Goal: Task Accomplishment & Management: Use online tool/utility

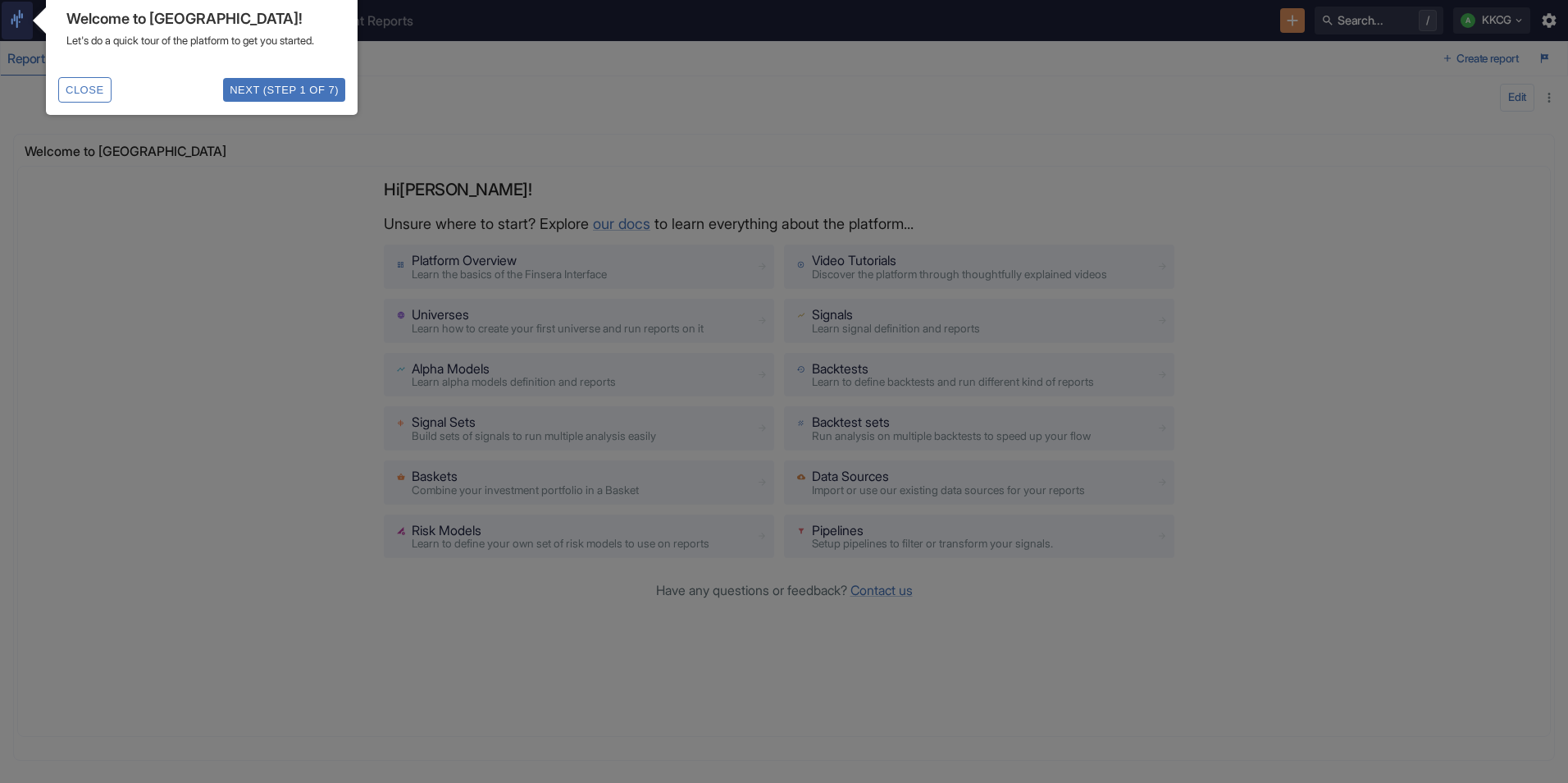
click at [280, 102] on button "Next (Step 1 of 7)" at bounding box center [284, 89] width 122 height 23
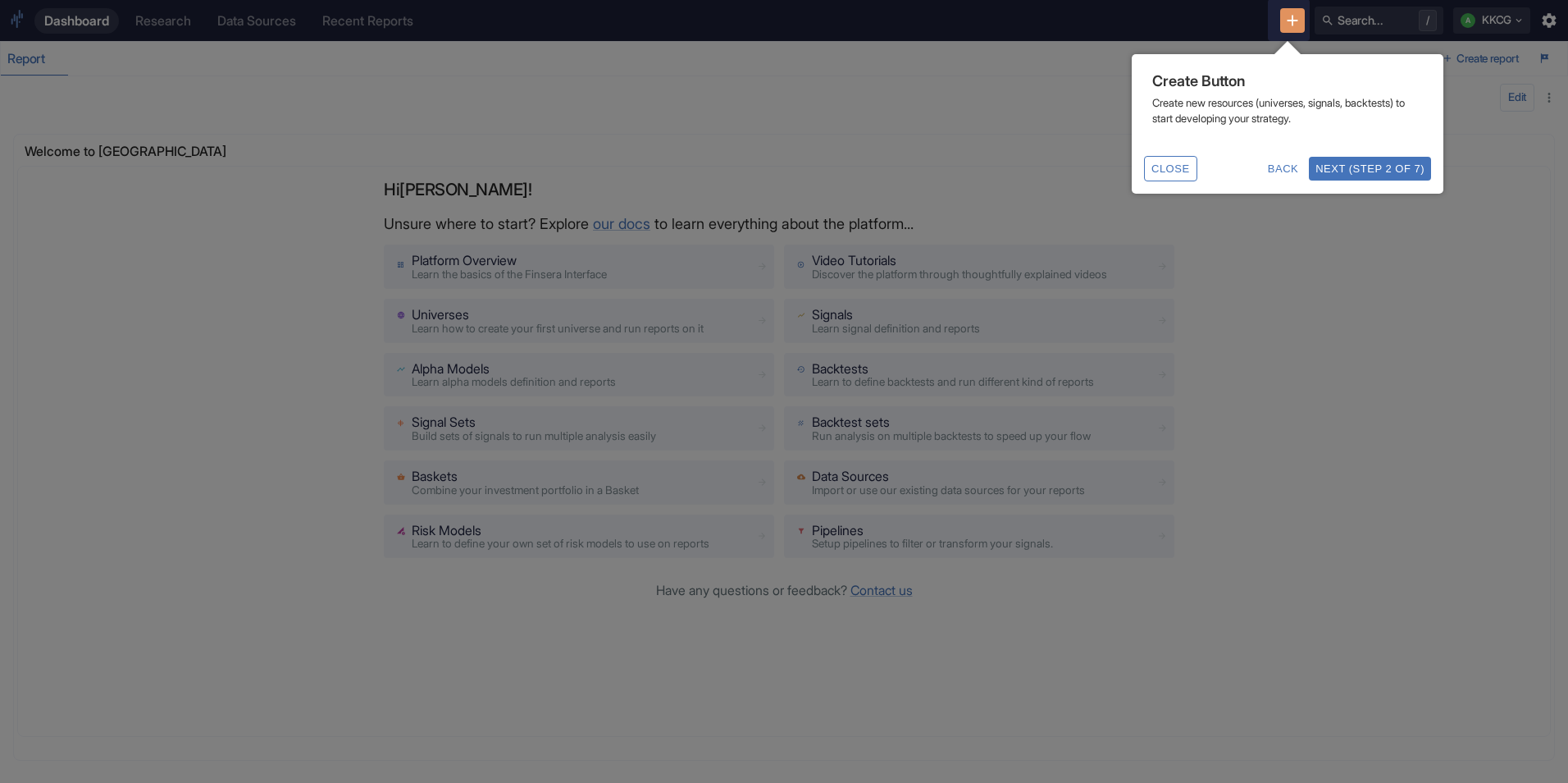
click at [1401, 175] on button "Next (Step 2 of 7)" at bounding box center [1370, 168] width 122 height 23
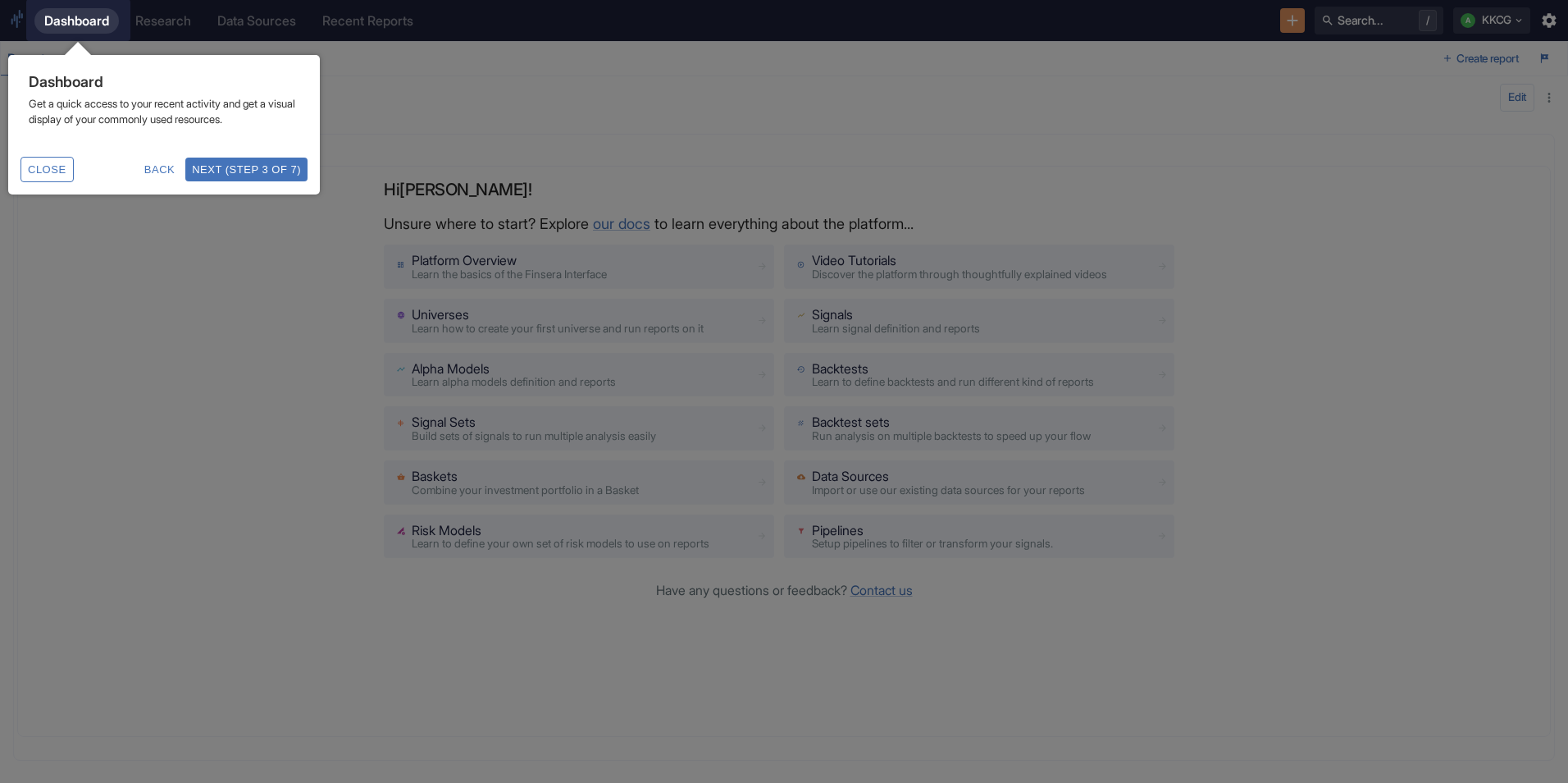
click at [262, 165] on button "Next (Step 3 of 7)" at bounding box center [246, 169] width 122 height 23
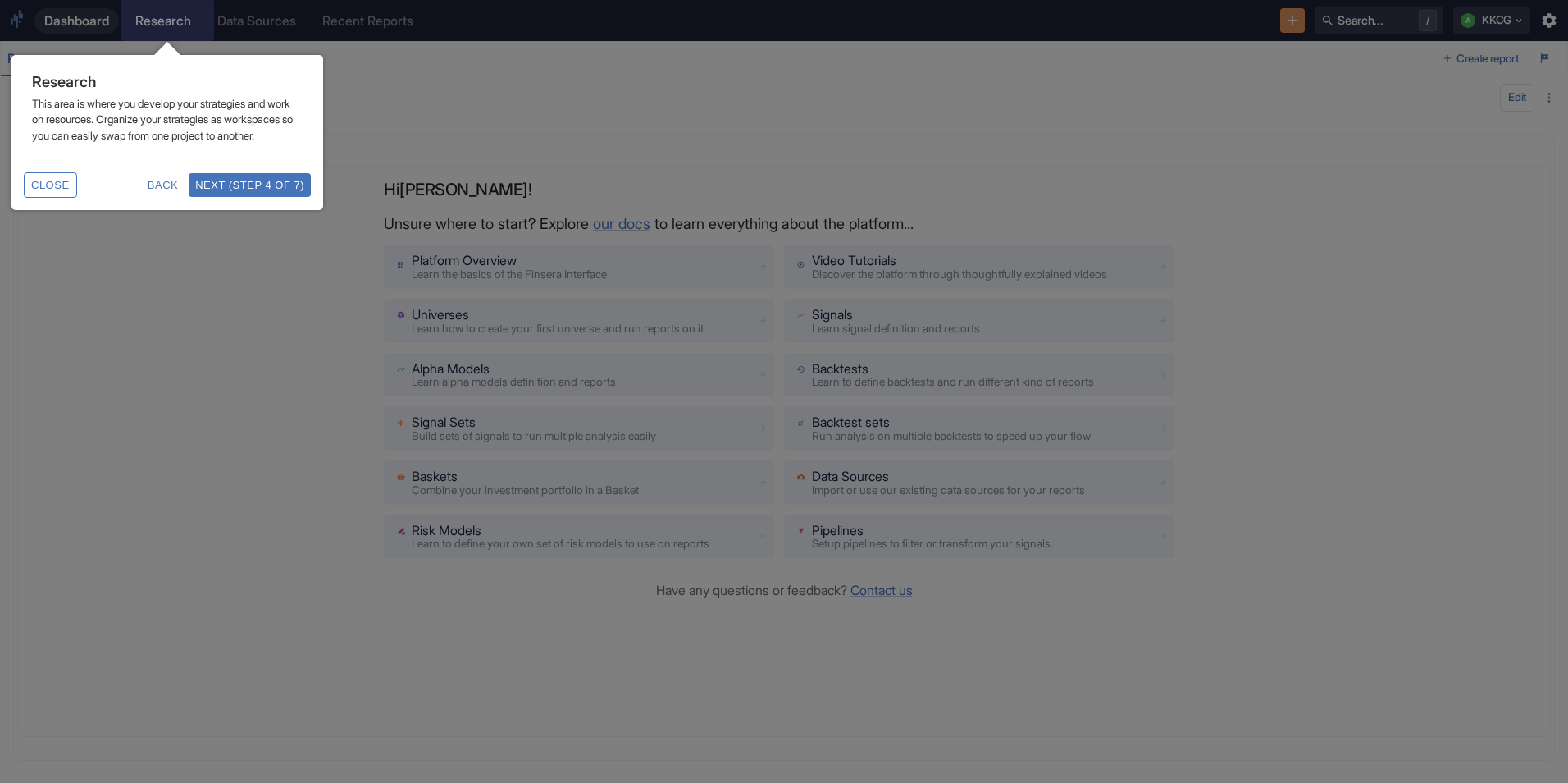
click at [262, 197] on button "Next (Step 4 of 7)" at bounding box center [250, 184] width 122 height 23
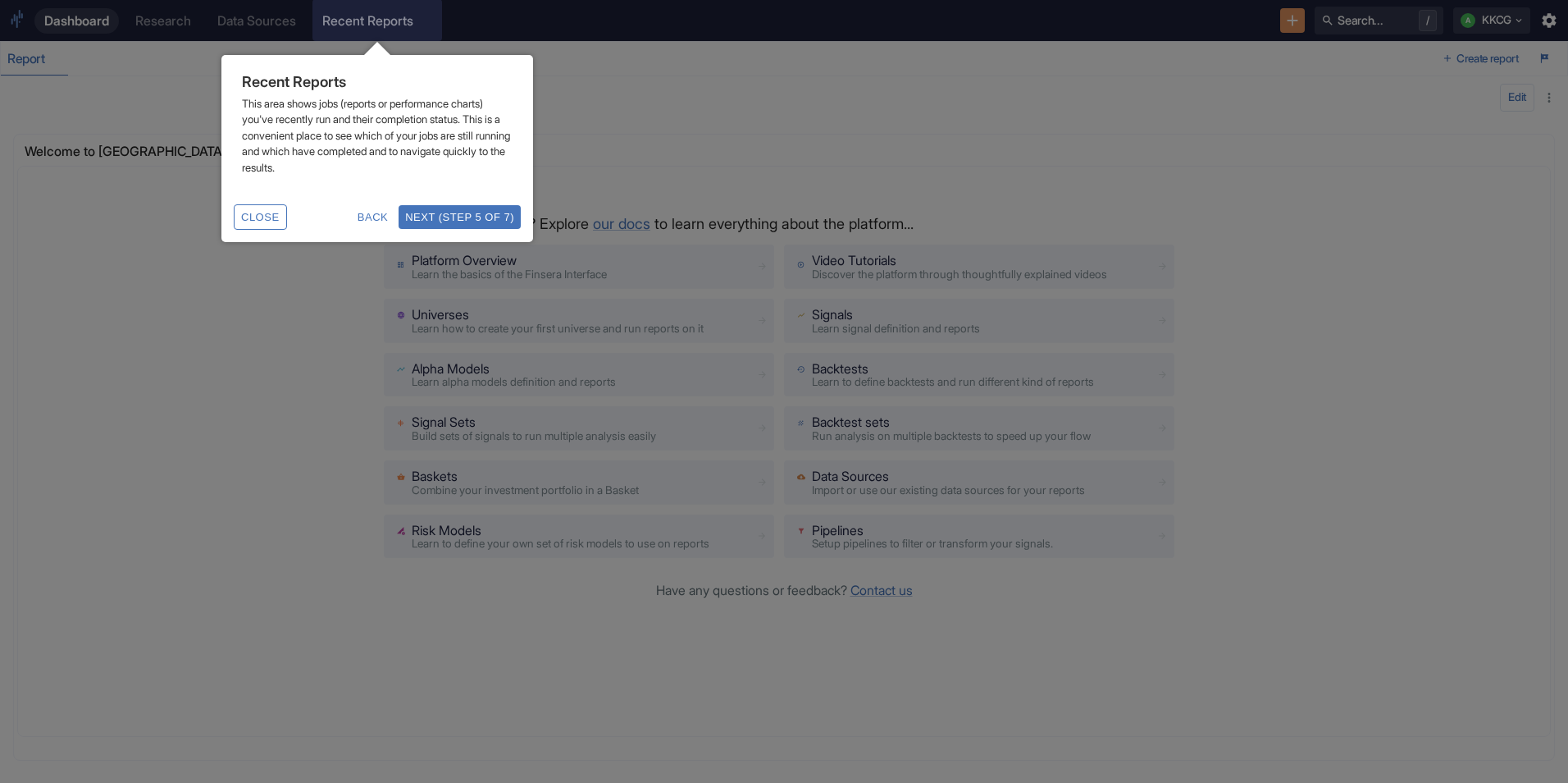
click at [485, 227] on button "Next (Step 5 of 7)" at bounding box center [459, 216] width 122 height 23
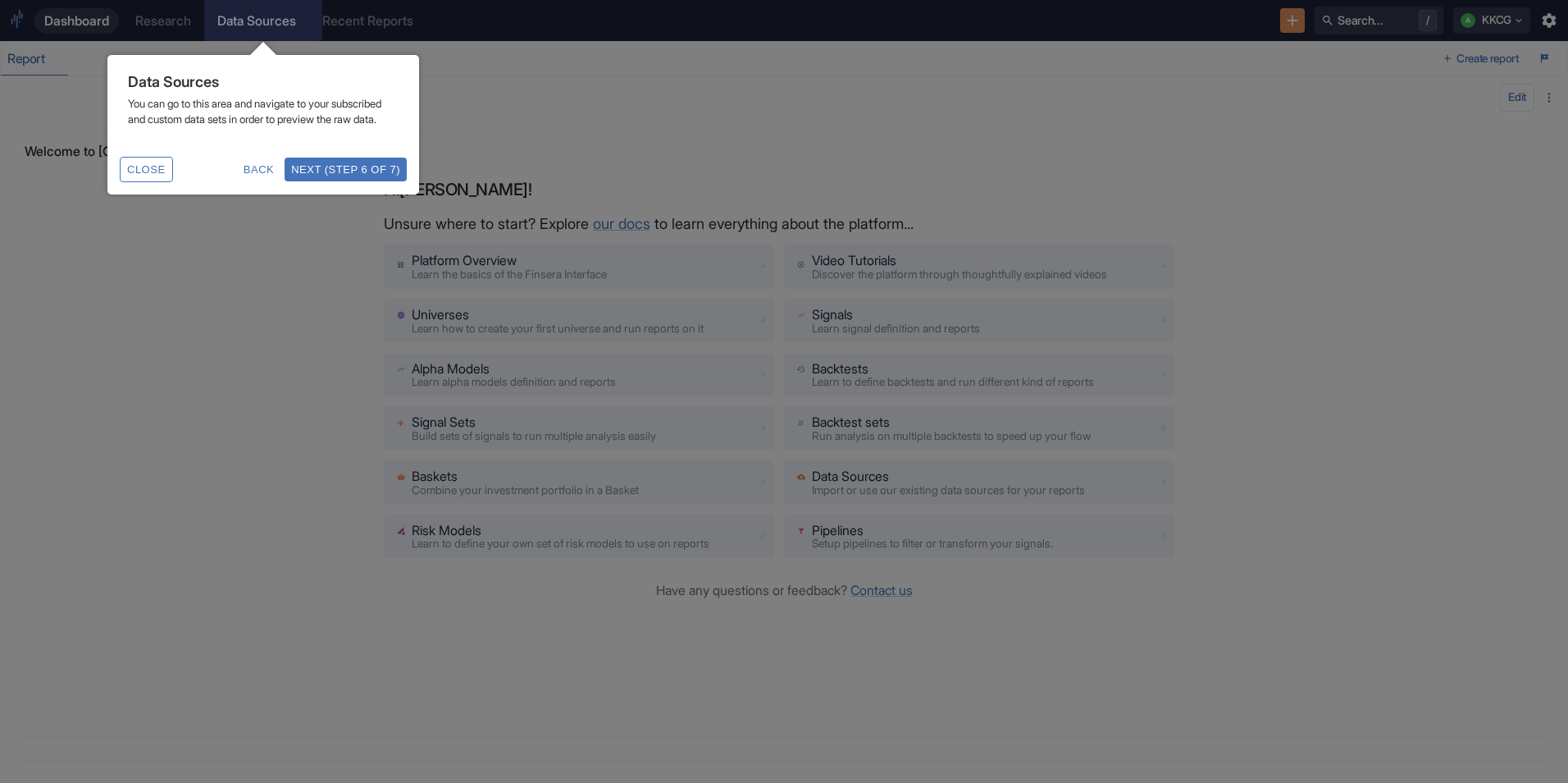
click at [389, 181] on button "Next (Step 6 of 7)" at bounding box center [346, 169] width 122 height 23
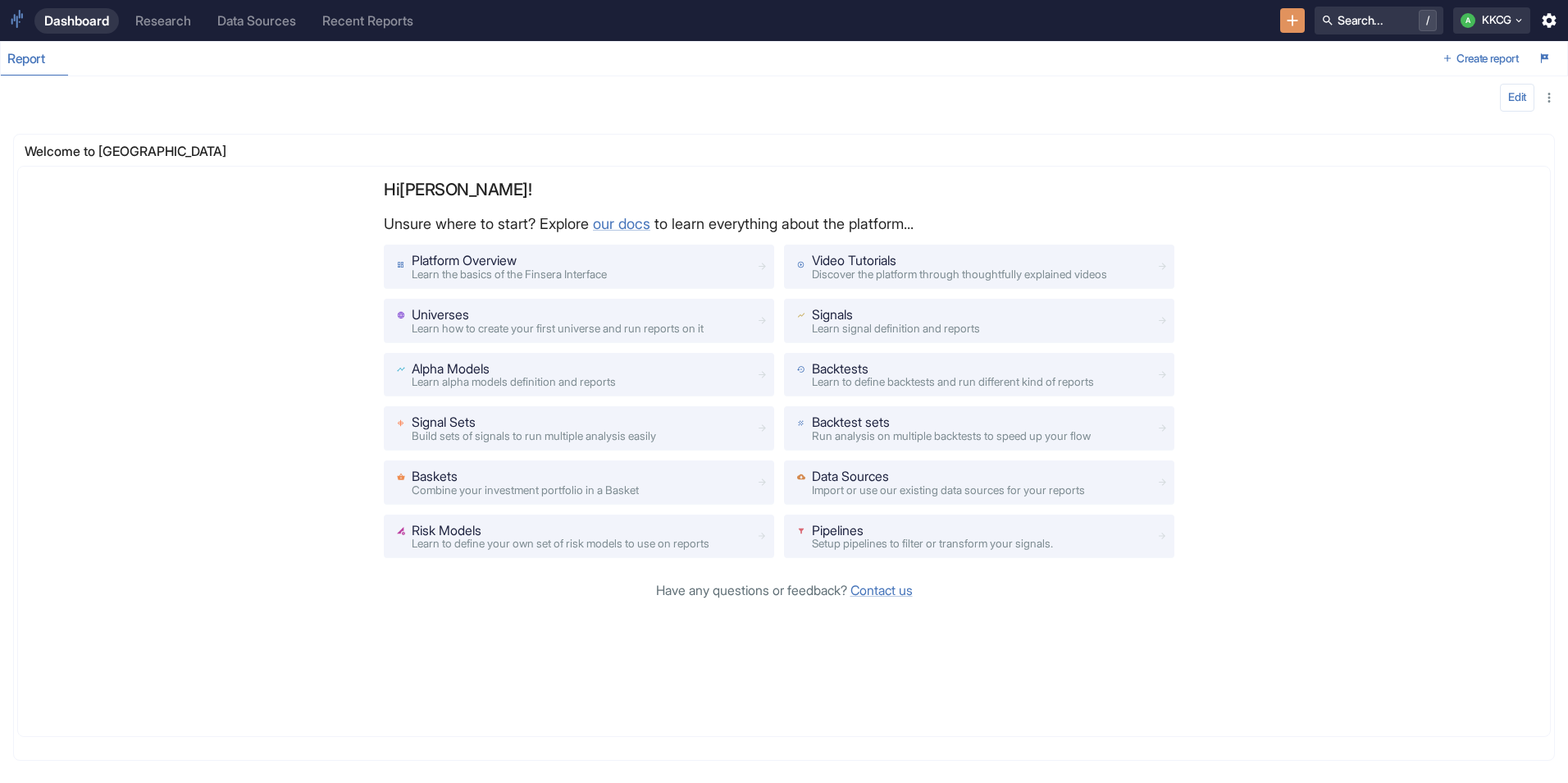
click at [164, 16] on div "Research" at bounding box center [163, 21] width 55 height 16
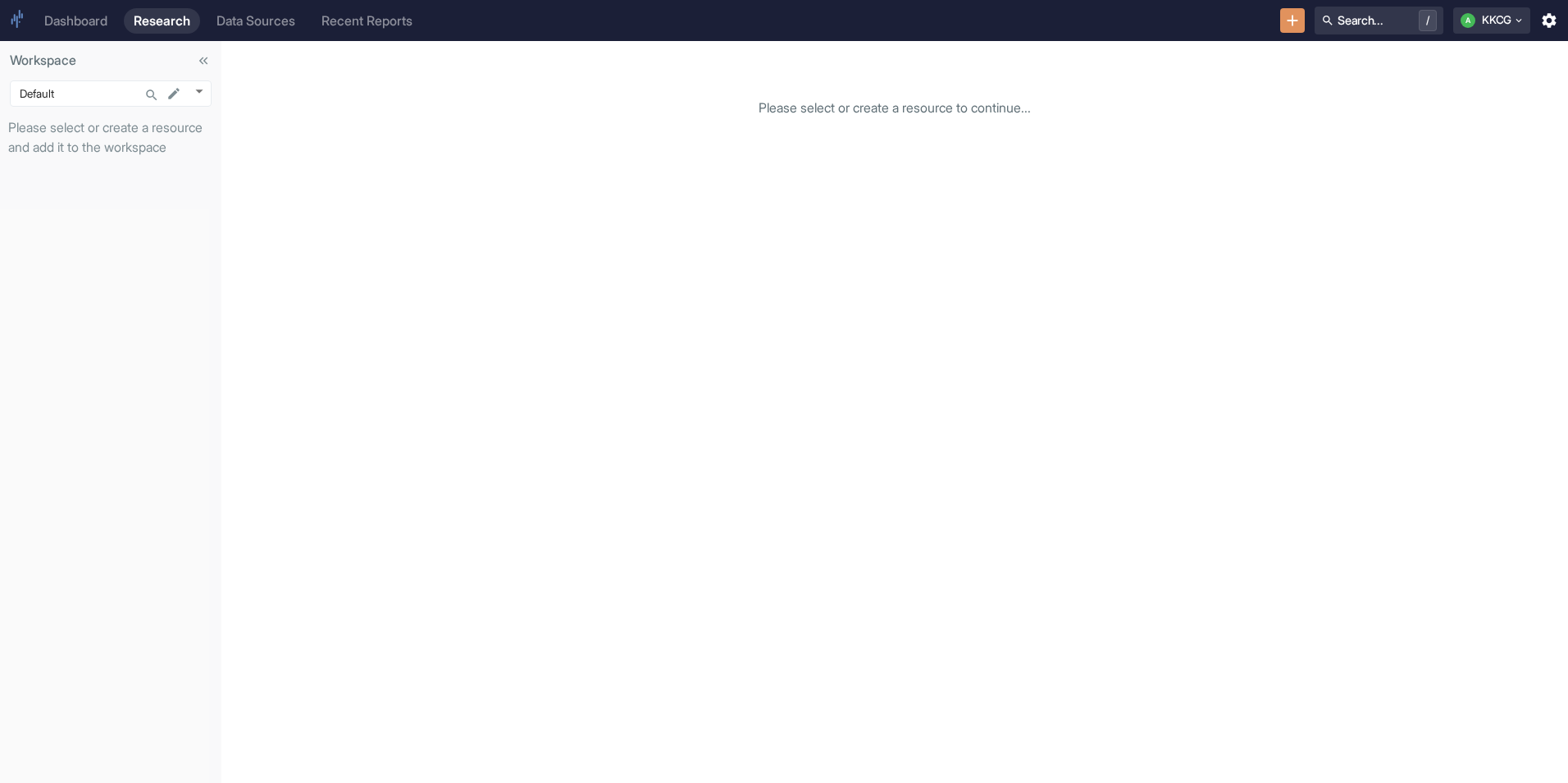
click at [92, 16] on div "Dashboard" at bounding box center [75, 21] width 63 height 16
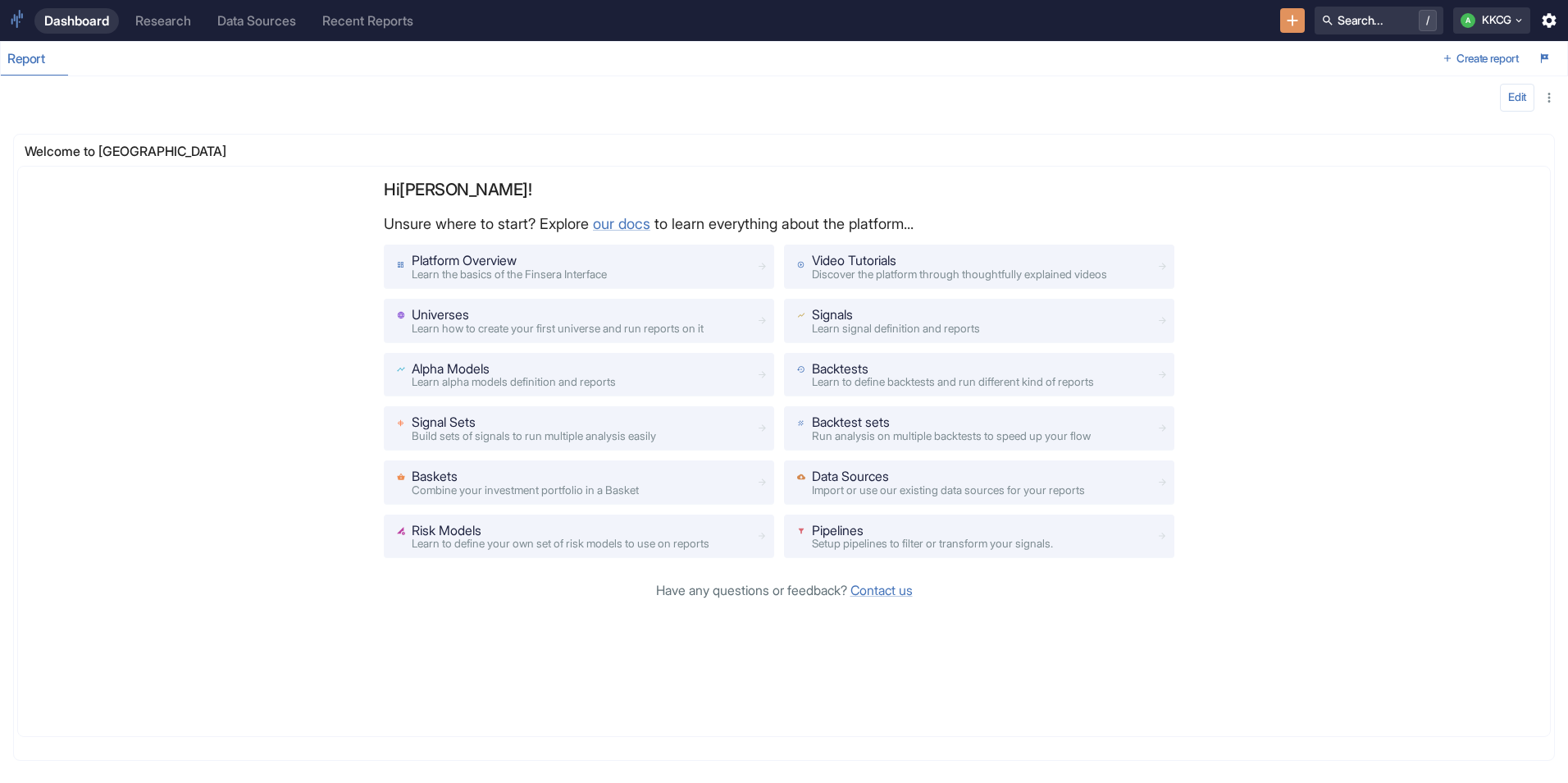
click at [236, 24] on div "Data Sources" at bounding box center [256, 21] width 79 height 16
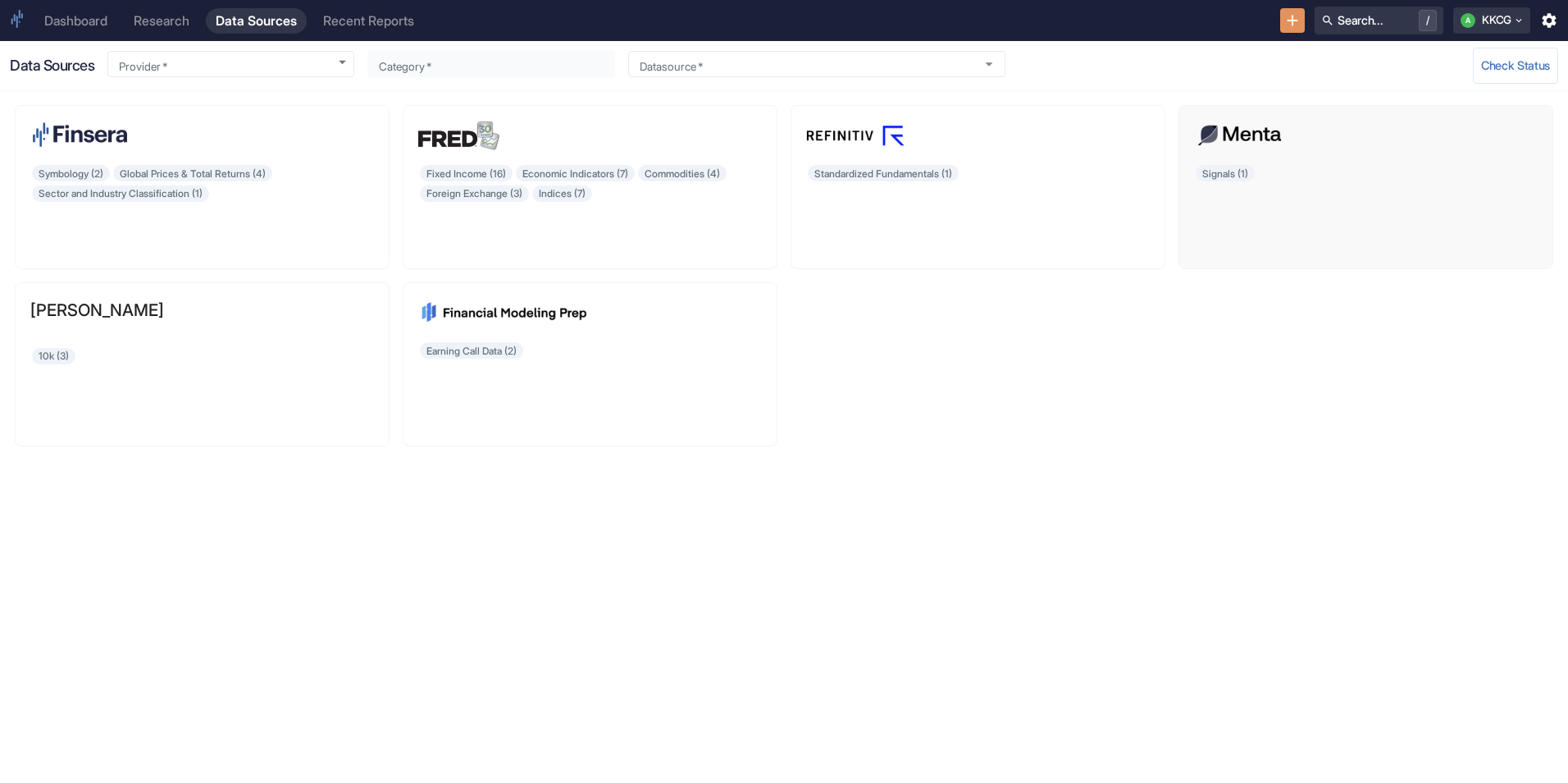
click at [1218, 168] on div "Signals (1)" at bounding box center [1366, 209] width 344 height 90
type input "Menta Capital"
type input "Signals"
type input "marketcap"
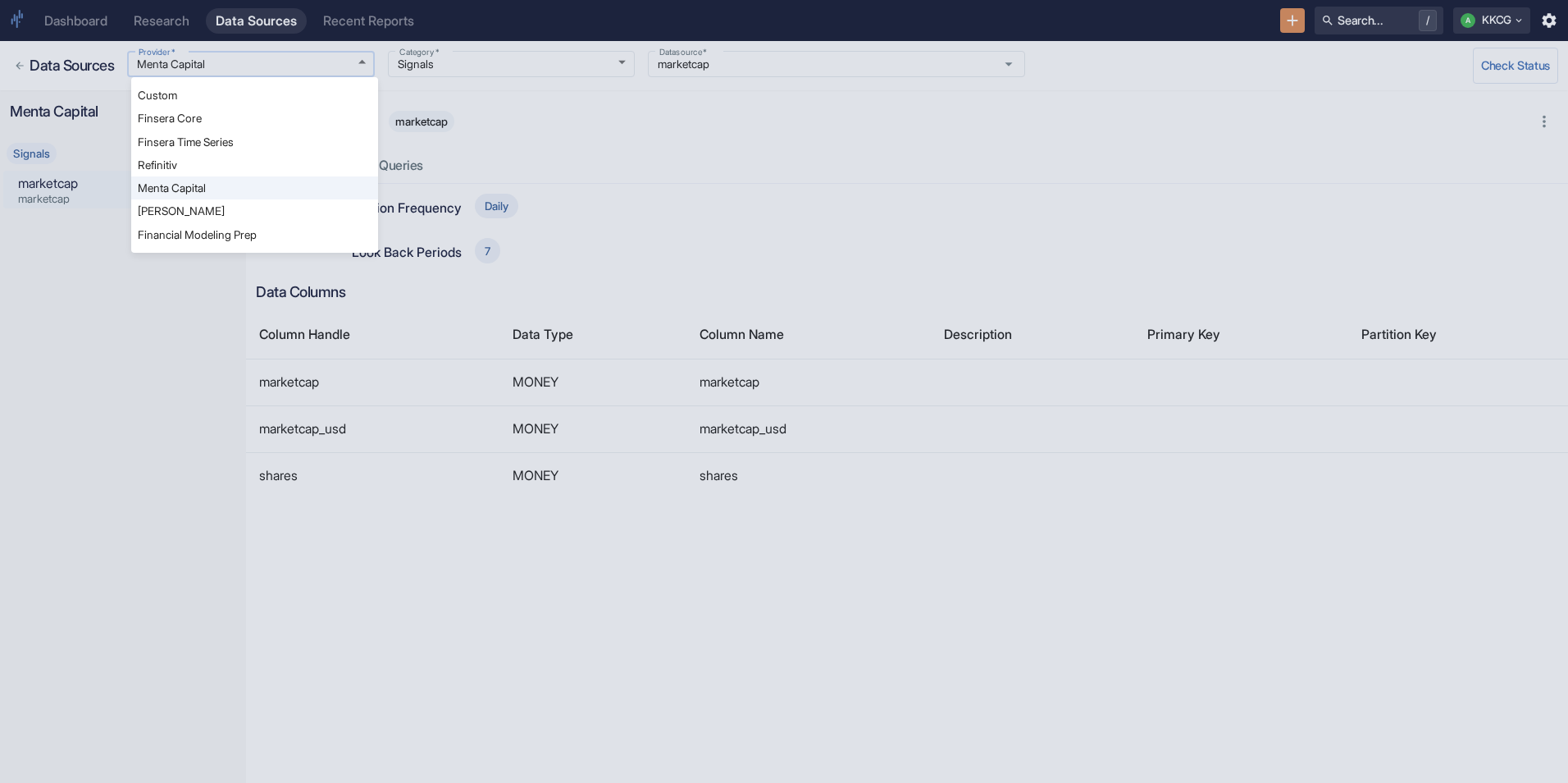
click at [339, 65] on body "Dashboard Research Data Sources Recent Reports Search... / A KKCG Data Sources …" at bounding box center [784, 391] width 1568 height 783
click at [237, 117] on li "Finsera Core" at bounding box center [255, 117] width 247 height 23
type input "Finsera Core"
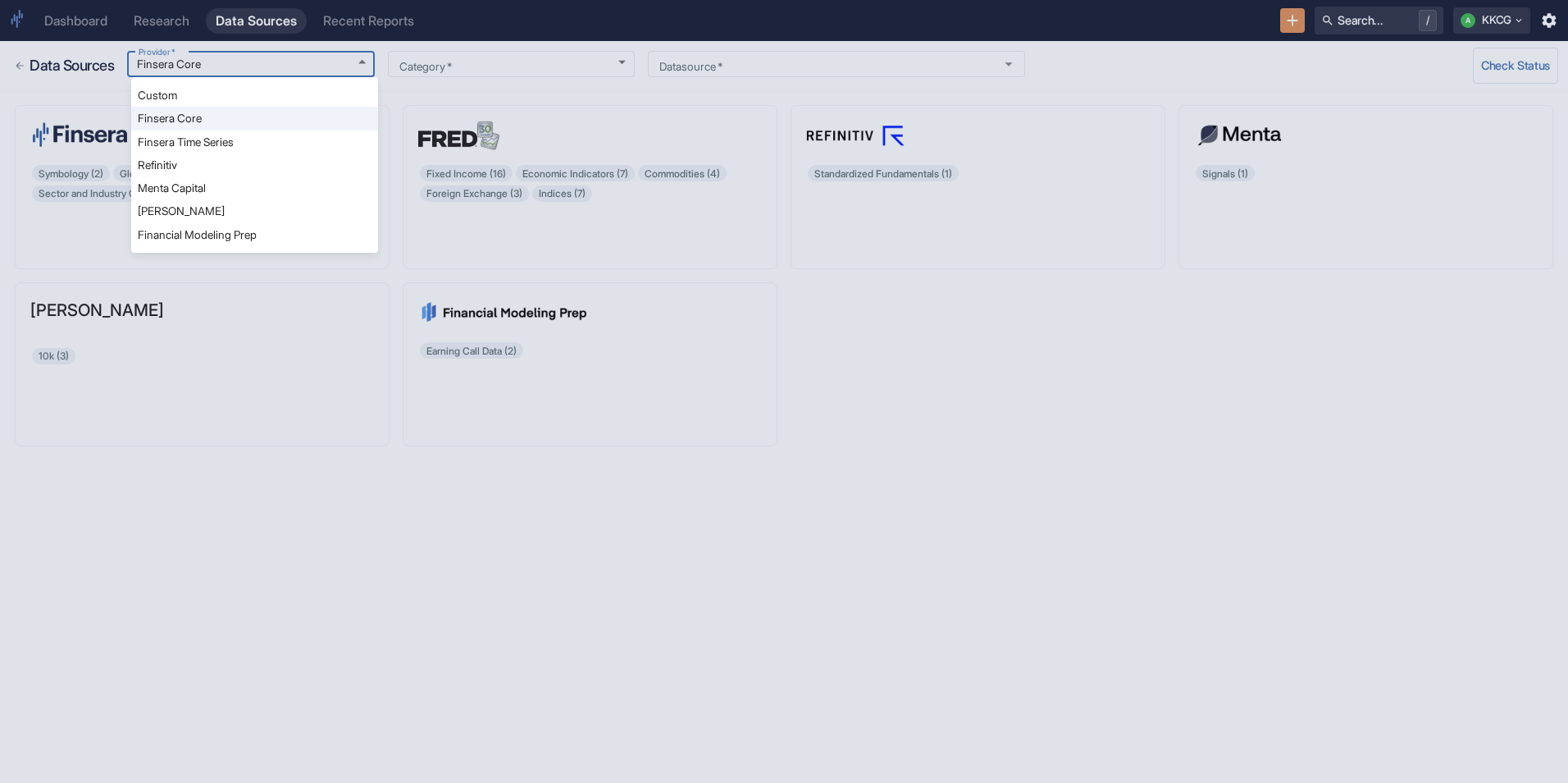
click at [272, 57] on body "Dashboard Research Data Sources Recent Reports Search... / A KKCG Data Sources …" at bounding box center [784, 391] width 1568 height 783
click at [219, 137] on li "Finsera Time Series" at bounding box center [255, 142] width 247 height 23
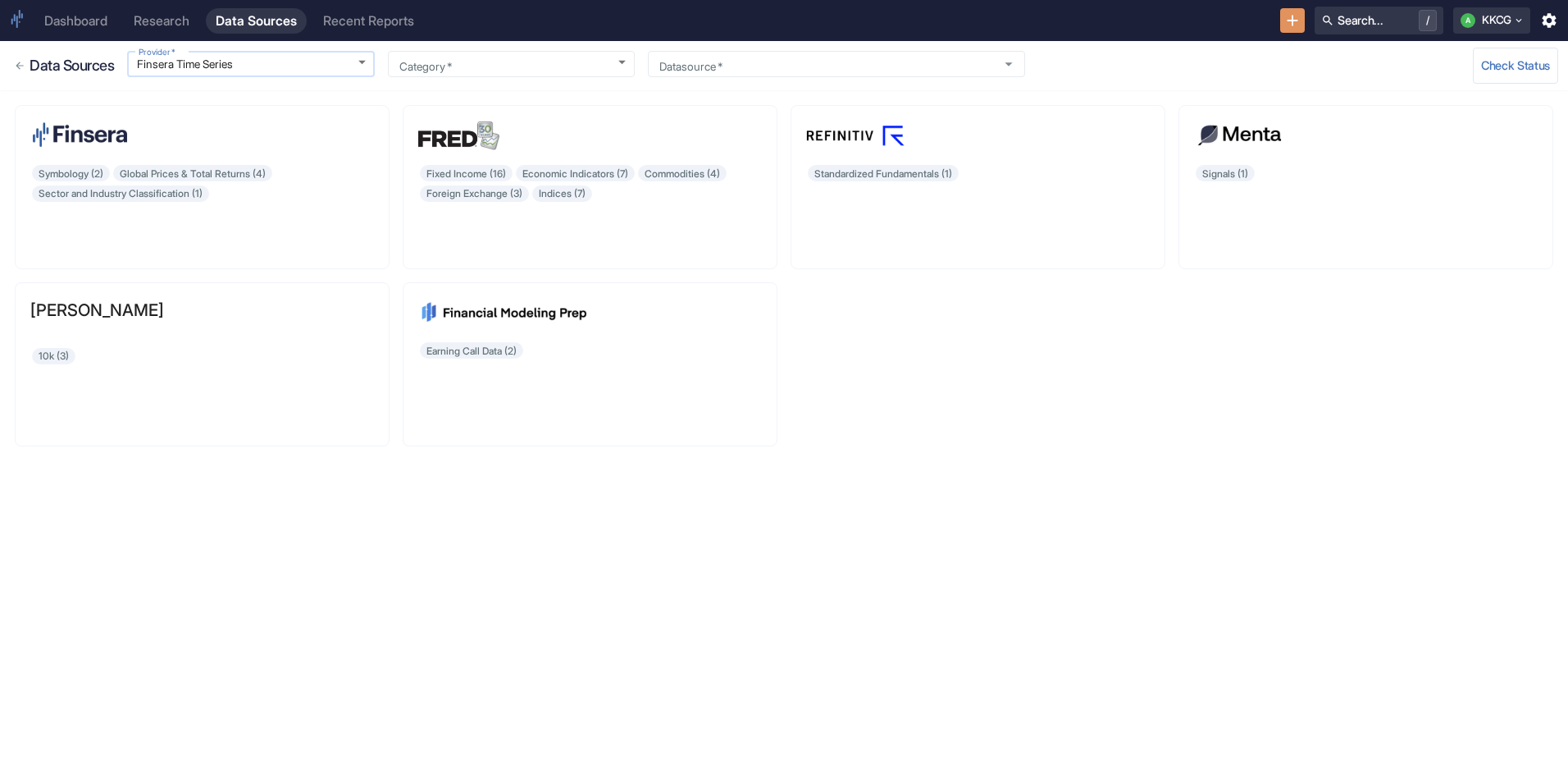
click at [244, 64] on body "Dashboard Research Data Sources Recent Reports Search... / A KKCG Data Sources …" at bounding box center [784, 391] width 1568 height 783
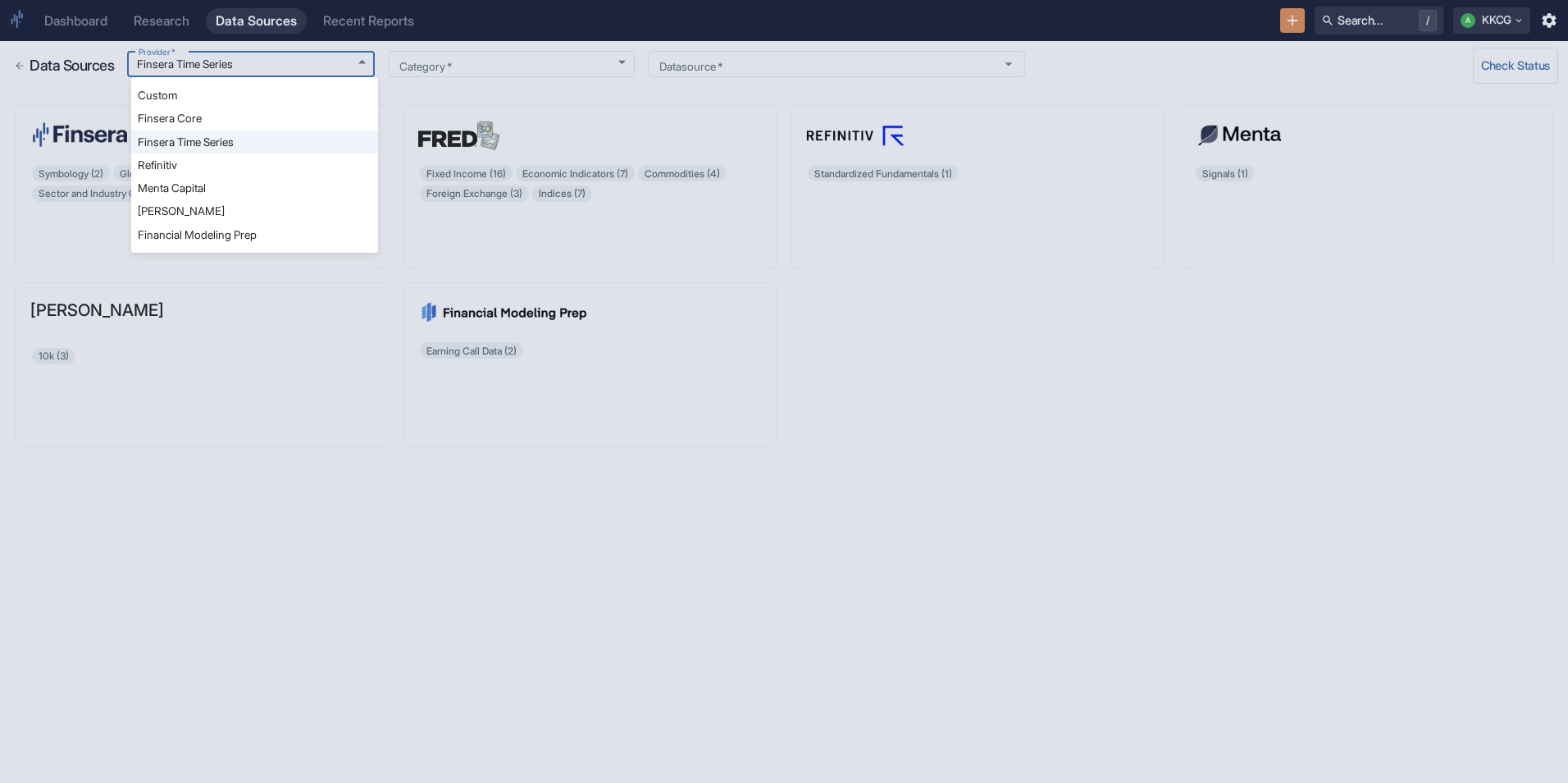
click at [212, 160] on li "Refinitiv" at bounding box center [255, 164] width 247 height 23
type input "Refinitiv"
type input "Standardized Fundamentals"
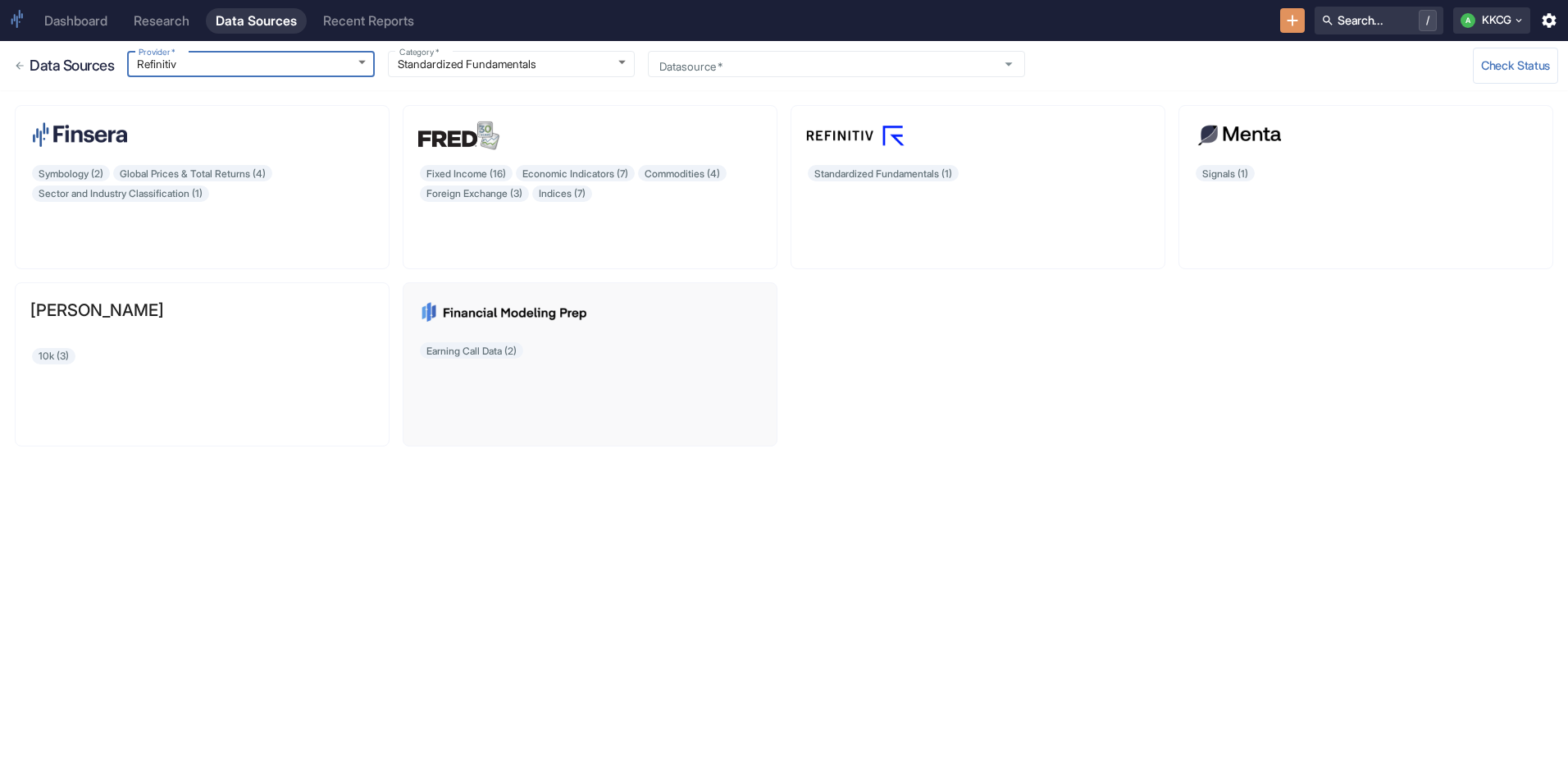
click at [443, 352] on div "Earning Call Data (2)" at bounding box center [590, 385] width 344 height 90
type input "Financial Modeling Prep"
type input "Earning Call Data"
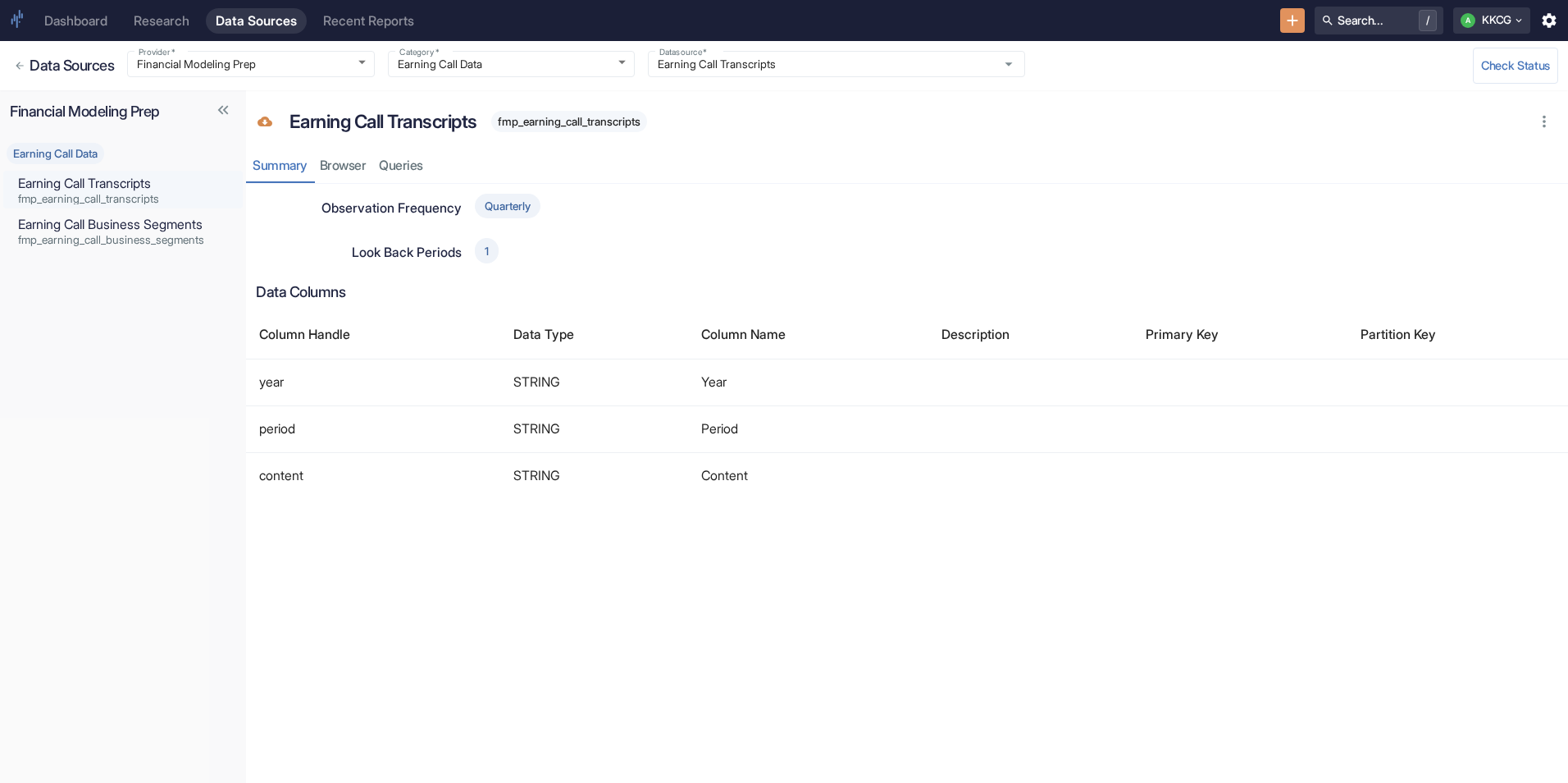
click at [84, 196] on span "fmp_earning_call_transcripts" at bounding box center [123, 199] width 210 height 11
click at [81, 221] on p "Earning Call Business Segments" at bounding box center [123, 225] width 210 height 20
type input "Earning Call Business Segments"
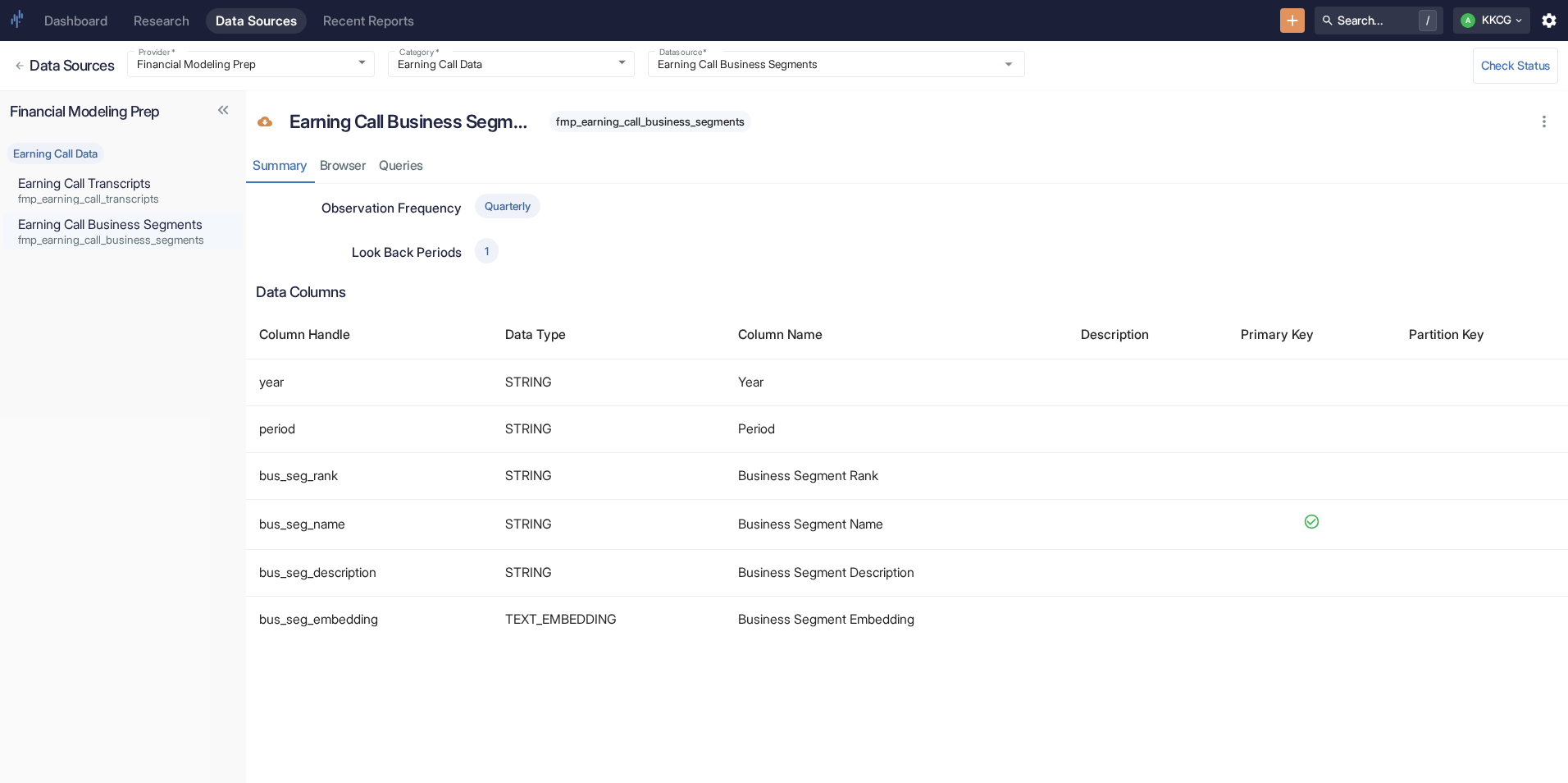
click at [62, 71] on h6 "Data Sources" at bounding box center [71, 65] width 85 height 18
click at [55, 23] on div "Dashboard" at bounding box center [75, 21] width 63 height 16
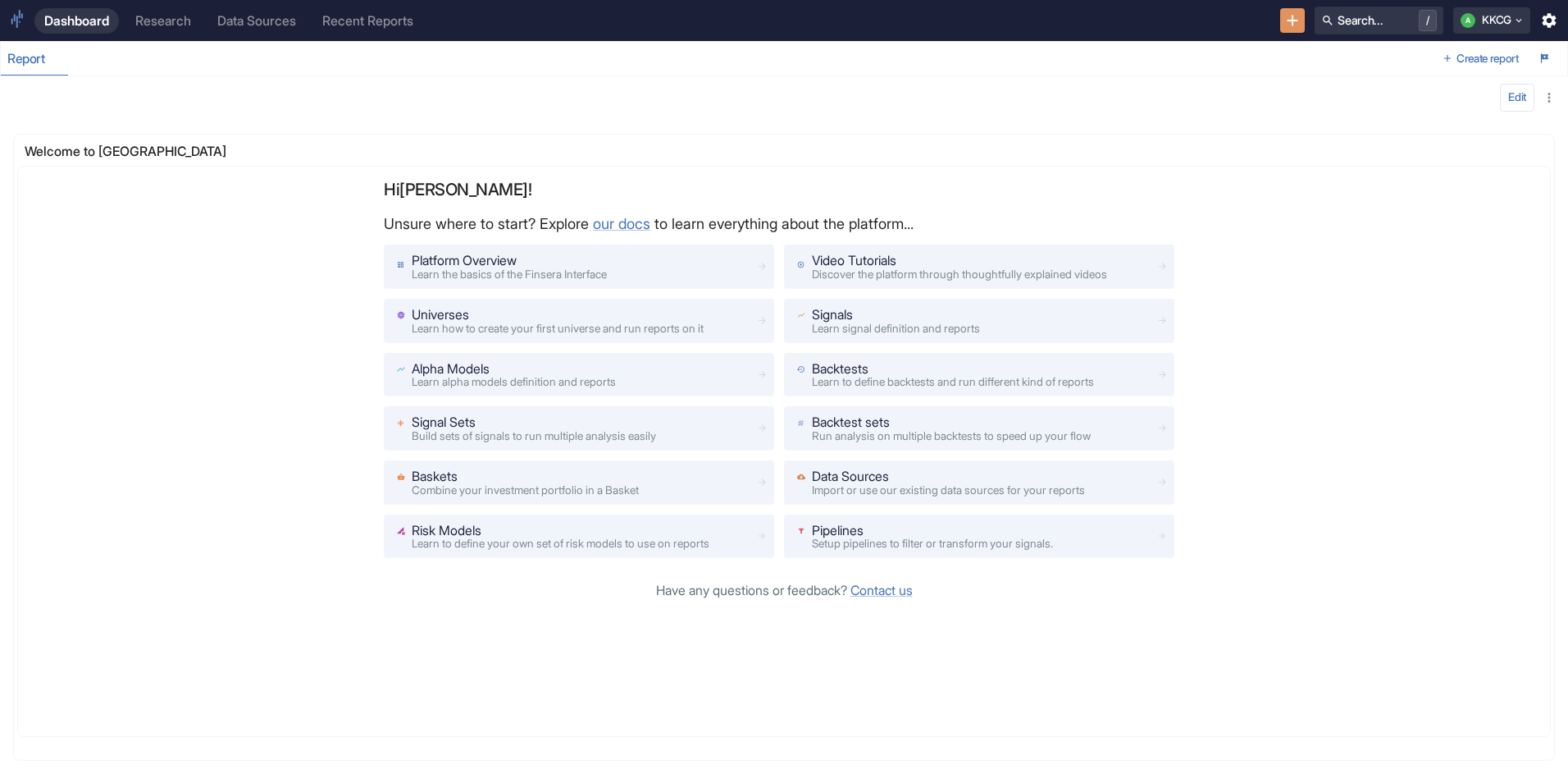
click at [132, 16] on link "Research" at bounding box center [163, 21] width 75 height 25
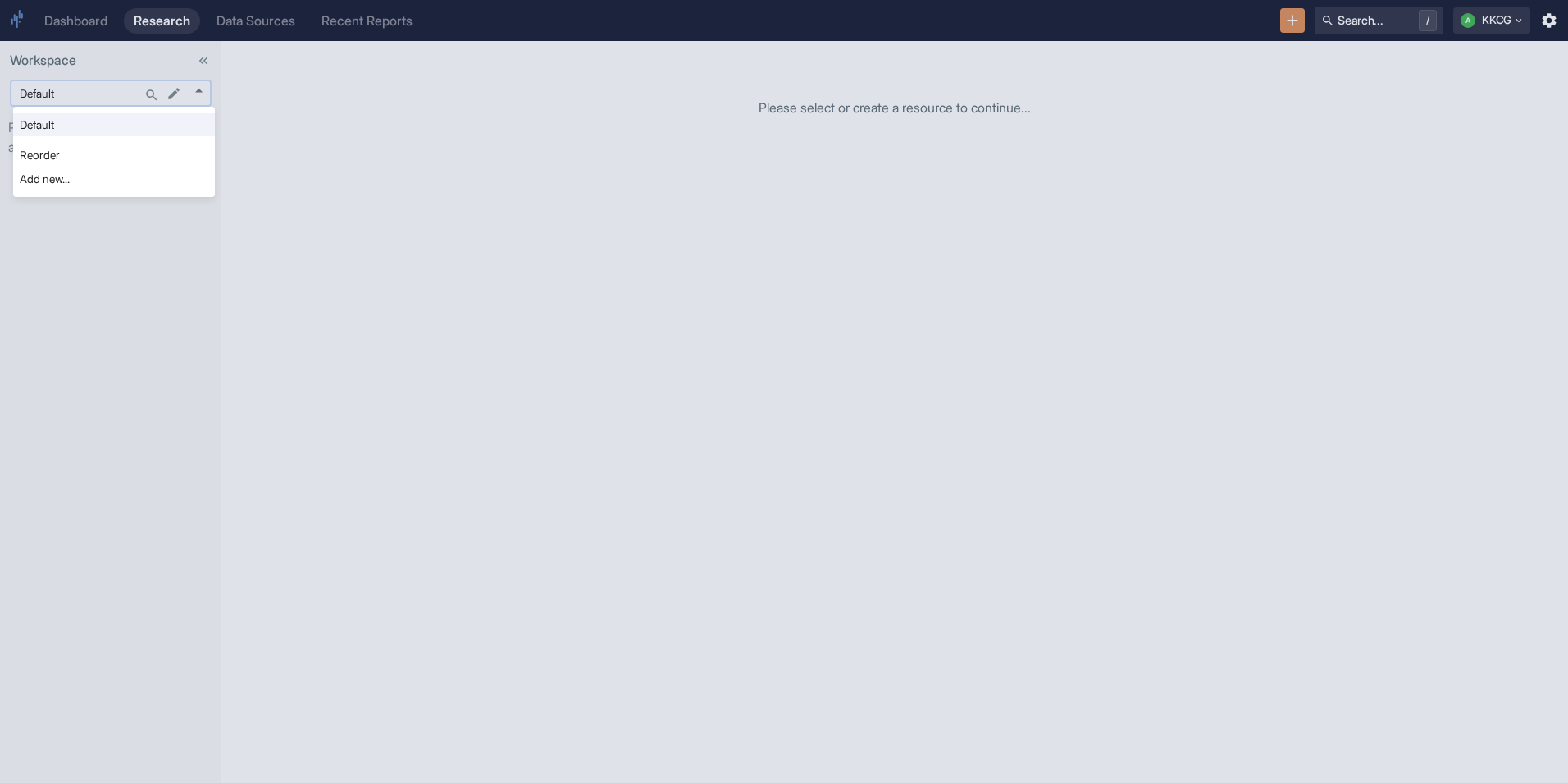
click at [121, 95] on body "Dashboard Research Data Sources Recent Reports Search... / A KKCG Workspace Def…" at bounding box center [784, 391] width 1568 height 783
click at [77, 159] on li "Reorder" at bounding box center [114, 155] width 202 height 23
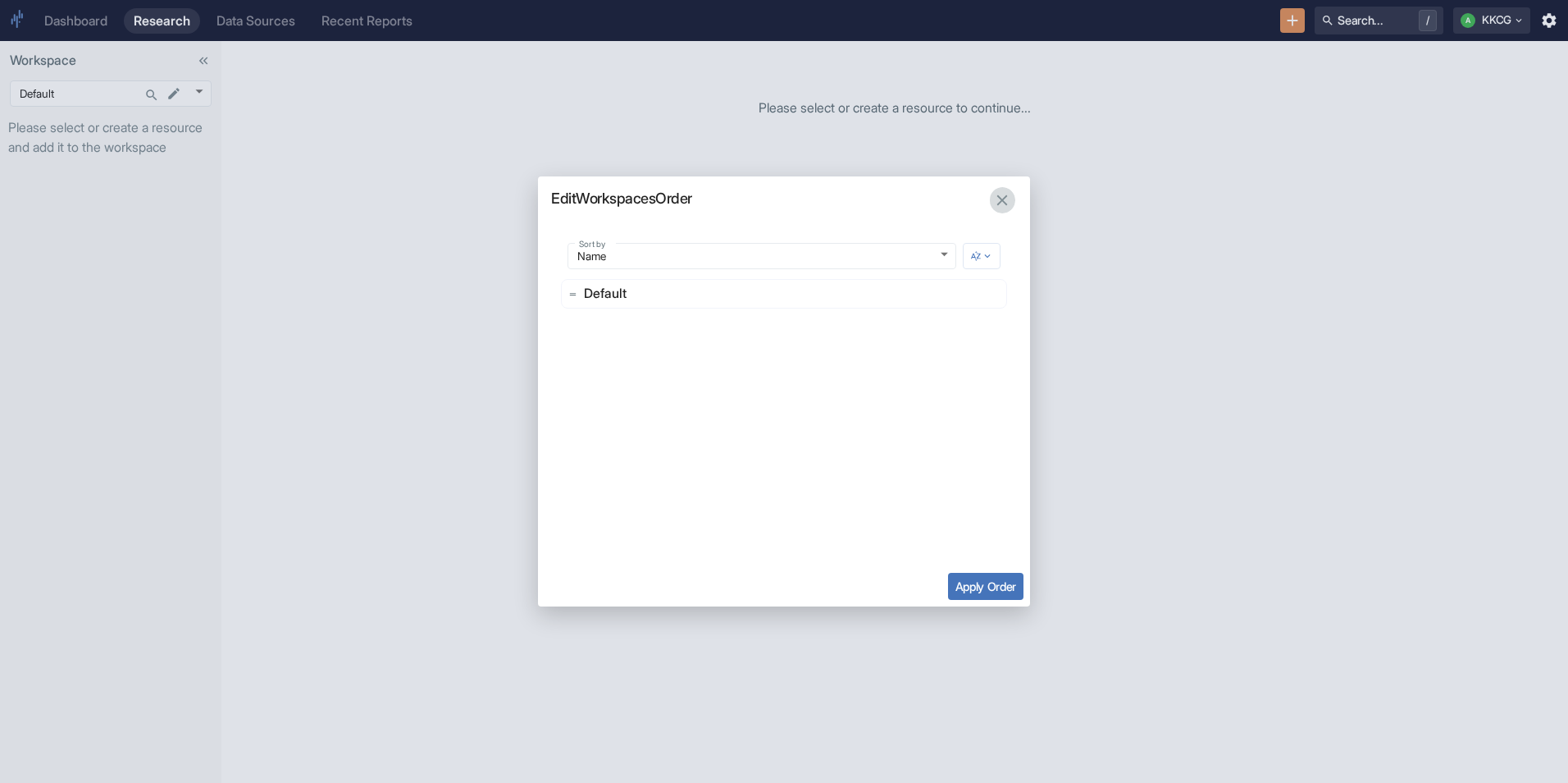
click at [995, 195] on icon "button" at bounding box center [1001, 199] width 18 height 18
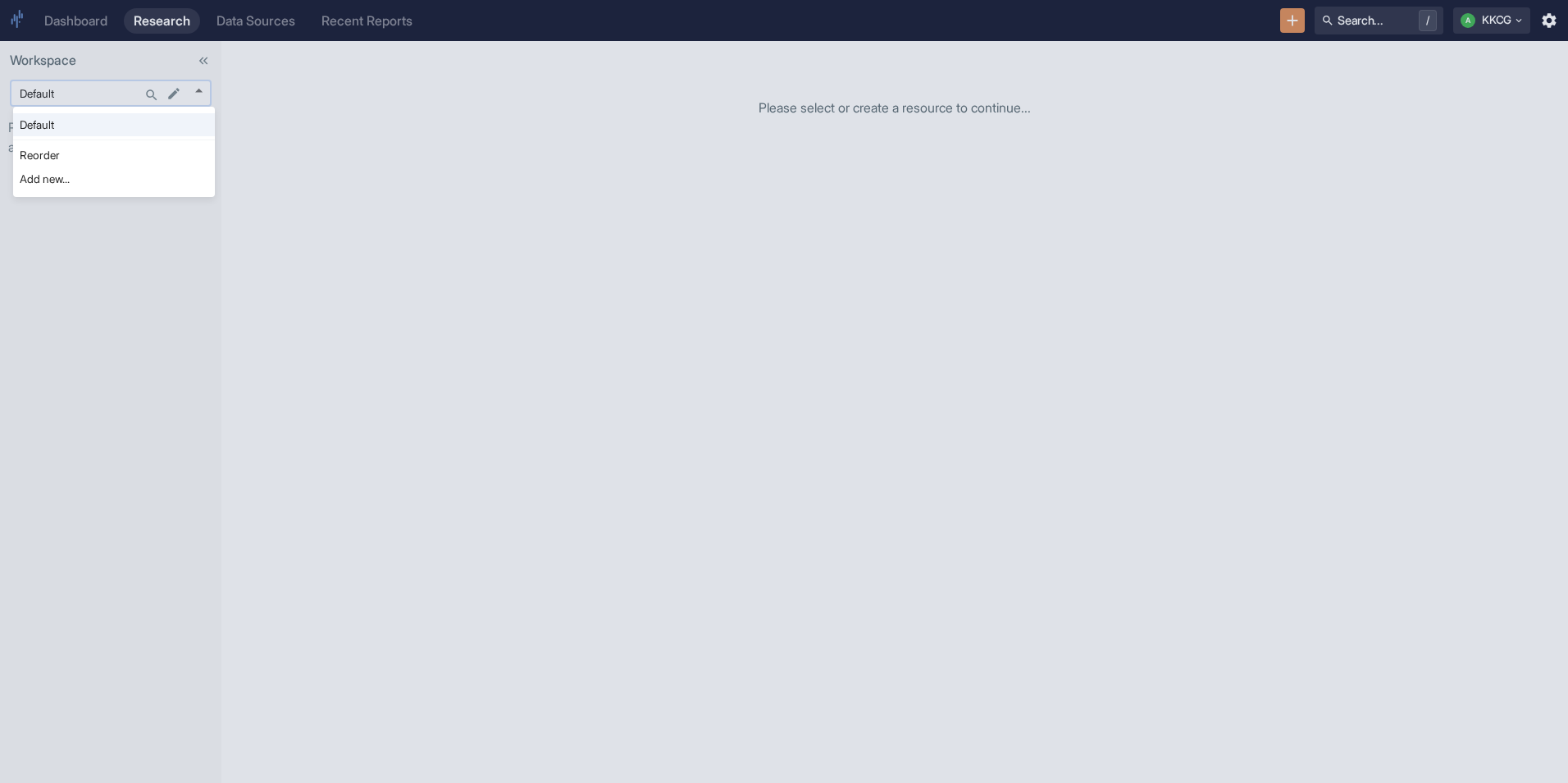
click at [196, 88] on body "Dashboard Research Data Sources Recent Reports Search... / A KKCG Workspace Def…" at bounding box center [784, 391] width 1568 height 783
click at [113, 178] on li "Add new..." at bounding box center [114, 179] width 202 height 23
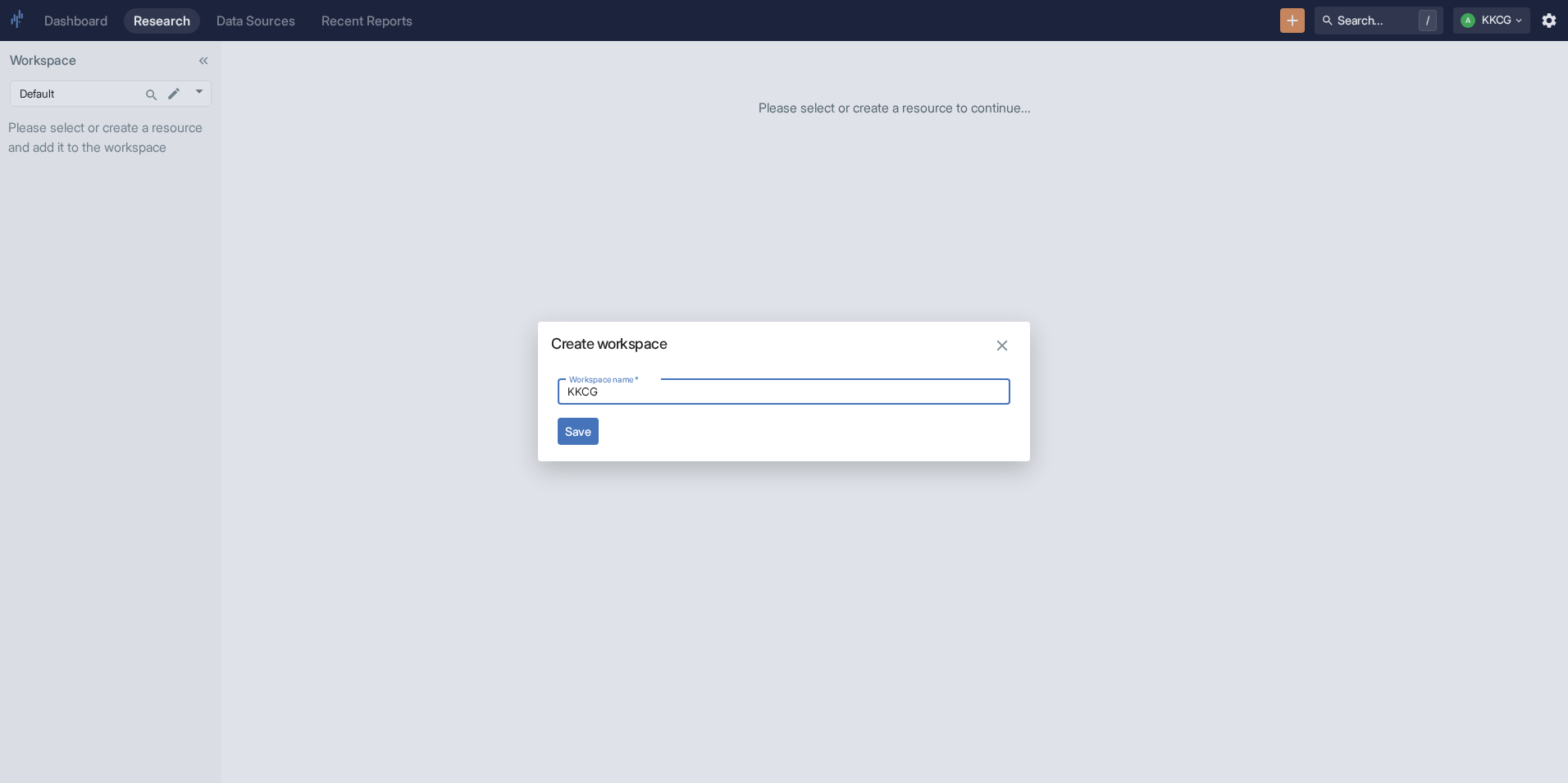
type input "KKCG"
click at [566, 429] on button "Save" at bounding box center [579, 431] width 41 height 27
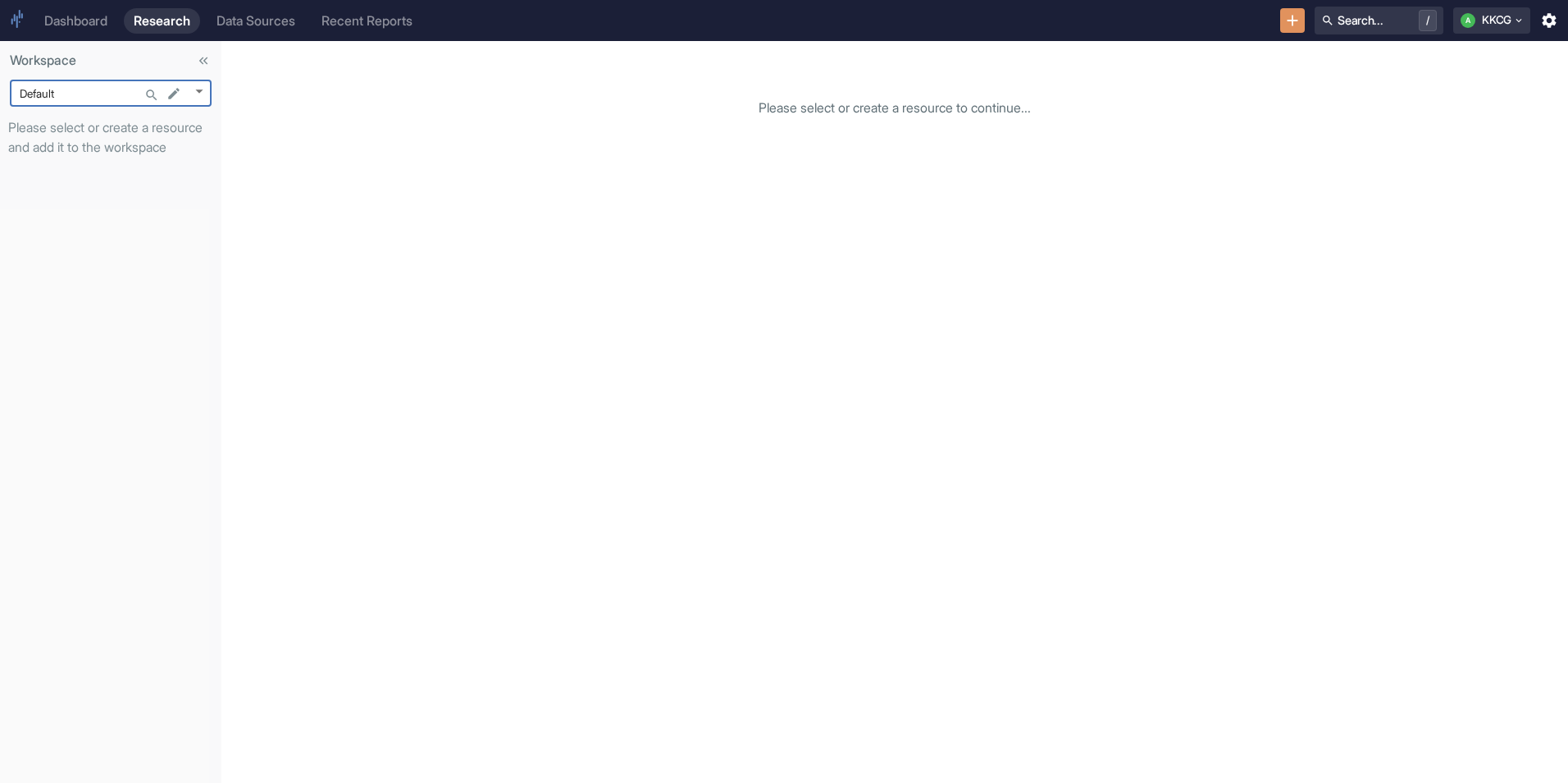
type input "1162"
click at [70, 87] on body "Dashboard Research Data Sources Recent Reports Search... / A KKCG Workspace KKC…" at bounding box center [784, 391] width 1568 height 783
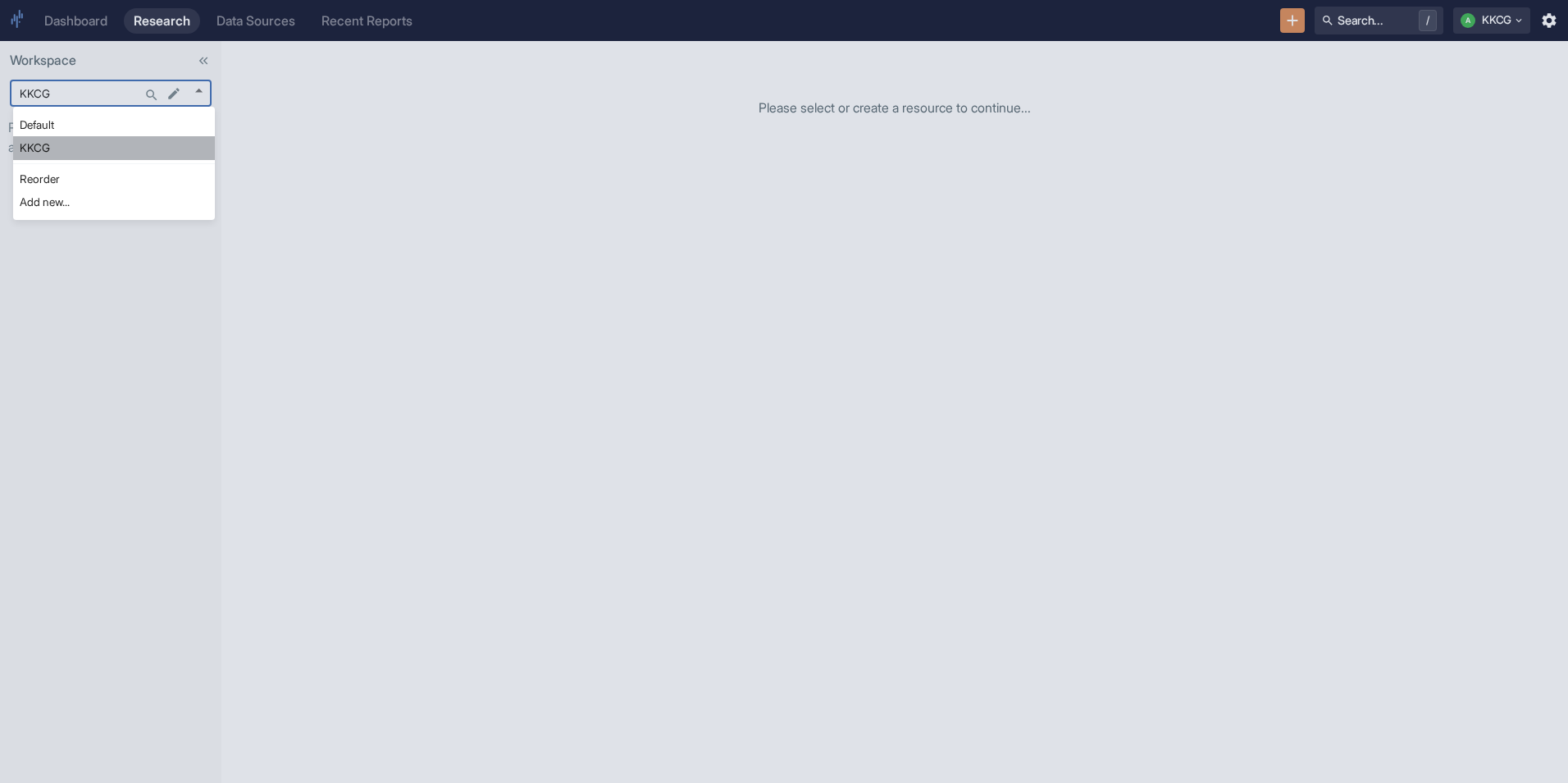
click at [48, 146] on li "KKCG" at bounding box center [114, 148] width 202 height 23
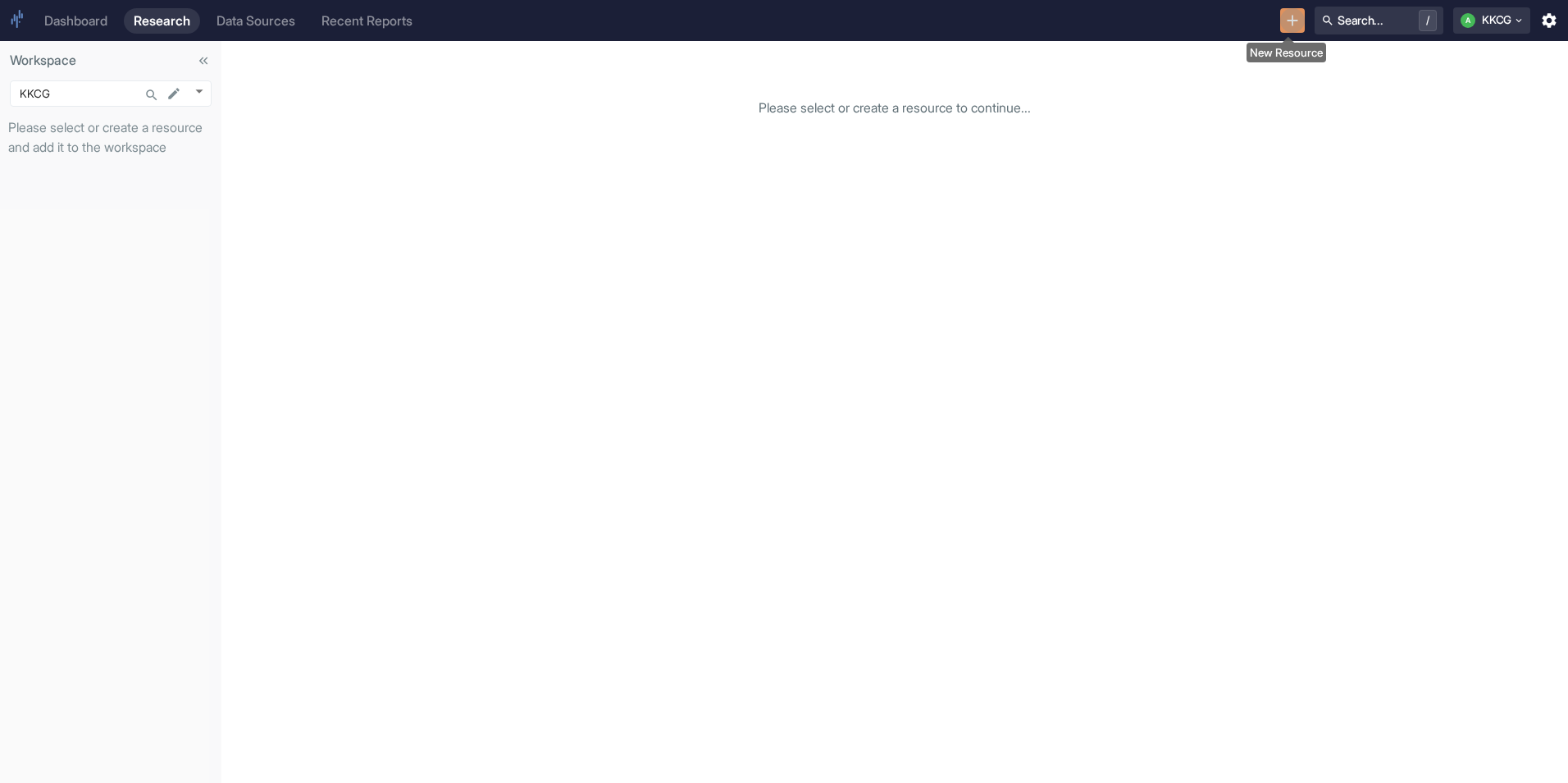
click at [1283, 25] on icon "New Resource" at bounding box center [1292, 20] width 18 height 18
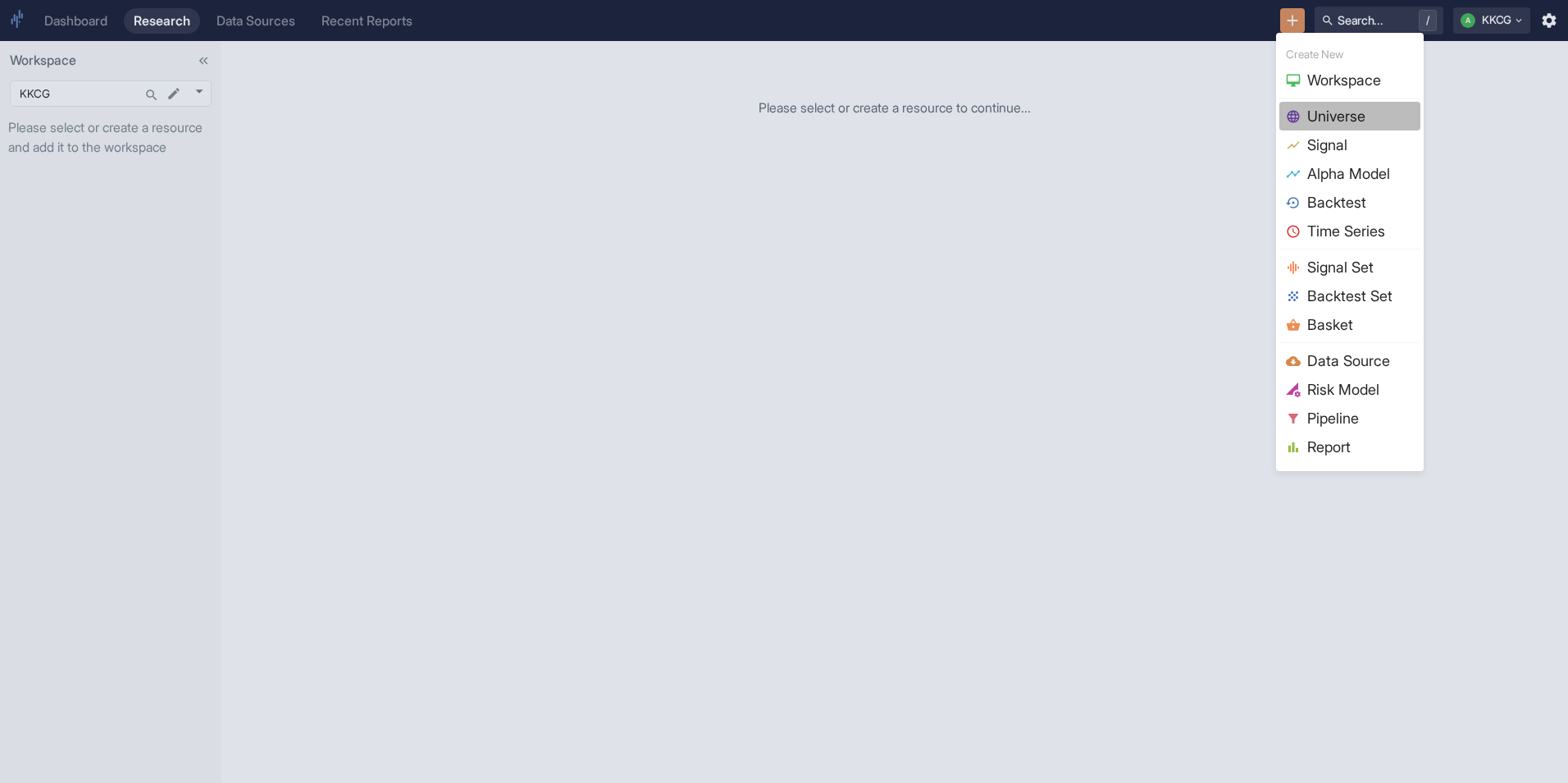
click at [1313, 120] on span "Universe" at bounding box center [1360, 117] width 106 height 23
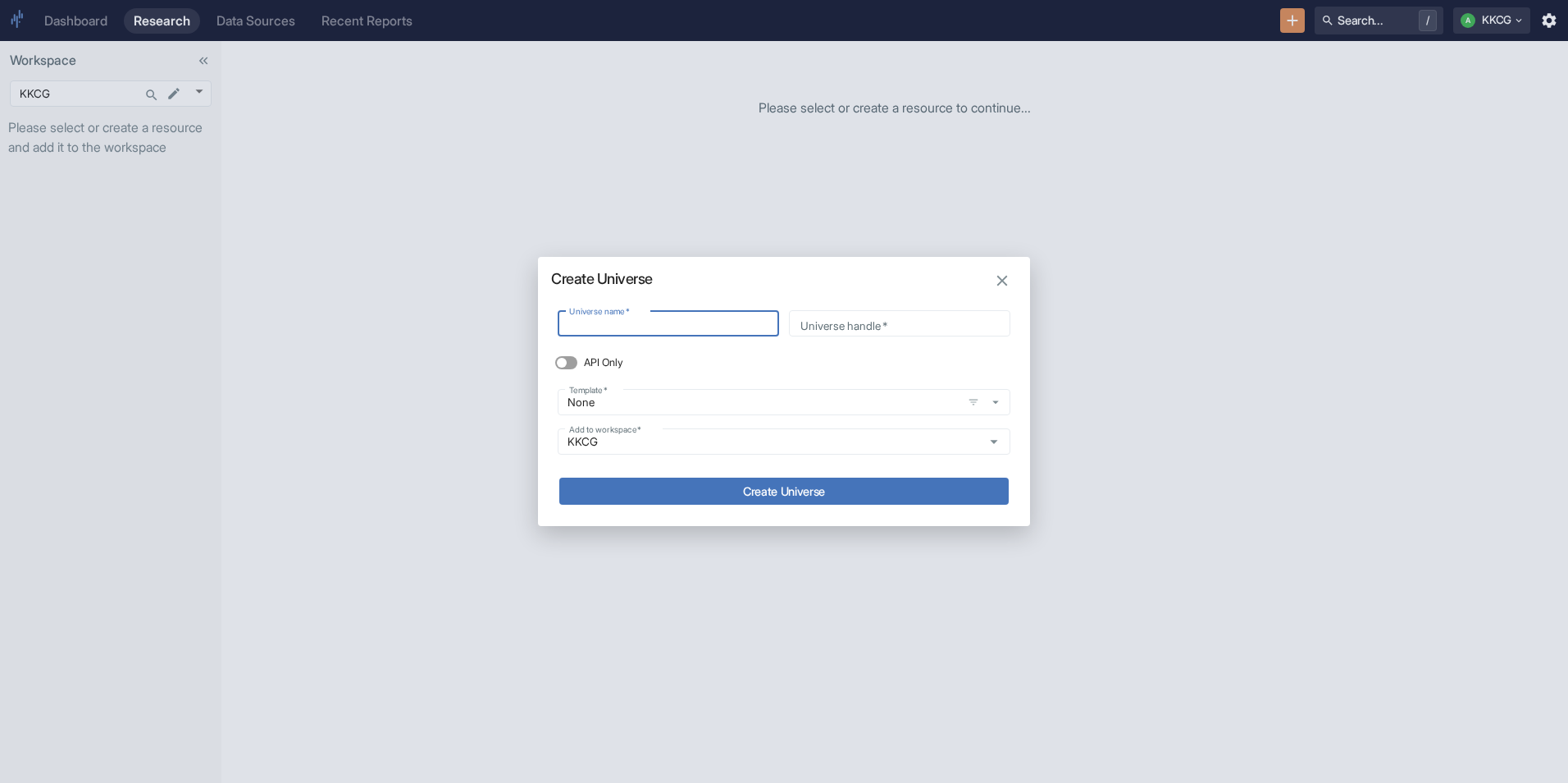
type input "R"
type input "r"
type input "Ru"
type input "ru"
type input "Rus"
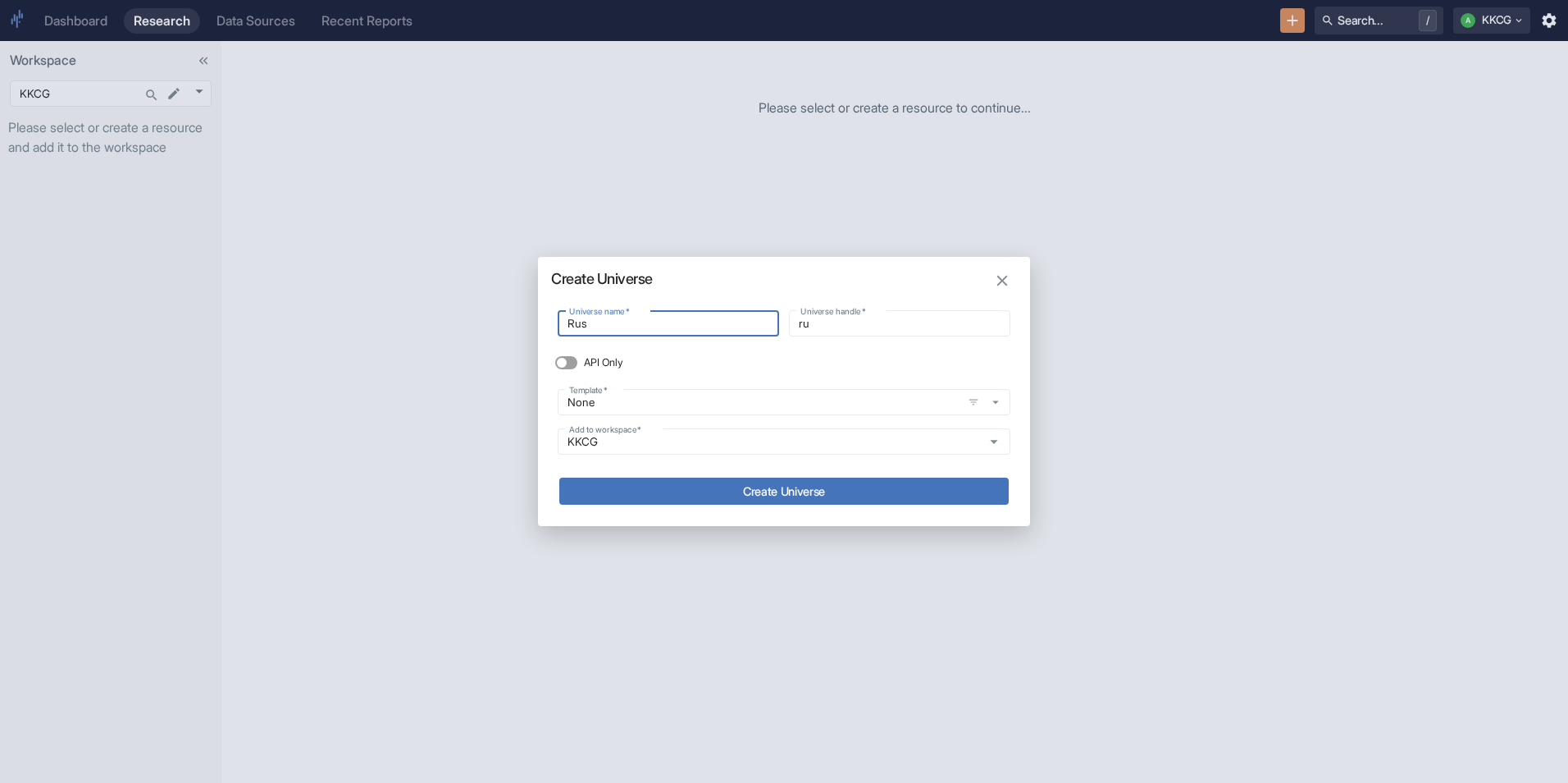
type input "rus"
type input "[PERSON_NAME]"
type input "Russe"
type input "russe"
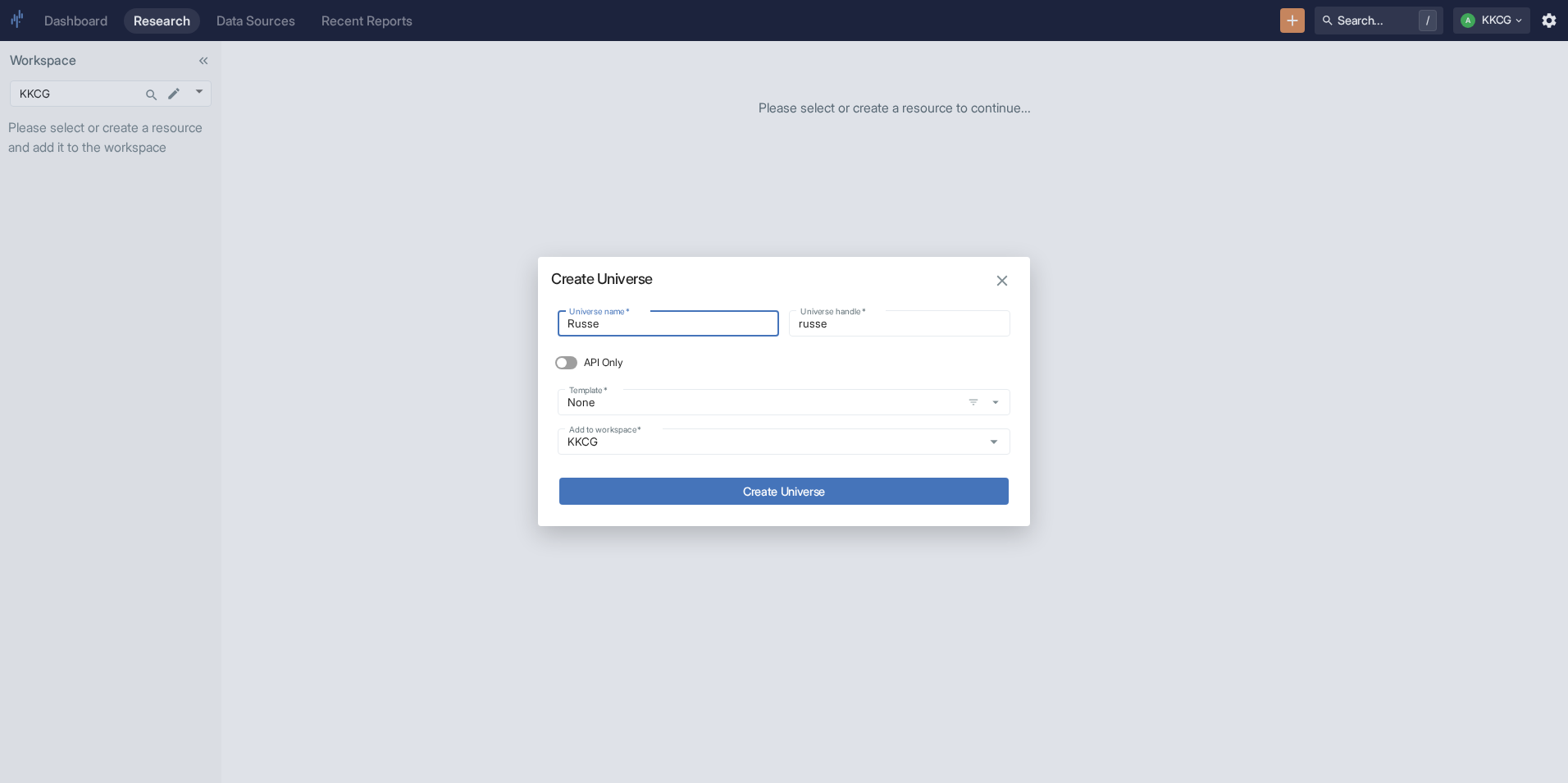
type input "[PERSON_NAME]"
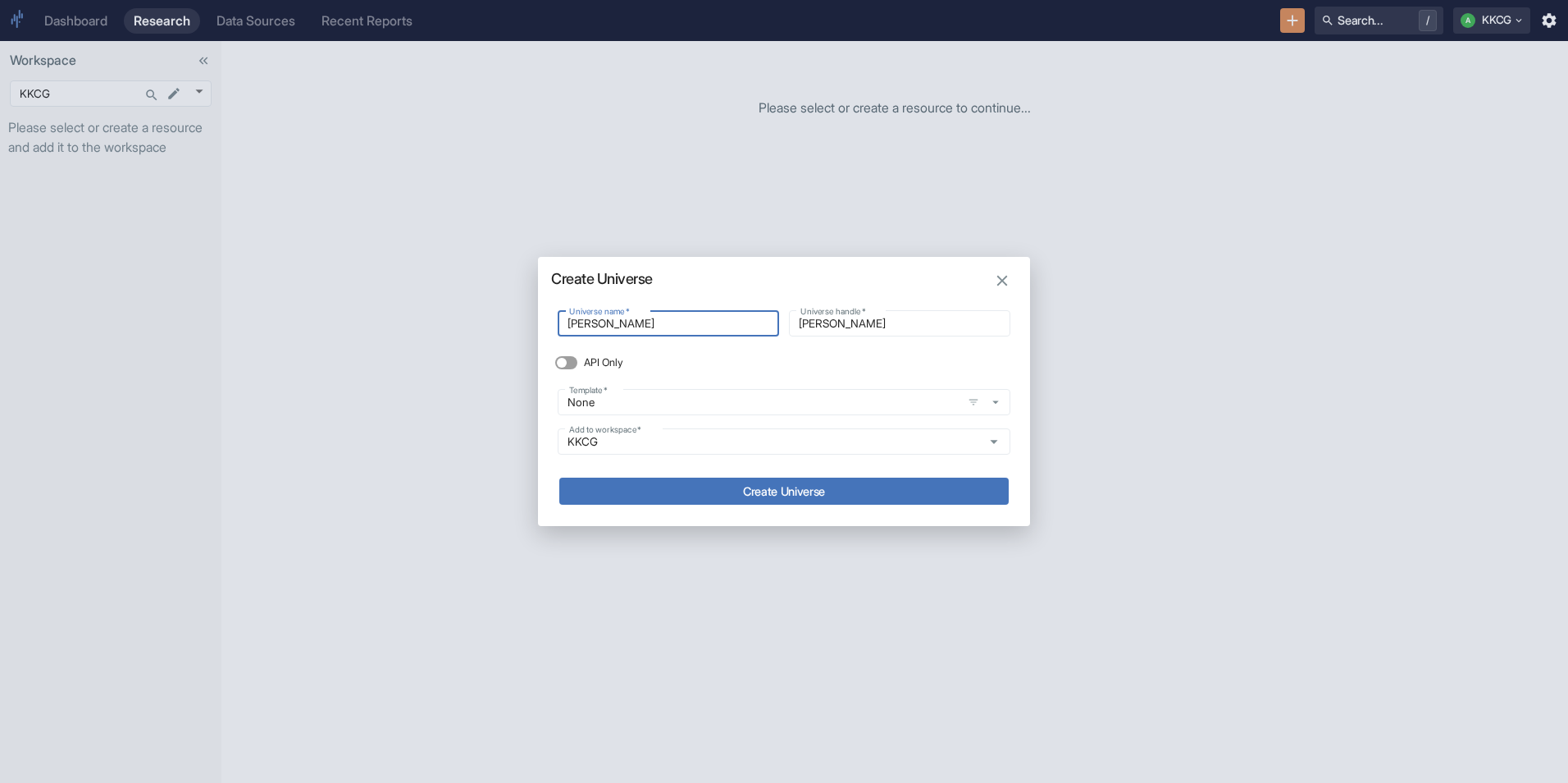
type input "[PERSON_NAME]"
type input "[PERSON_NAME] 2"
type input "russell_2"
type input "[PERSON_NAME] 20"
type input "russell_20"
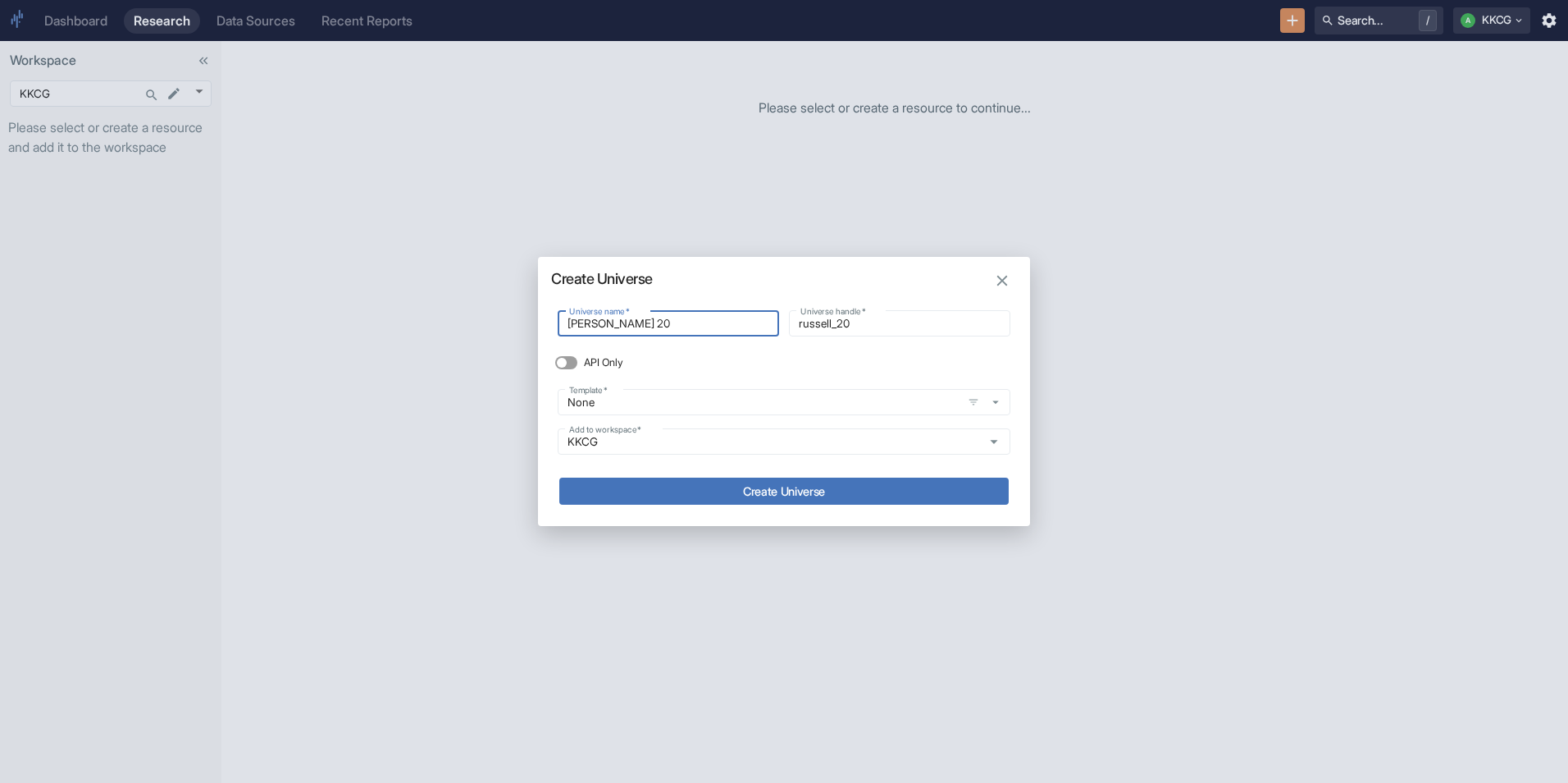
type input "[PERSON_NAME] 202"
type input "russell_202"
type input "[PERSON_NAME] 2020"
type input "russell_2020"
type input "[PERSON_NAME] 202"
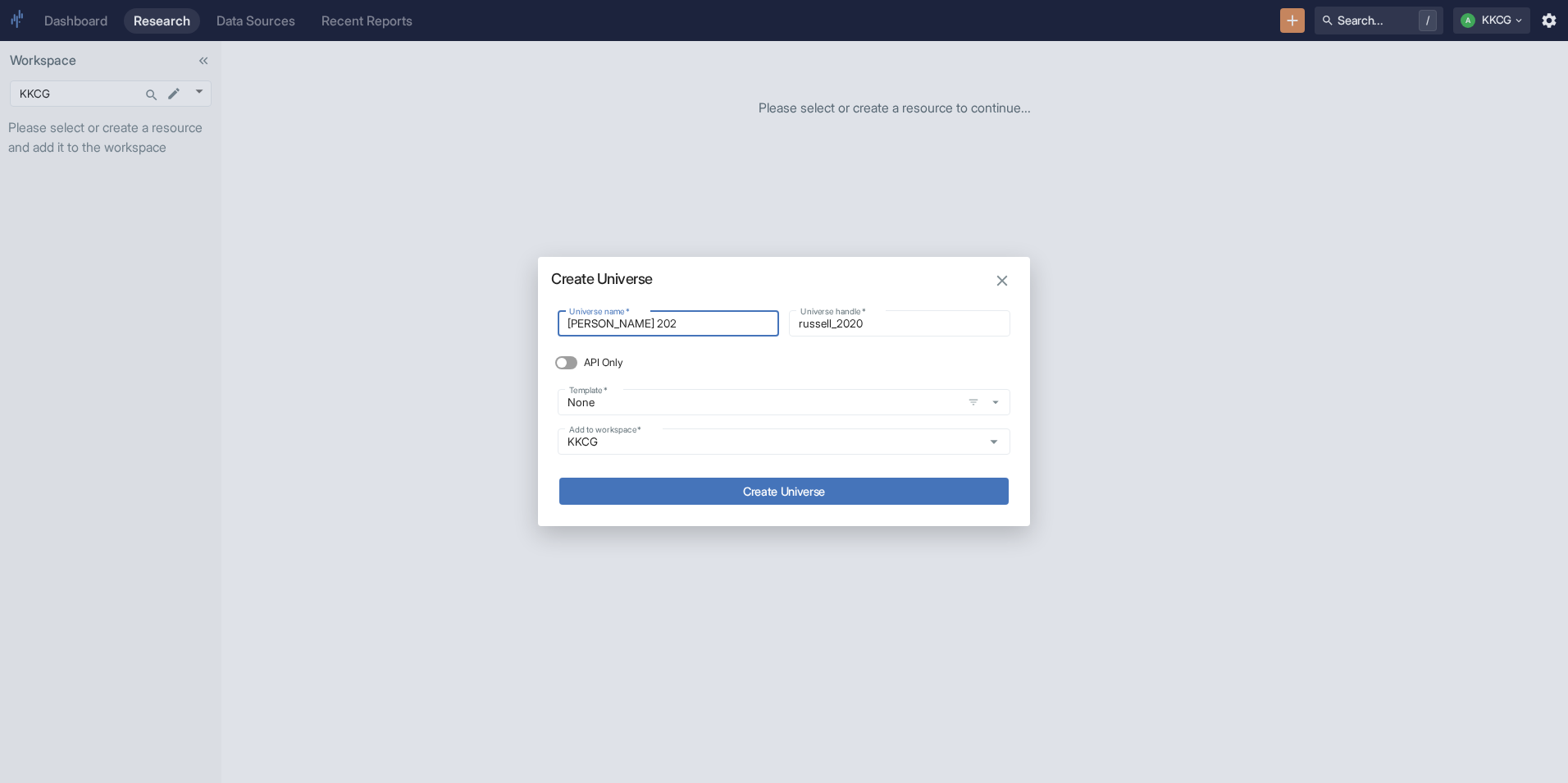
type input "russell_202"
type input "[PERSON_NAME] 20"
type input "russell_20"
type input "[PERSON_NAME] 200"
type input "russell_200"
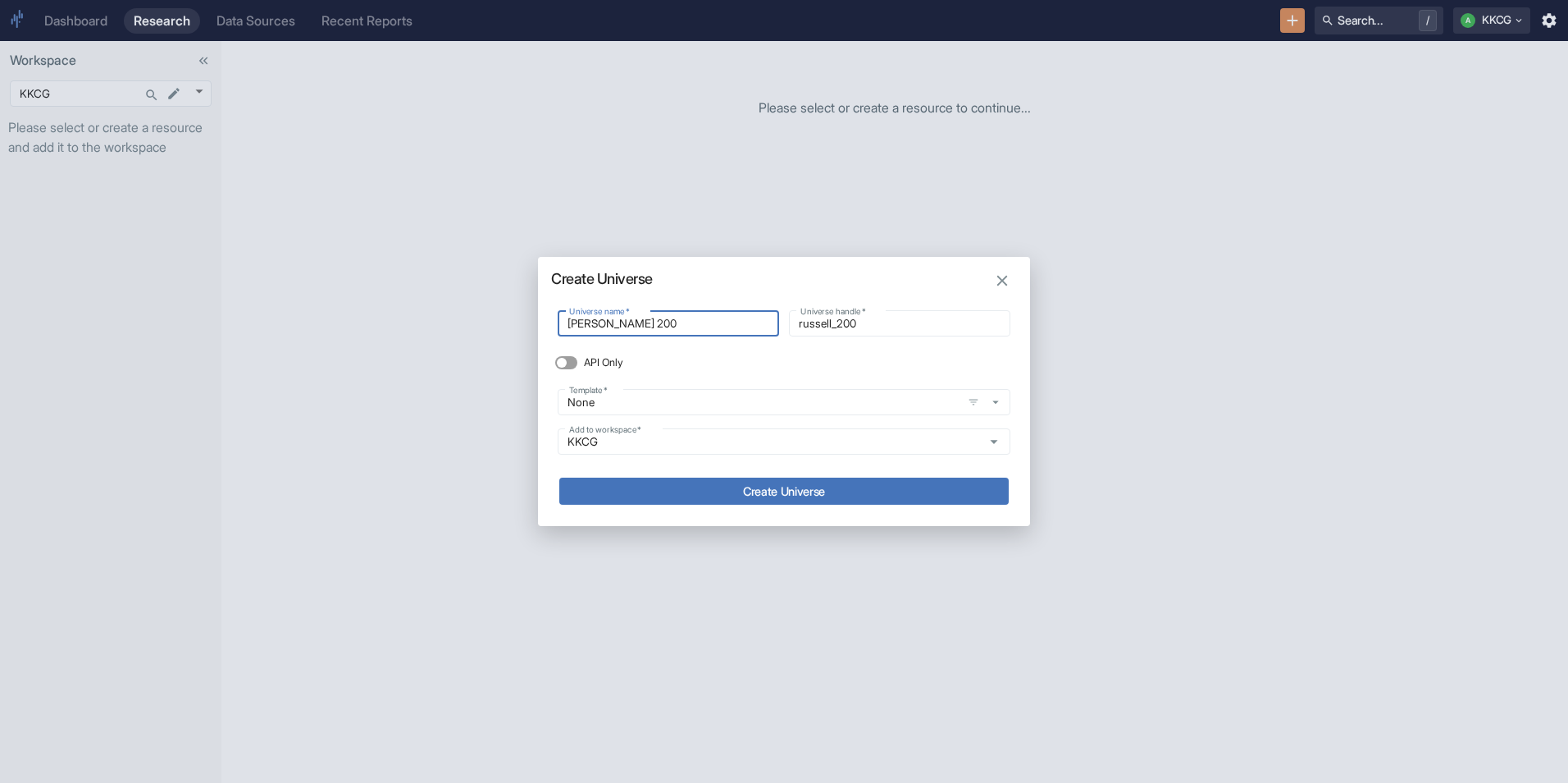
type input "[PERSON_NAME] 2000"
type input "russell_2000"
click at [636, 411] on div "None Template   *" at bounding box center [784, 402] width 453 height 26
type input "[PERSON_NAME] 2000"
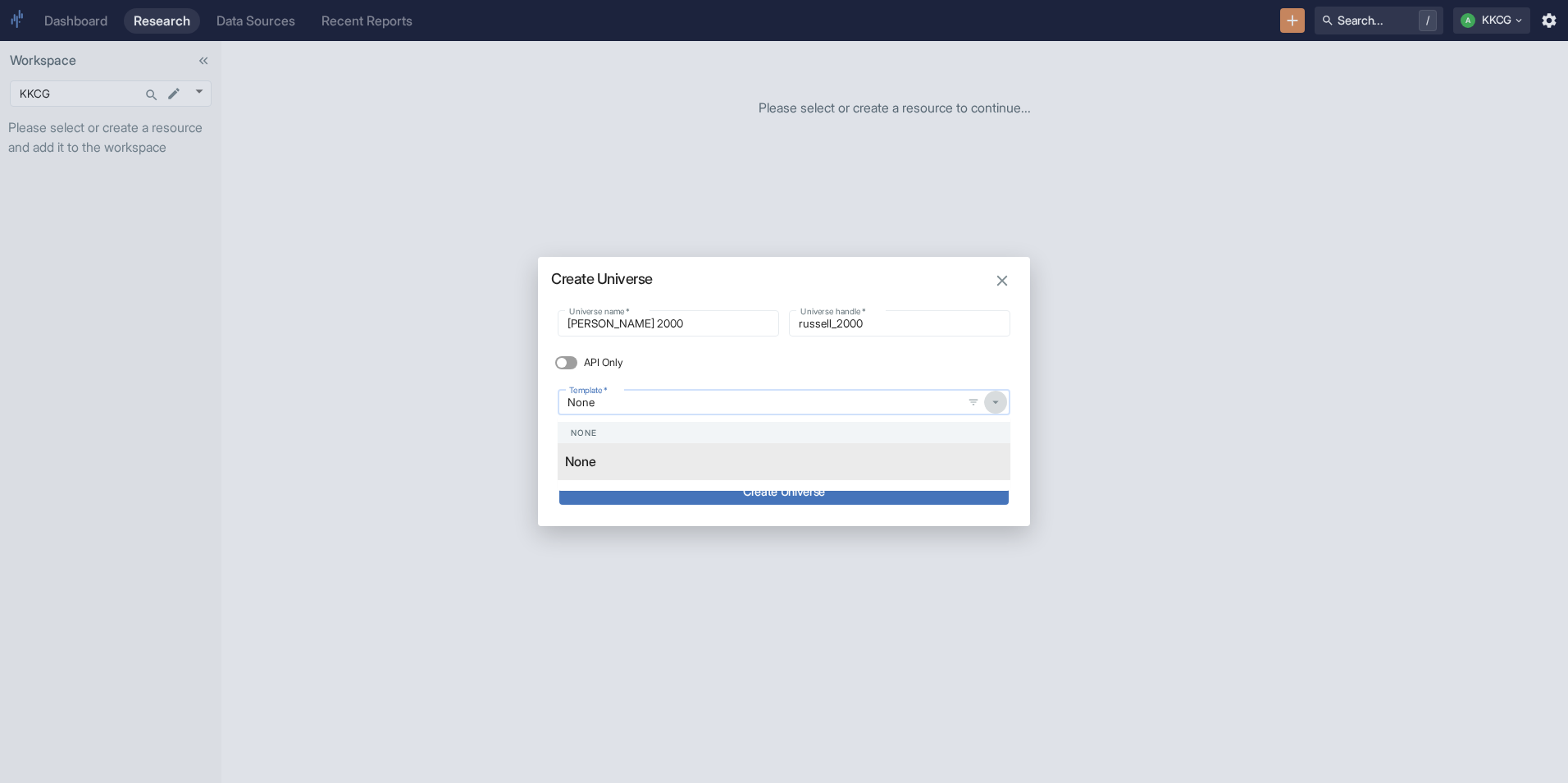
click at [1000, 412] on button "button" at bounding box center [996, 402] width 23 height 23
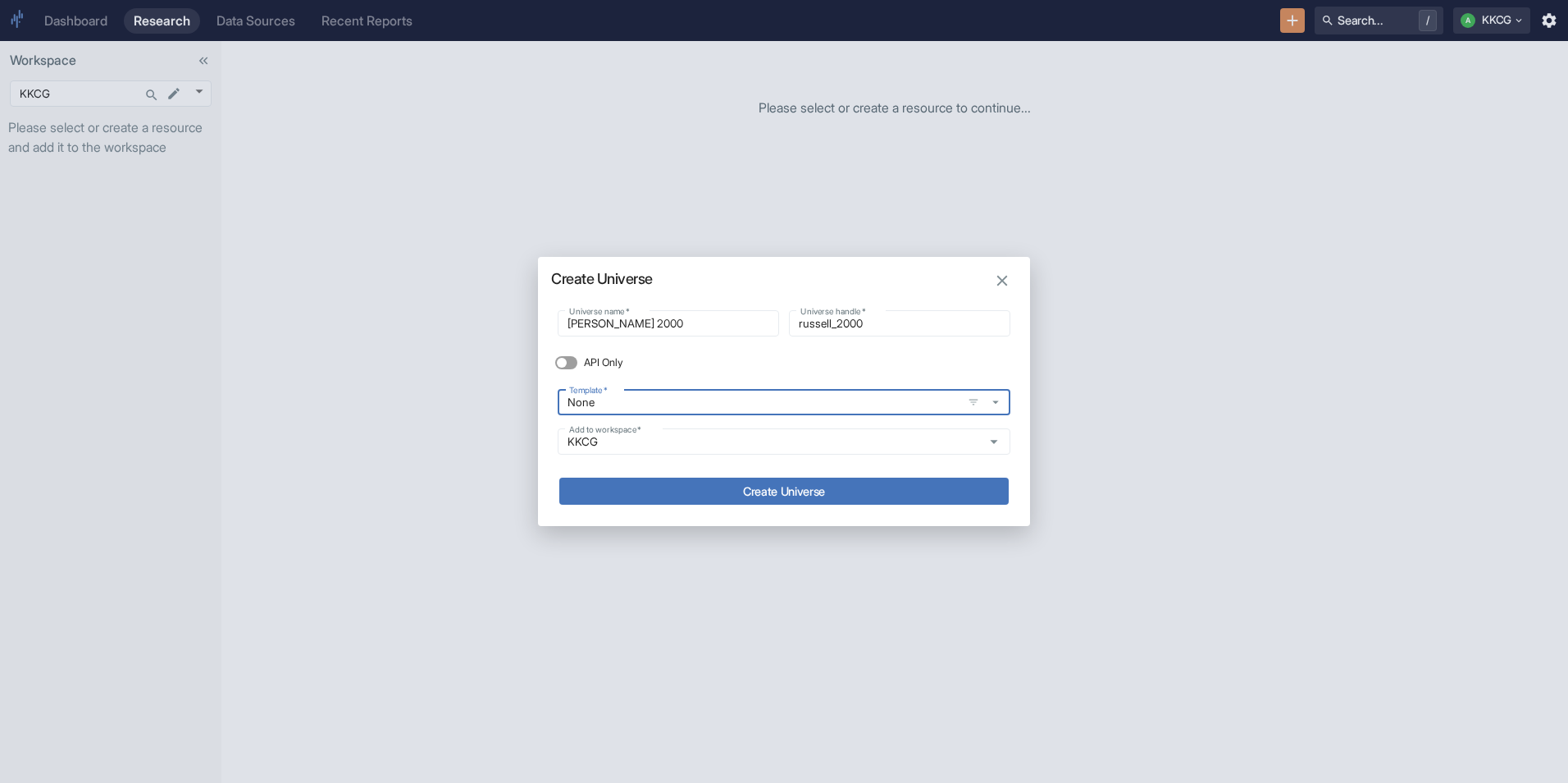
click at [815, 486] on button "Create Universe" at bounding box center [784, 491] width 449 height 27
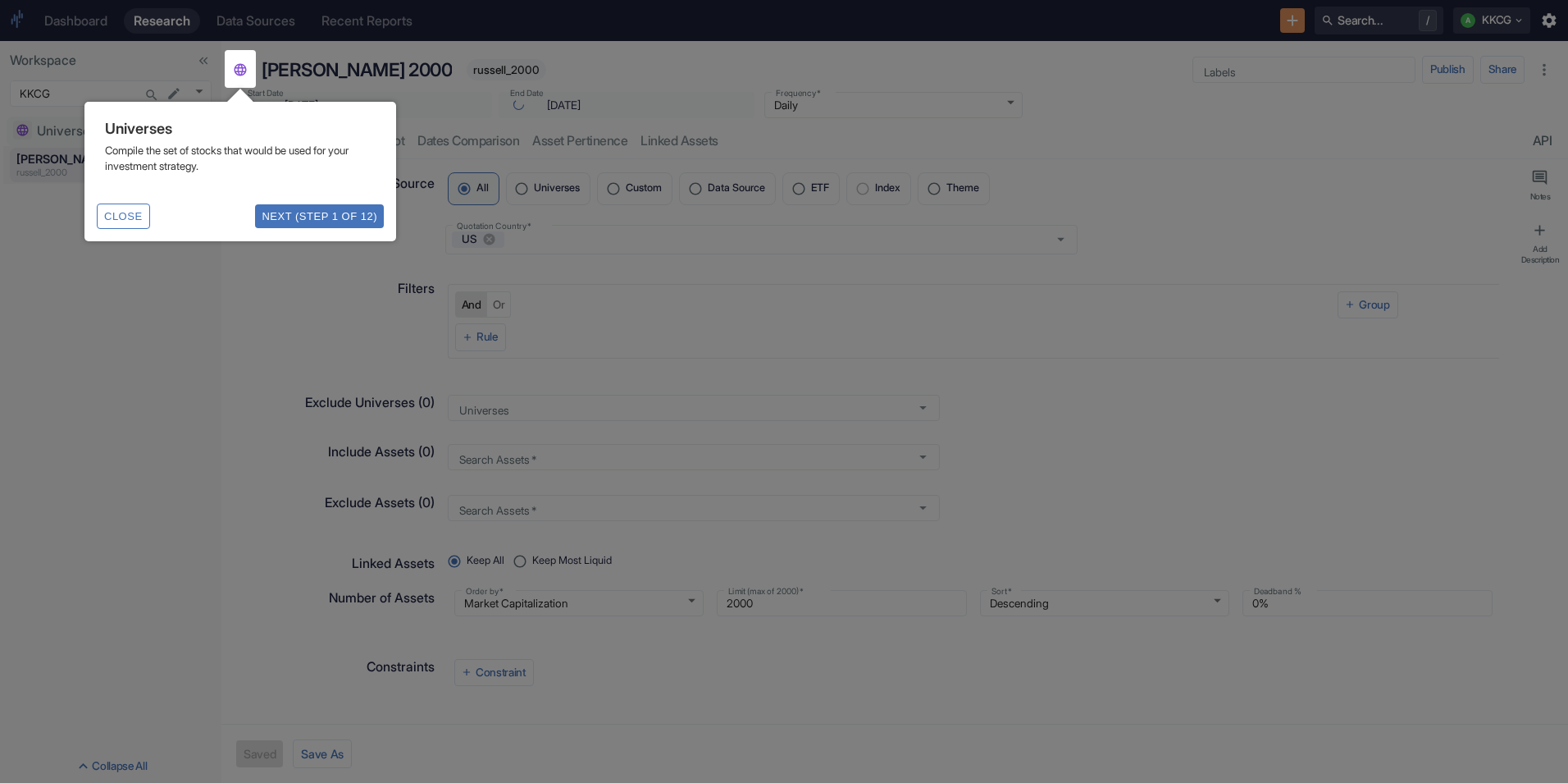
type input "[DATE]"
click at [301, 224] on button "Next (Step 1 of 12)" at bounding box center [319, 215] width 129 height 23
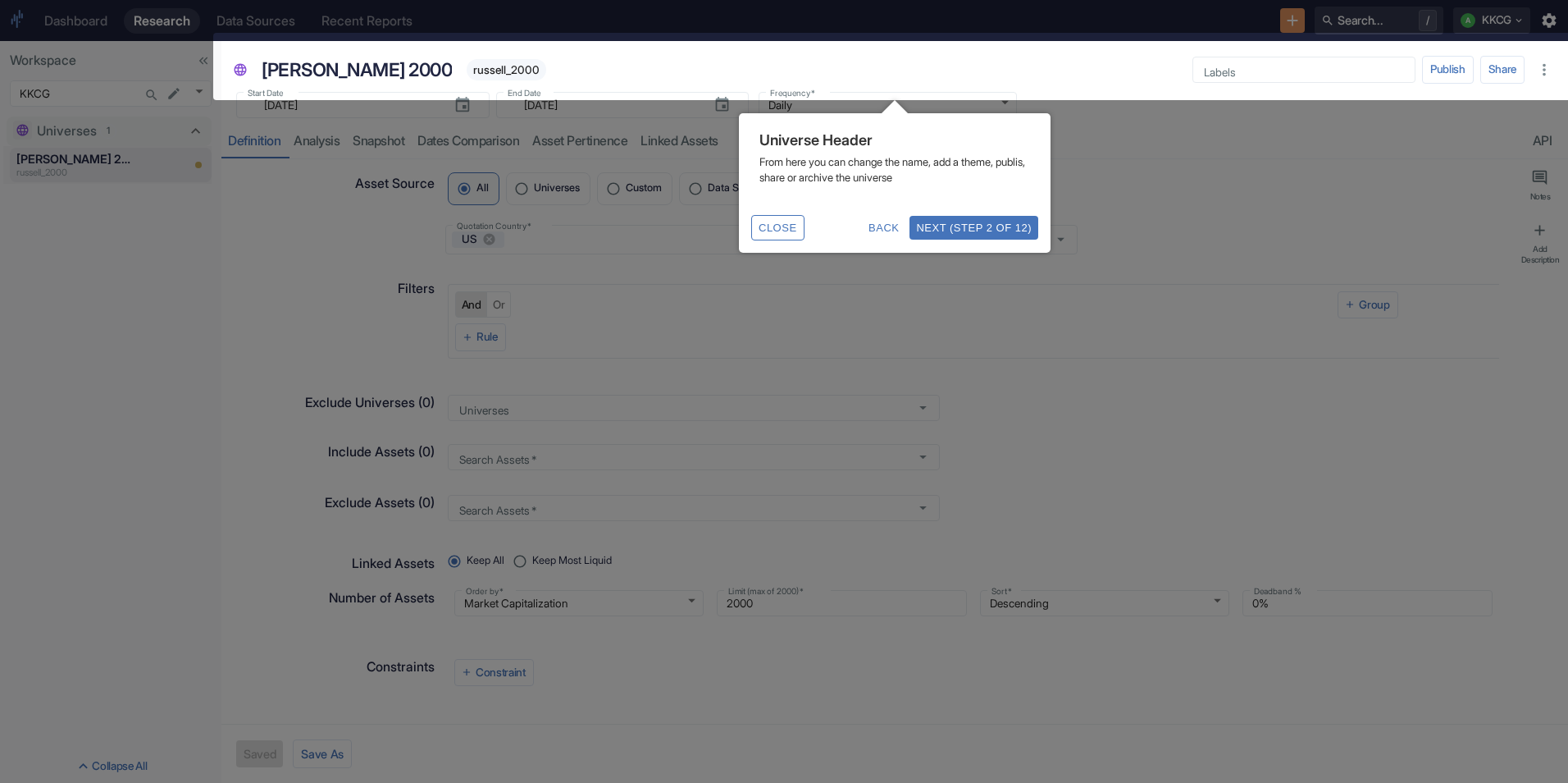
click at [950, 229] on button "Next (Step 2 of 12)" at bounding box center [973, 227] width 129 height 23
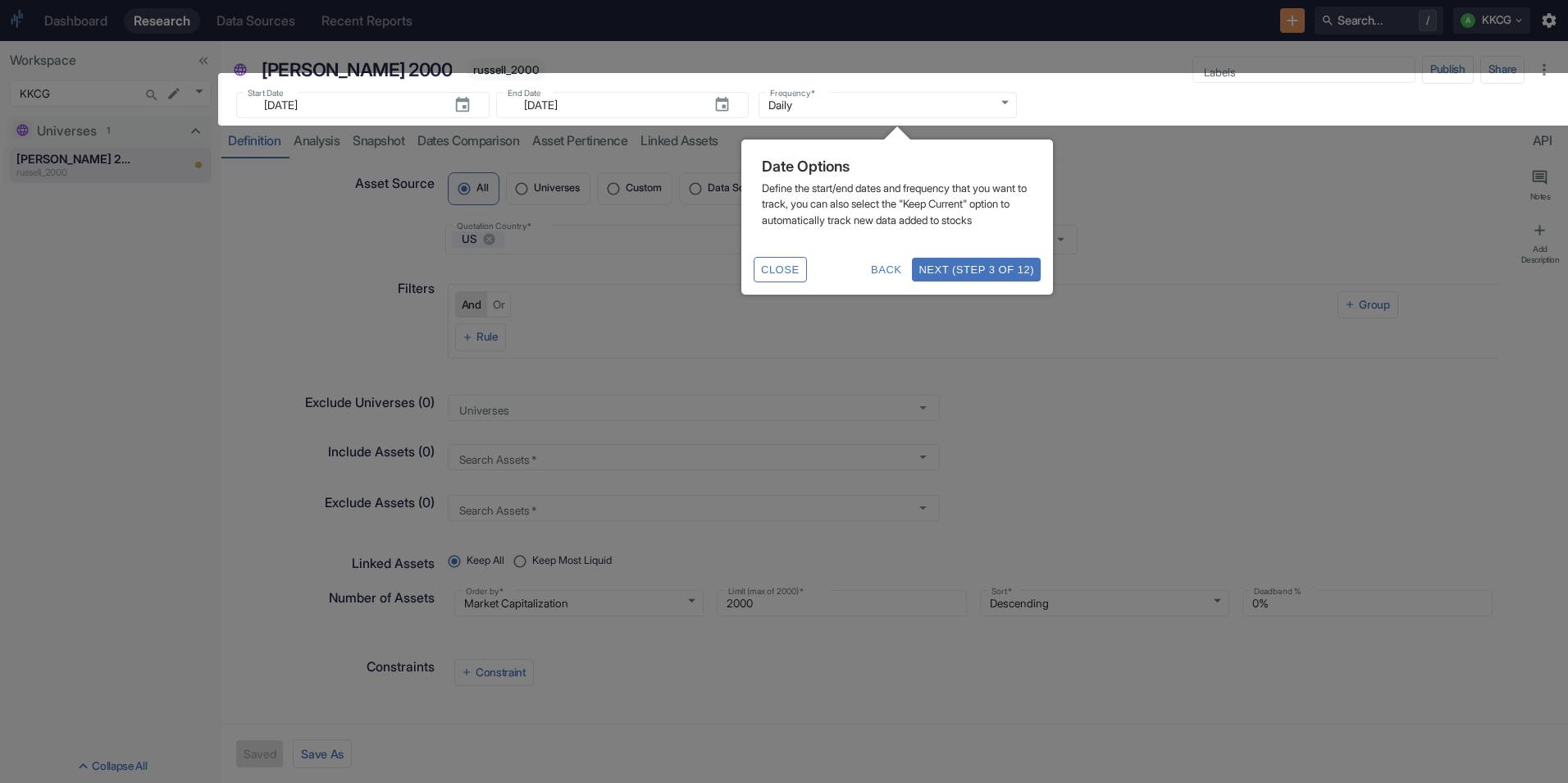
click at [999, 281] on button "Next (Step 3 of 12)" at bounding box center [976, 269] width 129 height 23
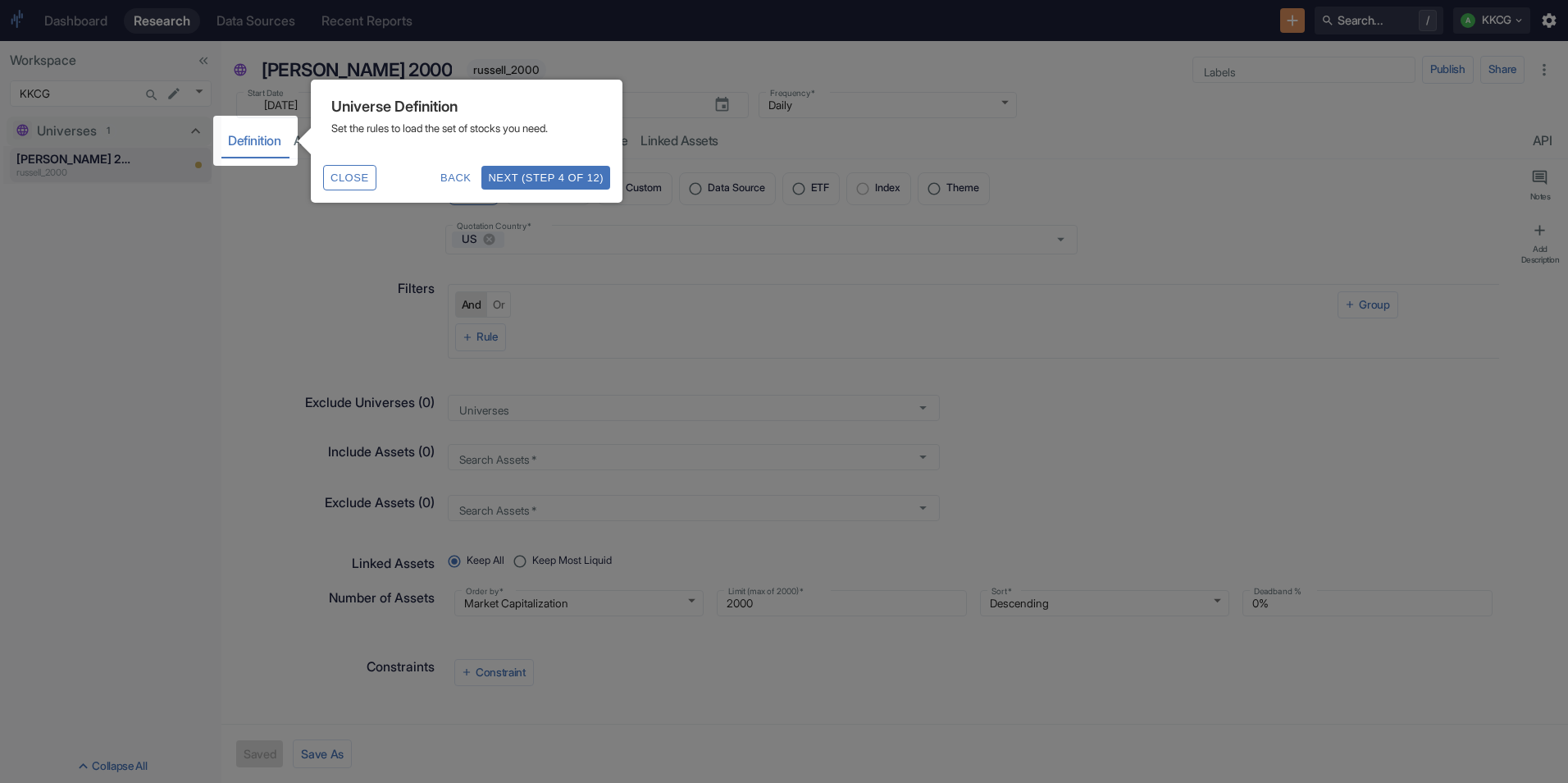
click at [536, 176] on button "Next (Step 4 of 12)" at bounding box center [545, 177] width 129 height 23
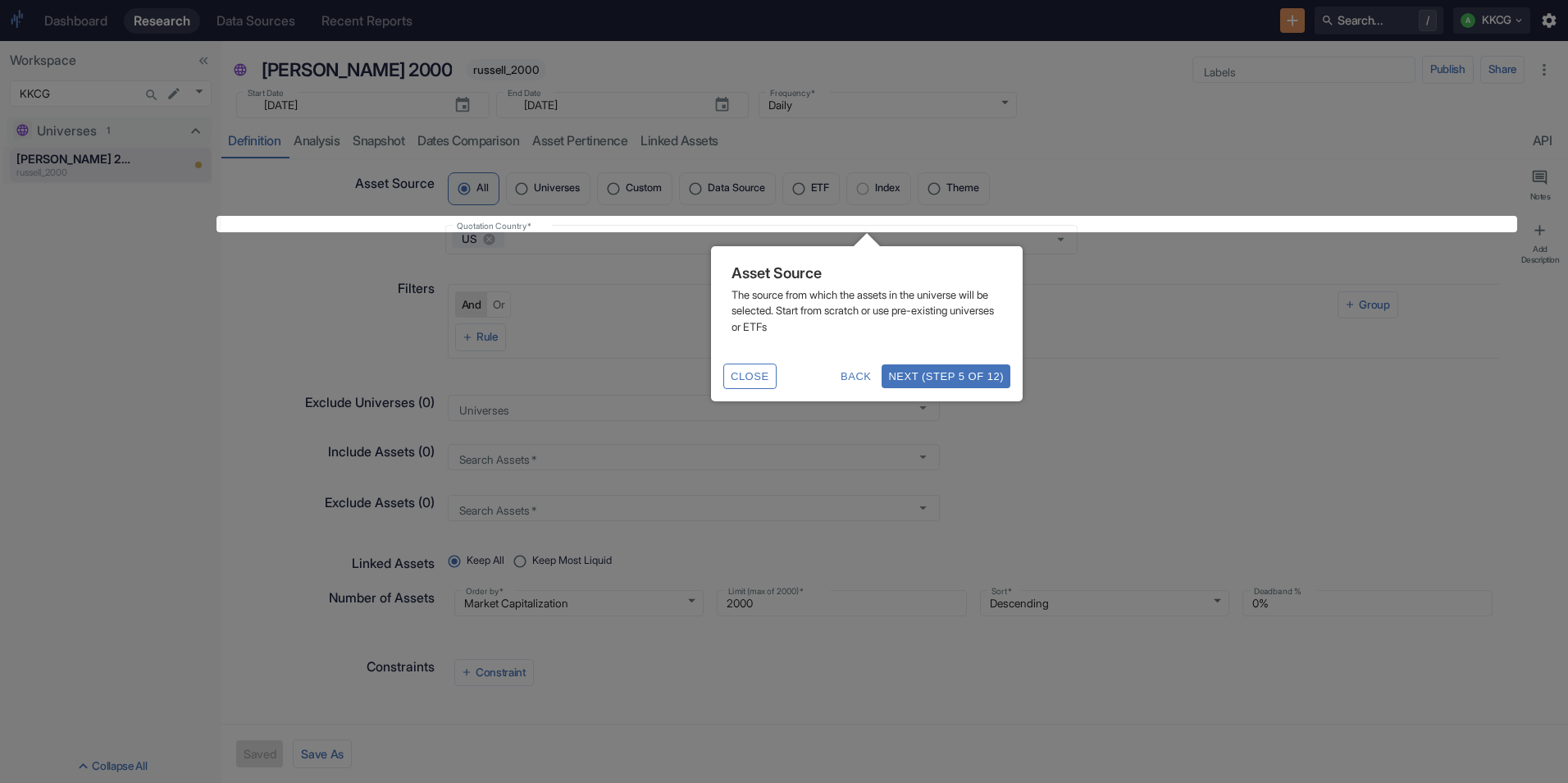
click at [946, 380] on button "Next (Step 5 of 12)" at bounding box center [946, 376] width 129 height 23
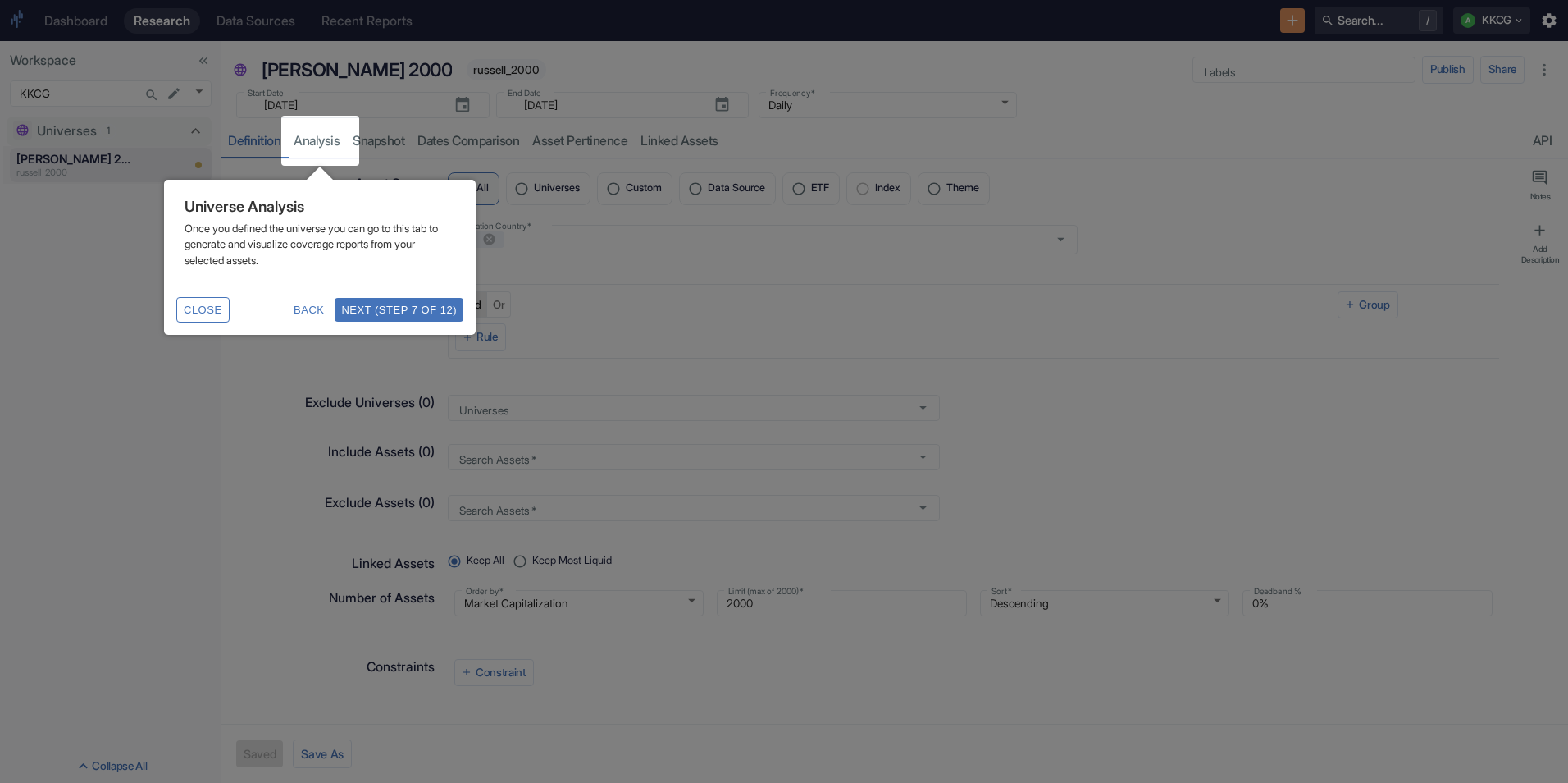
click at [411, 307] on button "Next (Step 7 of 12)" at bounding box center [398, 309] width 129 height 23
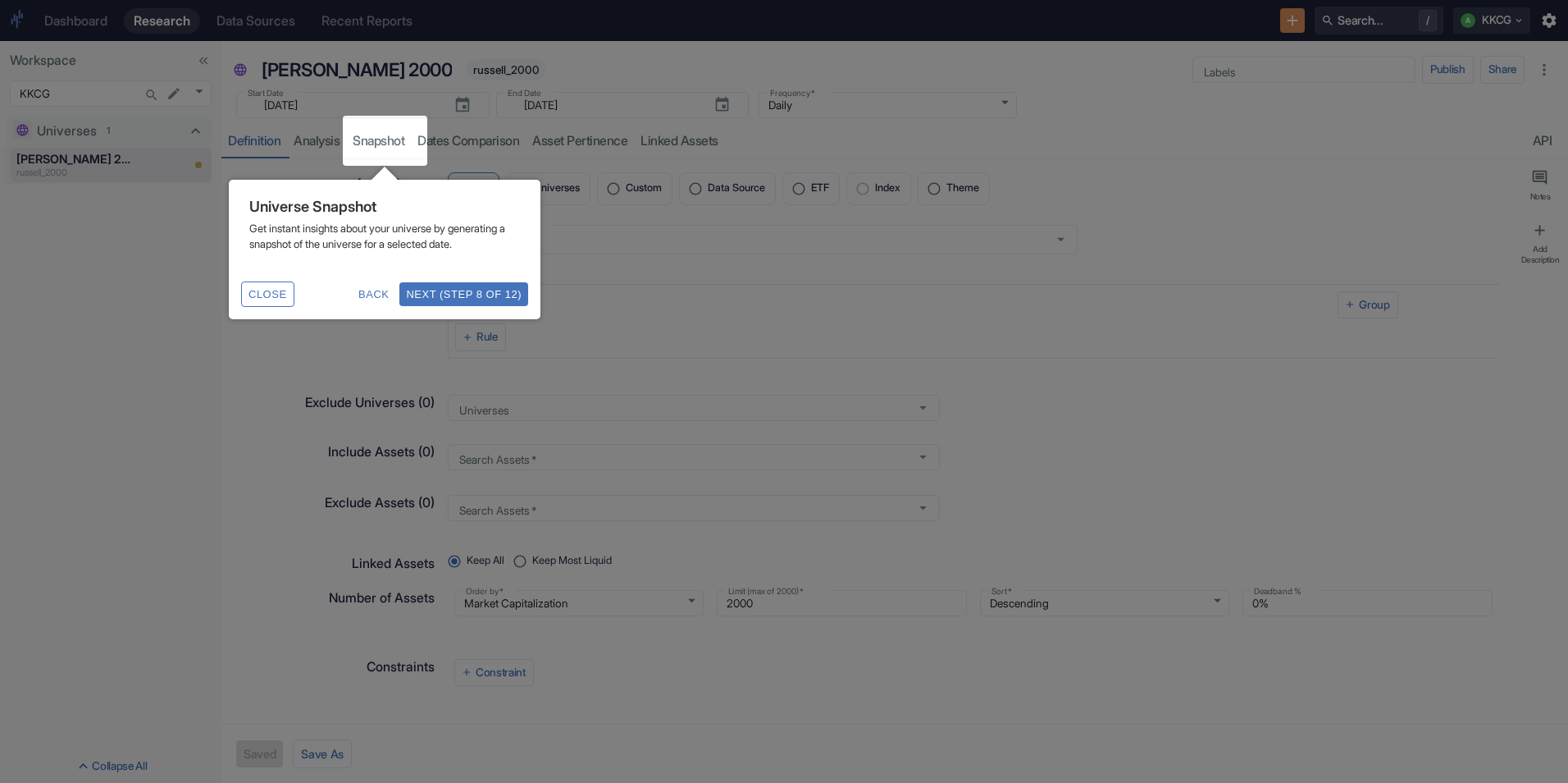
click at [483, 306] on button "Next (Step 8 of 12)" at bounding box center [463, 293] width 129 height 23
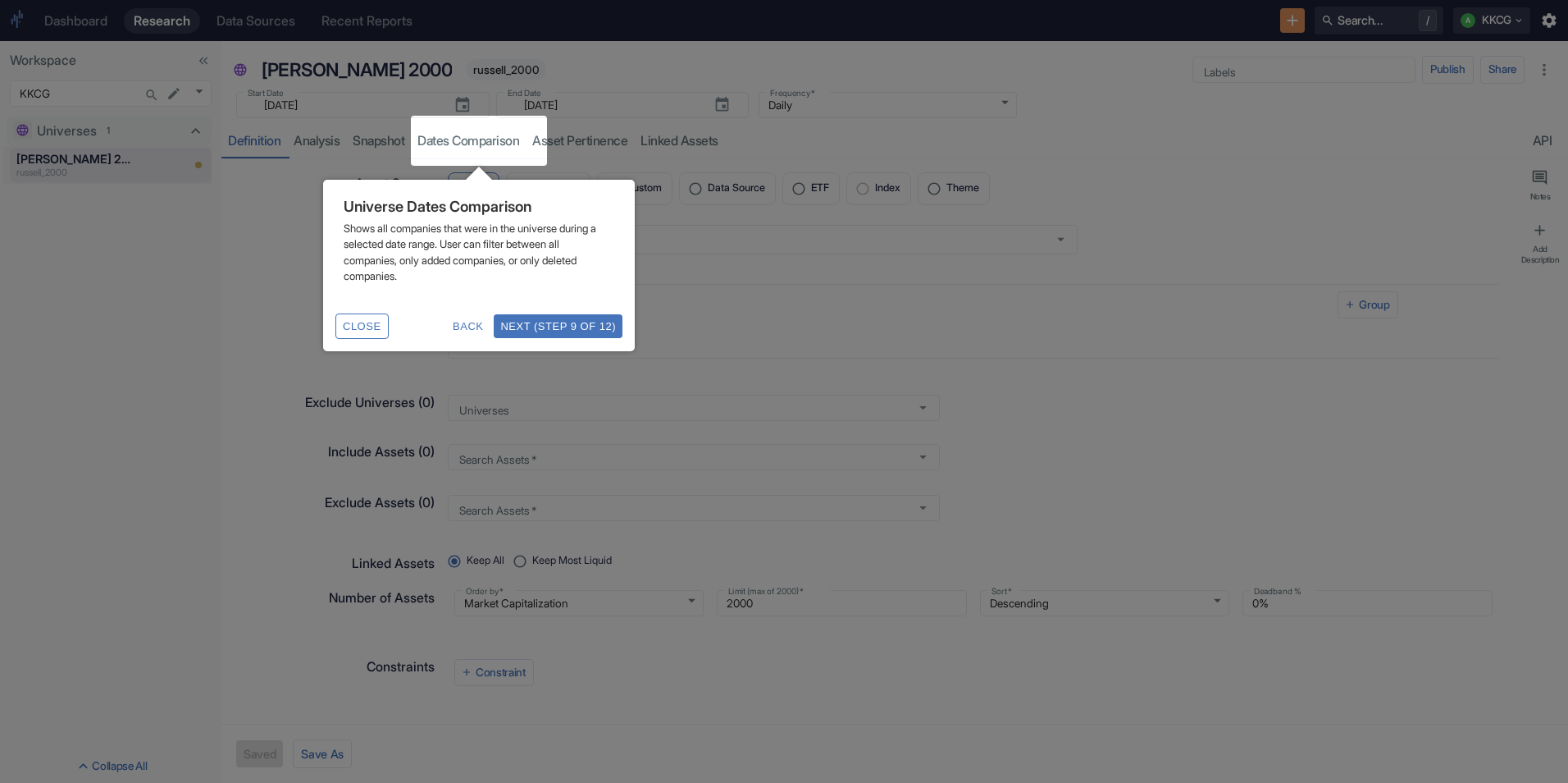
click at [543, 316] on button "Next (Step 9 of 12)" at bounding box center [558, 325] width 129 height 23
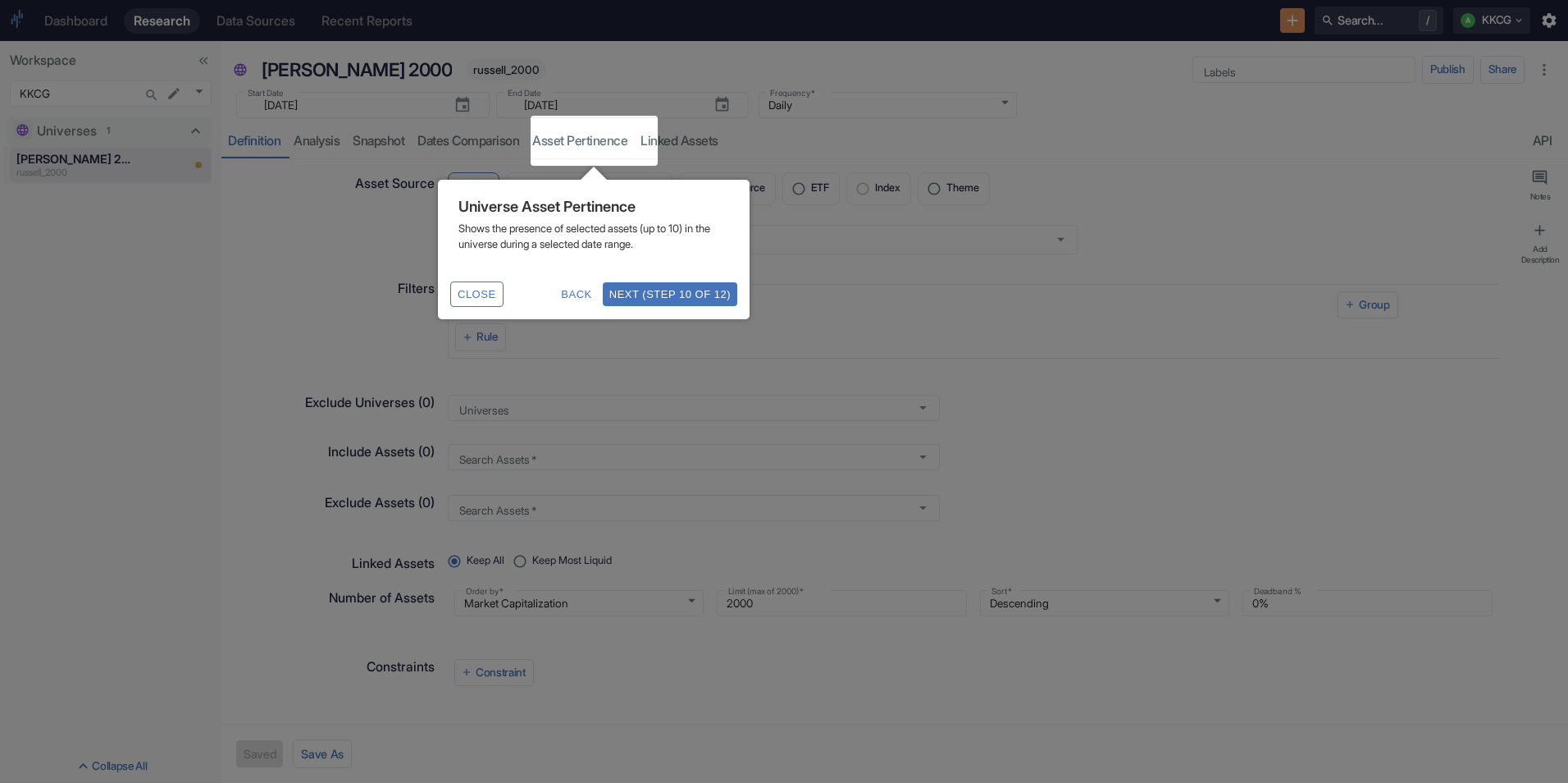
click at [684, 300] on button "Next (Step 10 of 12)" at bounding box center [670, 293] width 134 height 23
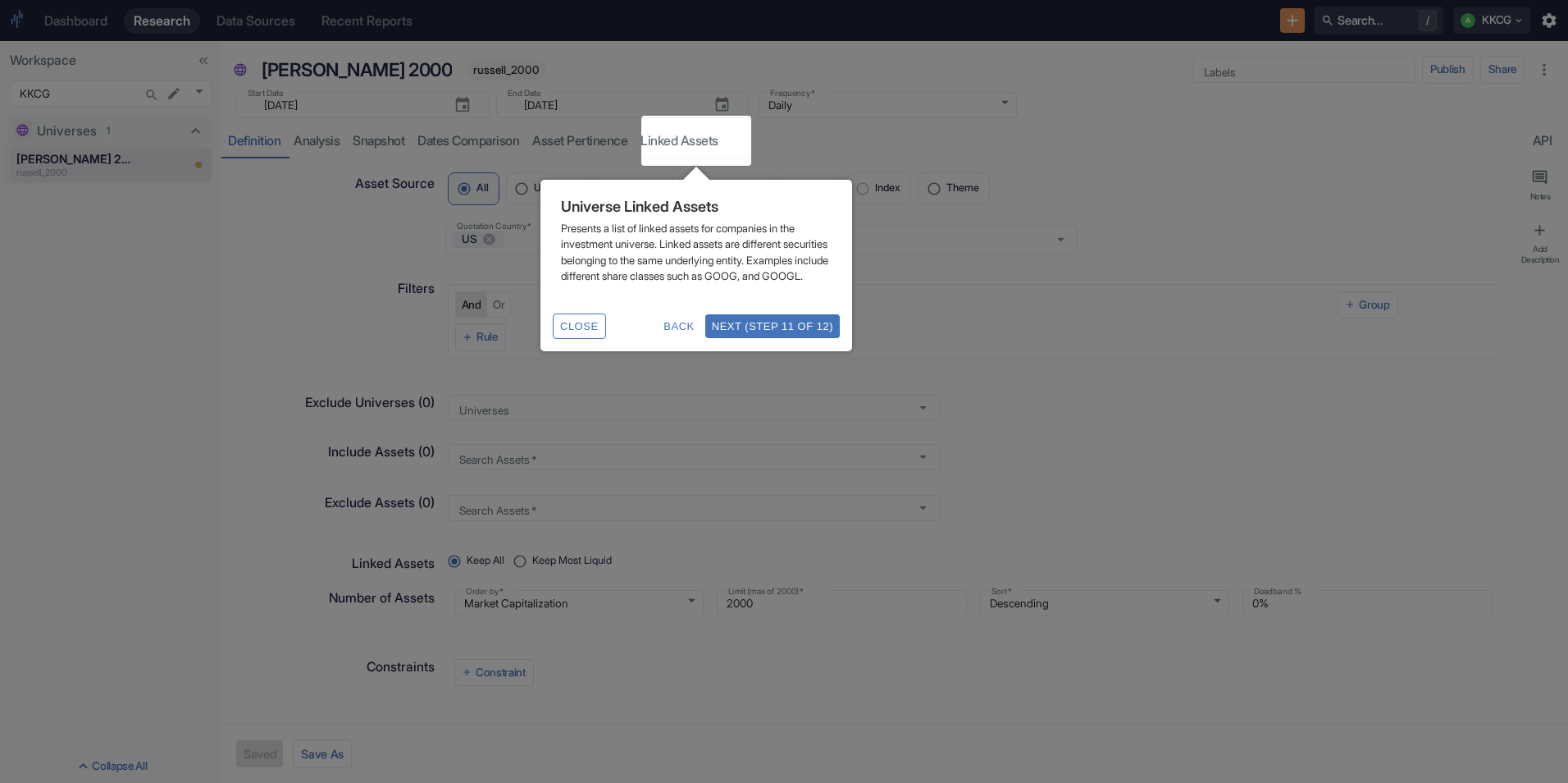
click at [798, 338] on button "Next (Step 11 of 12)" at bounding box center [772, 325] width 134 height 23
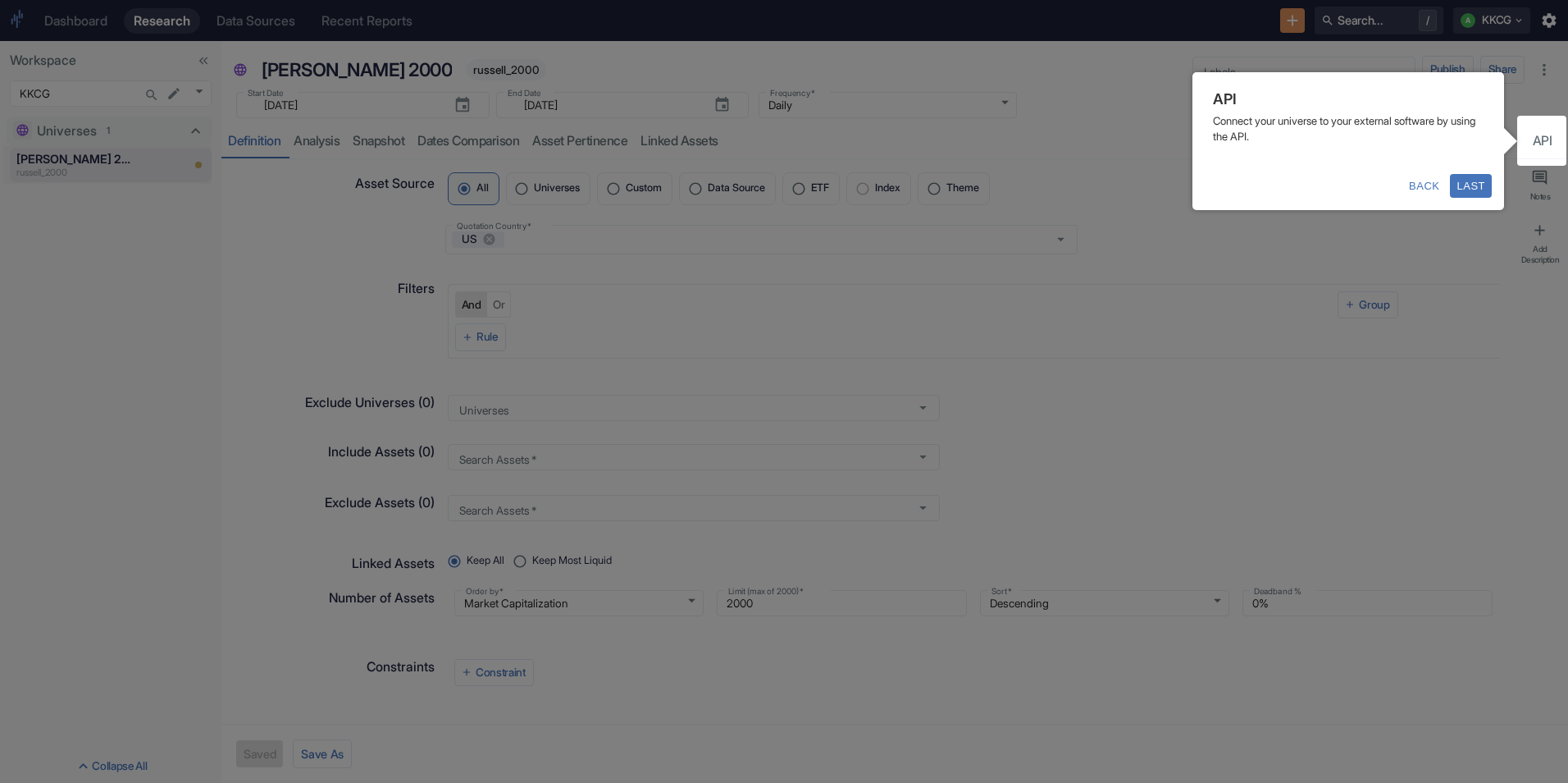
click at [1539, 141] on div at bounding box center [1542, 140] width 49 height 50
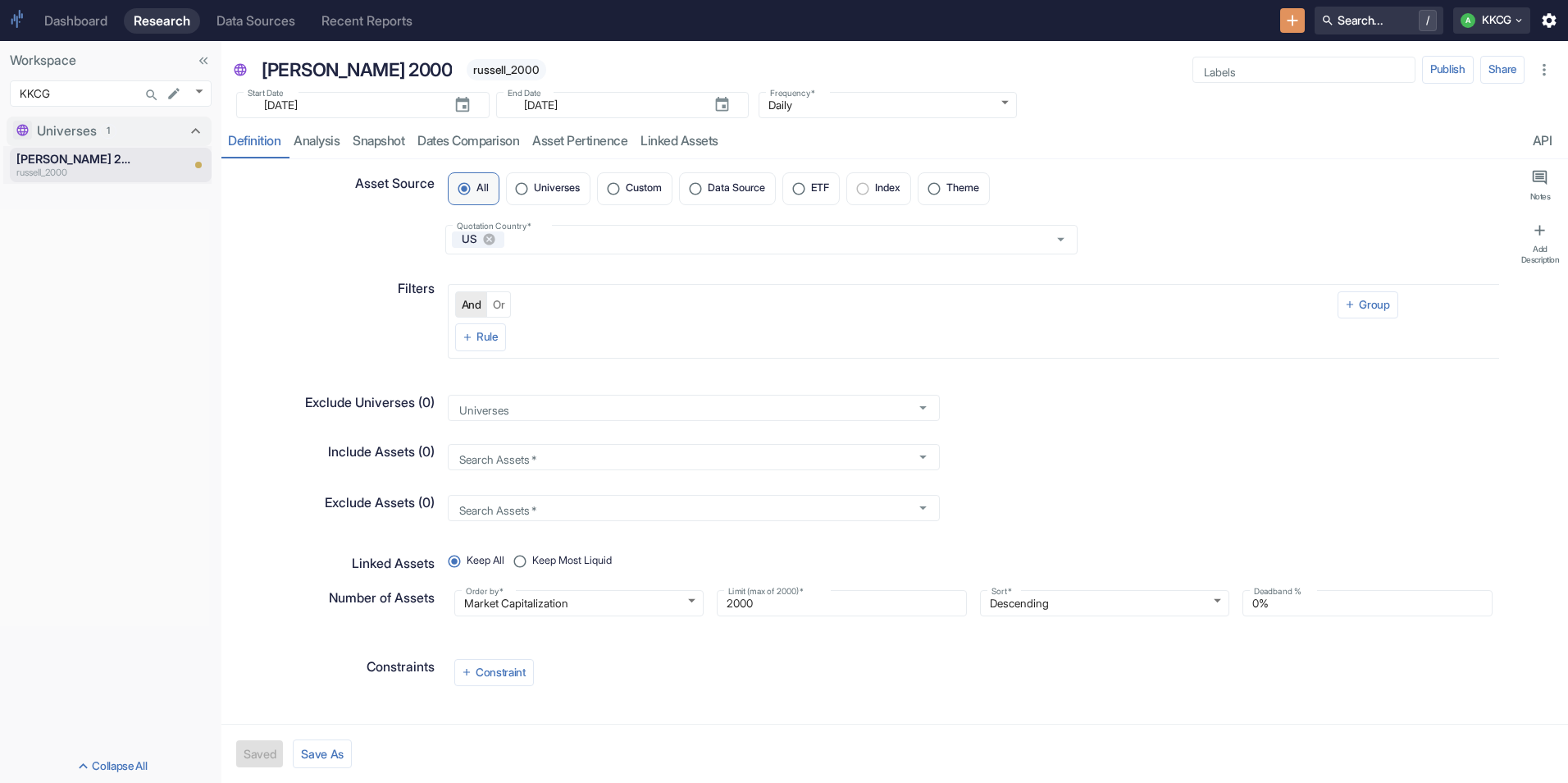
type textarea "x"
click at [553, 184] on span "Universes" at bounding box center [556, 188] width 46 height 10
click at [535, 184] on input "Universes" at bounding box center [522, 189] width 24 height 24
radio input "true"
type textarea "x"
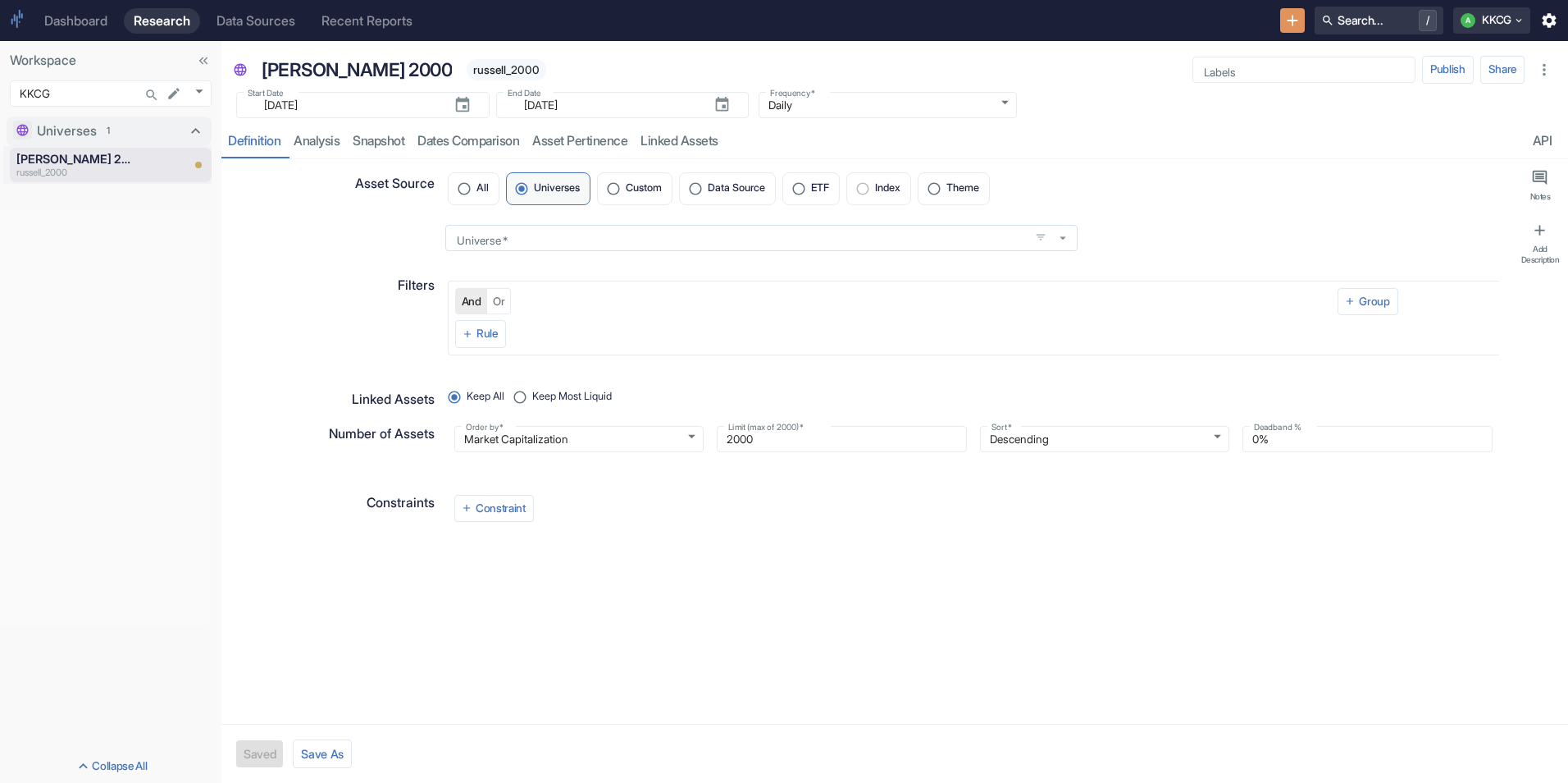
click at [850, 245] on div "Universe   *" at bounding box center [761, 238] width 632 height 26
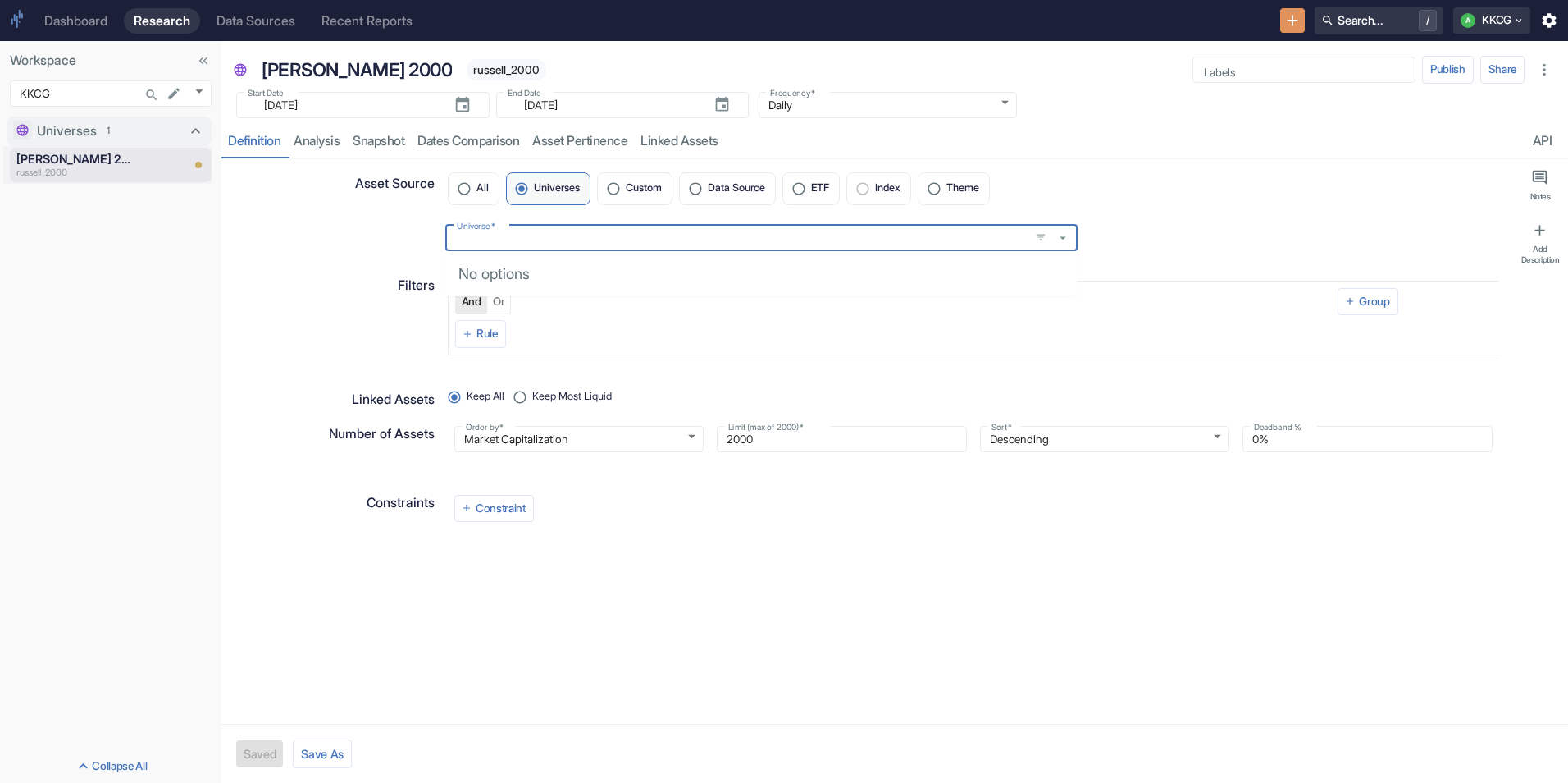
click at [773, 294] on div "No options" at bounding box center [761, 274] width 632 height 45
click at [622, 182] on input "Custom" at bounding box center [613, 189] width 24 height 24
radio input "true"
type textarea "x"
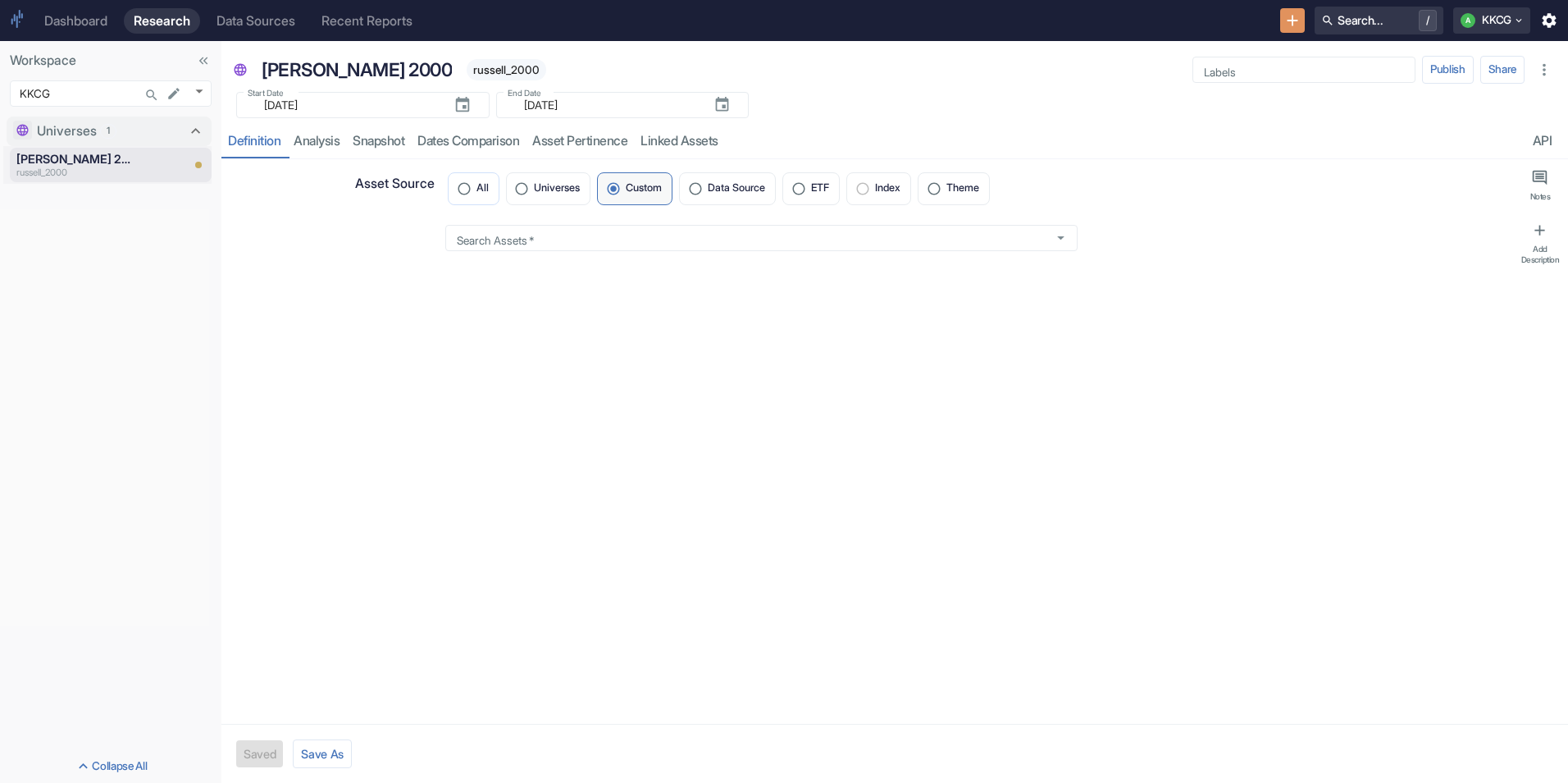
click at [469, 184] on input "All" at bounding box center [464, 189] width 24 height 24
radio input "true"
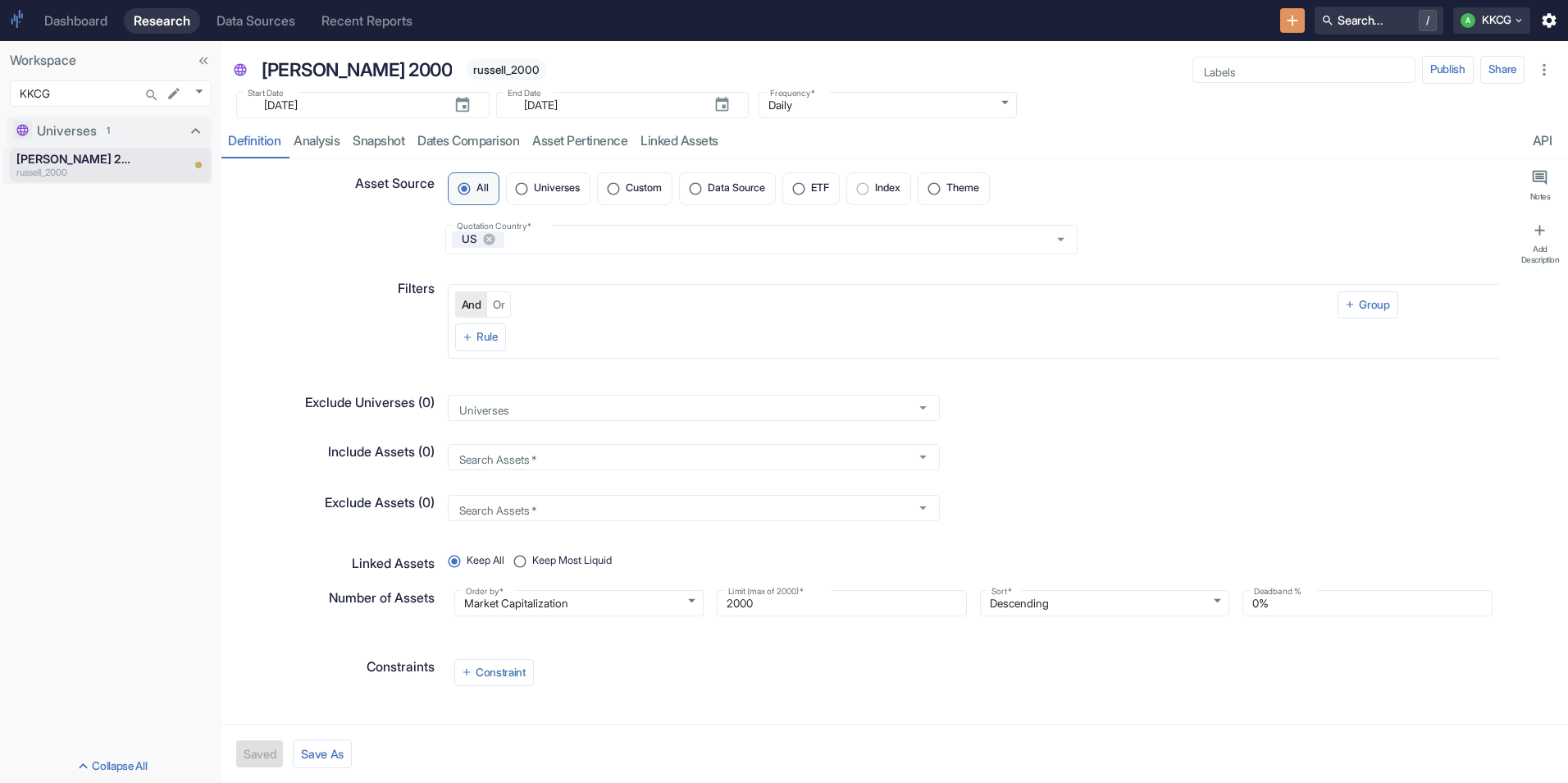
click at [258, 749] on div "Saved Save As" at bounding box center [895, 753] width 1347 height 59
click at [113, 244] on div "Universes 1 [PERSON_NAME] 2000 russell_2000" at bounding box center [111, 430] width 222 height 640
click at [79, 148] on div "[PERSON_NAME] 2000 russell_2000" at bounding box center [71, 164] width 125 height 35
click at [76, 177] on p "russell_2000" at bounding box center [75, 172] width 118 height 14
type textarea "x"
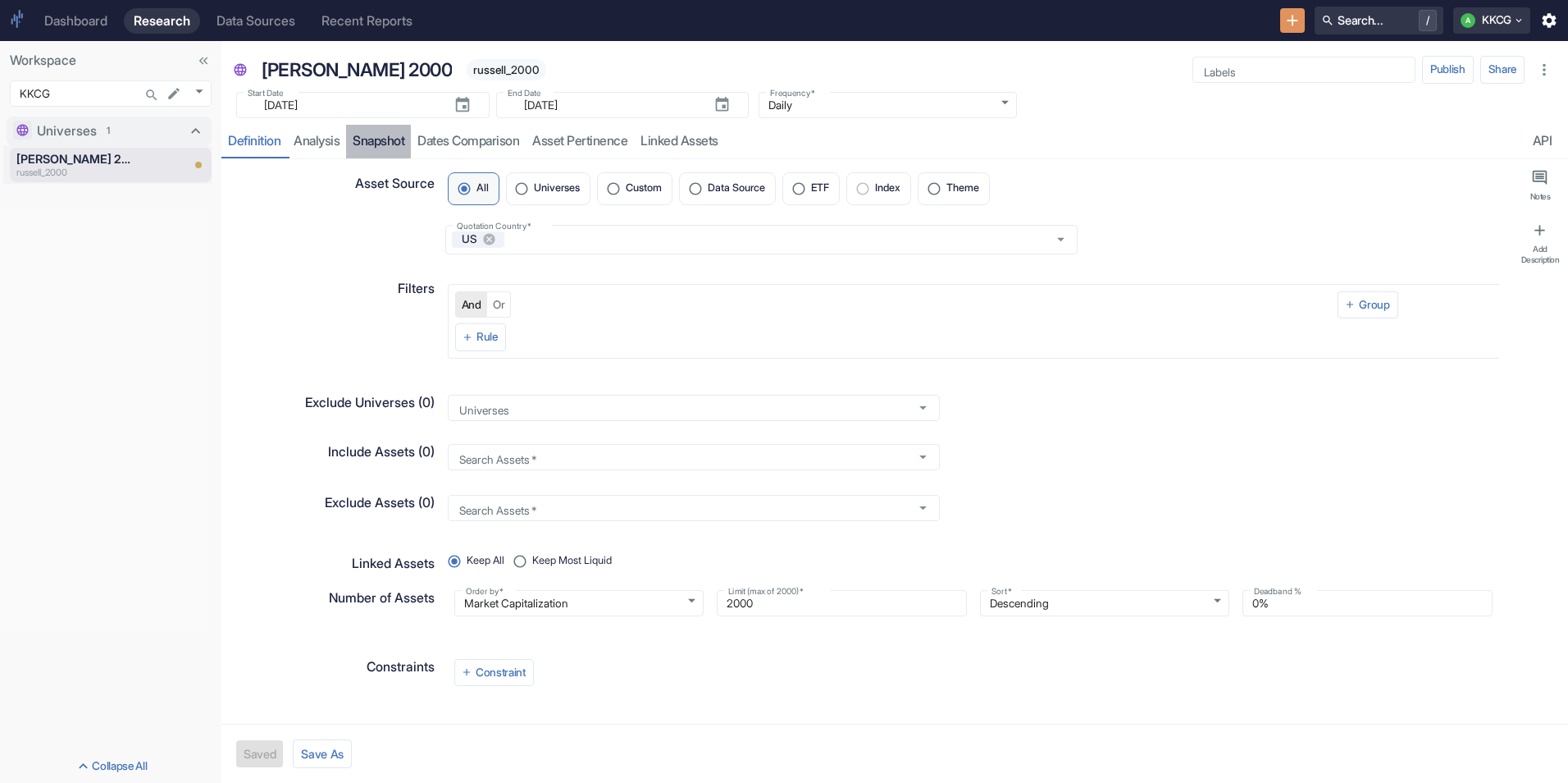
click at [379, 142] on link "Snapshot" at bounding box center [378, 142] width 65 height 34
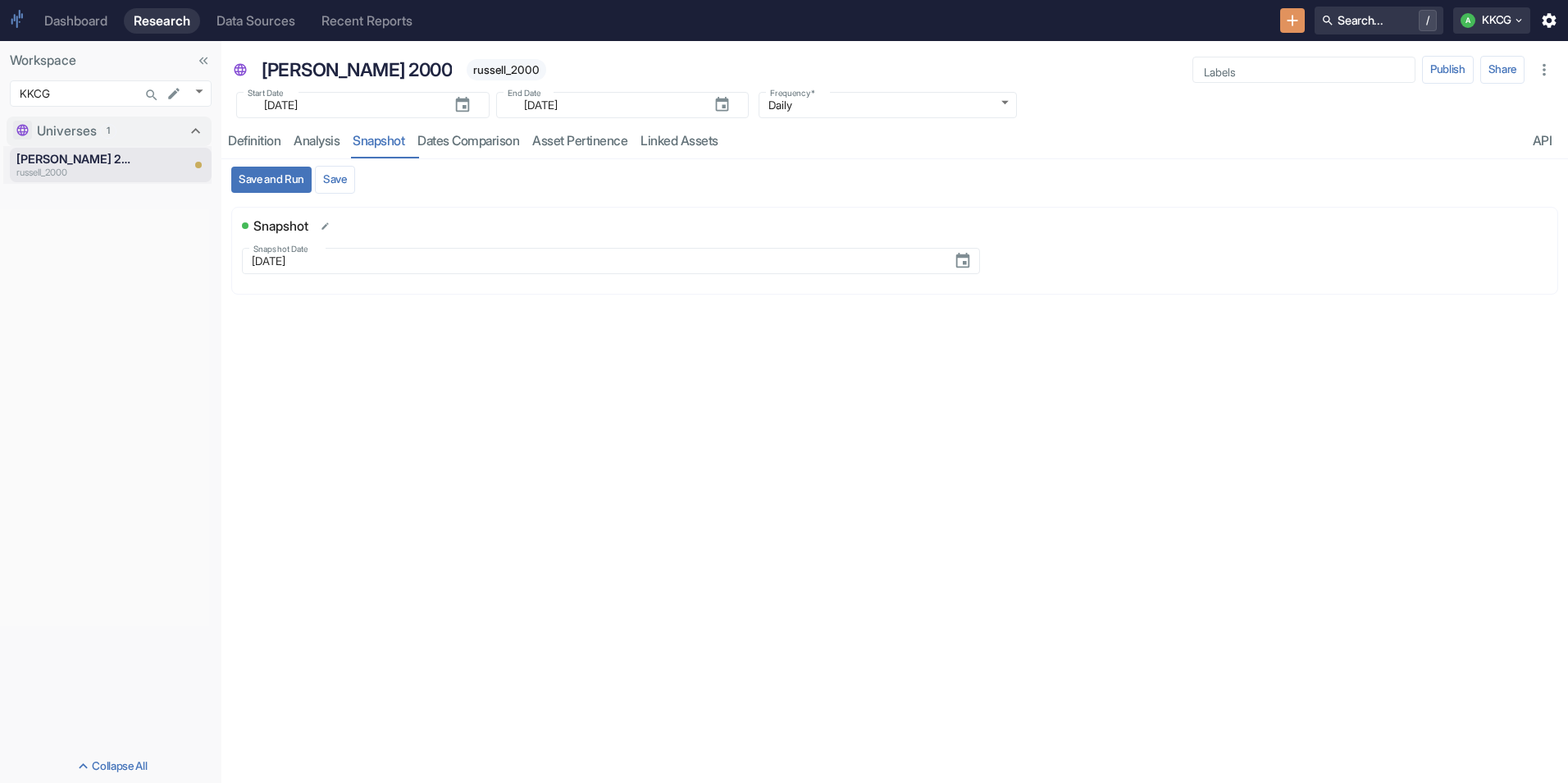
click at [293, 178] on button "Save and Run" at bounding box center [272, 180] width 81 height 26
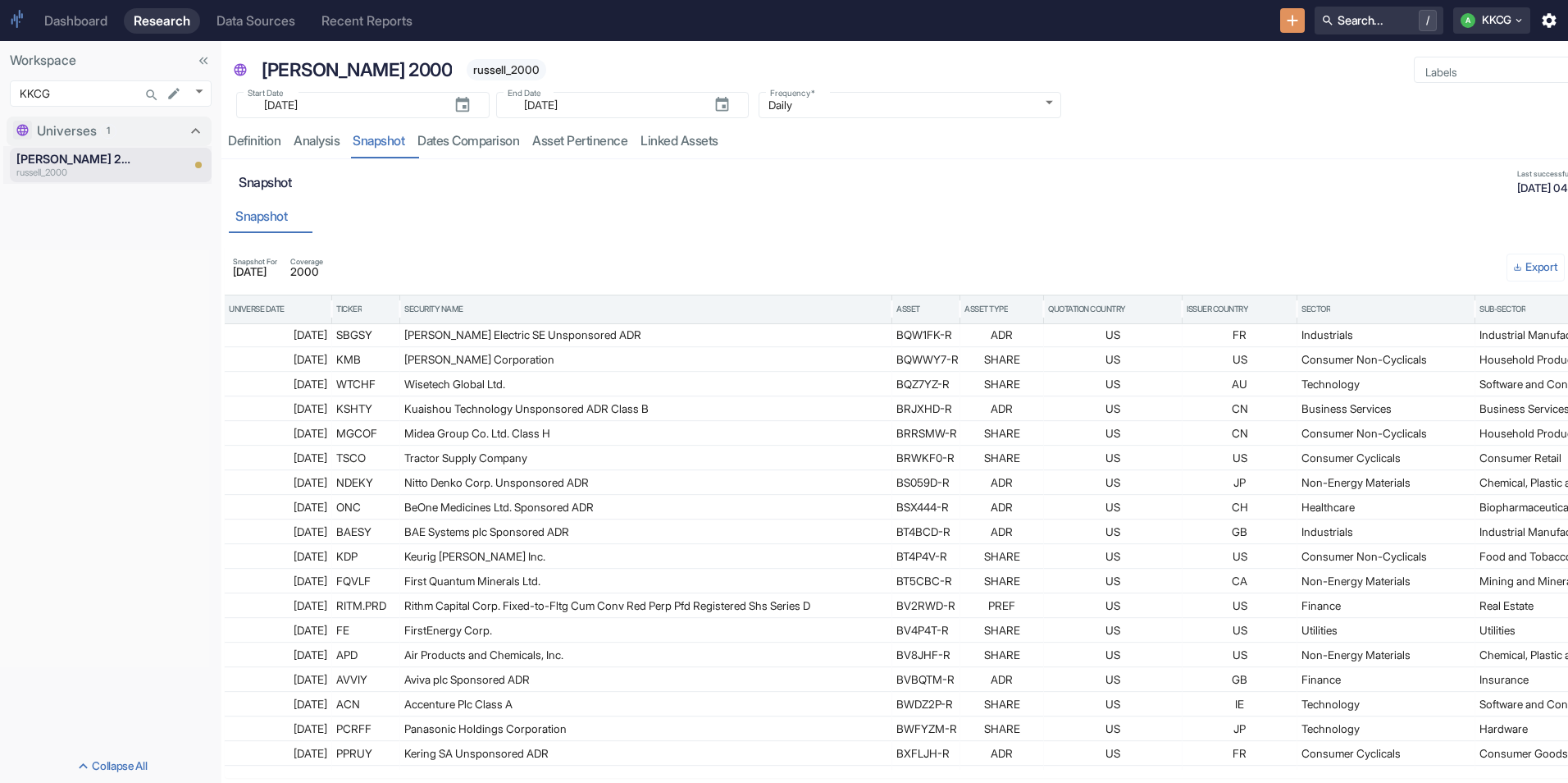
click at [1542, 268] on button "Export" at bounding box center [1536, 268] width 58 height 28
click at [1477, 288] on li "Save to Clipboard" at bounding box center [1508, 295] width 101 height 23
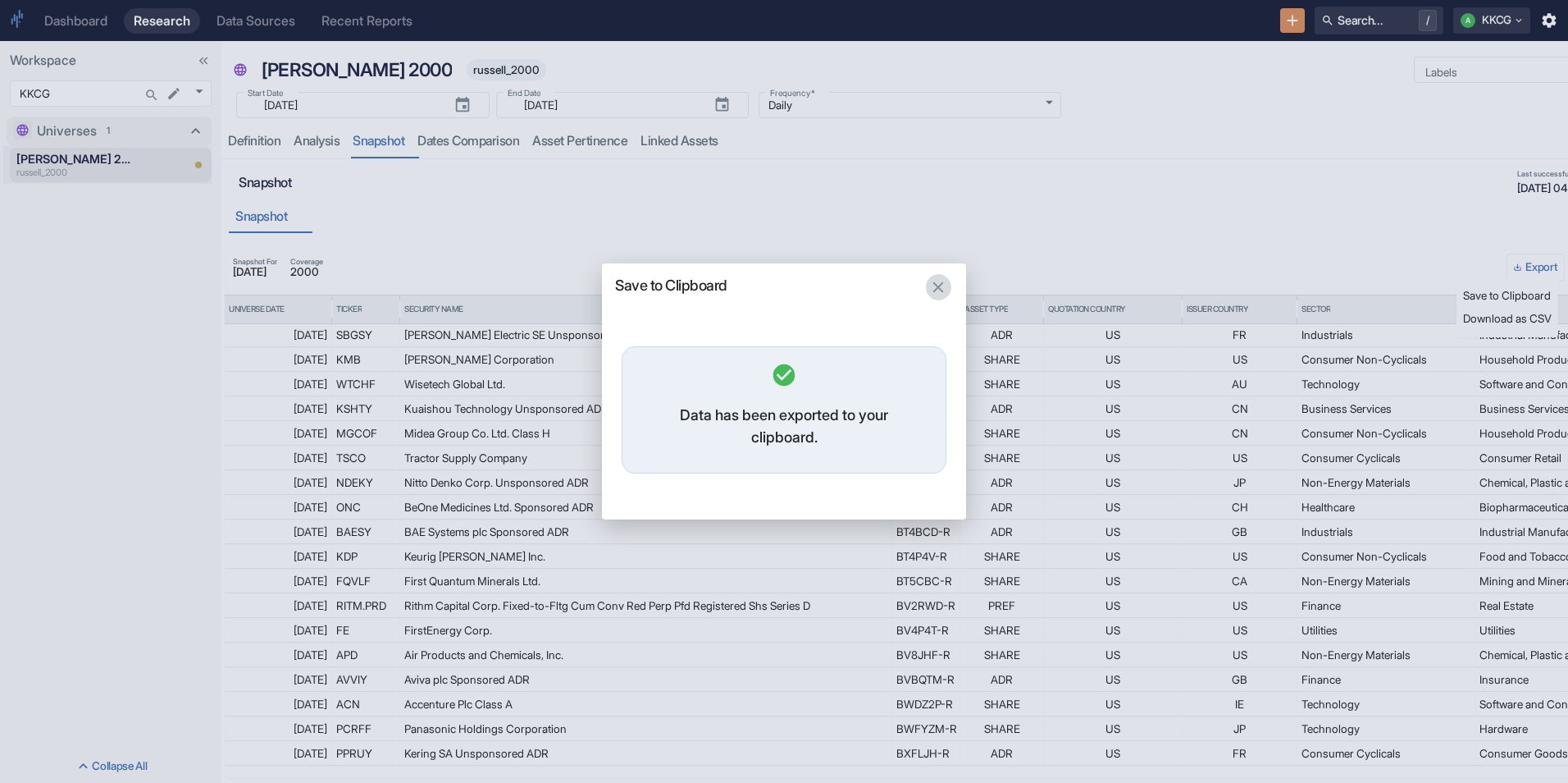
click at [932, 289] on icon "button" at bounding box center [938, 287] width 18 height 18
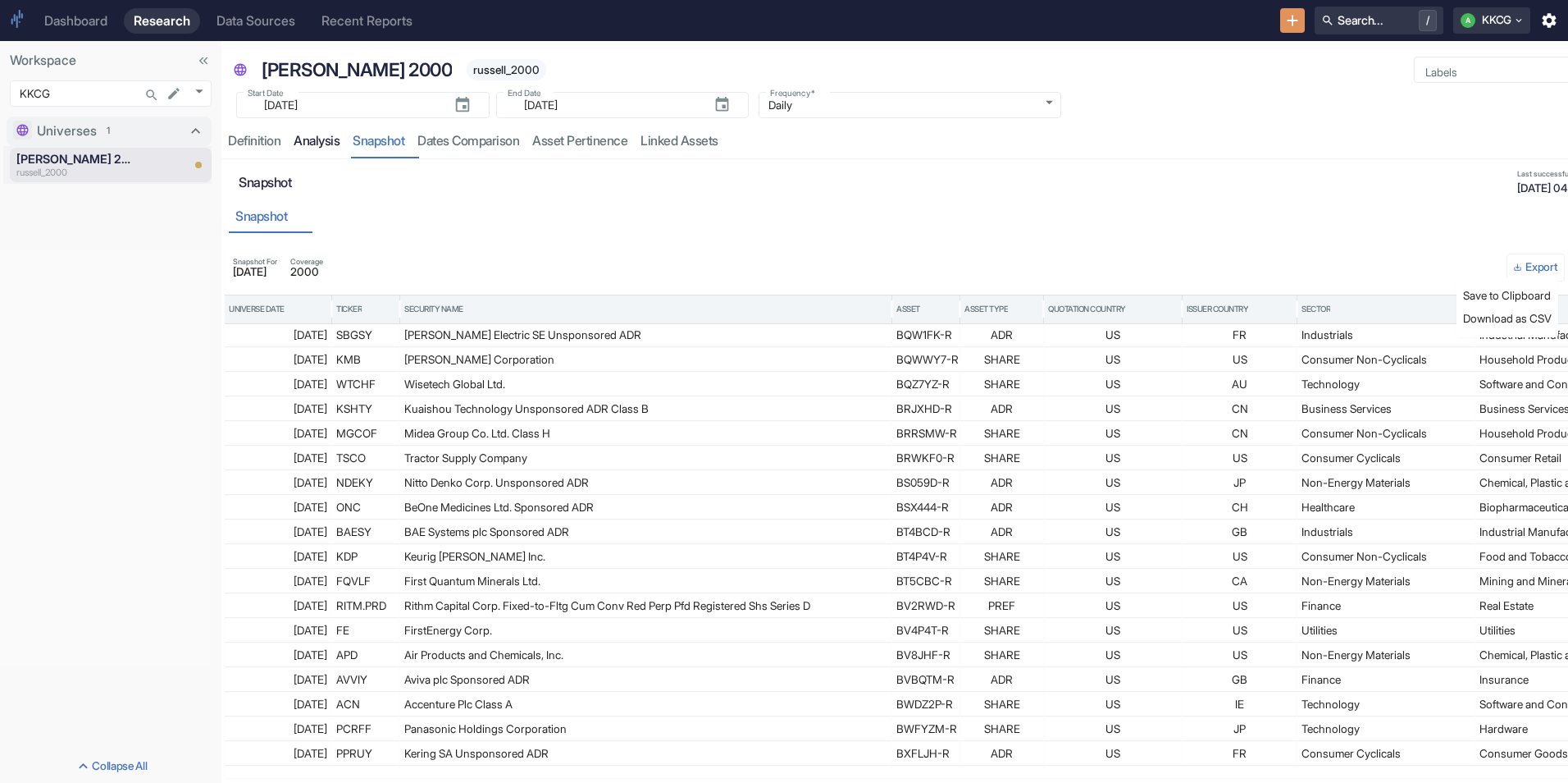
click at [312, 133] on link "analysis" at bounding box center [317, 142] width 59 height 34
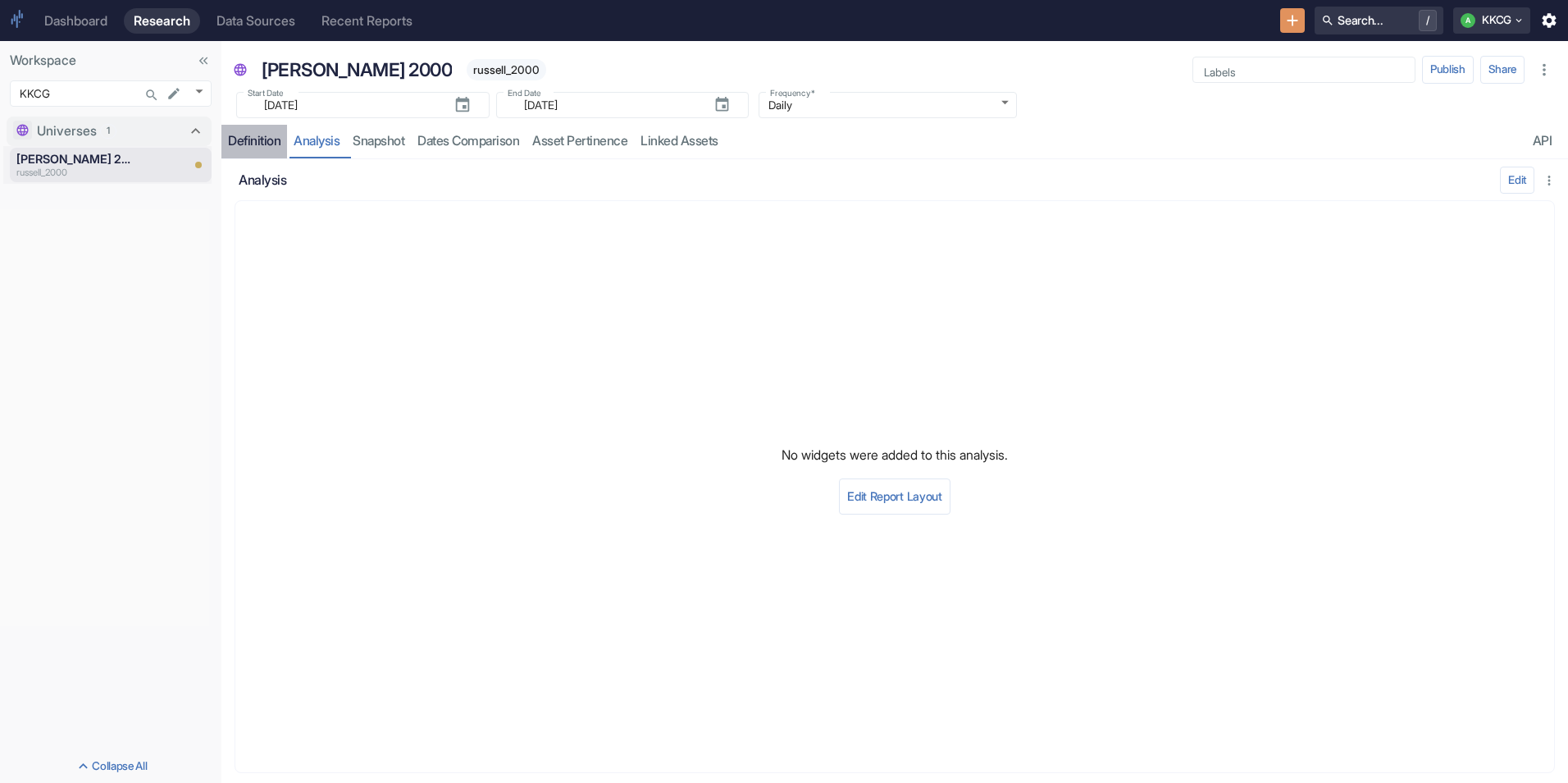
click at [274, 141] on div "Definition" at bounding box center [255, 140] width 53 height 16
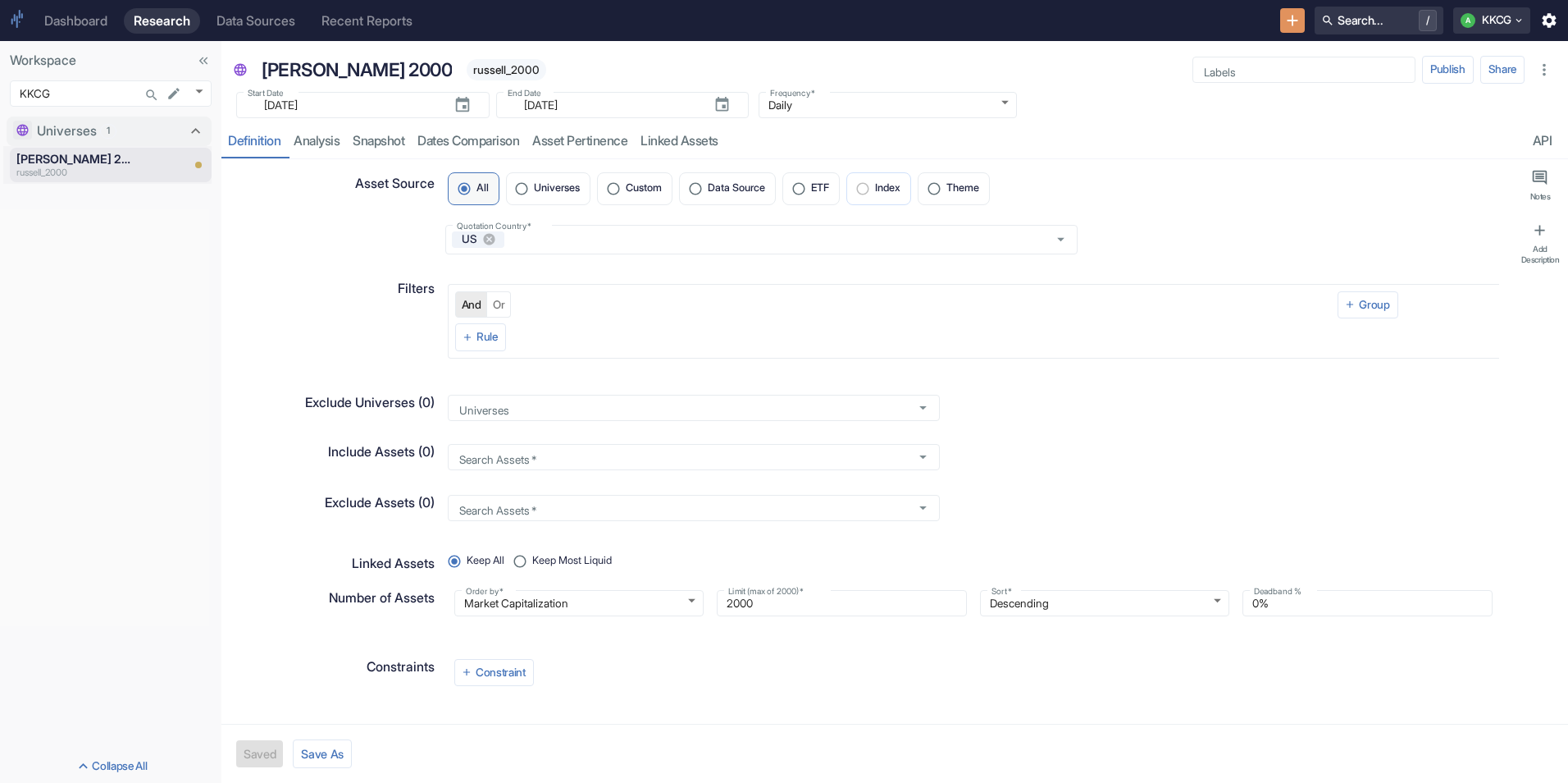
click at [875, 192] on label "Index" at bounding box center [878, 188] width 65 height 33
click at [872, 189] on label "Index" at bounding box center [878, 188] width 65 height 33
click at [469, 302] on button "And" at bounding box center [472, 305] width 33 height 26
click at [478, 333] on button "Rule" at bounding box center [481, 337] width 51 height 28
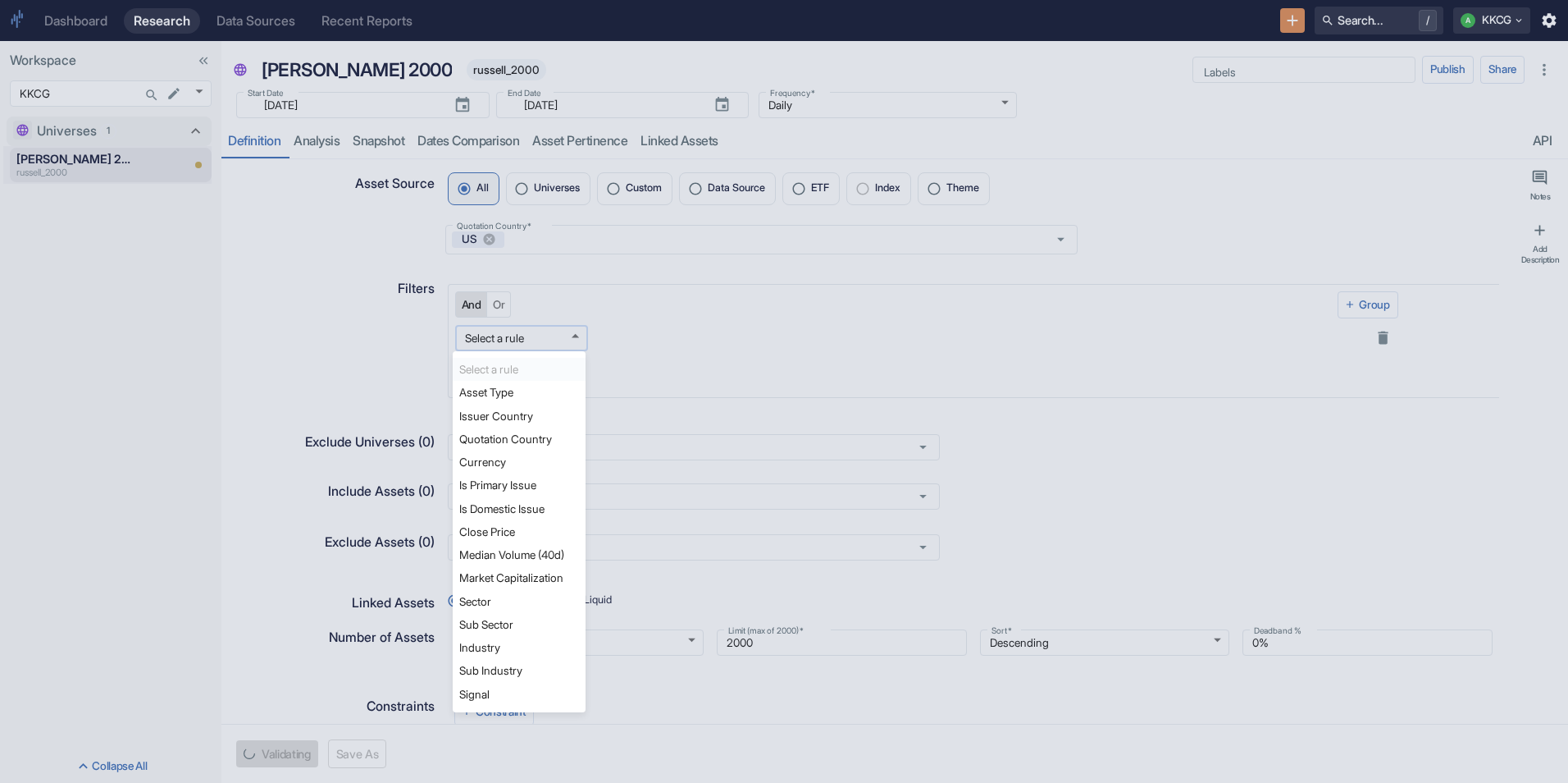
click at [512, 337] on body "Dashboard Research Data Sources Recent Reports Search... / A KKCG Workspace KKC…" at bounding box center [784, 391] width 1568 height 783
click at [521, 416] on li "Issuer Country" at bounding box center [519, 415] width 132 height 23
type textarea "x"
type input "issuer_country"
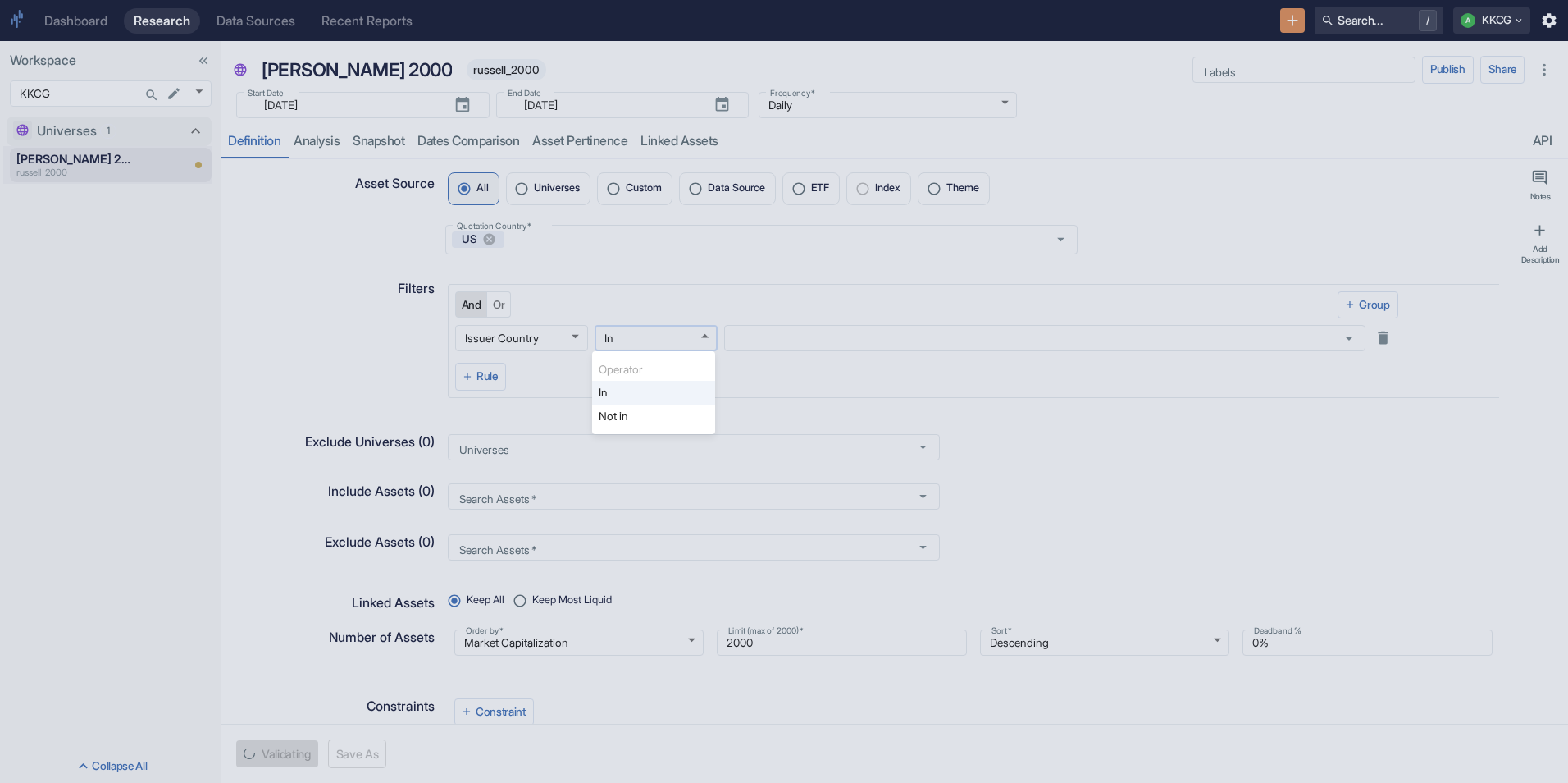
click at [655, 330] on body "Dashboard Research Data Sources Recent Reports Search... / A KKCG Workspace KKC…" at bounding box center [784, 391] width 1568 height 783
type textarea "x"
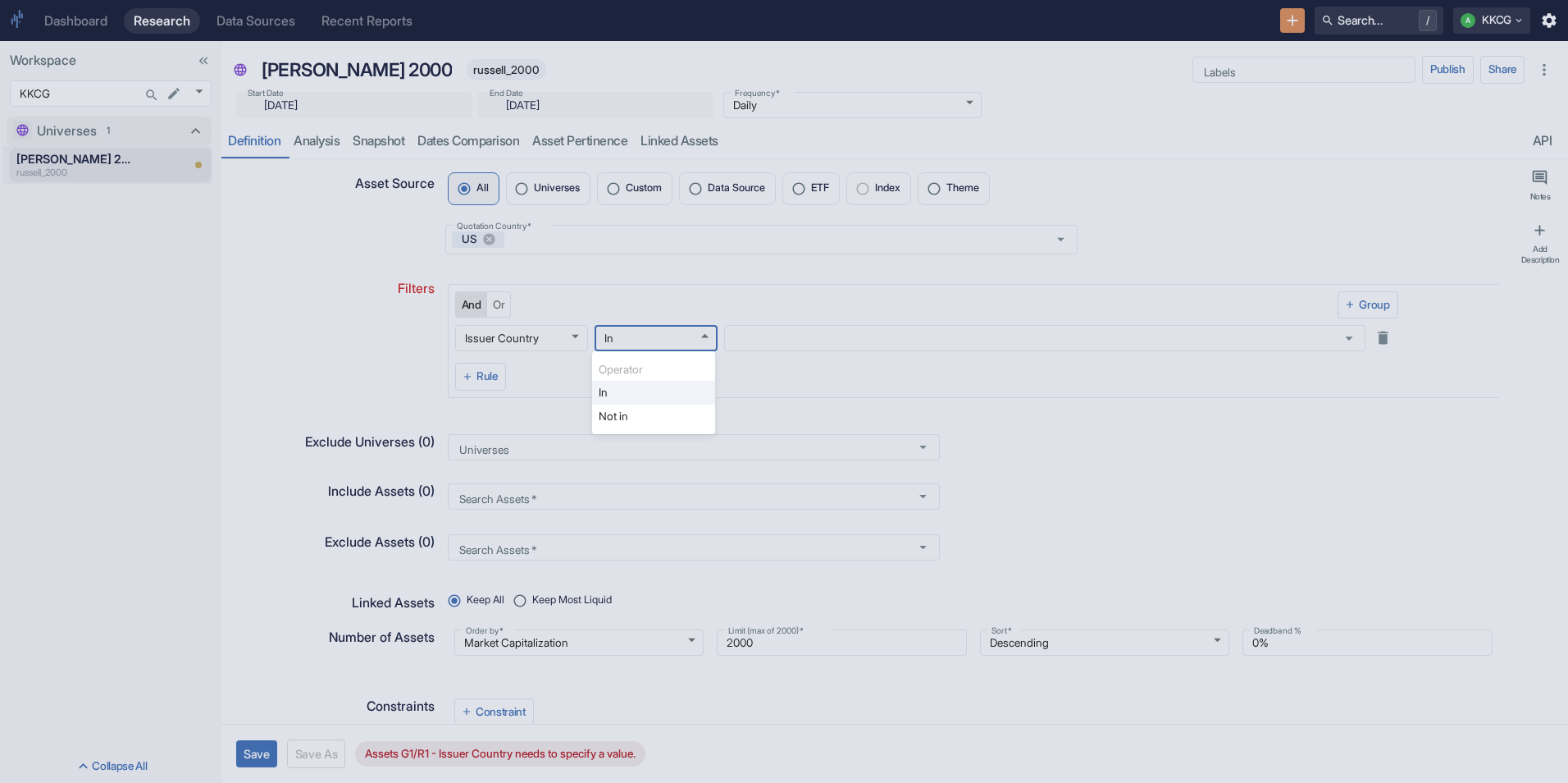
click at [750, 337] on div at bounding box center [784, 391] width 1568 height 783
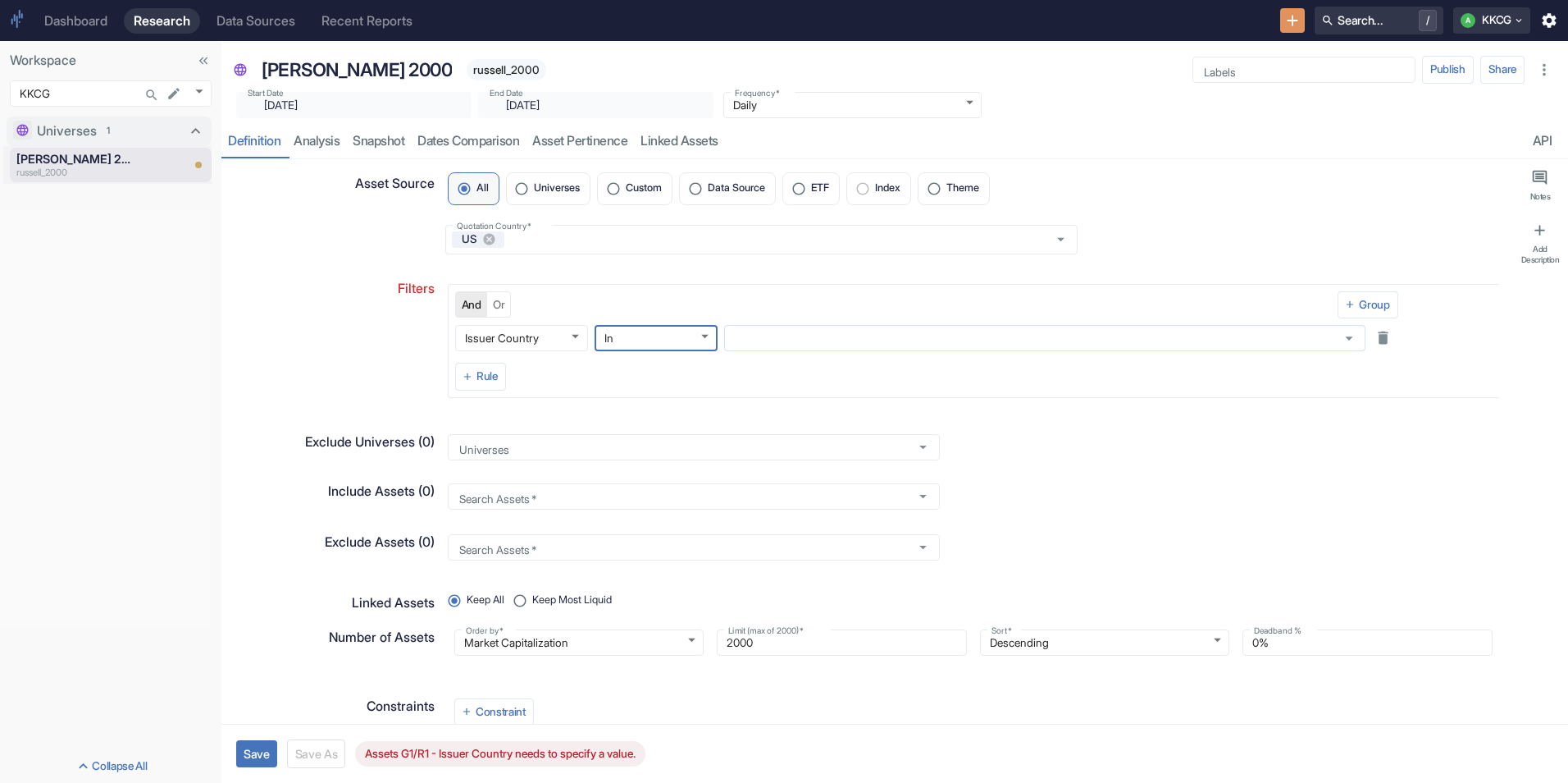
click at [770, 341] on input "text" at bounding box center [1029, 338] width 600 height 15
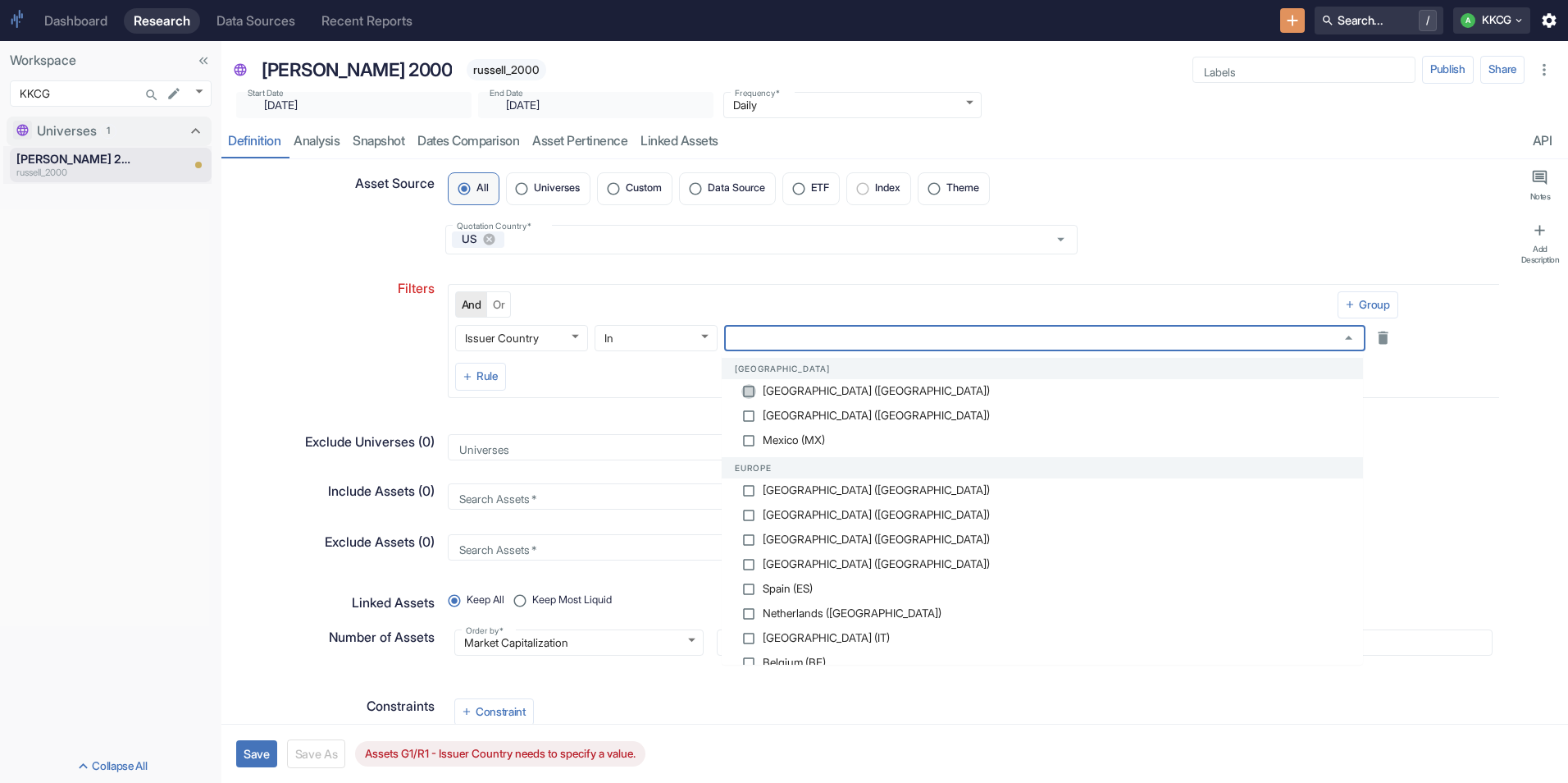
click at [748, 388] on input "checkbox" at bounding box center [749, 392] width 15 height 15
checkbox input "false"
type textarea "x"
checkbox input "true"
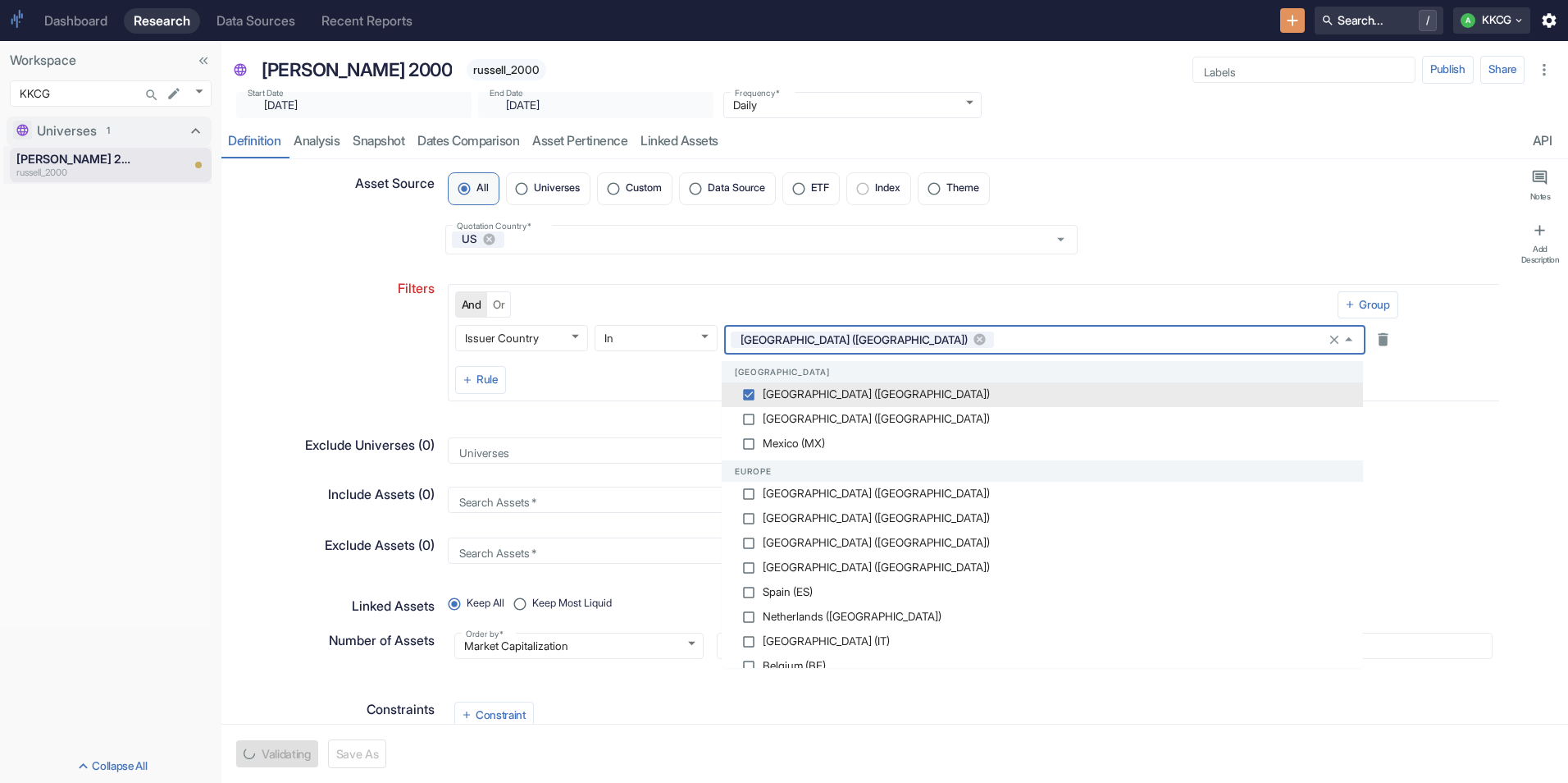
click at [384, 361] on div "Filters" at bounding box center [328, 334] width 213 height 135
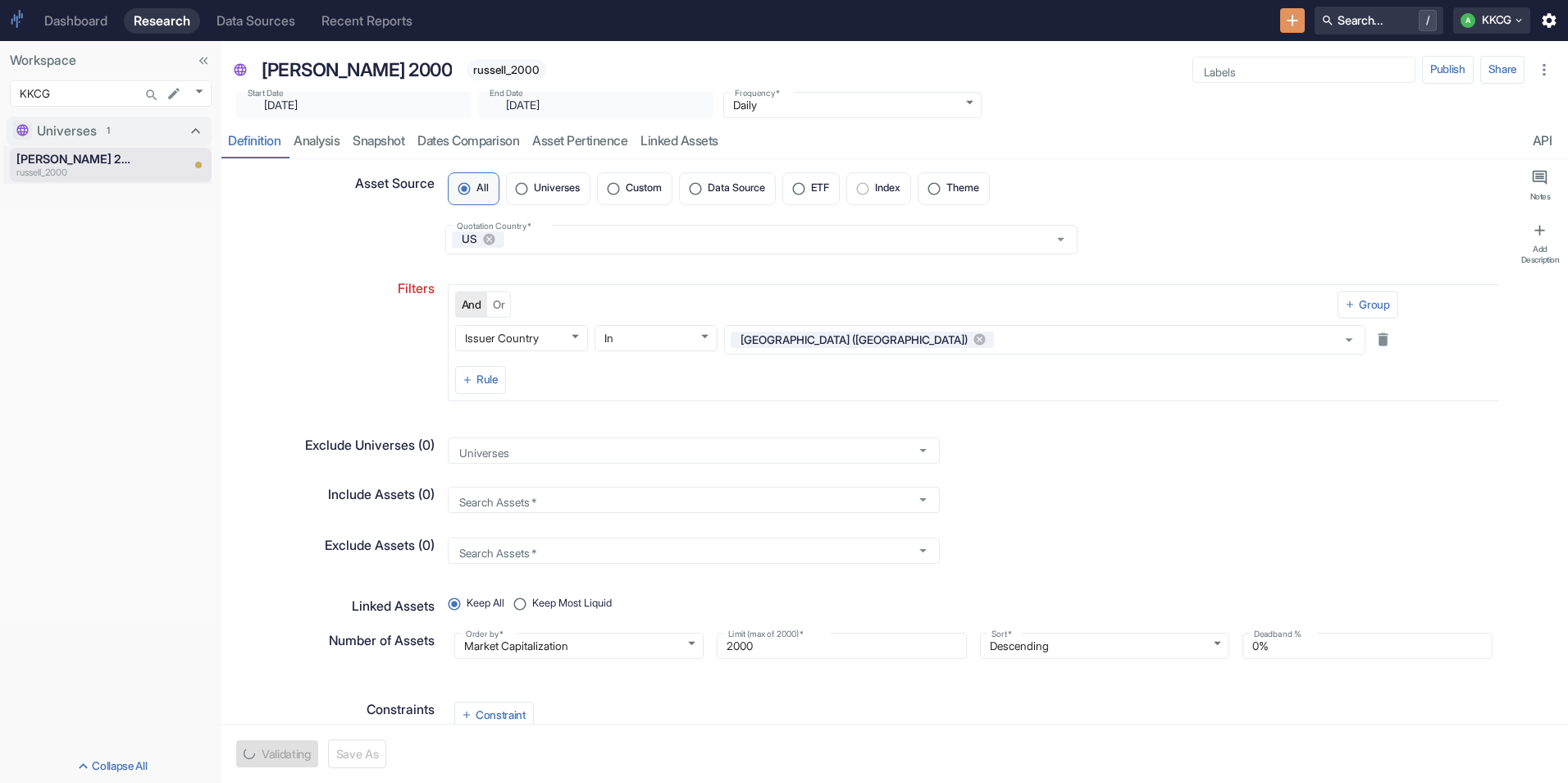
type textarea "x"
click at [333, 63] on p "[PERSON_NAME] 2000" at bounding box center [357, 70] width 191 height 28
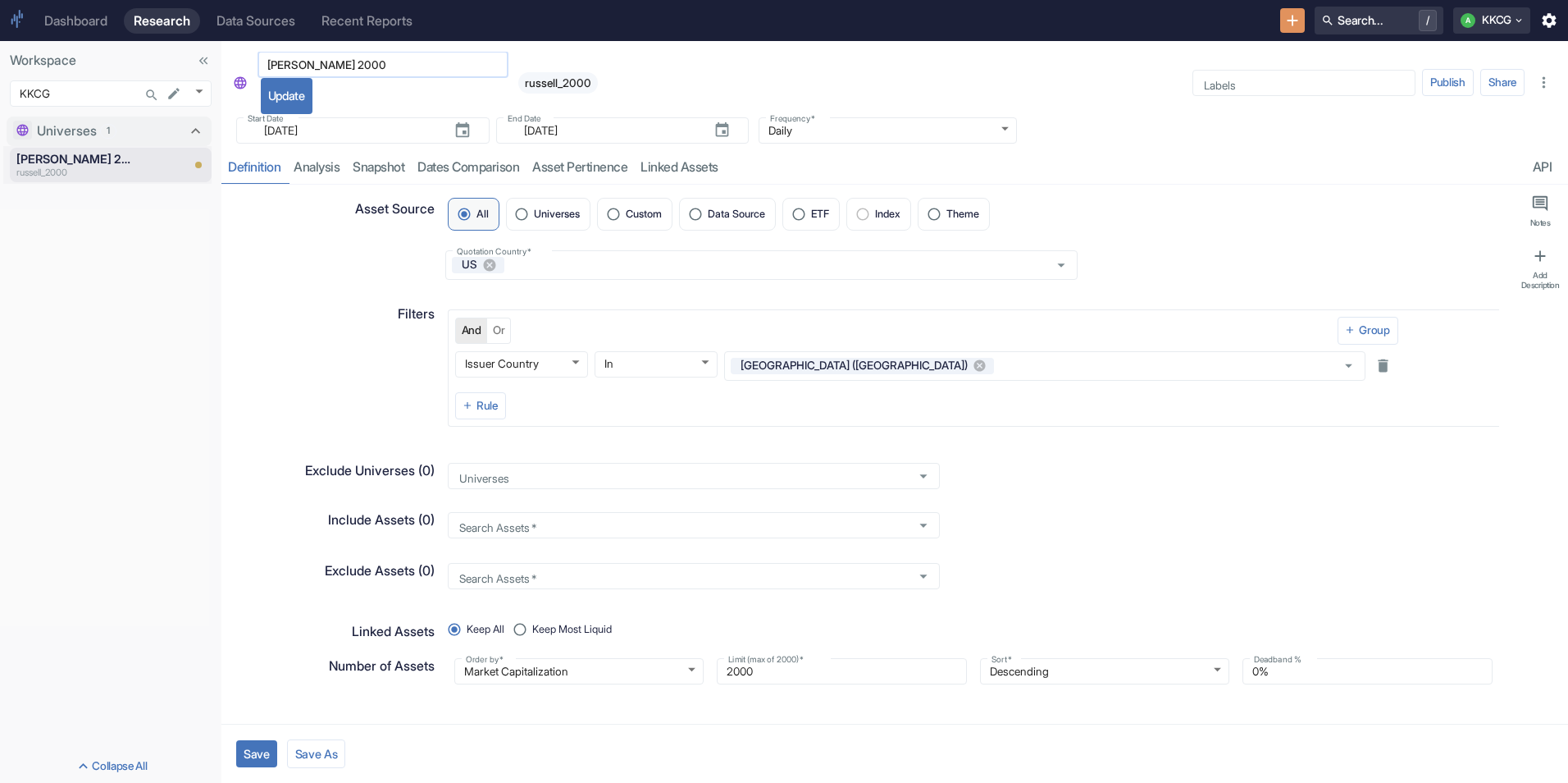
click at [314, 62] on input "[PERSON_NAME] 2000" at bounding box center [382, 64] width 251 height 20
type input "[PERSON_NAME] 3000"
click at [331, 315] on div "Filters" at bounding box center [334, 314] width 200 height 20
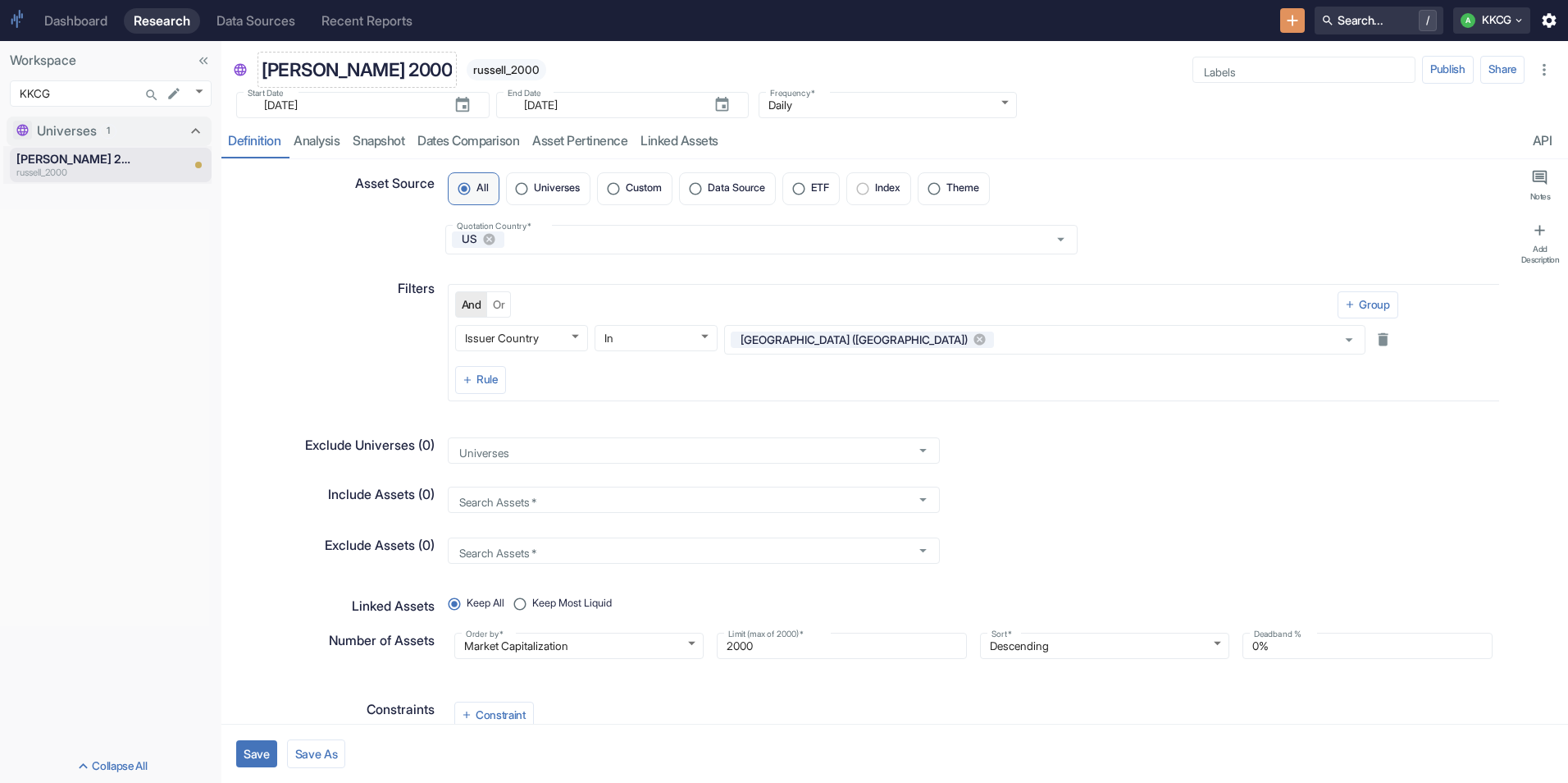
click at [312, 58] on p "[PERSON_NAME] 2000" at bounding box center [357, 70] width 191 height 28
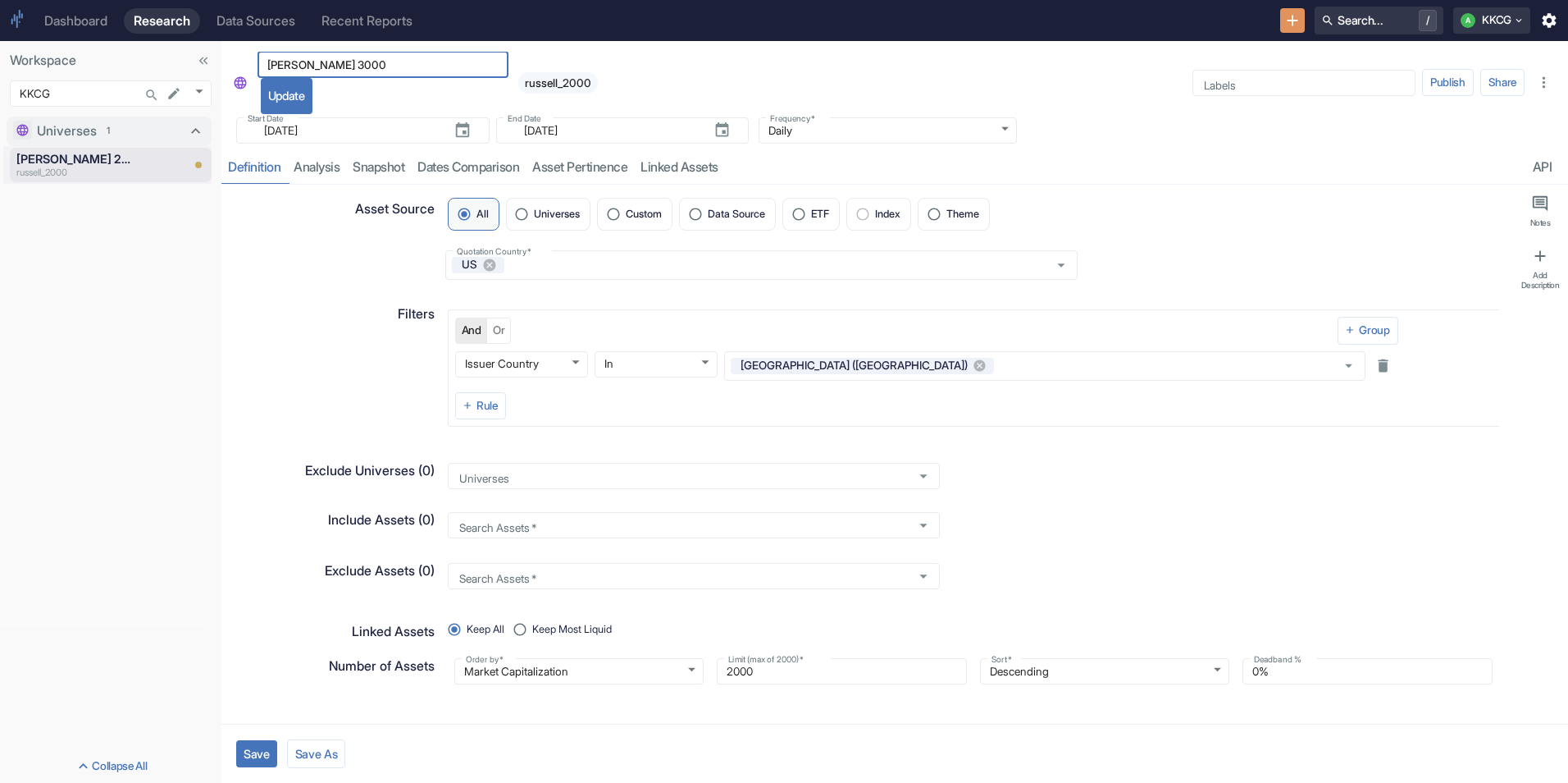
type input "[PERSON_NAME] 3000"
click at [294, 94] on button "Update" at bounding box center [287, 96] width 52 height 36
type textarea "x"
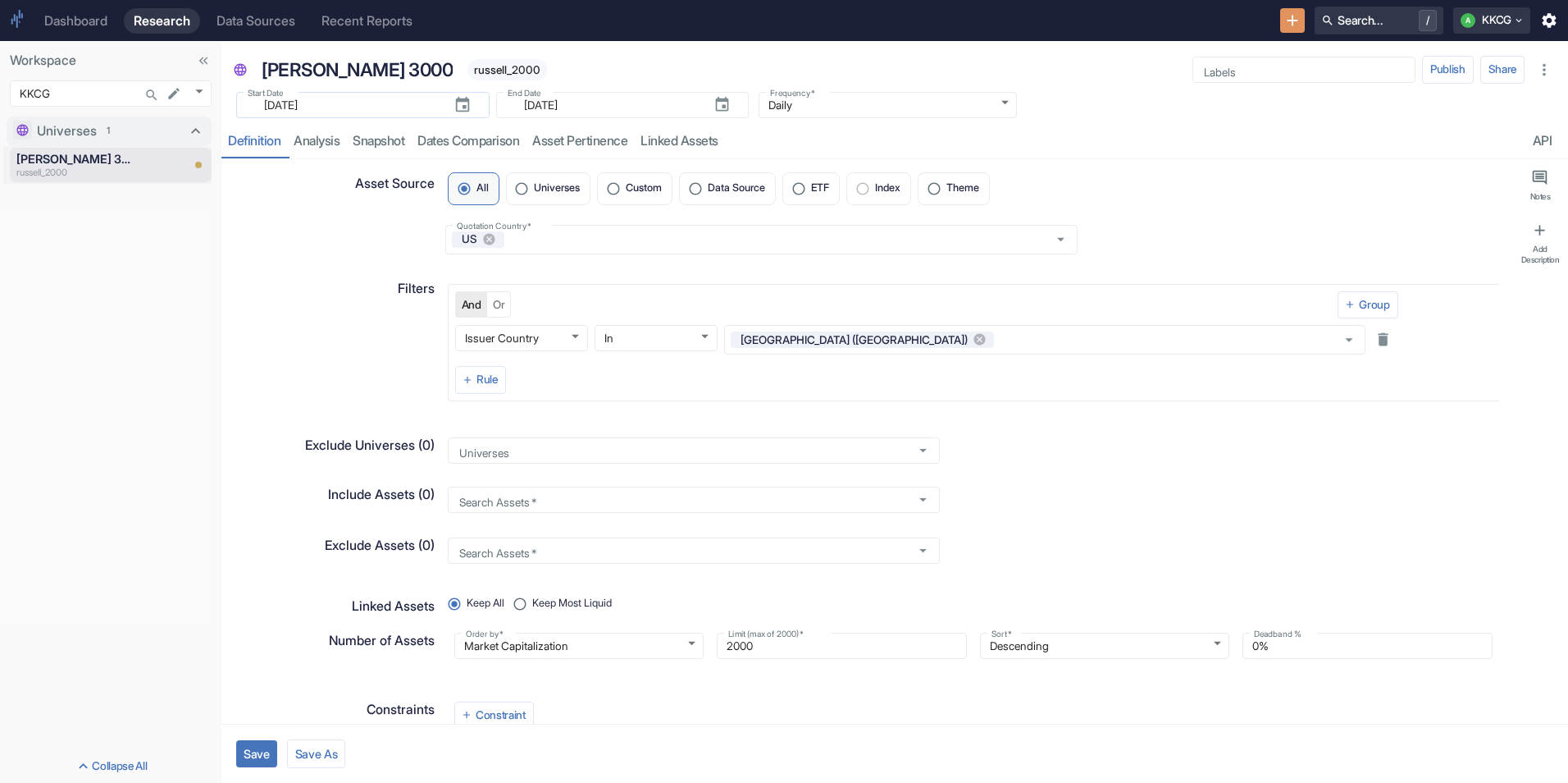
click at [457, 101] on icon "button" at bounding box center [462, 104] width 18 height 18
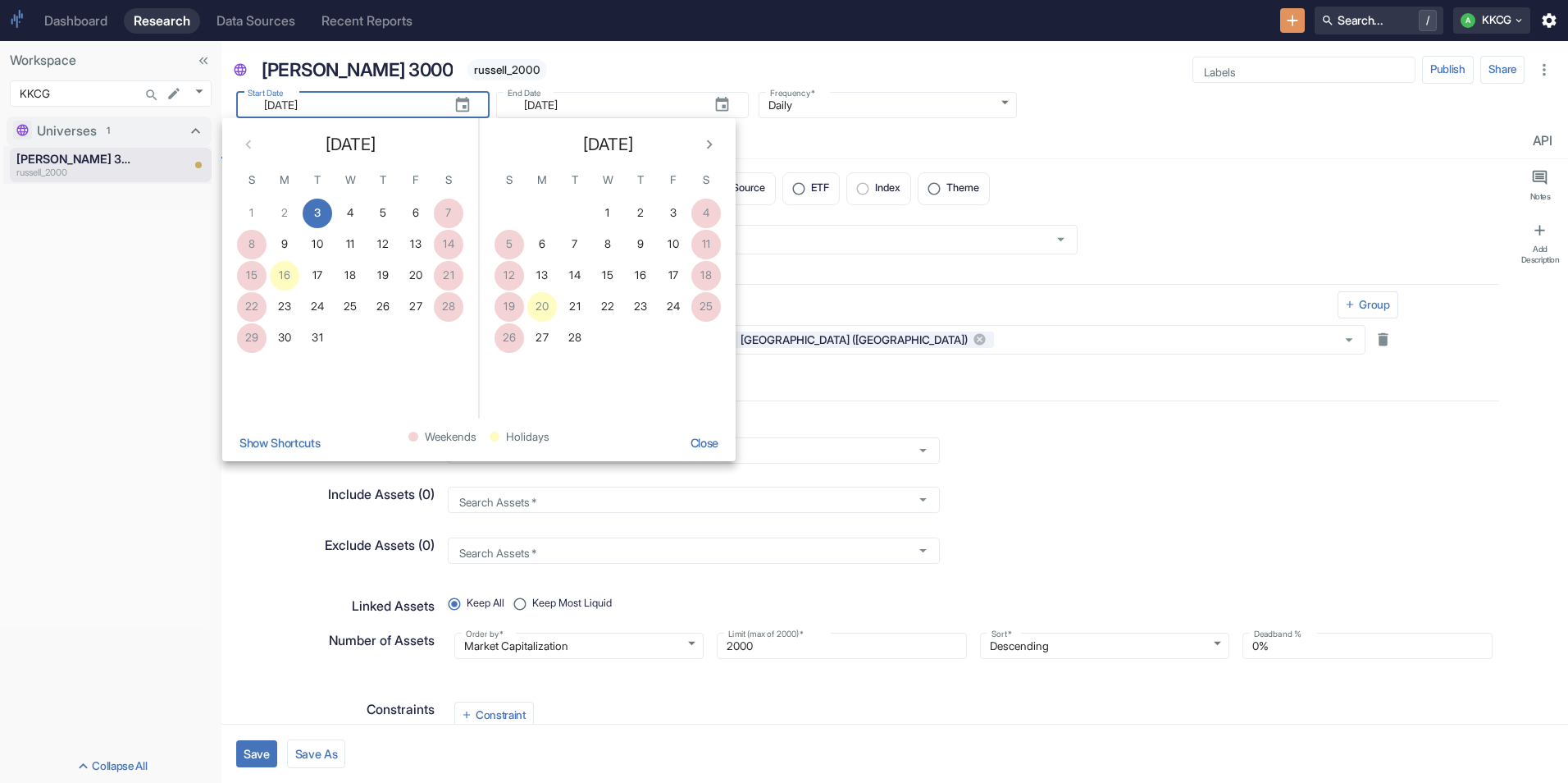
click at [256, 444] on button "Show Shortcuts" at bounding box center [279, 443] width 95 height 36
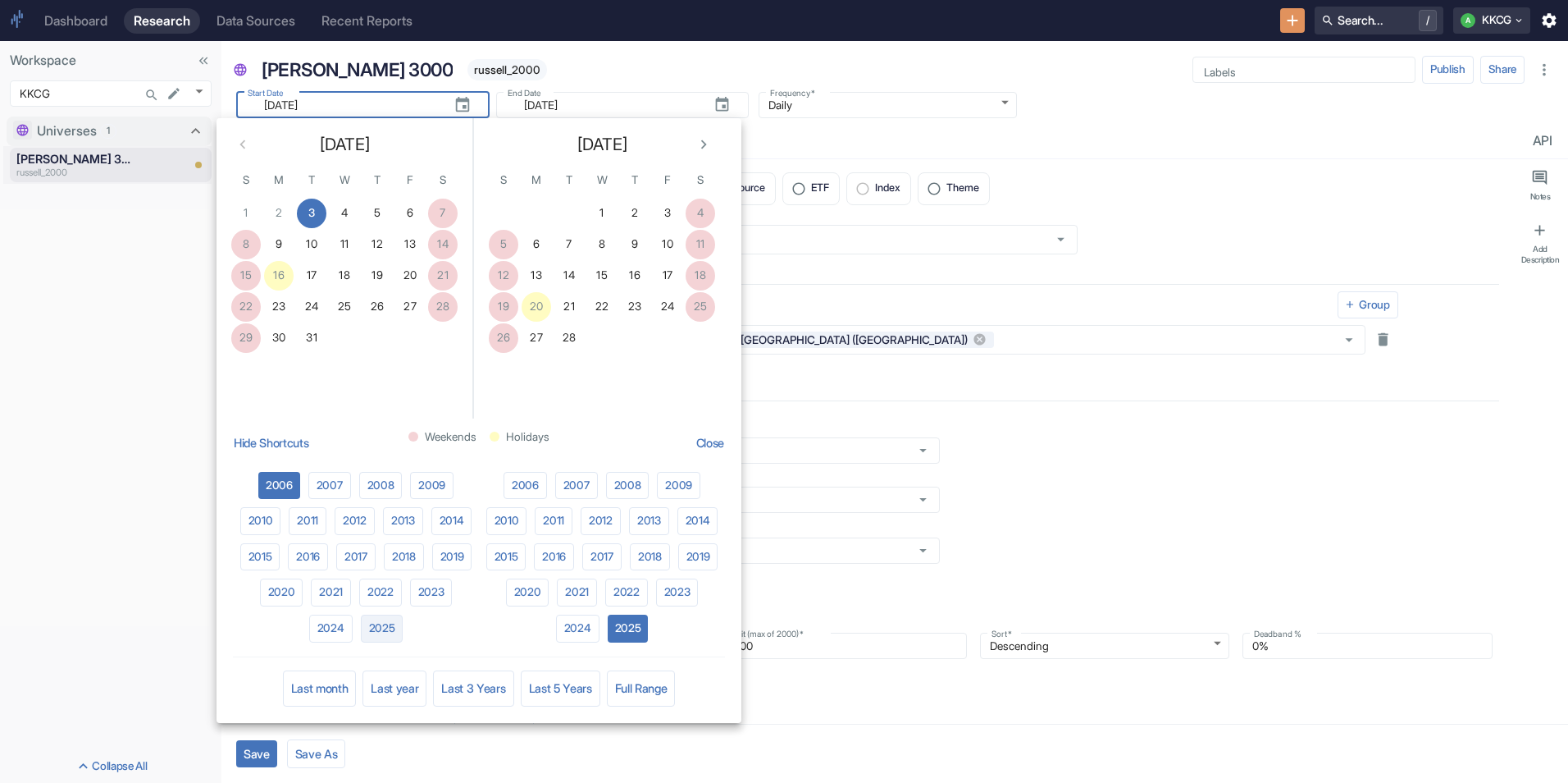
click at [391, 631] on button "2025" at bounding box center [381, 629] width 42 height 28
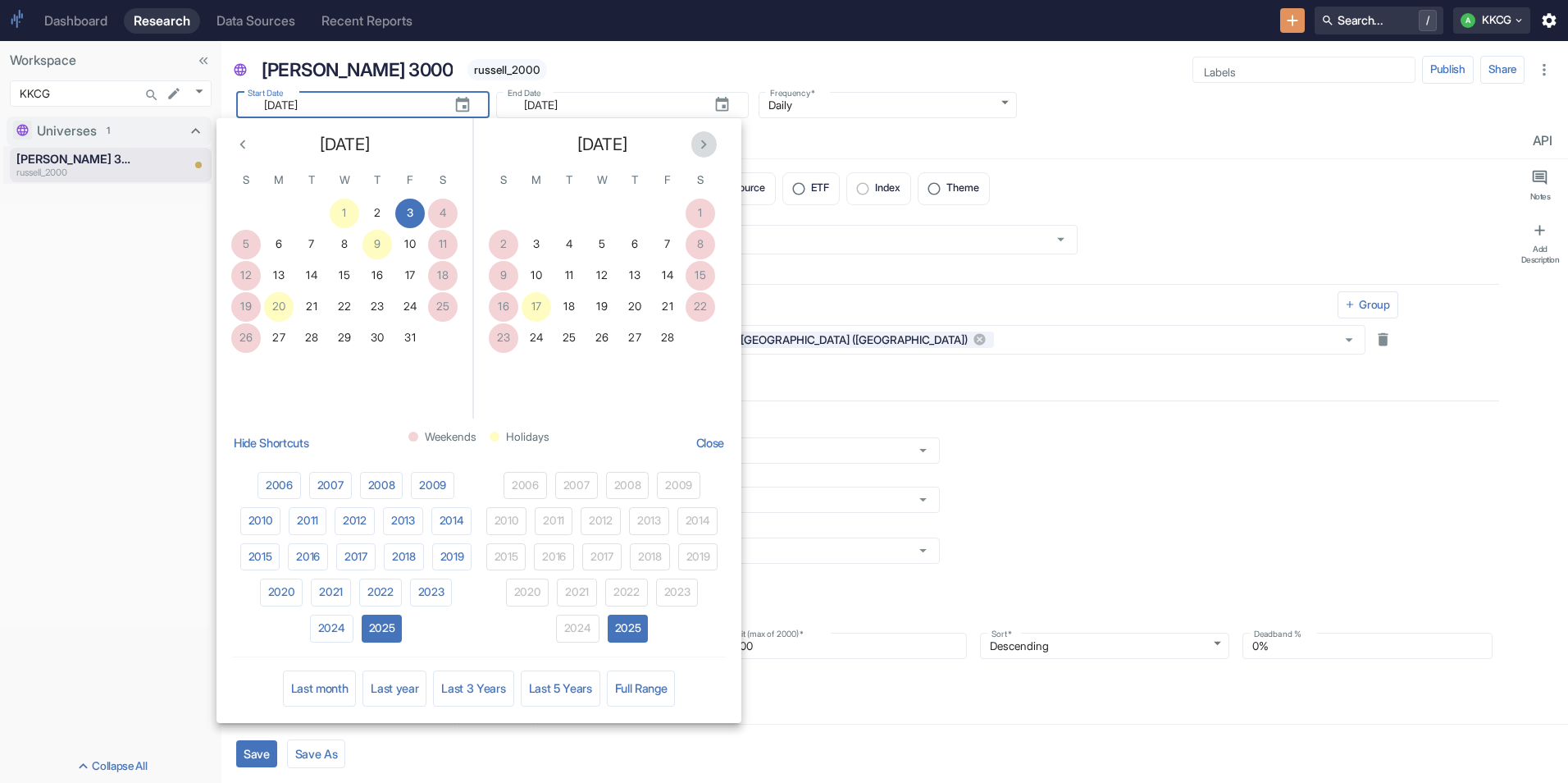
click at [706, 142] on icon "Next month" at bounding box center [703, 144] width 18 height 18
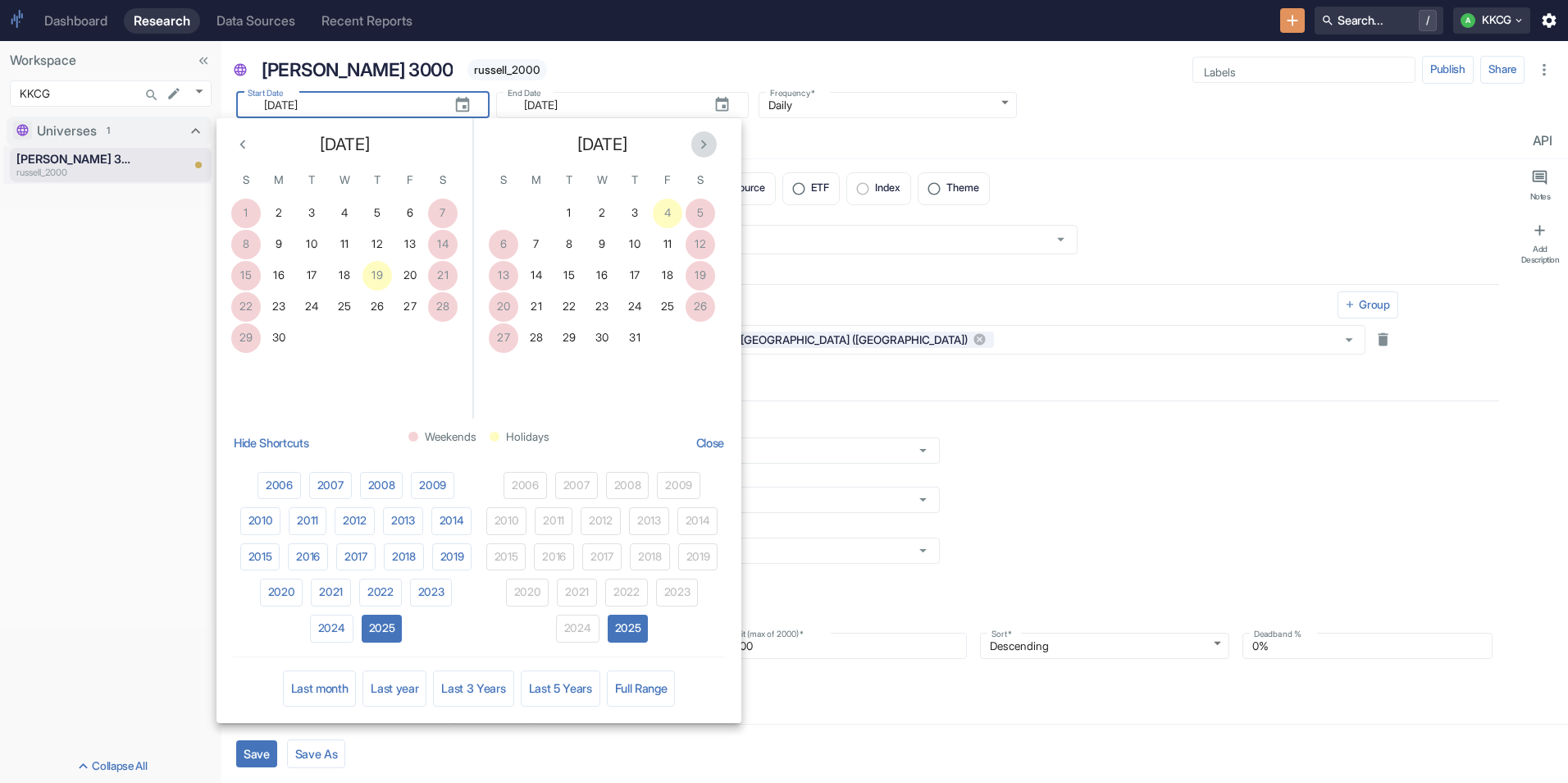
click at [706, 142] on icon "Next month" at bounding box center [703, 144] width 18 height 18
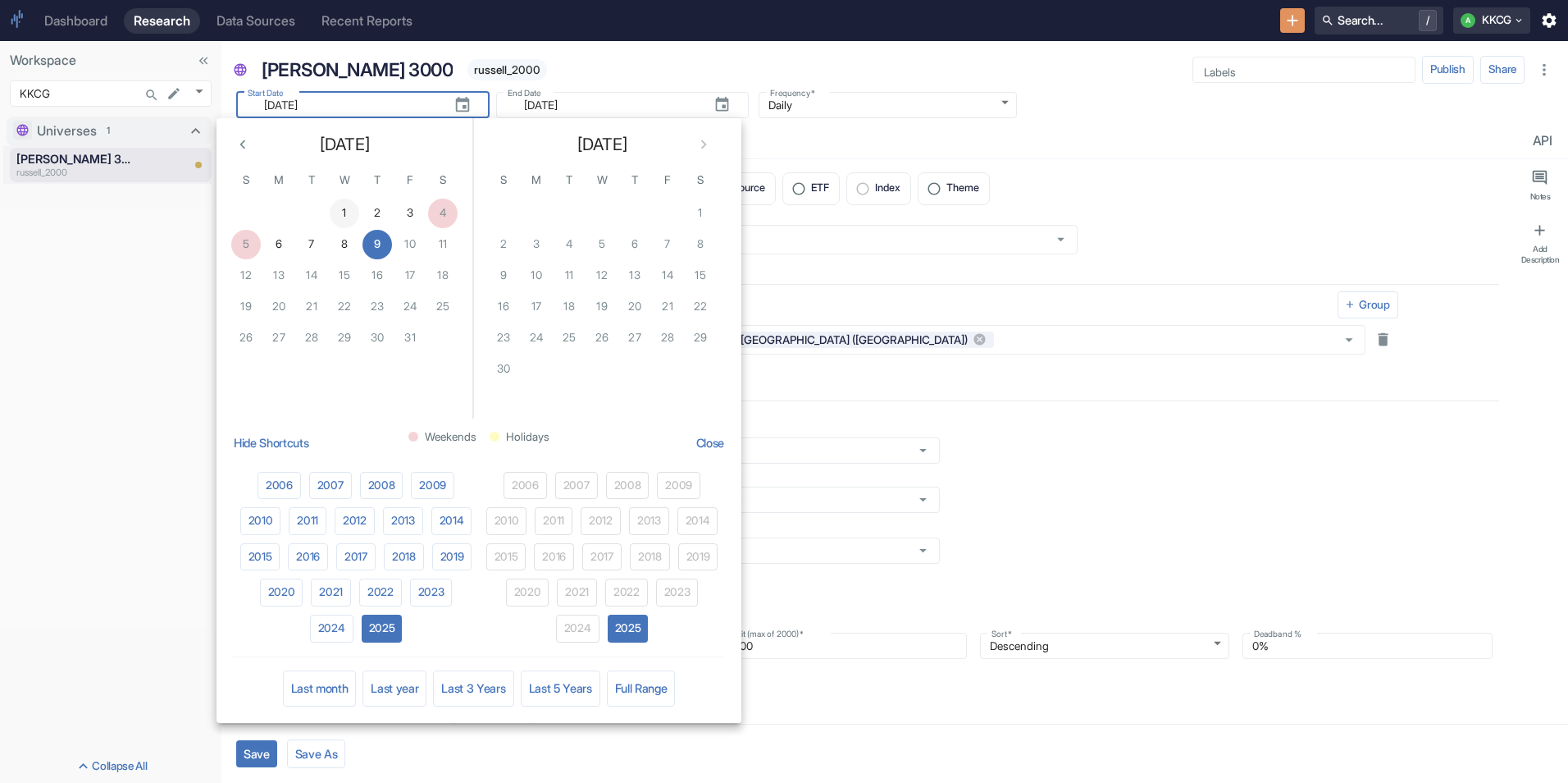
click at [350, 215] on button "1" at bounding box center [344, 212] width 29 height 29
type input "[DATE]"
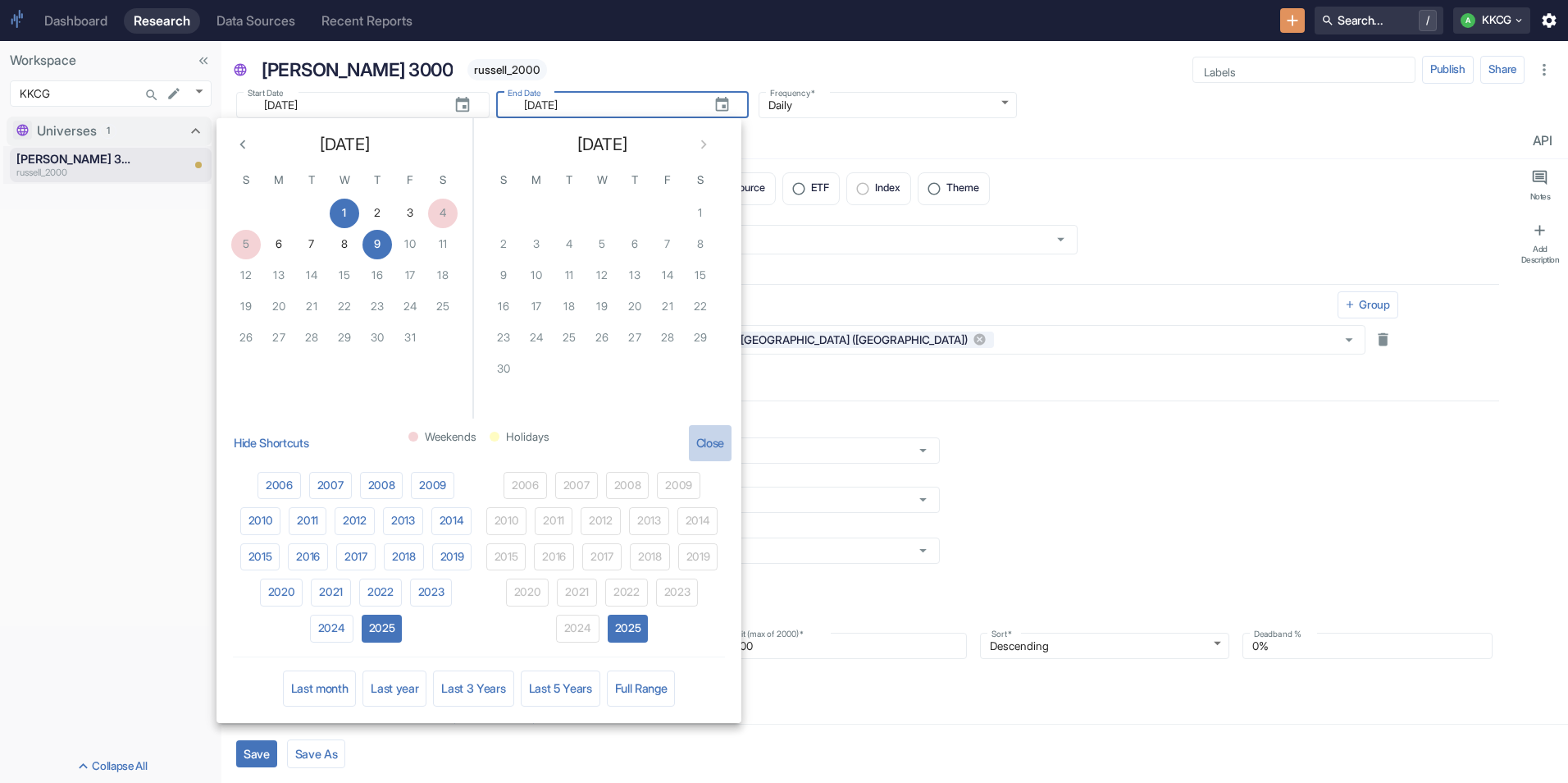
click at [703, 449] on button "Close" at bounding box center [709, 443] width 42 height 36
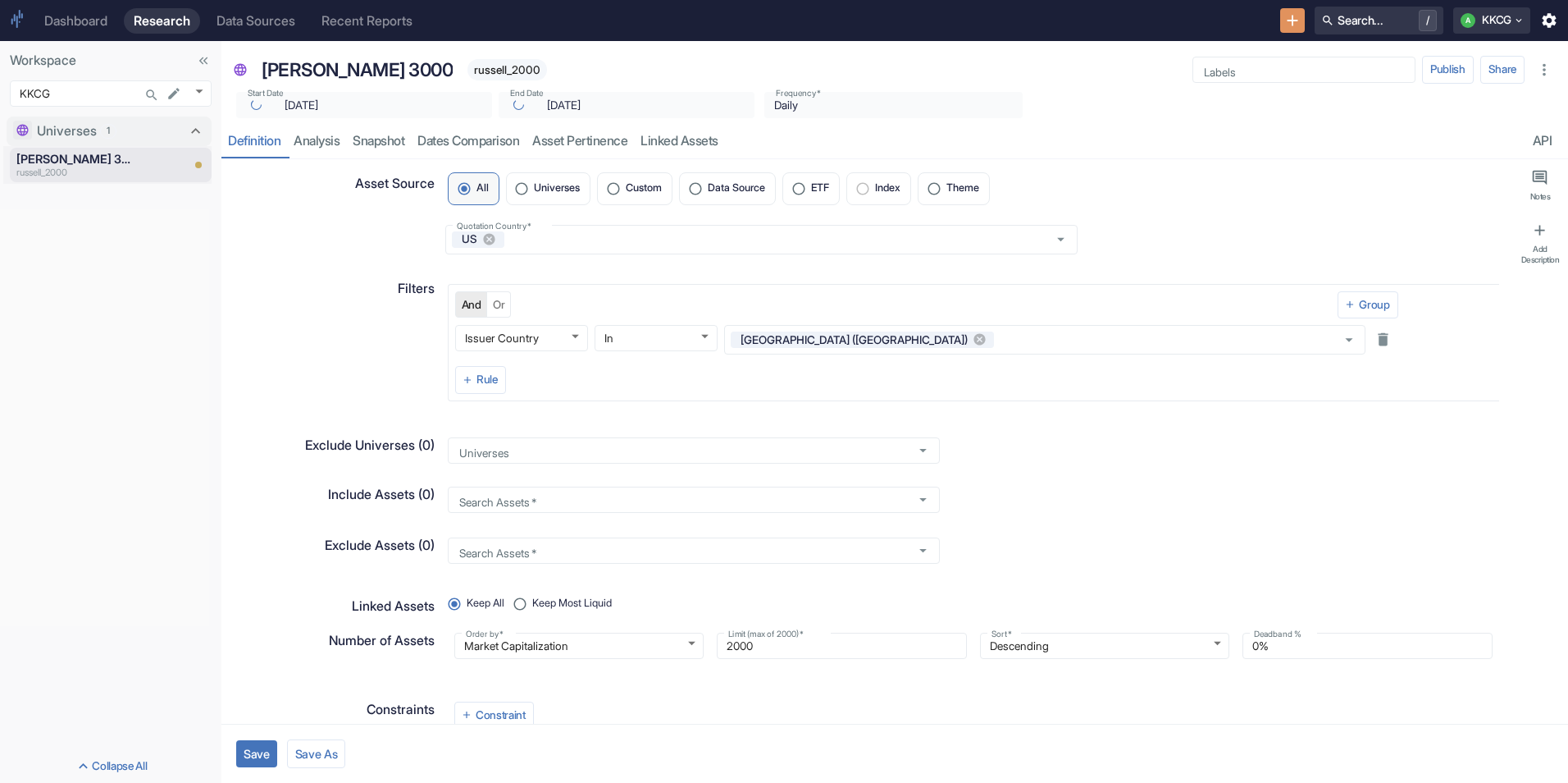
type textarea "x"
click at [731, 650] on input "2000" at bounding box center [842, 646] width 250 height 20
type input "000"
type textarea "x"
type input "3000"
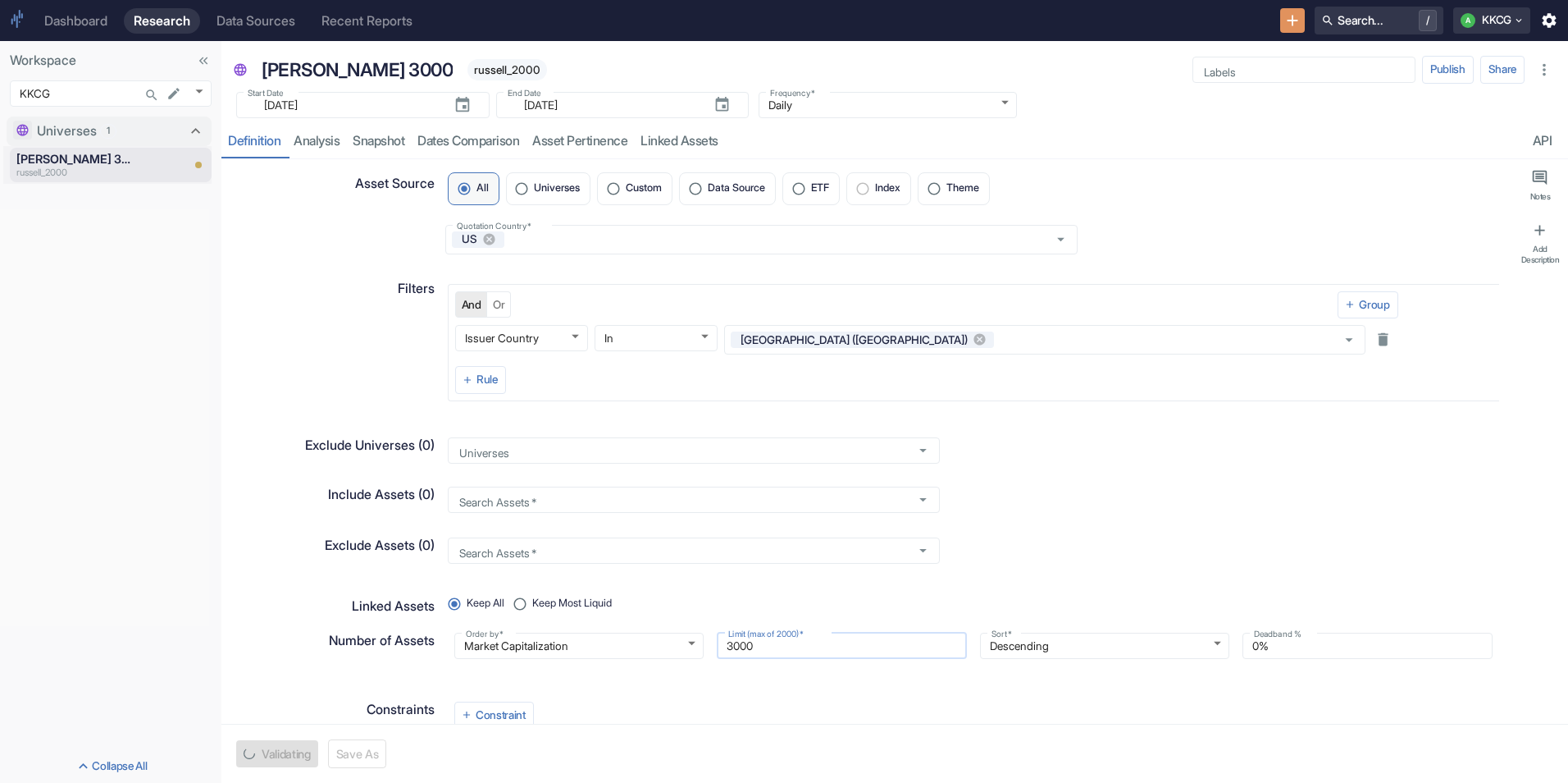
type textarea "x"
type input "3000"
click at [772, 630] on label "Limit (max of 2000)   *" at bounding box center [766, 634] width 75 height 12
click at [772, 636] on input "3000" at bounding box center [842, 646] width 250 height 20
click at [401, 142] on link "Snapshot" at bounding box center [378, 142] width 65 height 34
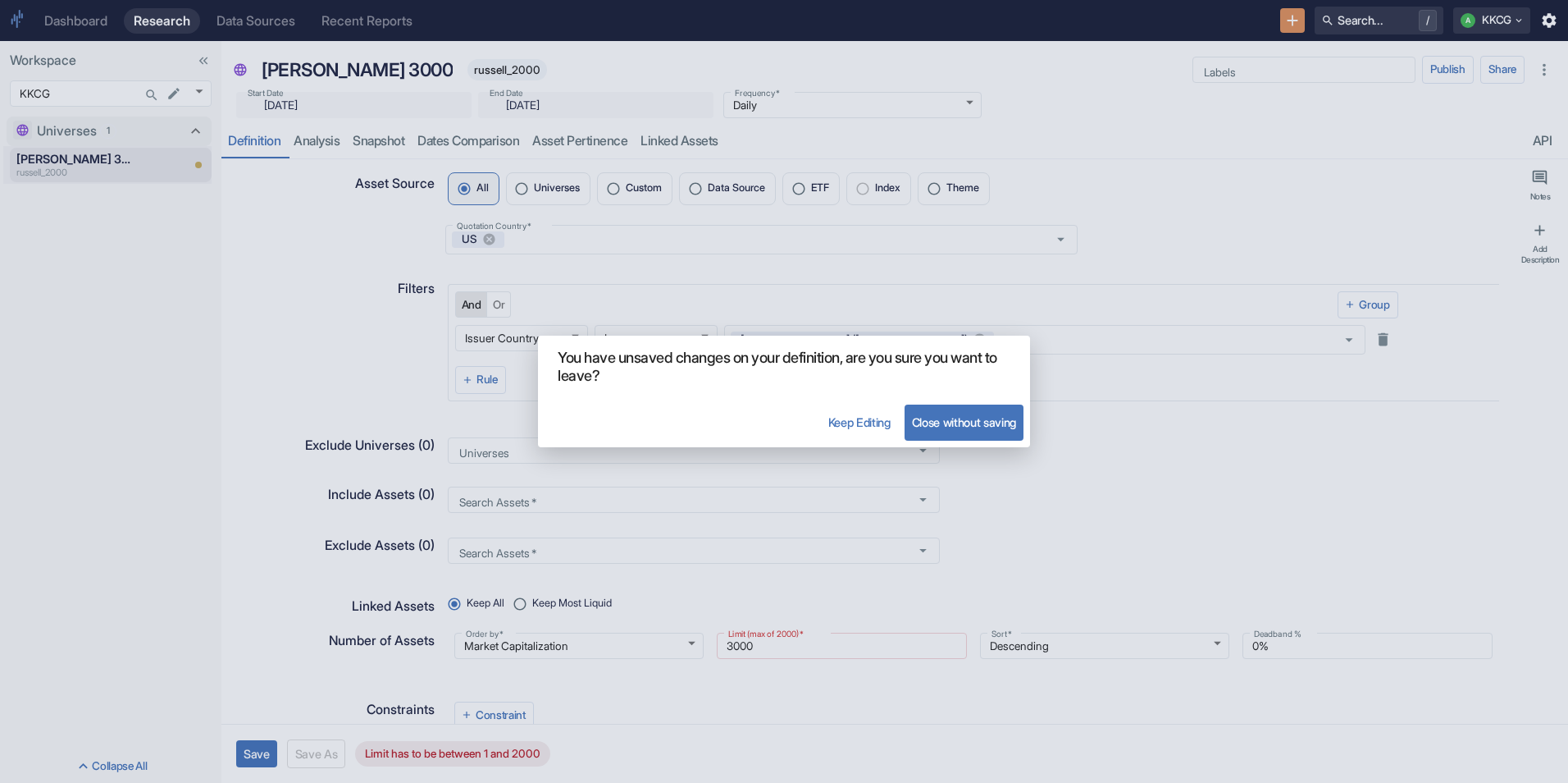
click at [347, 336] on div "You have unsaved changes on your definition, are you sure you want to leave? Ke…" at bounding box center [784, 391] width 1568 height 783
click at [930, 433] on button "Close without saving" at bounding box center [964, 422] width 119 height 36
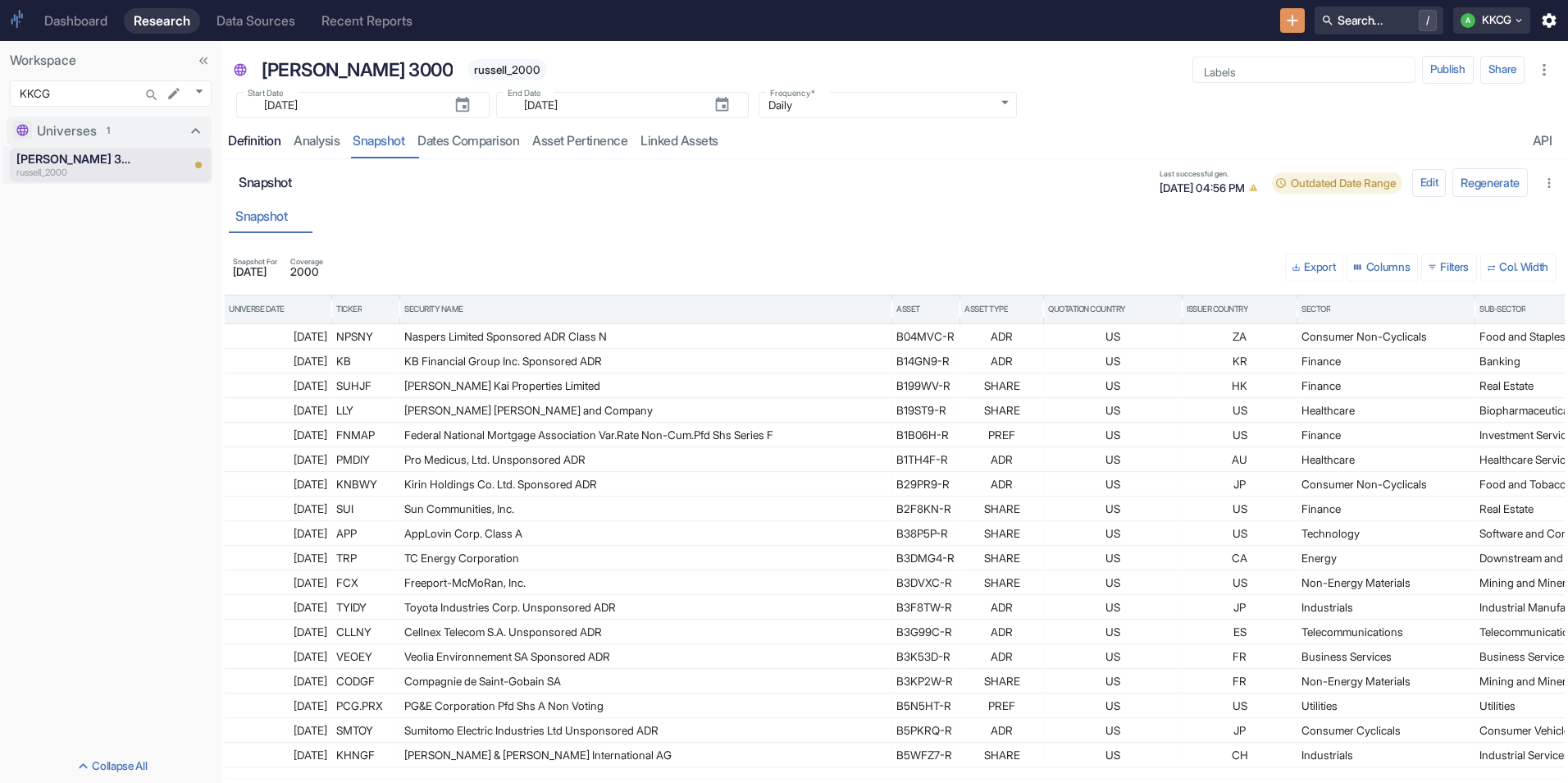
click at [268, 150] on link "Definition" at bounding box center [255, 142] width 66 height 34
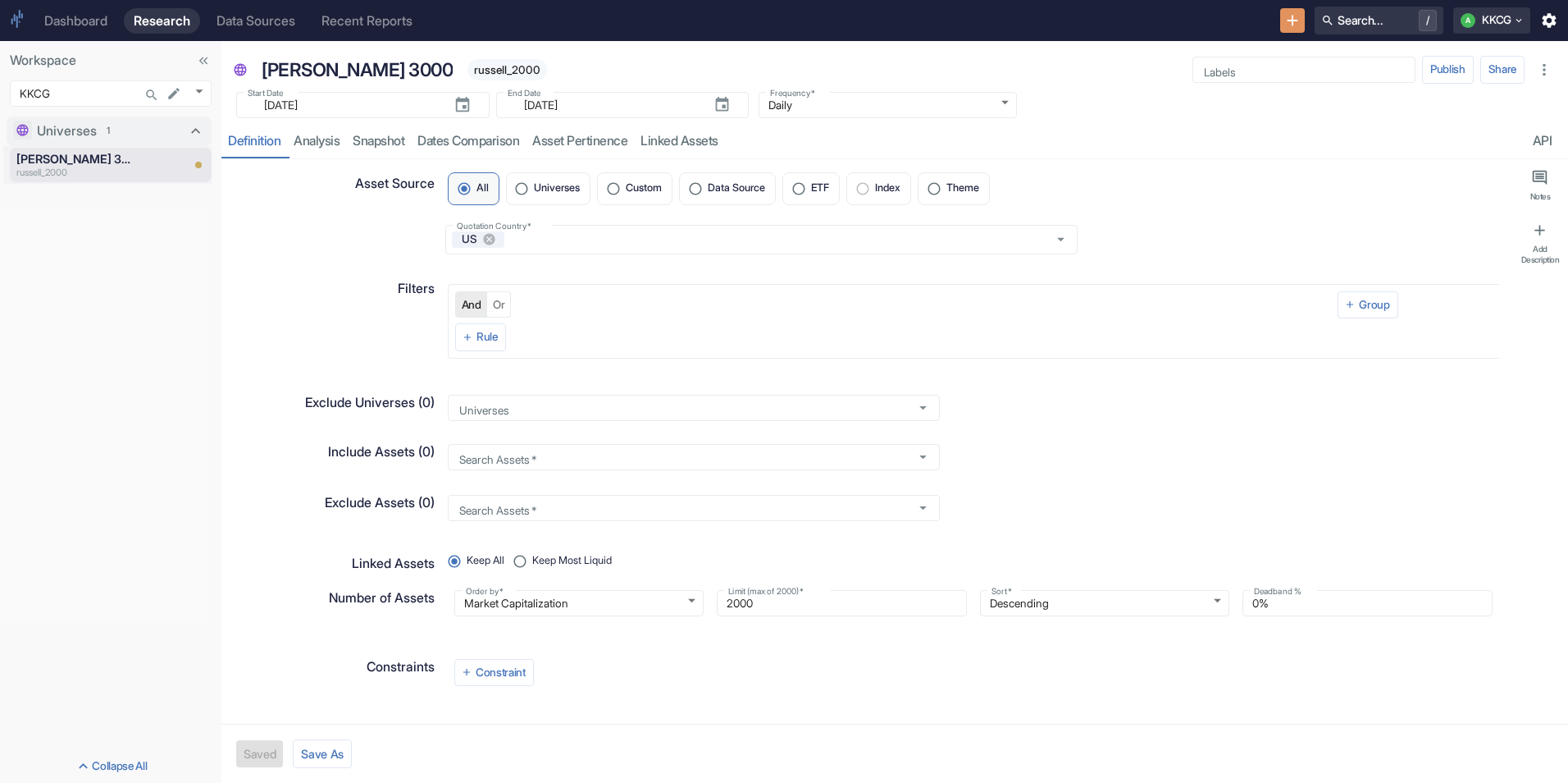
click at [473, 313] on button "And" at bounding box center [472, 305] width 33 height 26
click at [474, 338] on icon "button" at bounding box center [468, 337] width 11 height 11
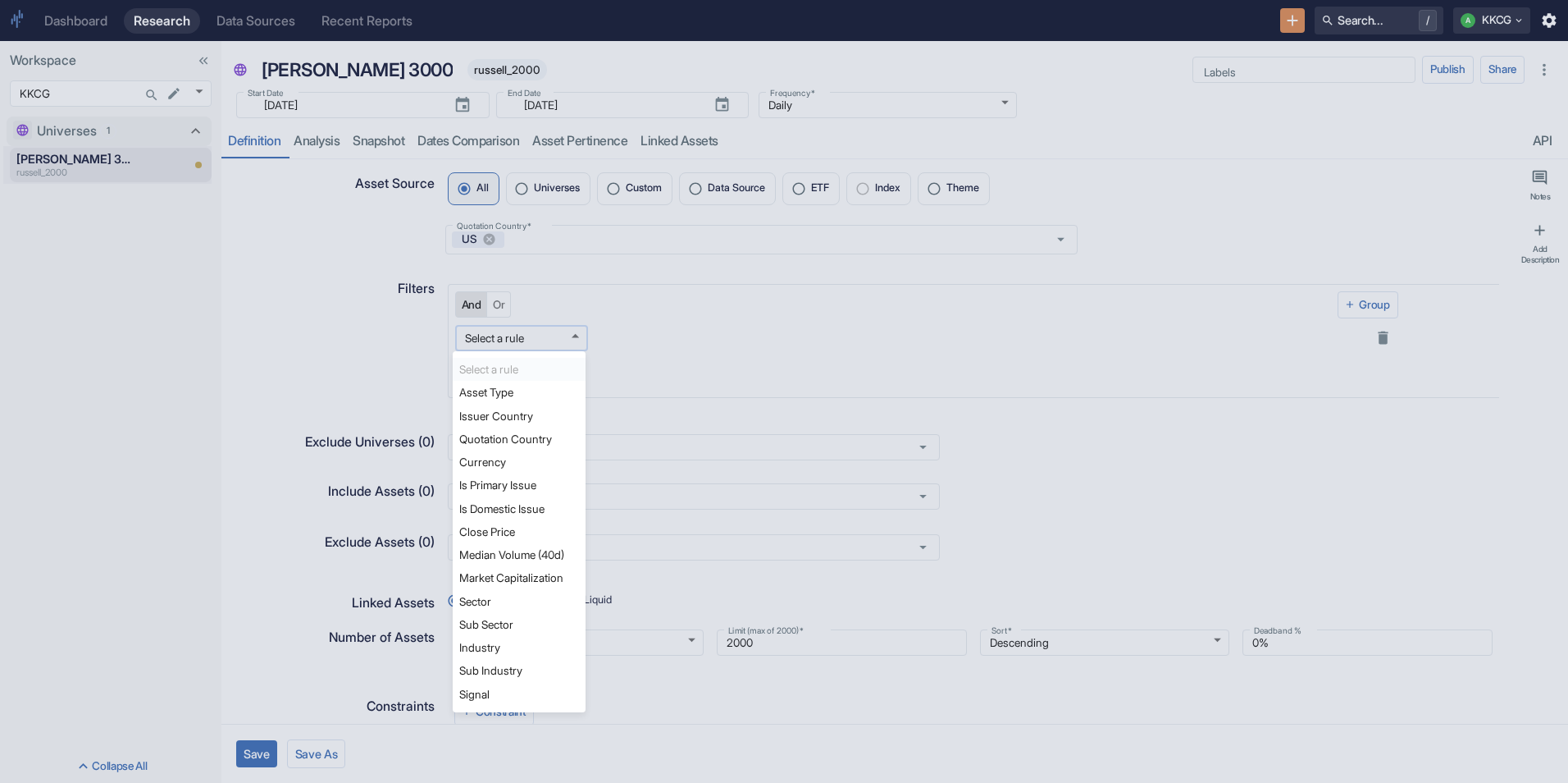
click at [477, 337] on body "Dashboard Research Data Sources Recent Reports Search... / A KKCG Workspace KKC…" at bounding box center [784, 391] width 1568 height 783
click at [481, 396] on li "Asset Type" at bounding box center [519, 392] width 132 height 23
type textarea "x"
type input "asset_type"
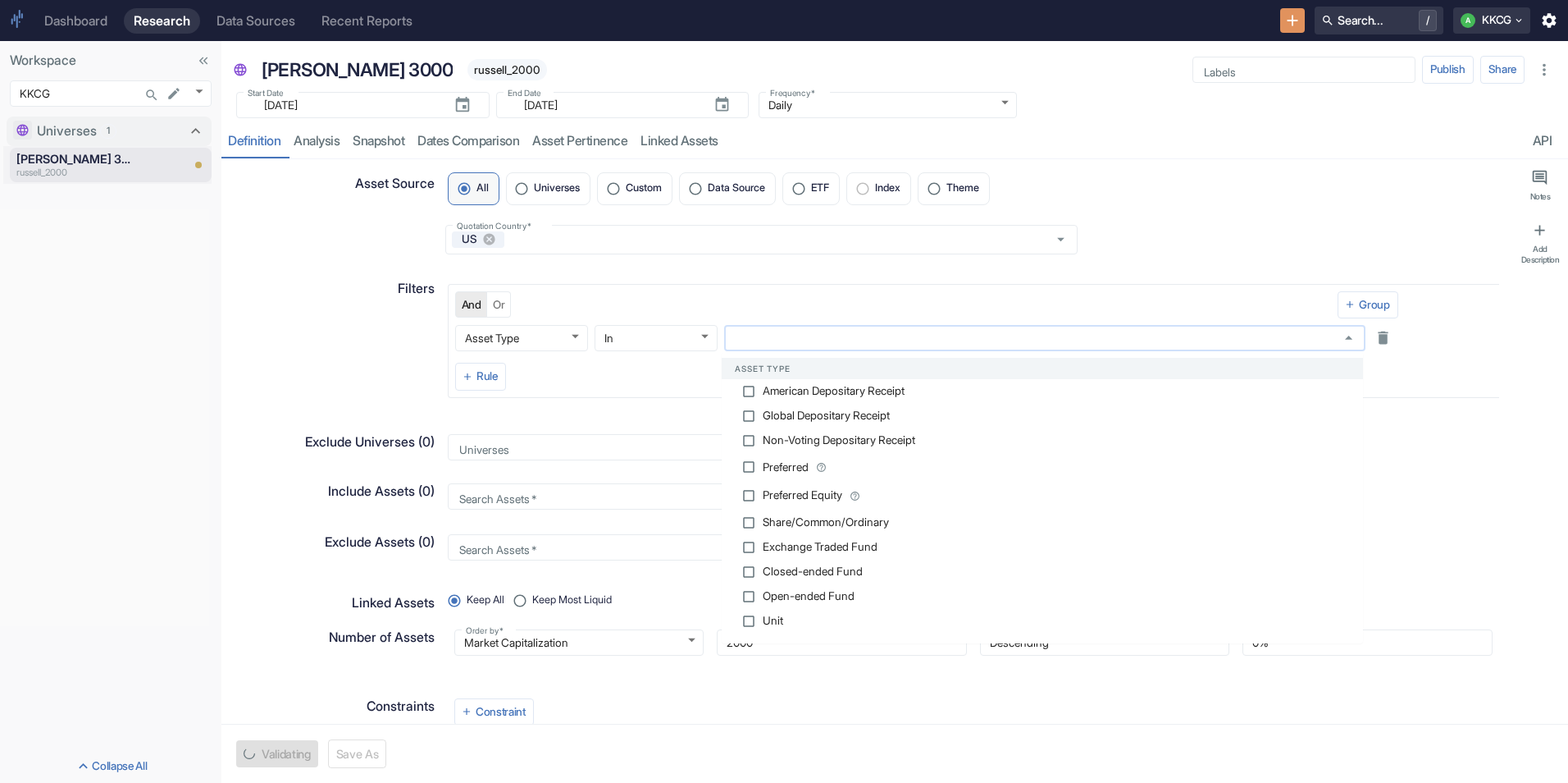
click at [784, 338] on input "text" at bounding box center [1029, 338] width 600 height 15
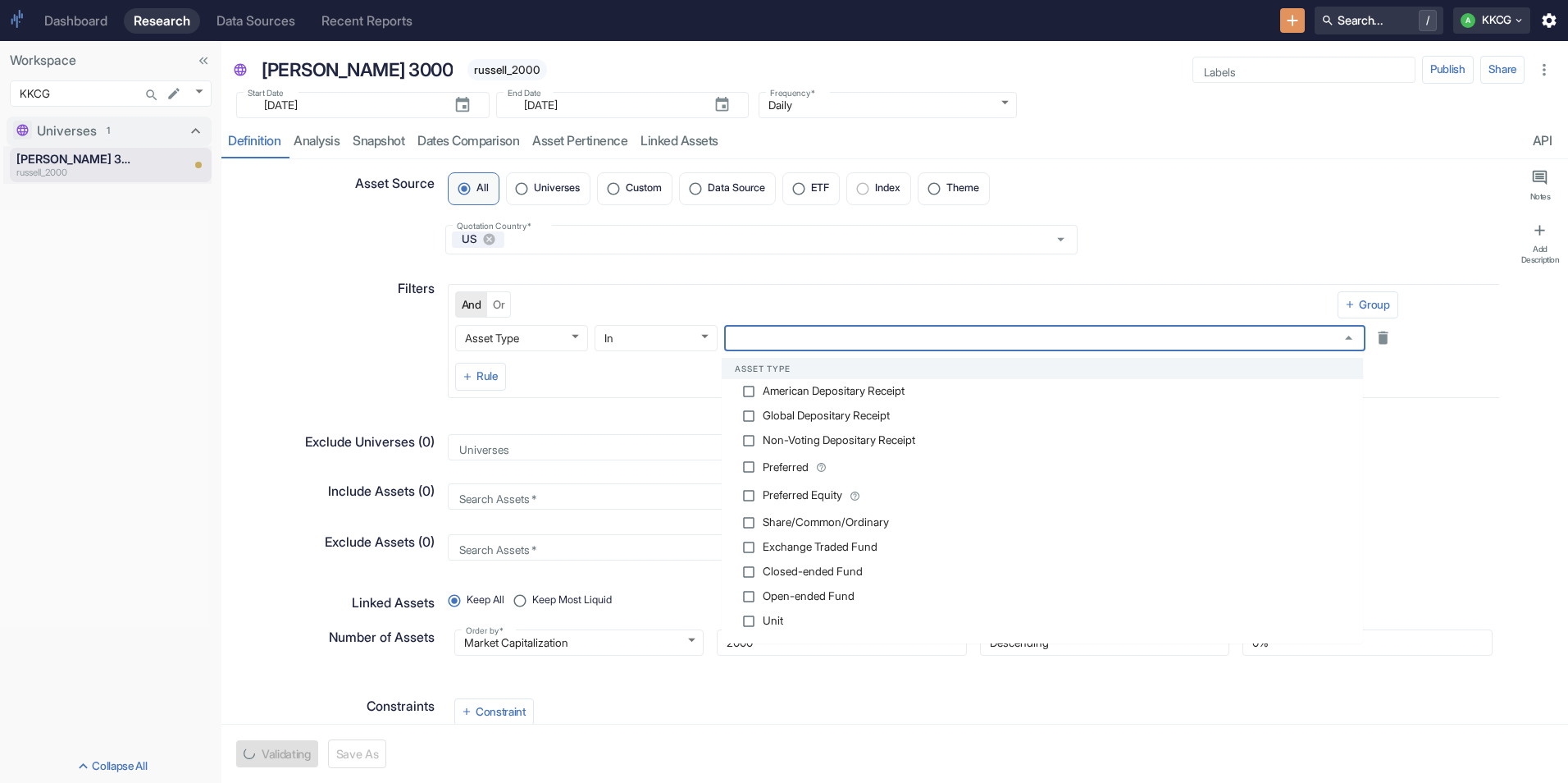
type textarea "x"
click at [751, 522] on input "checkbox" at bounding box center [749, 523] width 15 height 15
checkbox input "false"
type textarea "x"
checkbox input "true"
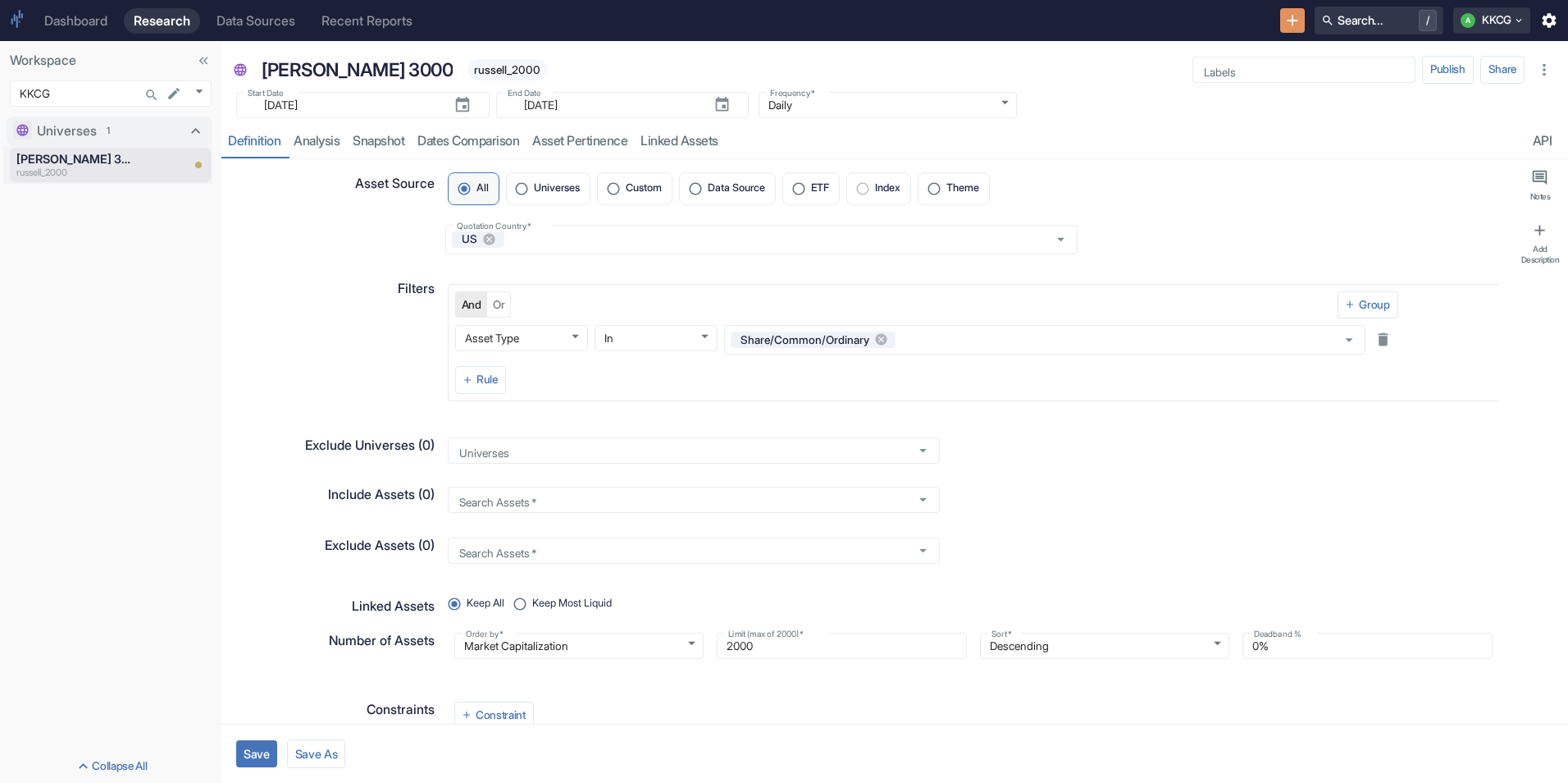
click at [1438, 369] on div "And Or Group Asset Type asset_type ​ In IN ​ Share/Common/Ordinary ​ Rule" at bounding box center [973, 342] width 1051 height 117
click at [489, 391] on button "Rule" at bounding box center [481, 380] width 51 height 28
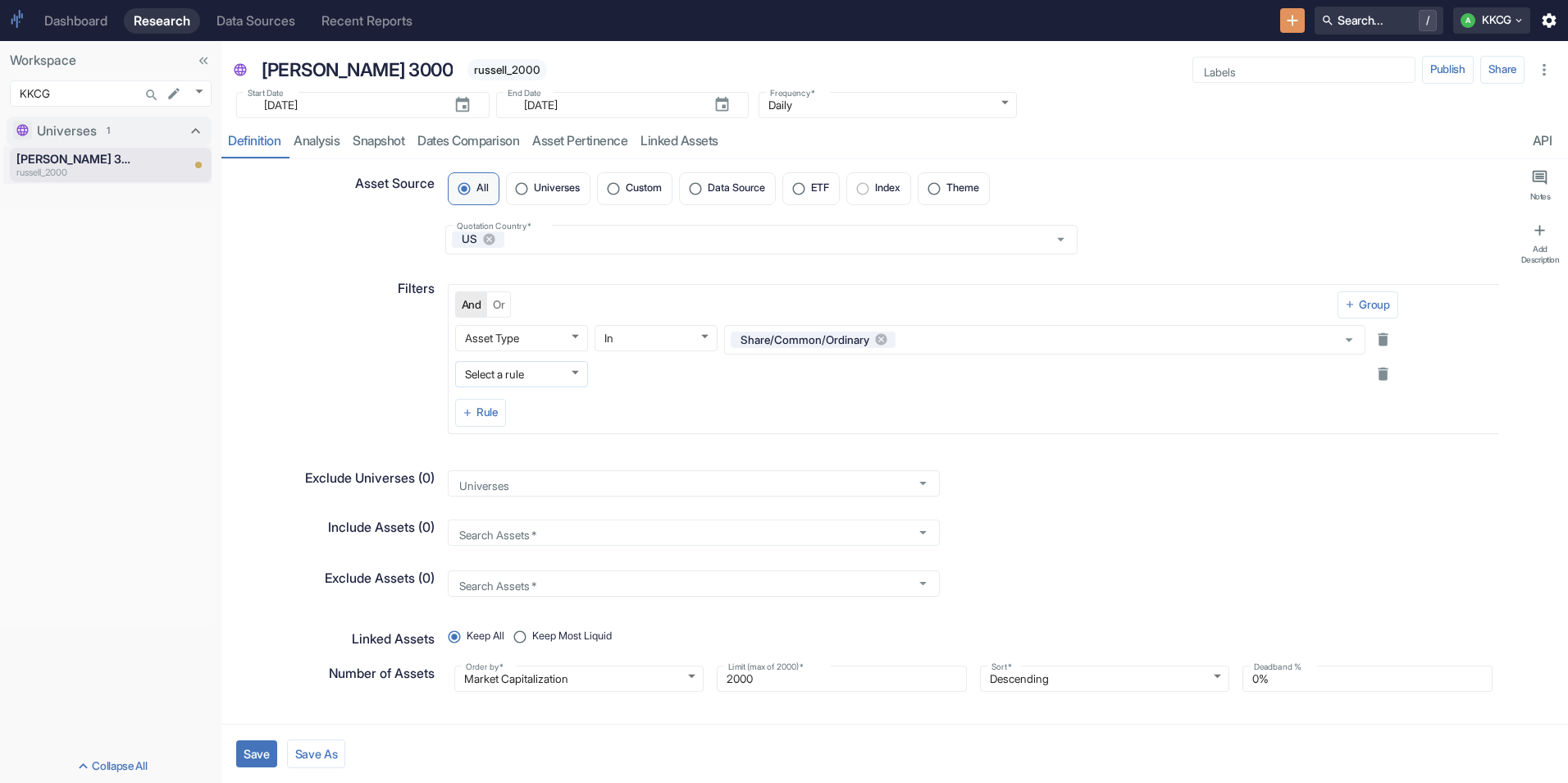
click at [497, 379] on body "Dashboard Research Data Sources Recent Reports Search... / A KKCG Workspace KKC…" at bounding box center [784, 391] width 1568 height 783
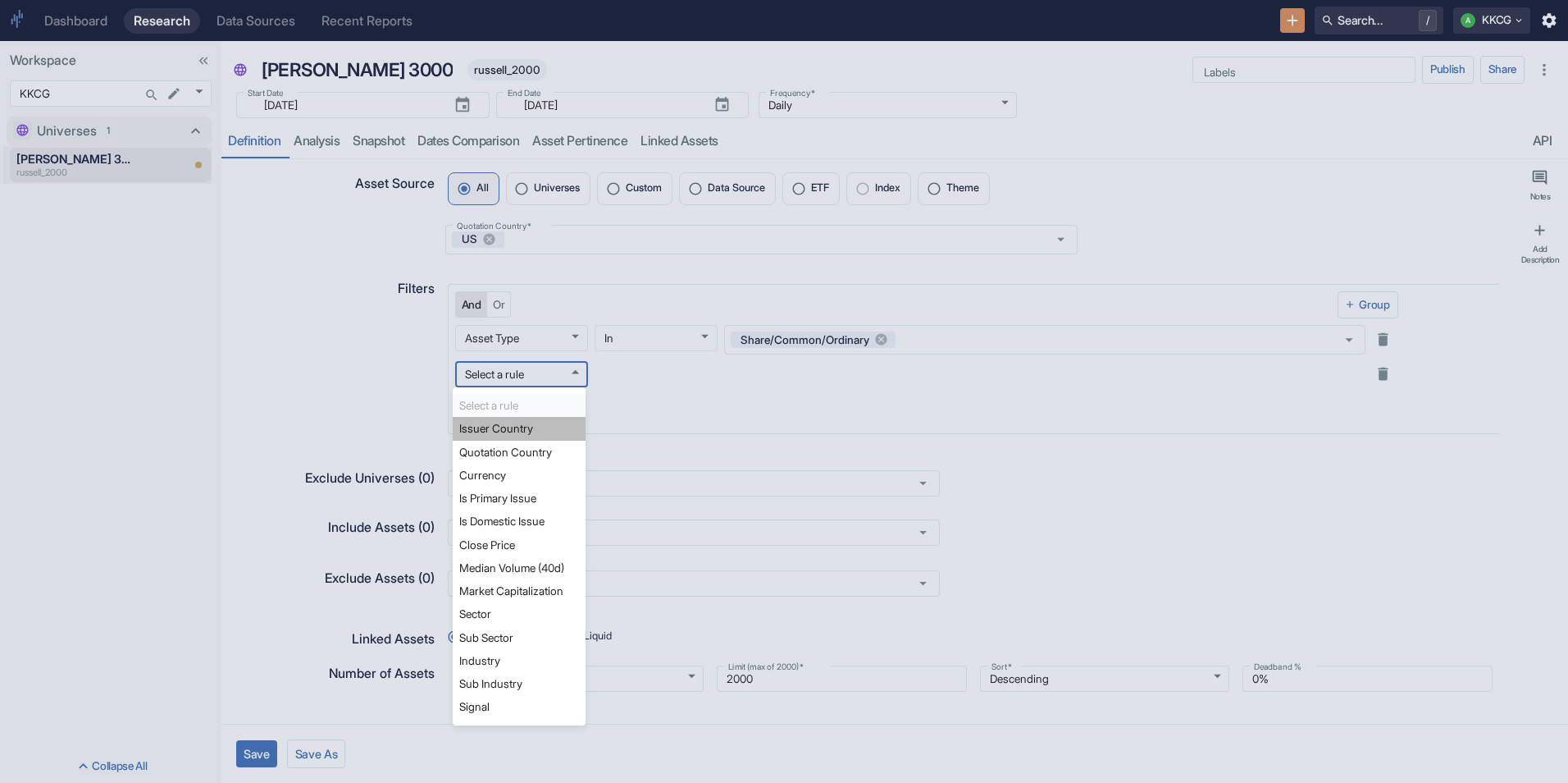
click at [496, 431] on li "Issuer Country" at bounding box center [519, 429] width 132 height 23
type textarea "x"
type input "issuer_country"
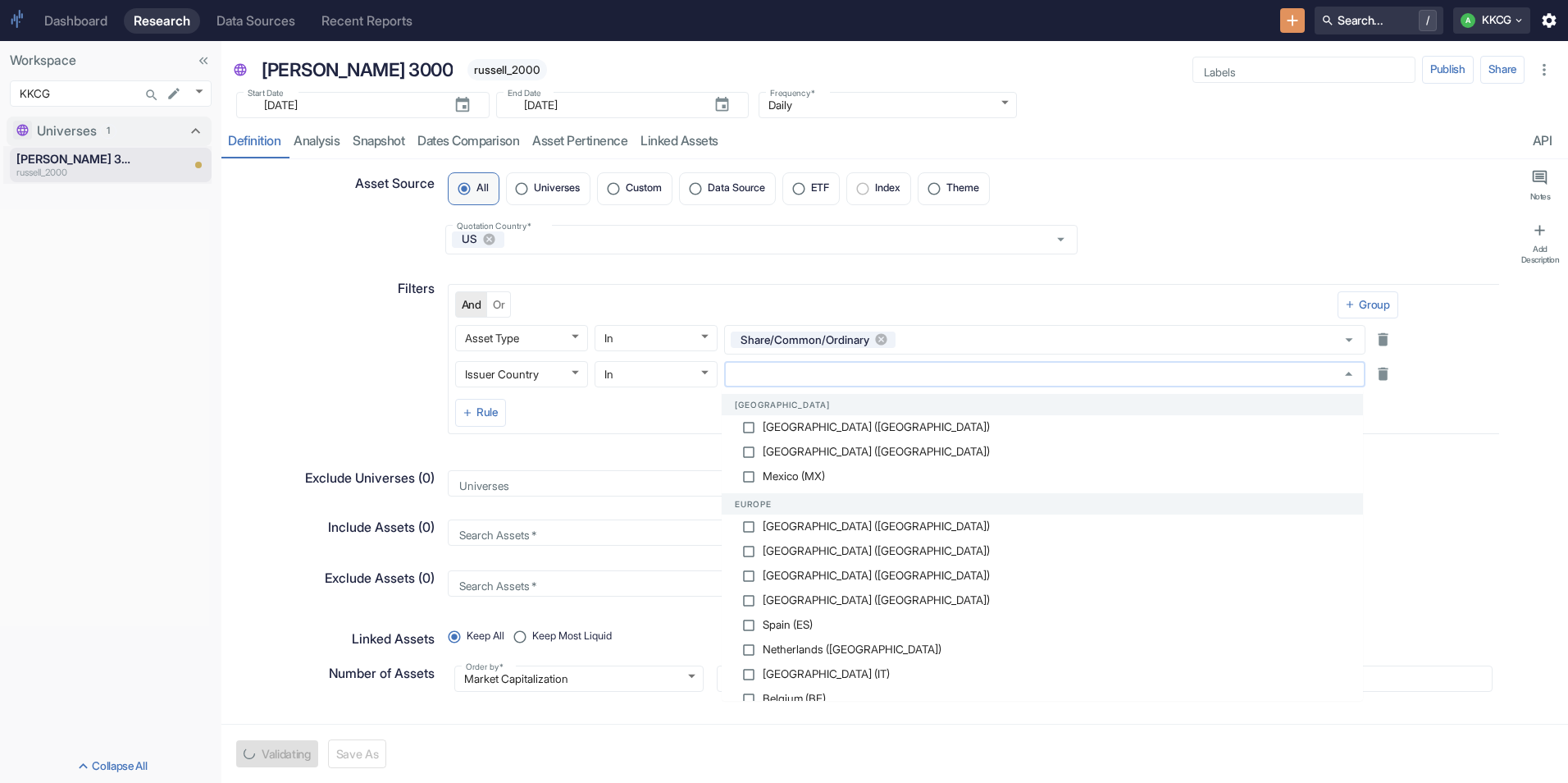
click at [881, 371] on input "text" at bounding box center [1029, 374] width 600 height 15
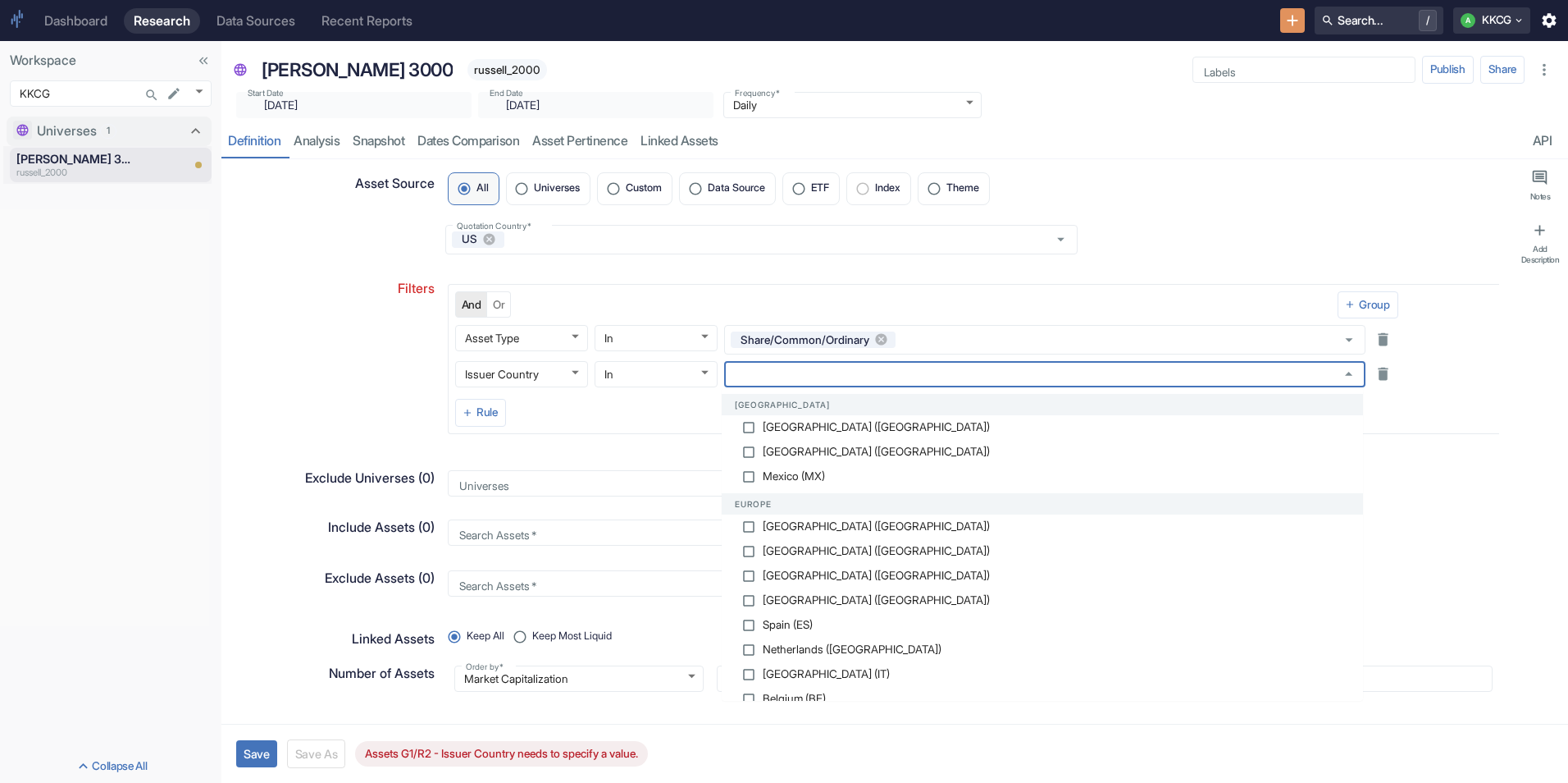
click at [855, 418] on li "[GEOGRAPHIC_DATA] ([GEOGRAPHIC_DATA])" at bounding box center [1042, 428] width 642 height 24
type textarea "x"
checkbox input "true"
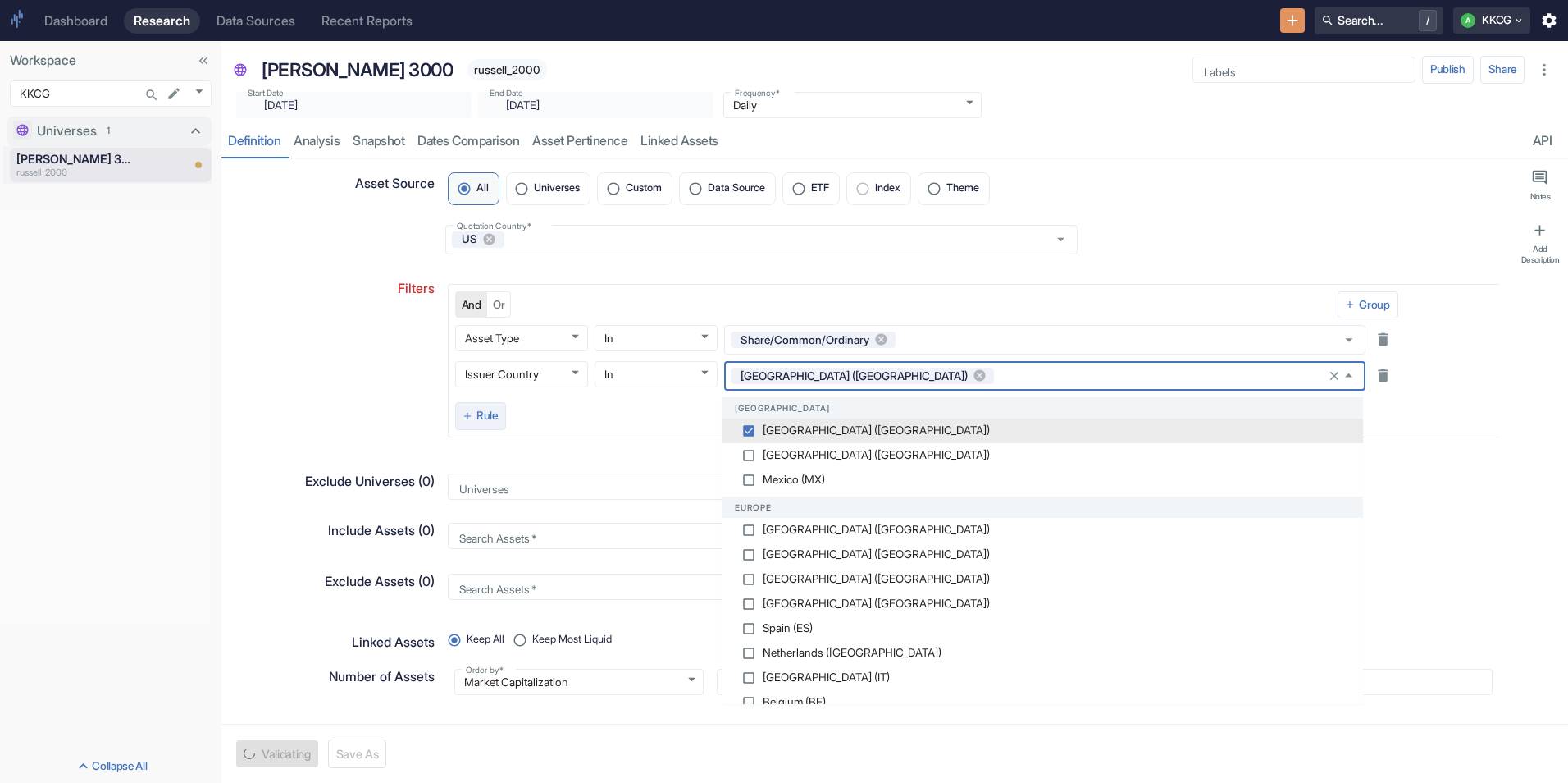
click at [475, 417] on button "Rule" at bounding box center [481, 416] width 51 height 28
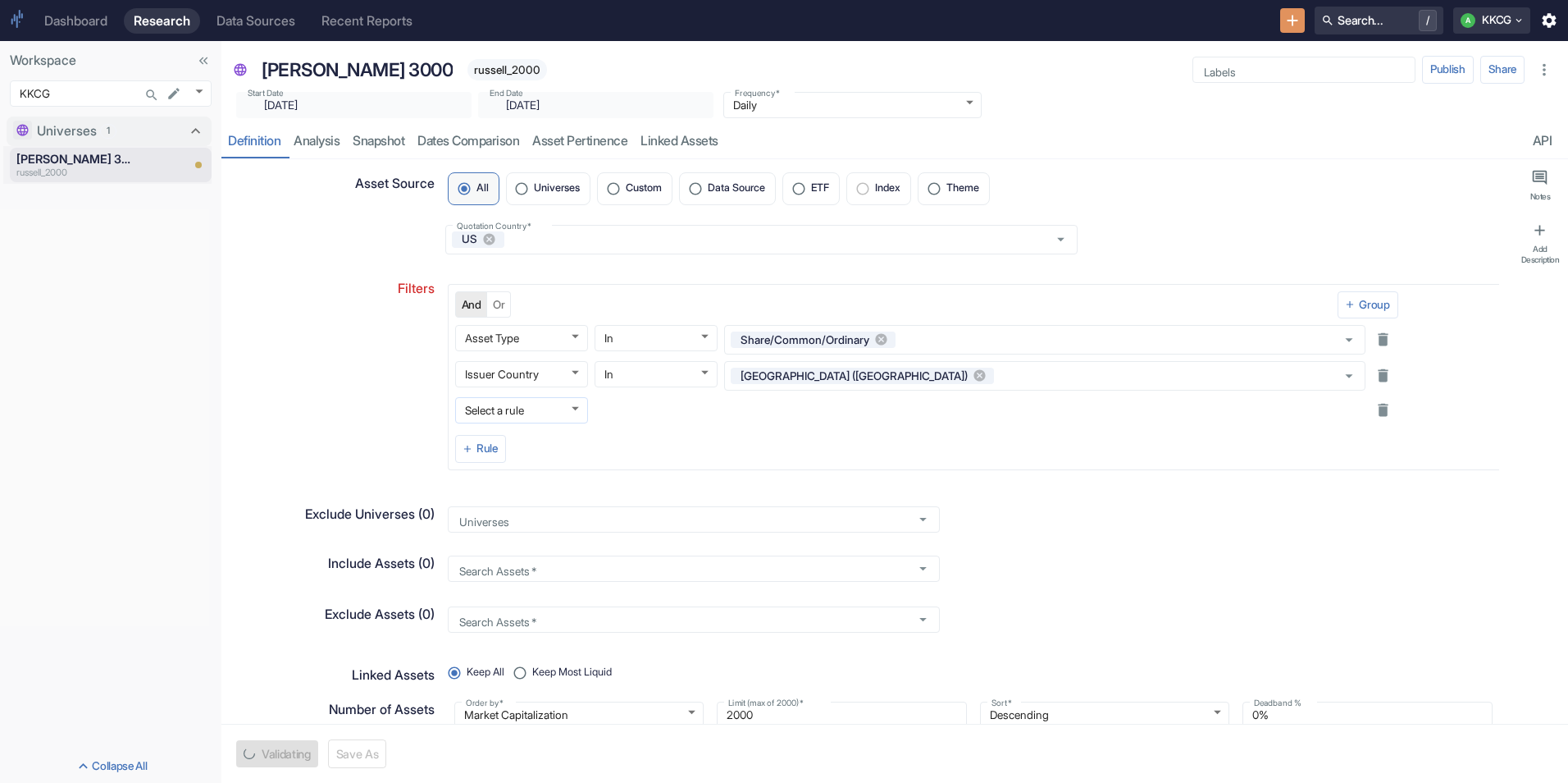
click at [487, 415] on body "Dashboard Research Data Sources Recent Reports Search... / A KKCG Workspace KKC…" at bounding box center [784, 391] width 1568 height 783
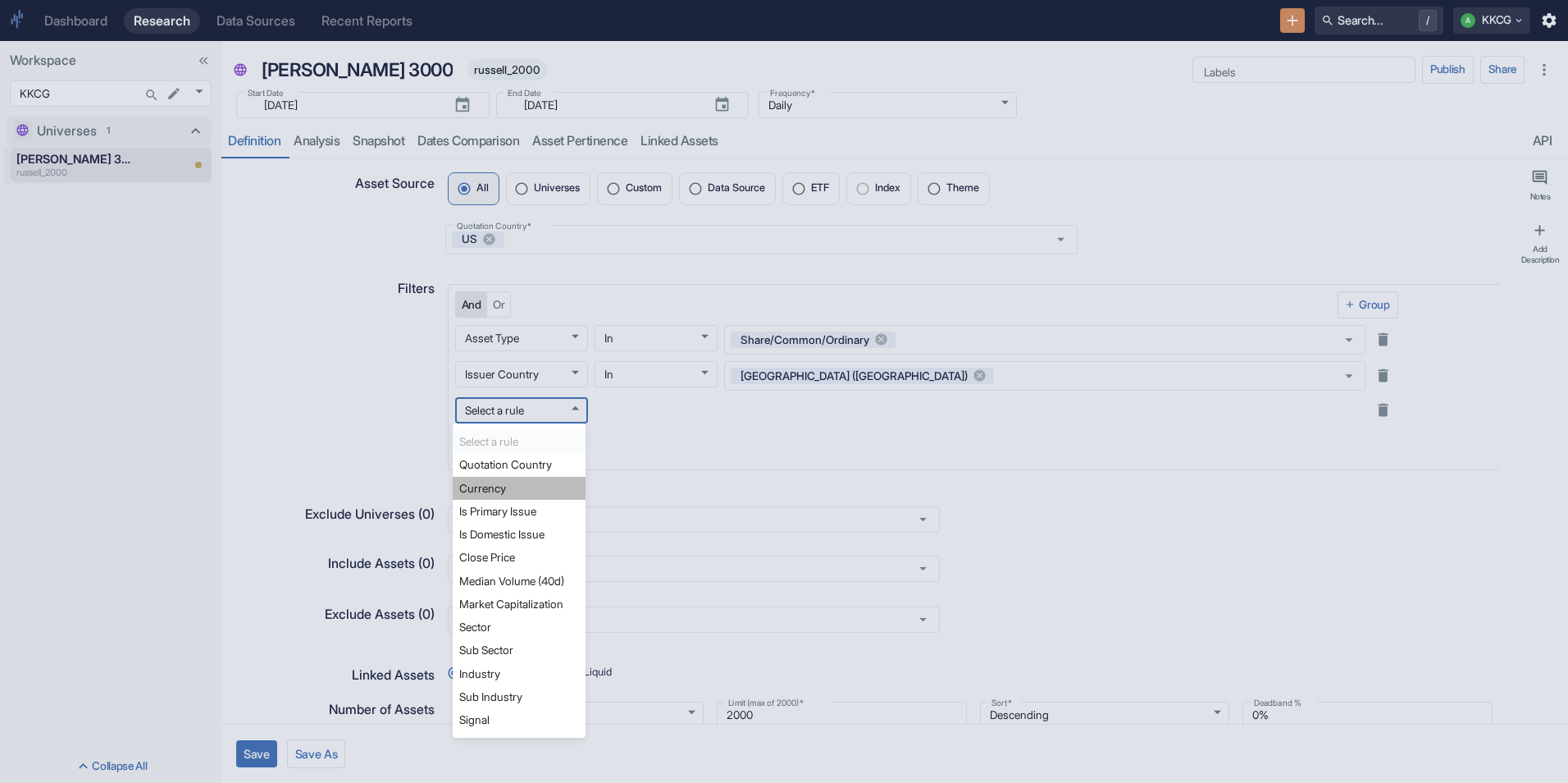
click at [493, 485] on li "Currency" at bounding box center [519, 488] width 132 height 23
type textarea "x"
type input "currency"
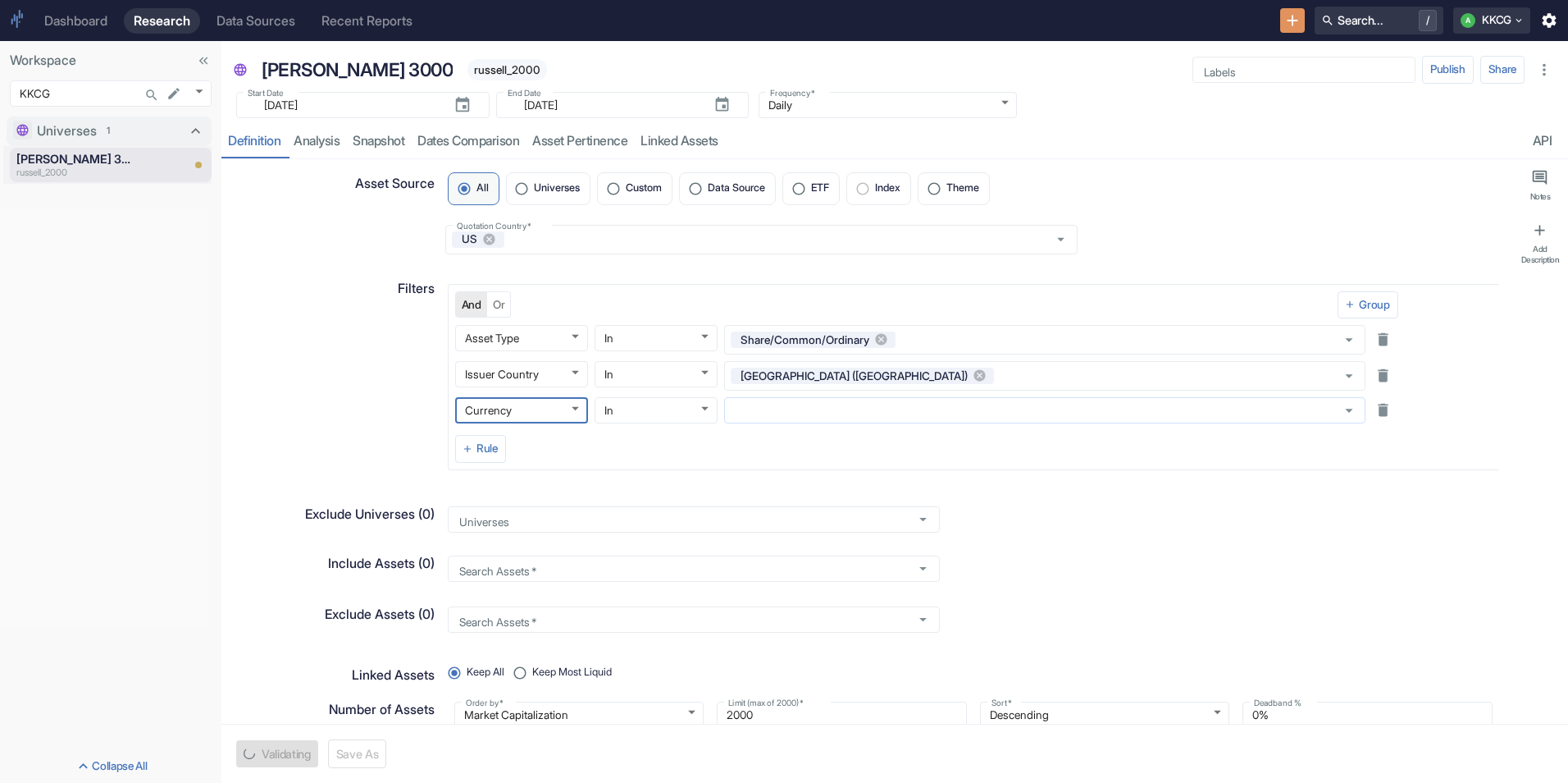
click at [764, 418] on div "​" at bounding box center [1045, 411] width 642 height 26
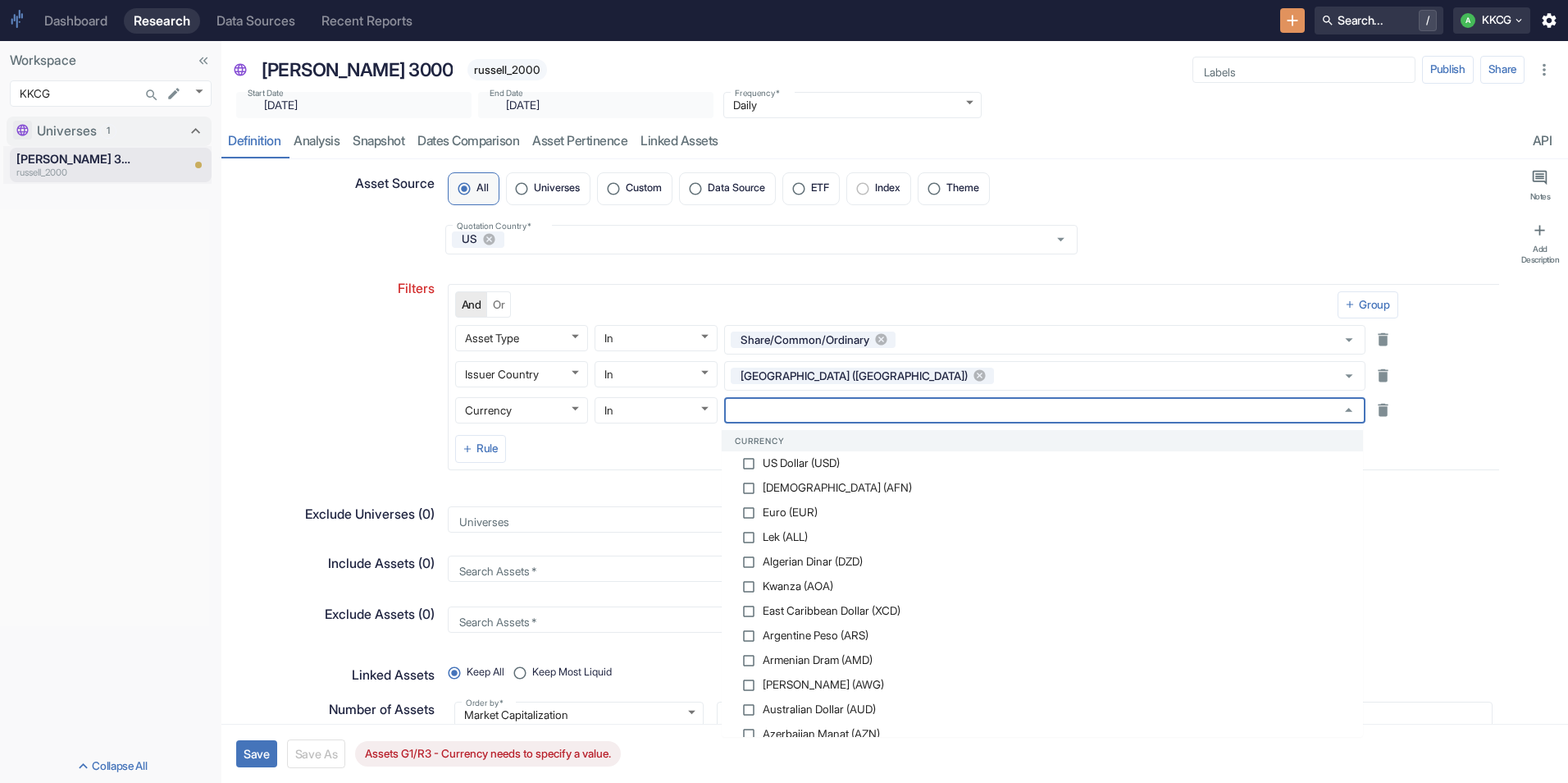
click at [765, 469] on li "US Dollar (USD)" at bounding box center [1042, 463] width 642 height 24
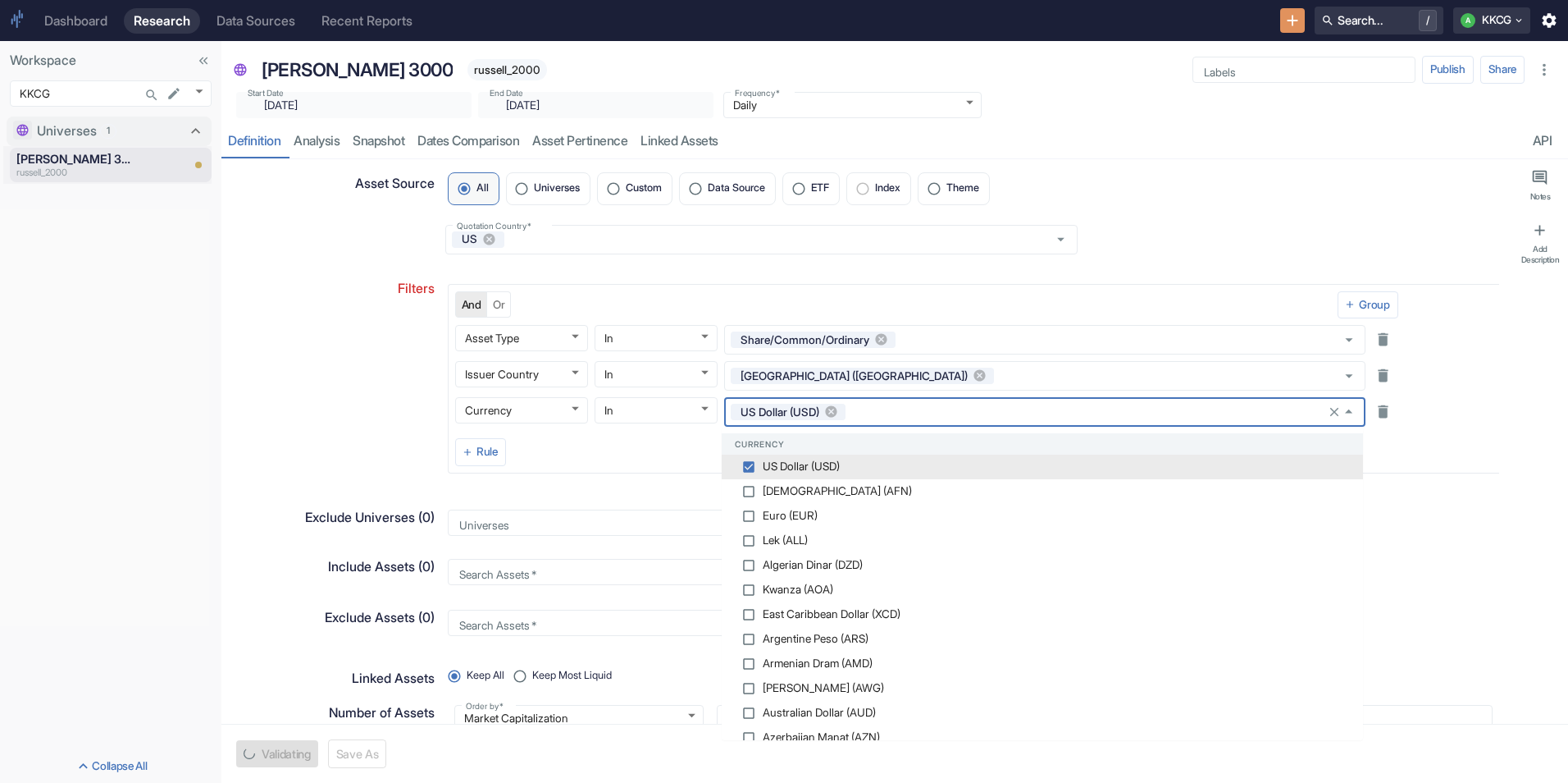
type textarea "x"
checkbox input "true"
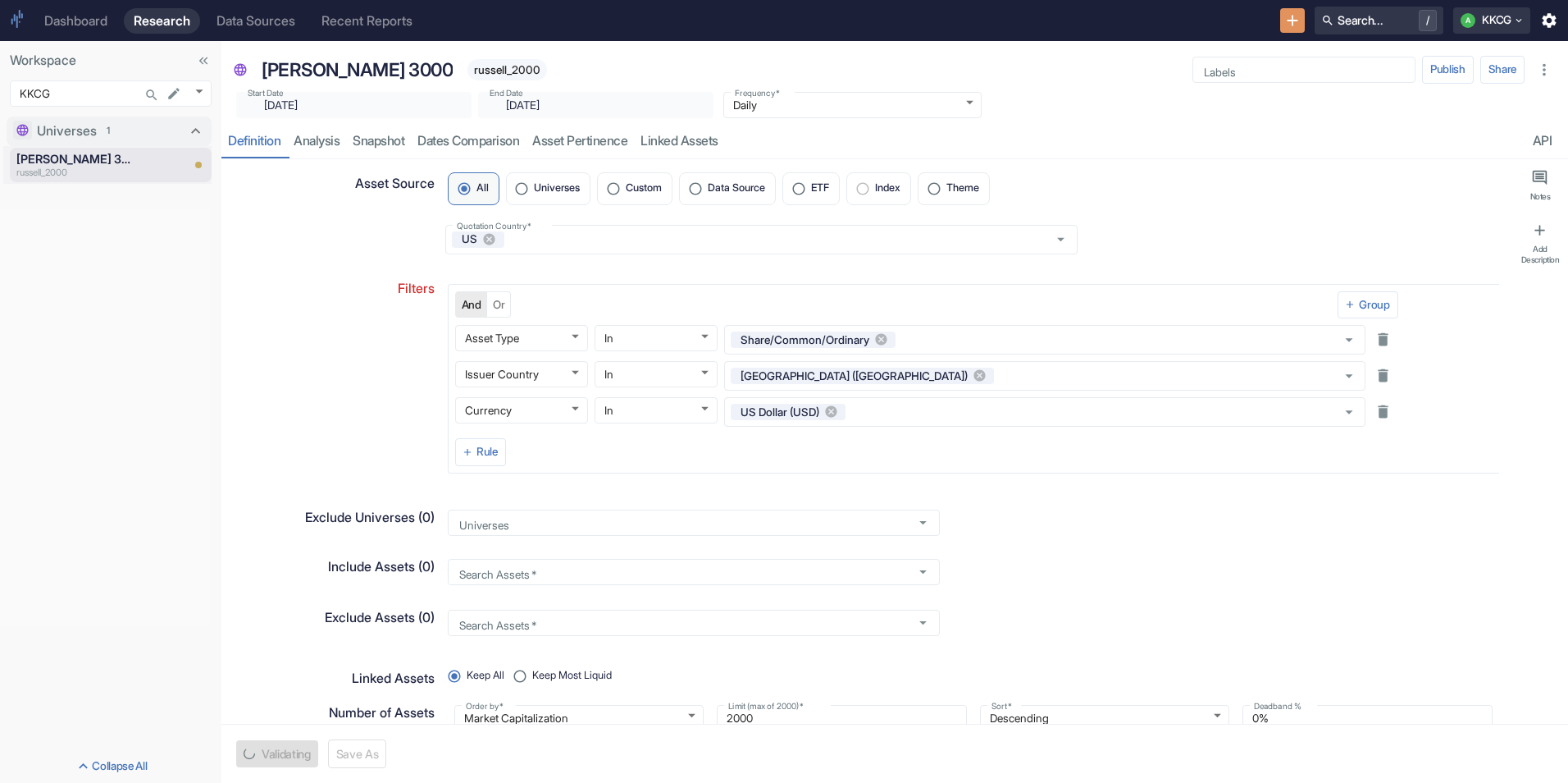
click at [280, 392] on div "Filters" at bounding box center [328, 369] width 213 height 208
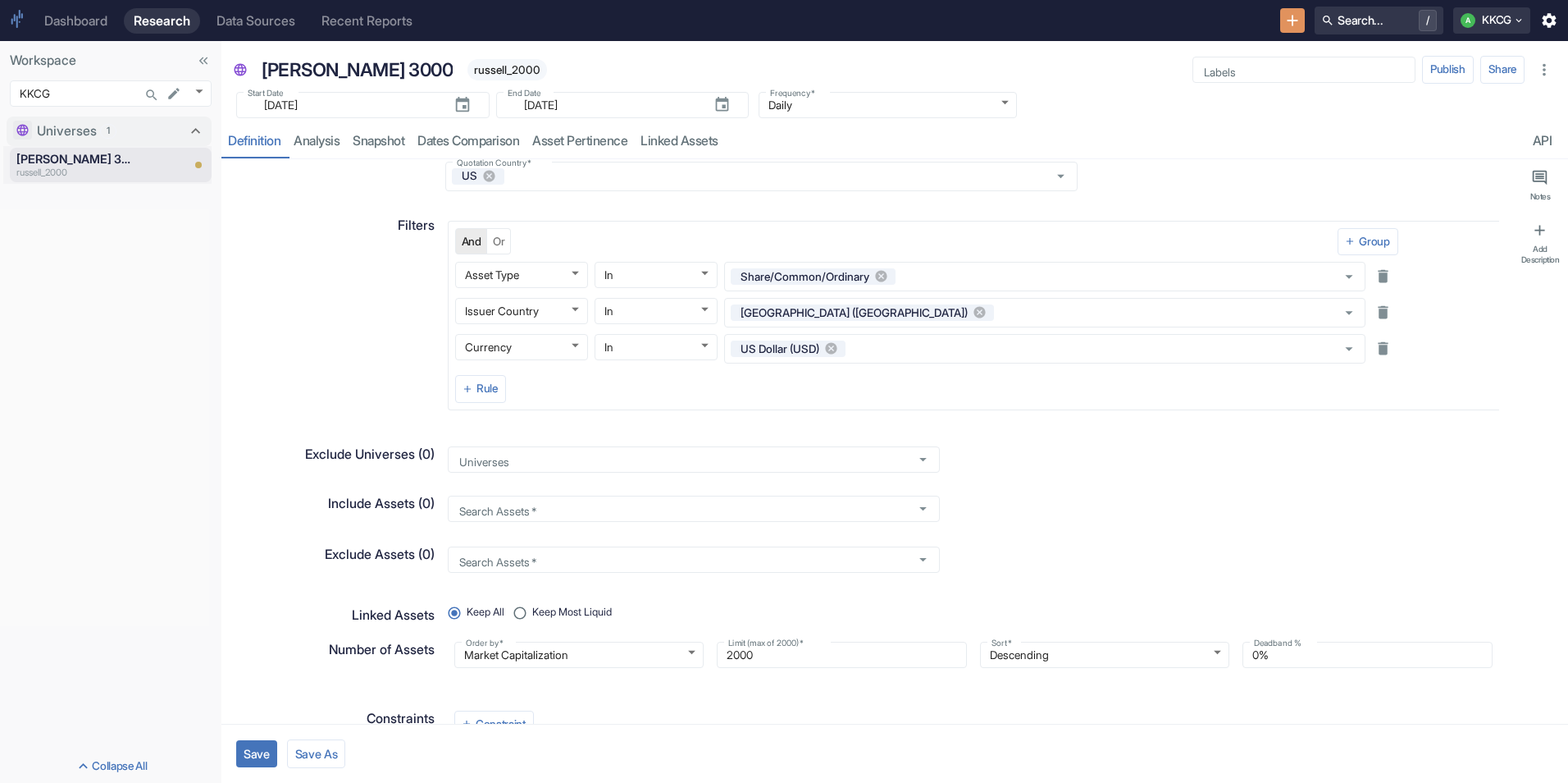
scroll to position [103, 0]
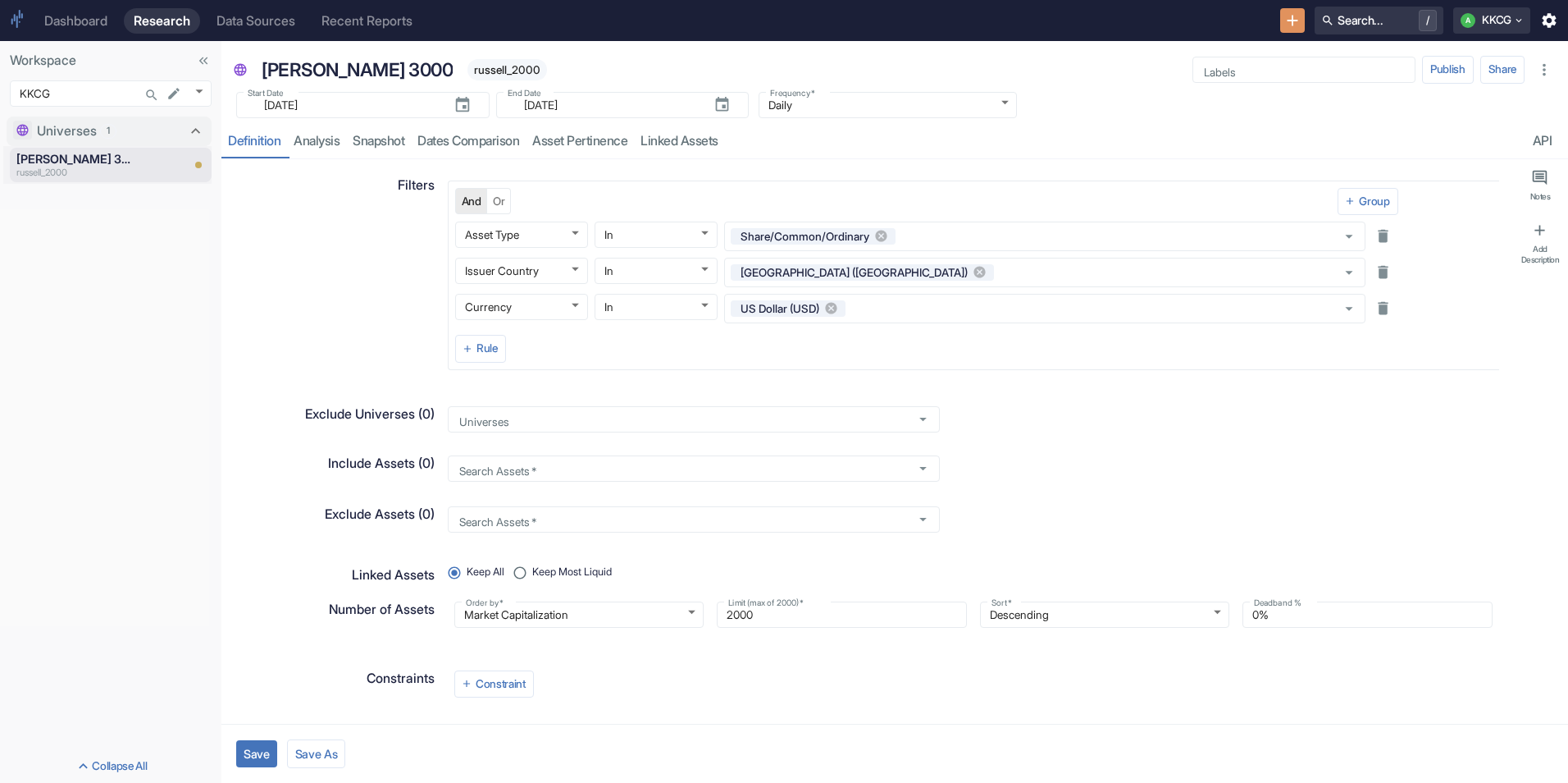
click at [266, 758] on button "Save" at bounding box center [256, 753] width 41 height 27
type textarea "x"
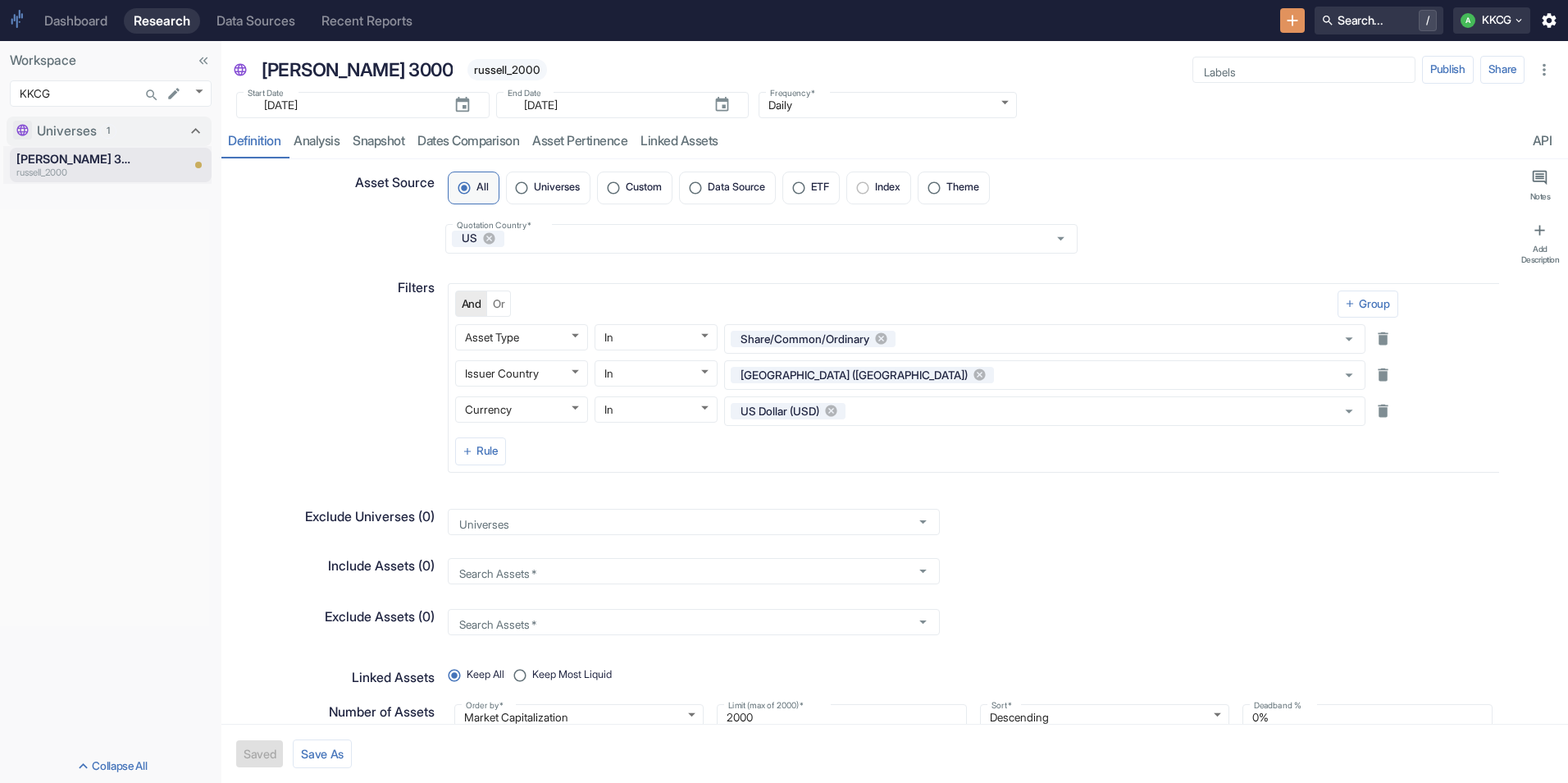
scroll to position [0, 0]
click at [377, 132] on link "Snapshot" at bounding box center [378, 142] width 65 height 34
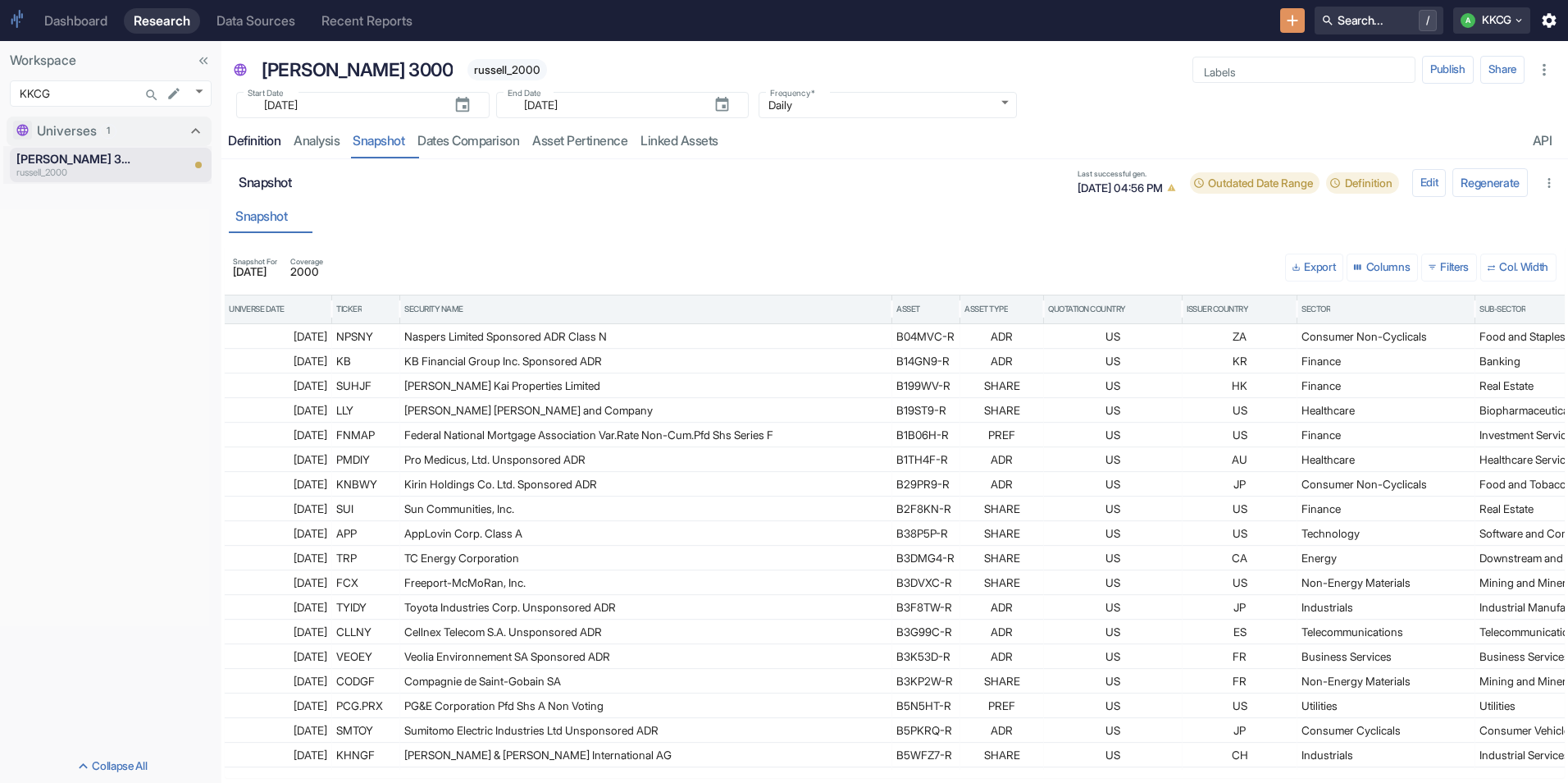
click at [274, 141] on div "Definition" at bounding box center [255, 140] width 53 height 16
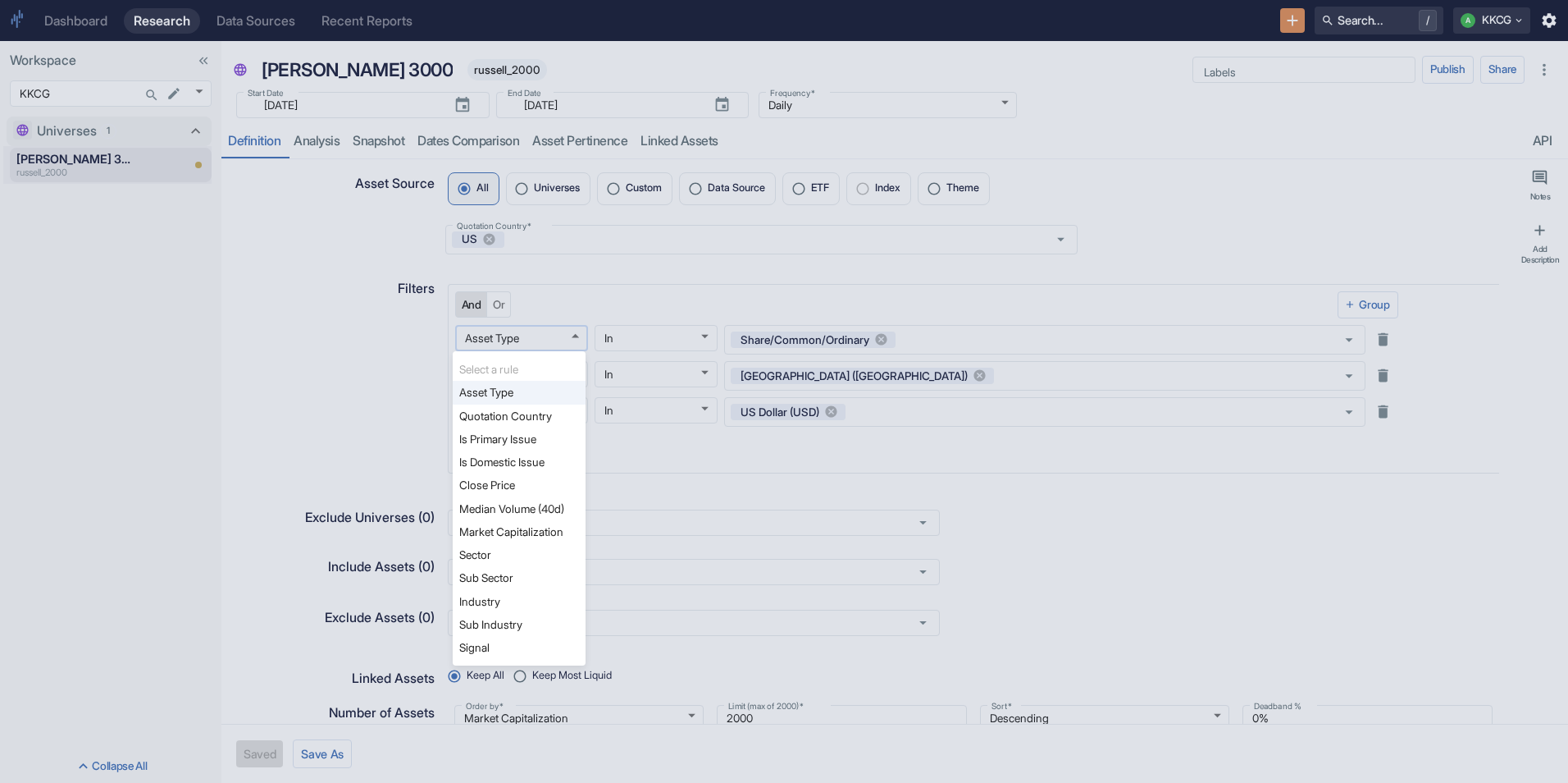
click at [539, 343] on body "Dashboard Research Data Sources Recent Reports Search... / A KKCG Workspace KKC…" at bounding box center [784, 391] width 1568 height 783
click at [613, 263] on div at bounding box center [784, 391] width 1568 height 783
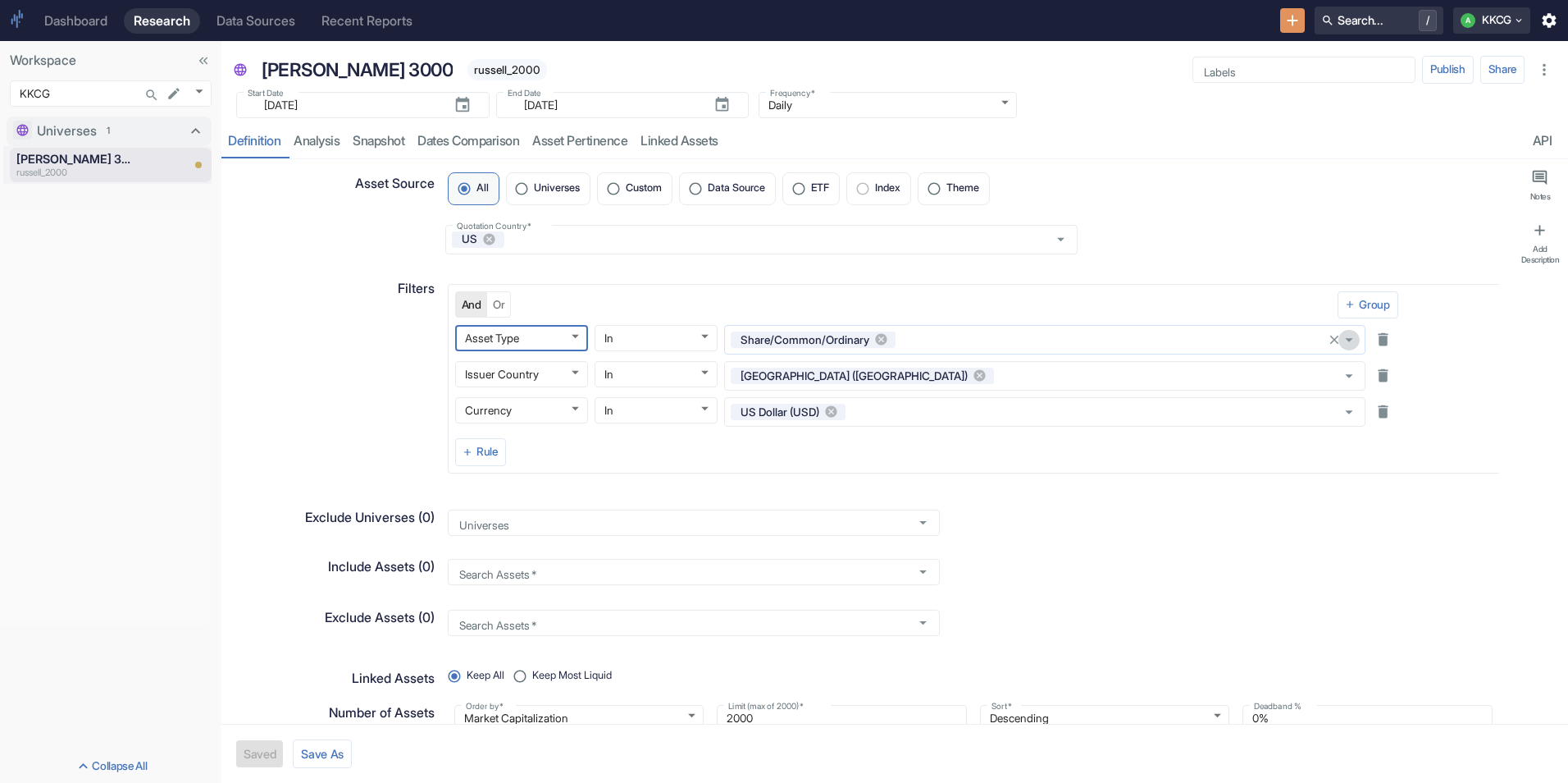
click at [1345, 339] on icon "Open" at bounding box center [1349, 339] width 8 height 3
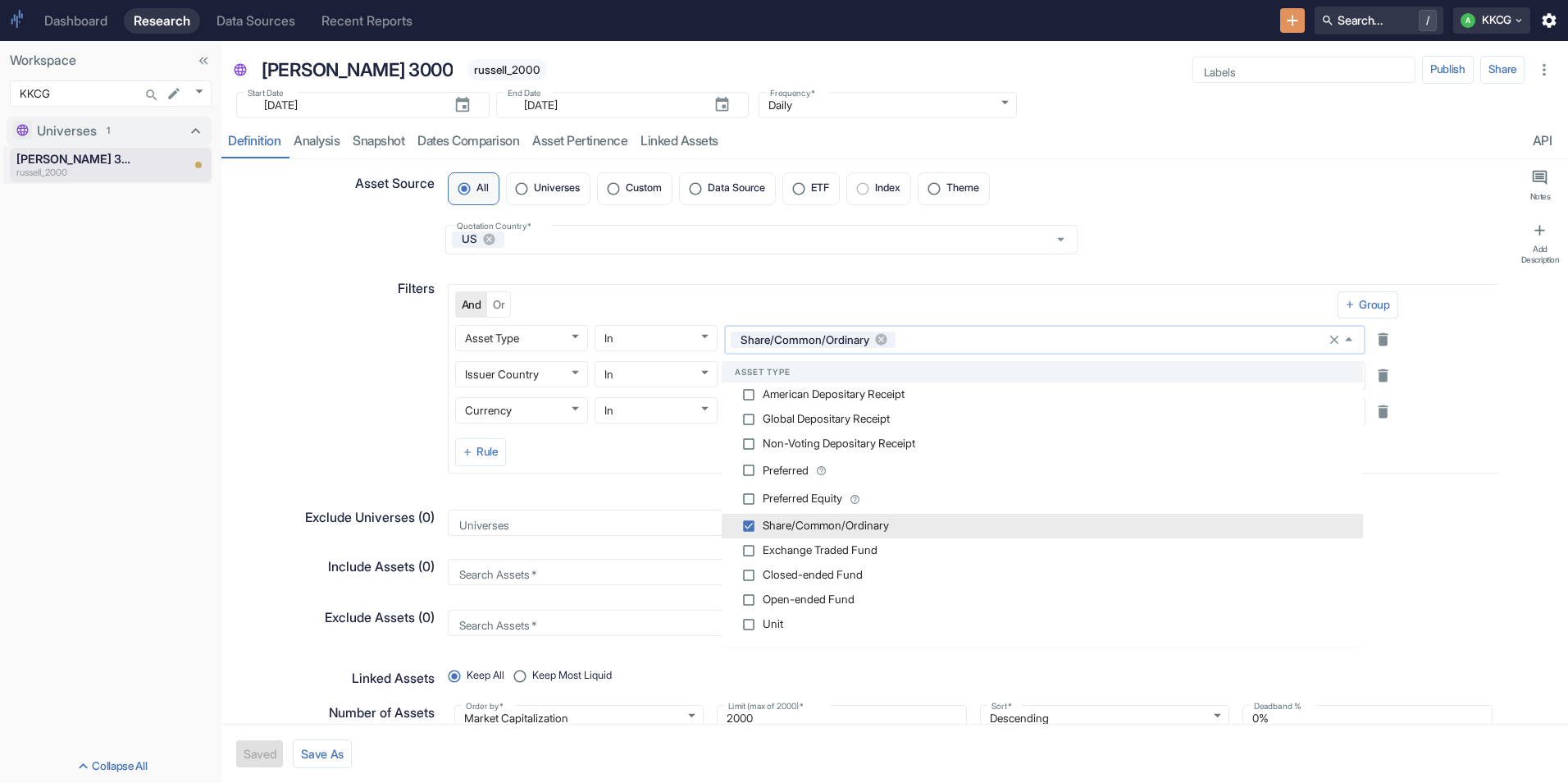
click at [1344, 339] on icon "Close" at bounding box center [1349, 339] width 18 height 18
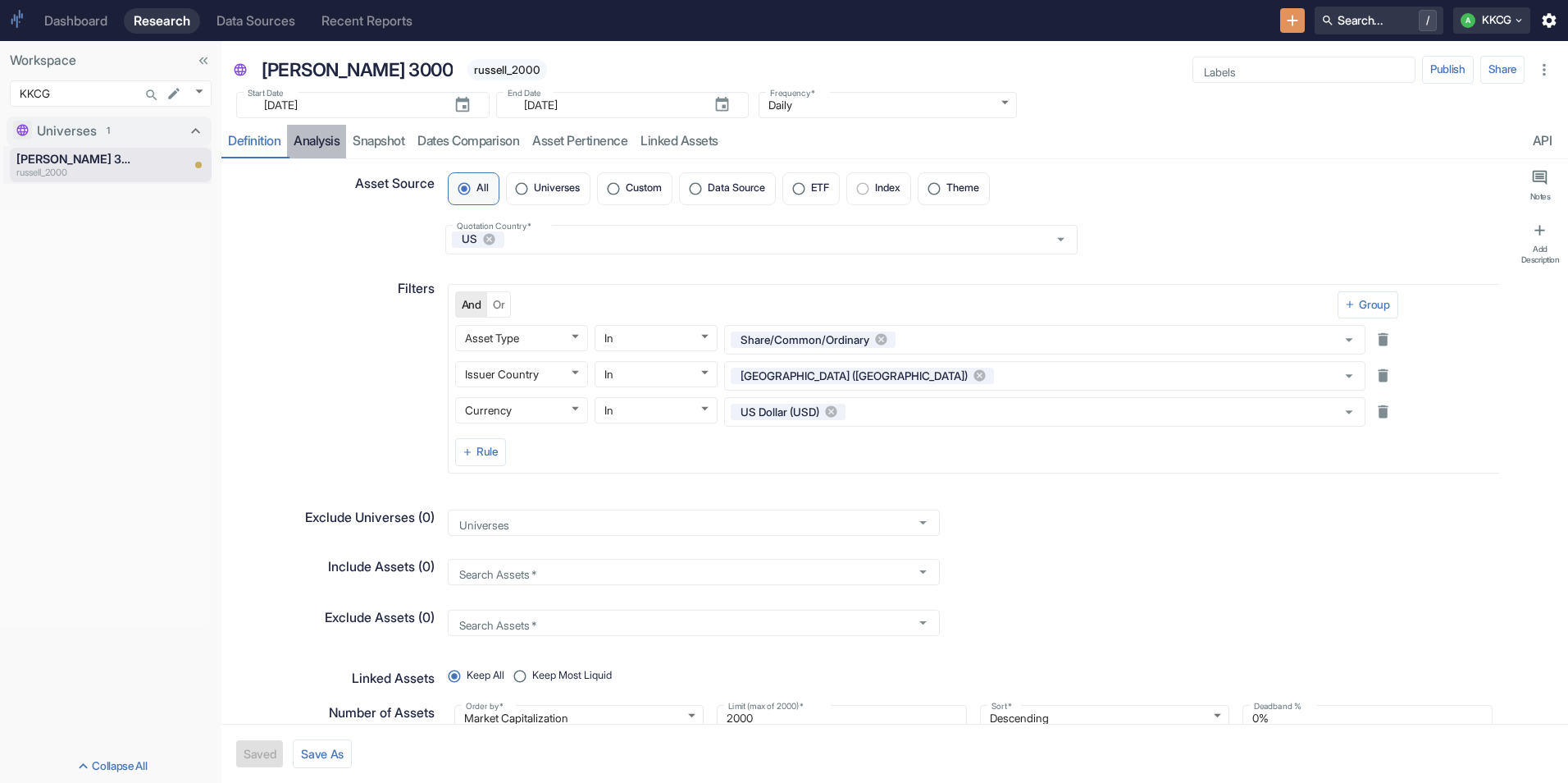
click at [329, 147] on link "analysis" at bounding box center [317, 142] width 59 height 34
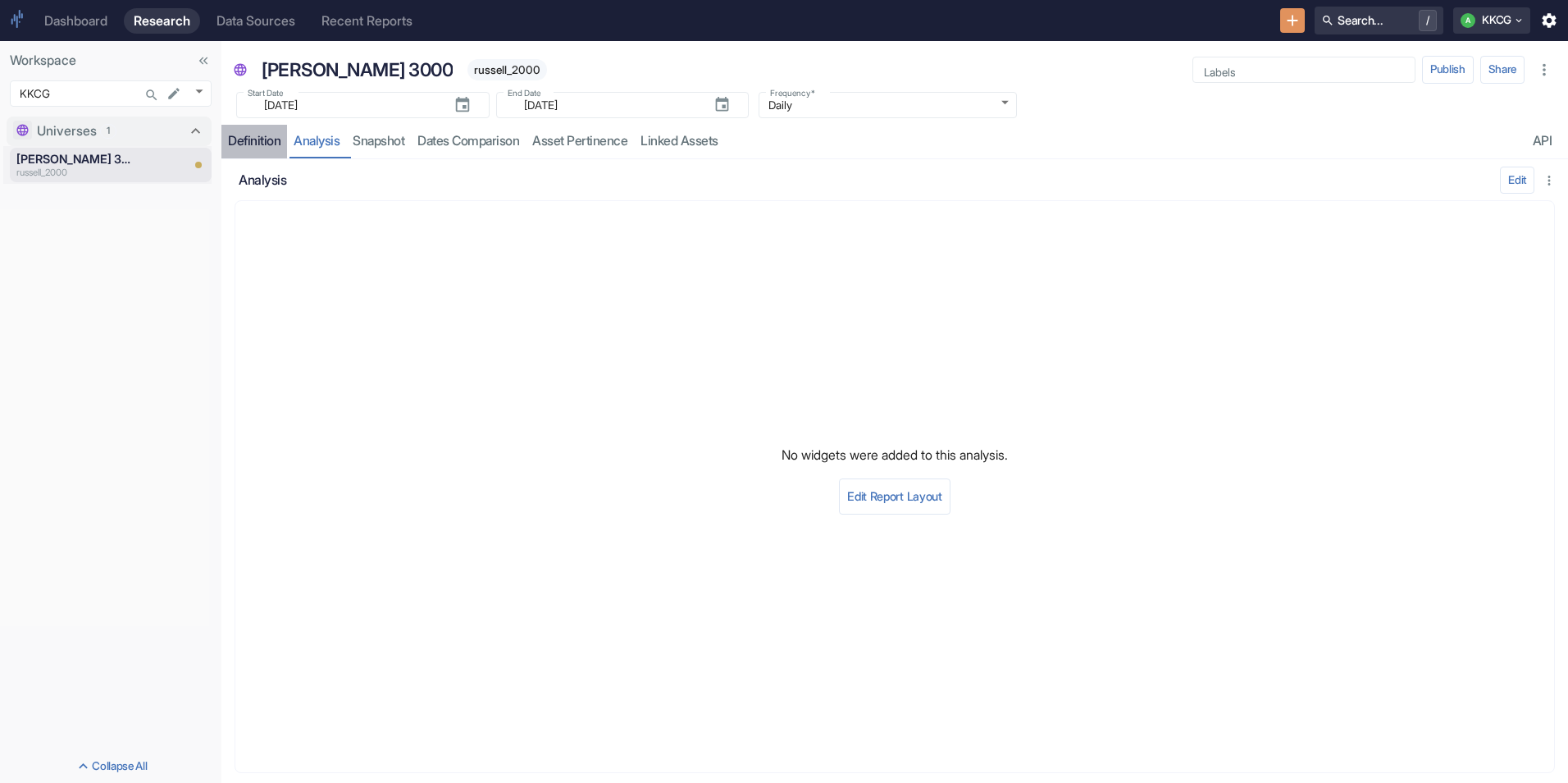
click at [230, 133] on div "Definition" at bounding box center [255, 140] width 53 height 16
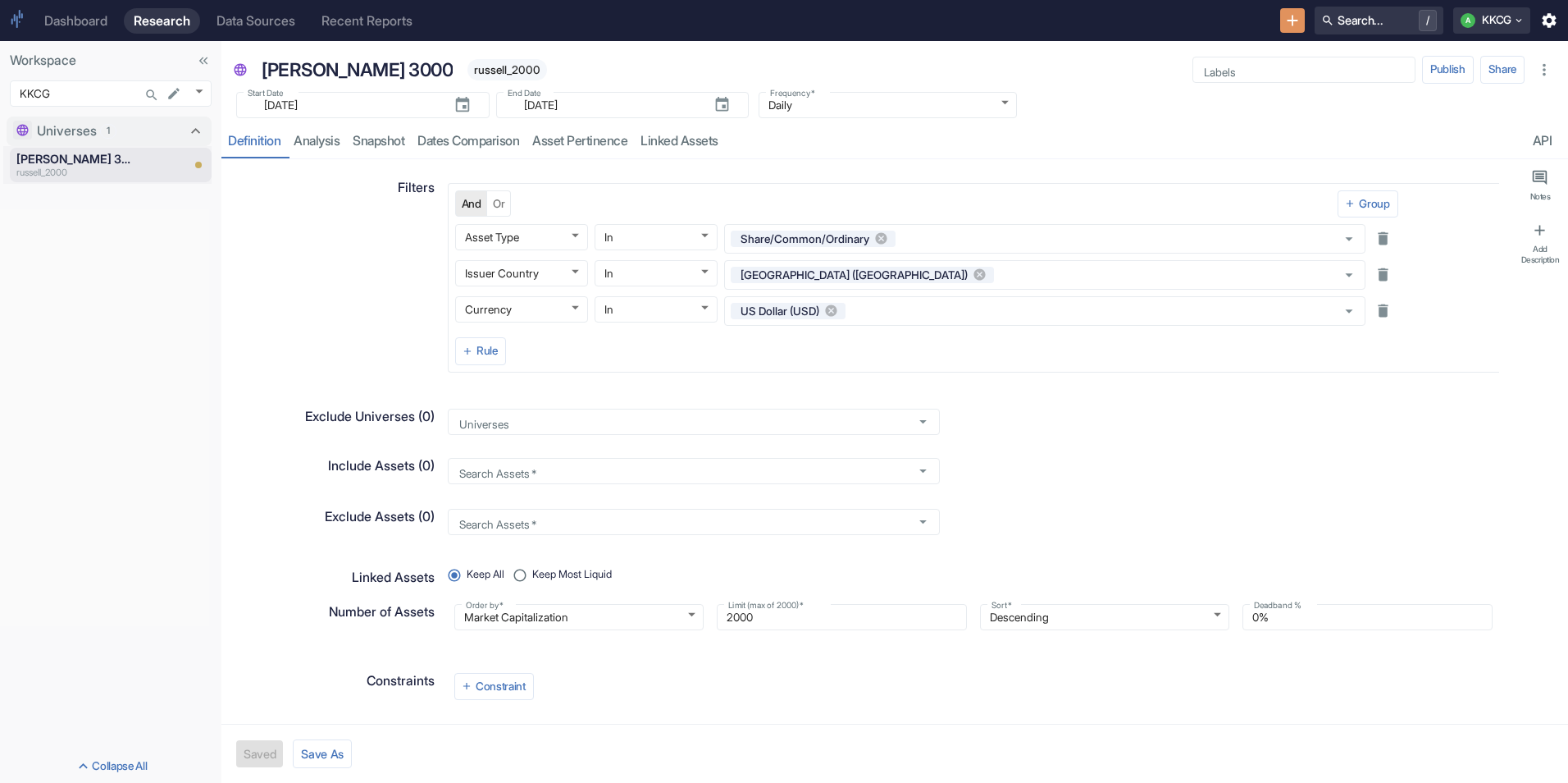
scroll to position [103, 0]
click at [538, 529] on div "Search Assets   *" at bounding box center [694, 520] width 492 height 26
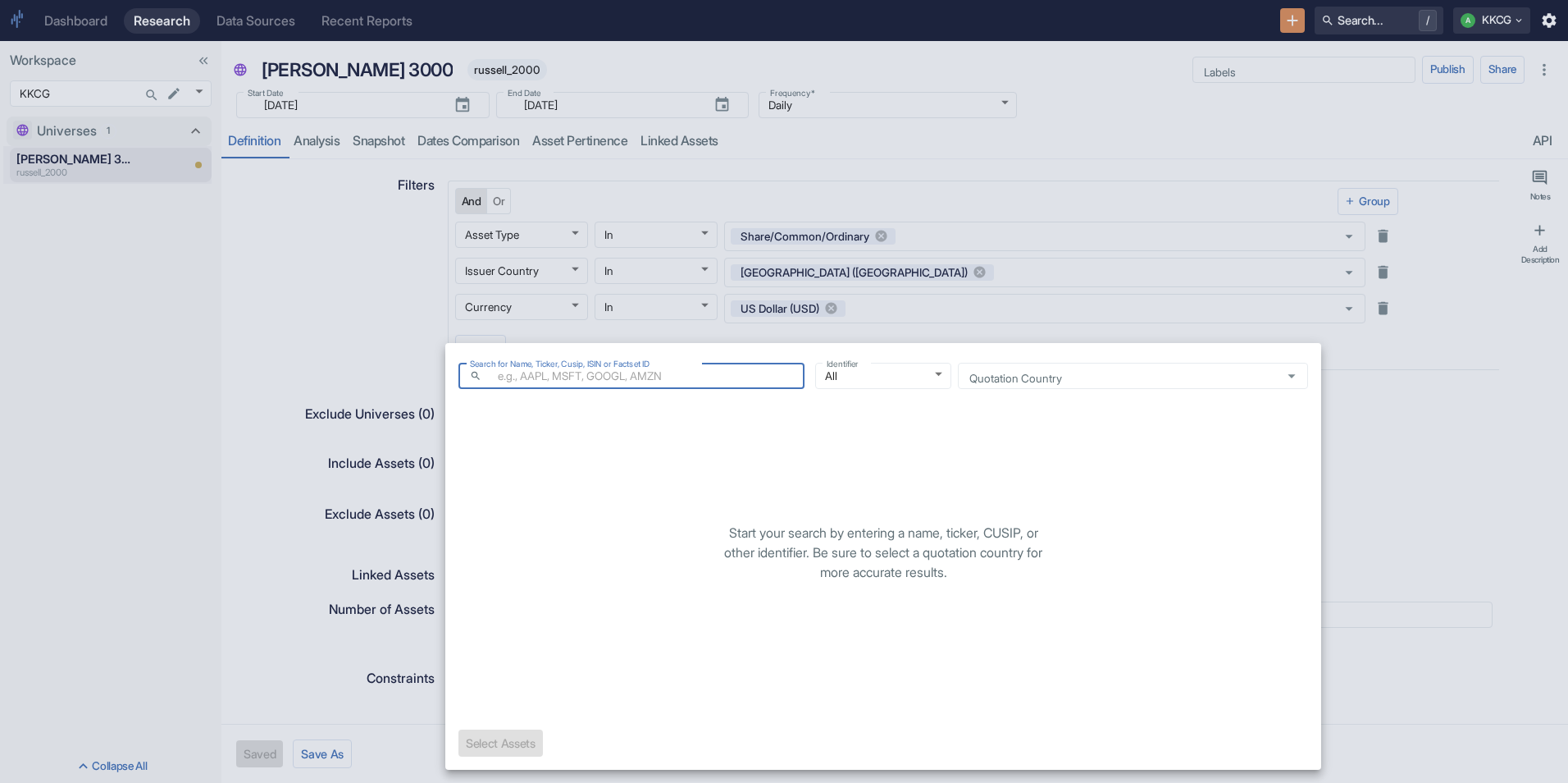
click at [888, 336] on div at bounding box center [784, 391] width 1568 height 783
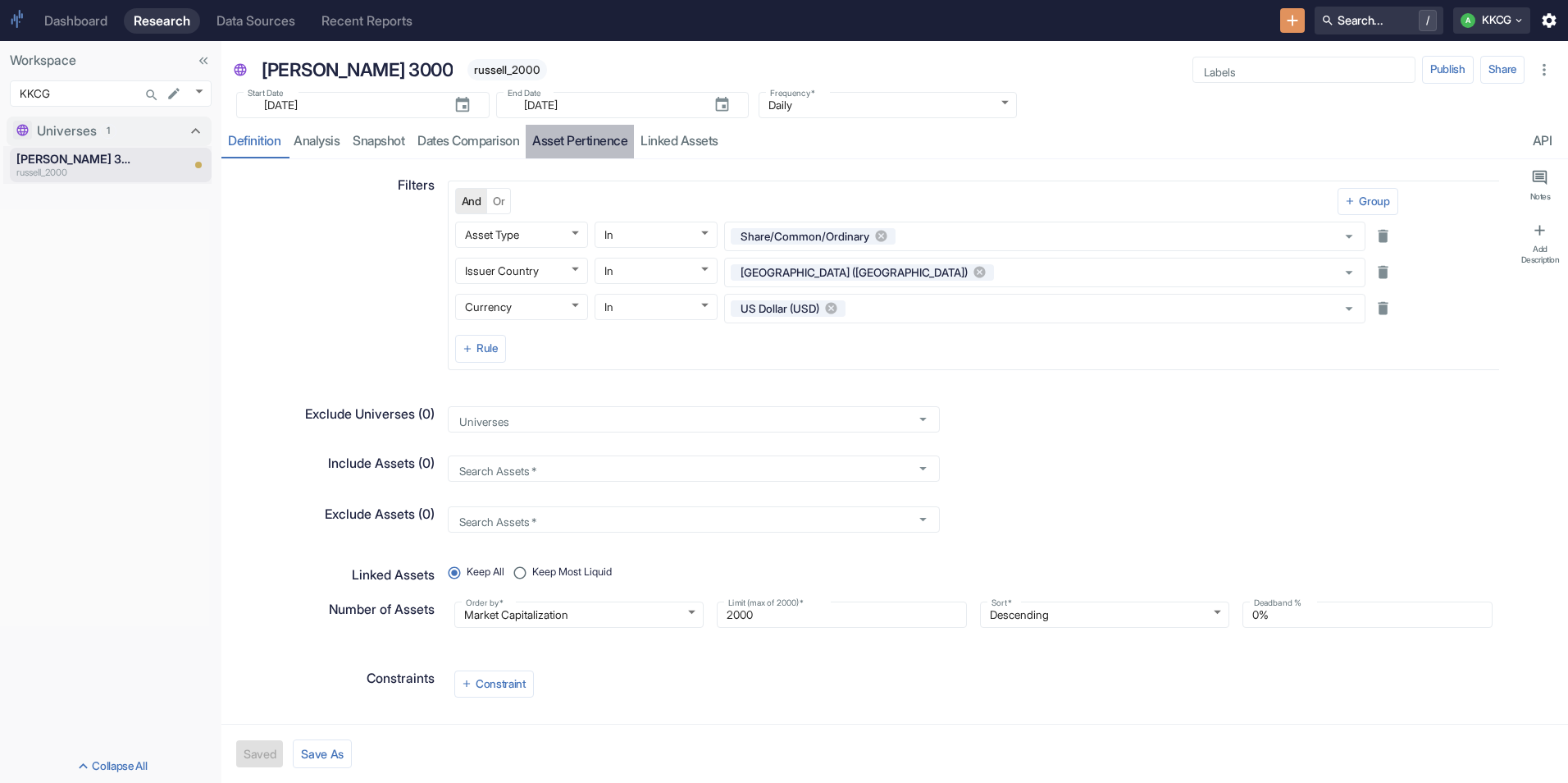
click at [570, 135] on link "Asset Pertinence" at bounding box center [580, 142] width 108 height 34
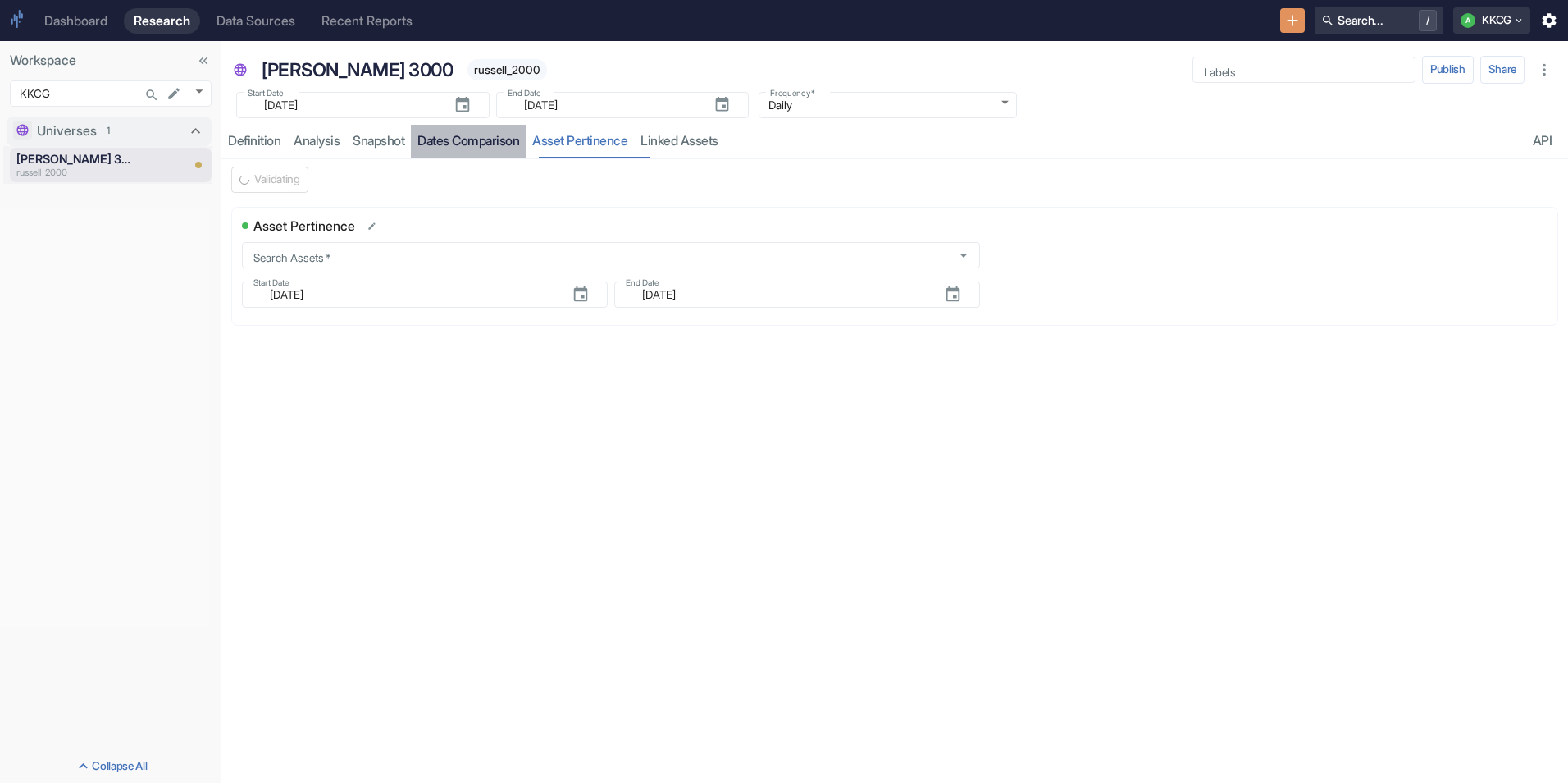
click at [470, 144] on link "Dates Comparison" at bounding box center [468, 142] width 115 height 34
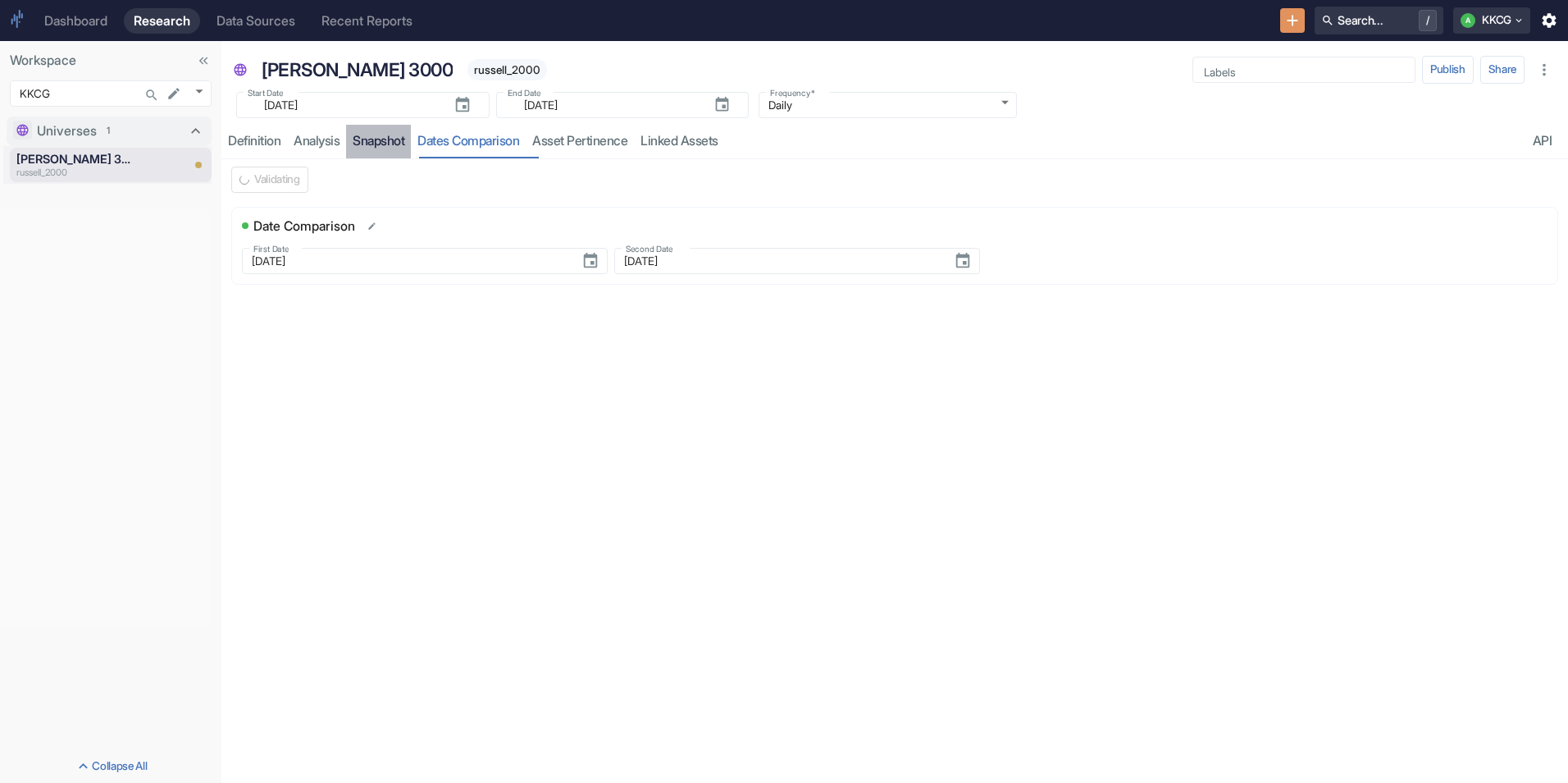
click at [397, 143] on link "Snapshot" at bounding box center [378, 142] width 65 height 34
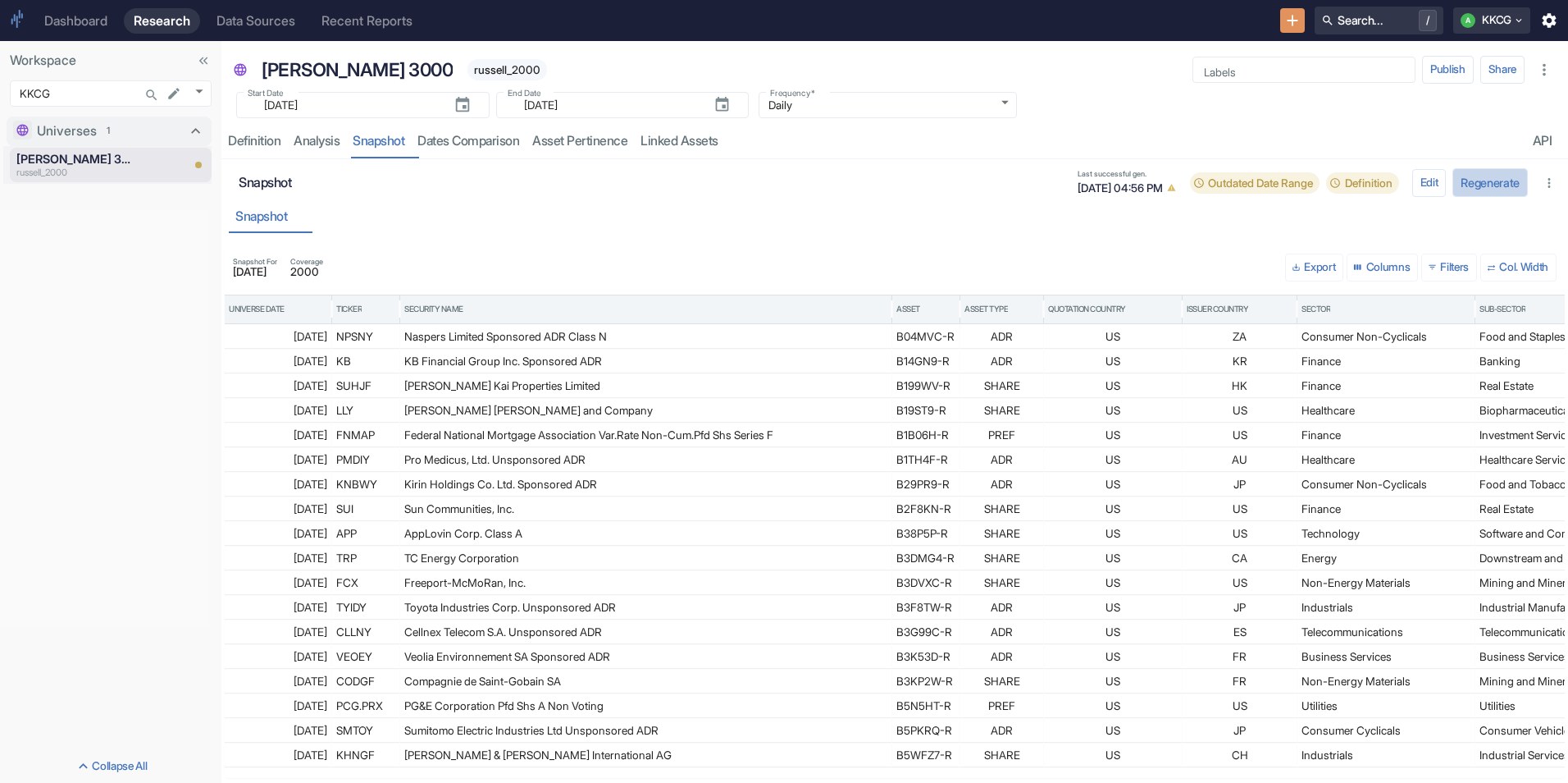
click at [1472, 191] on button "Regenerate" at bounding box center [1490, 182] width 75 height 29
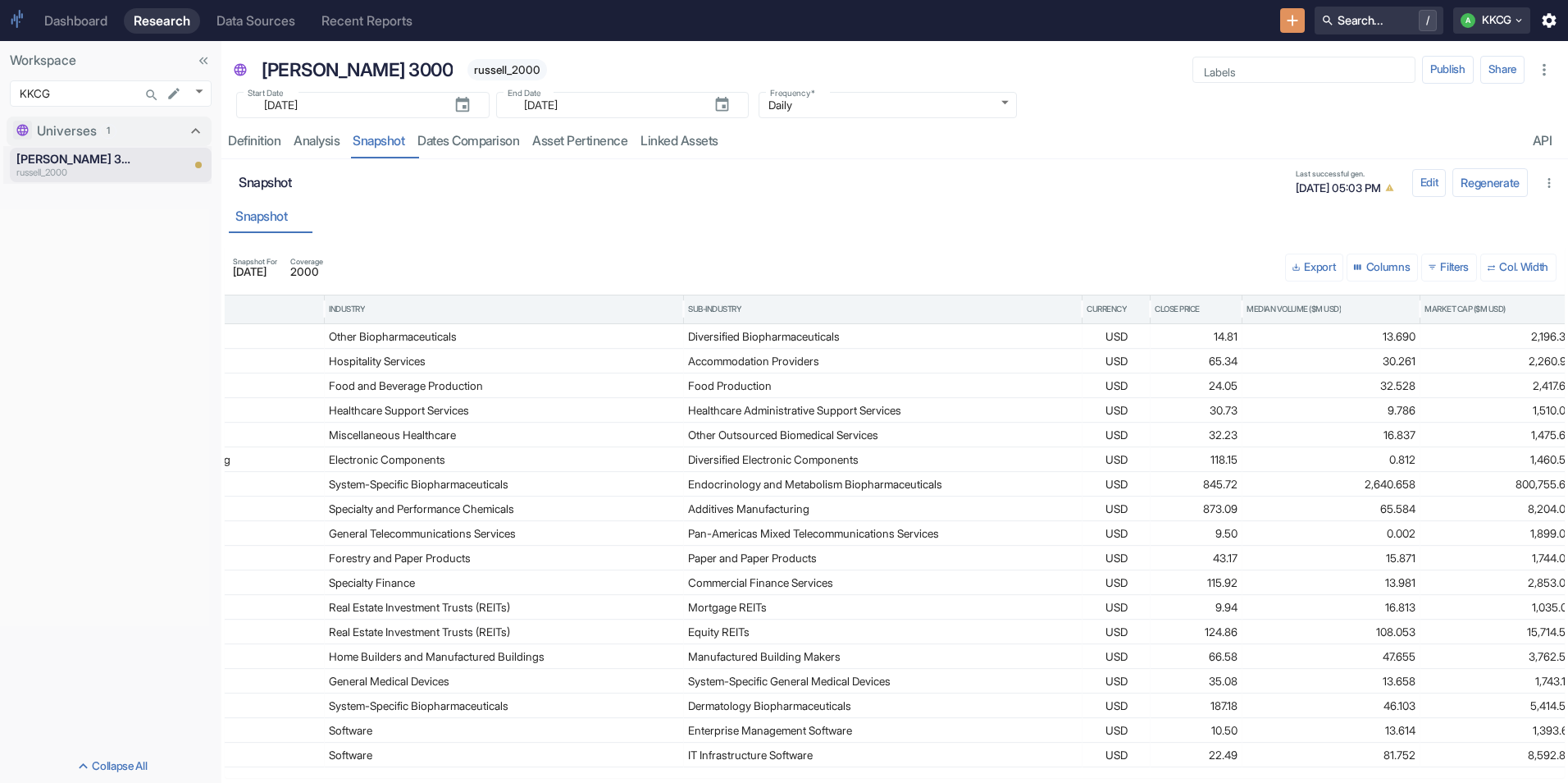
scroll to position [0, 1353]
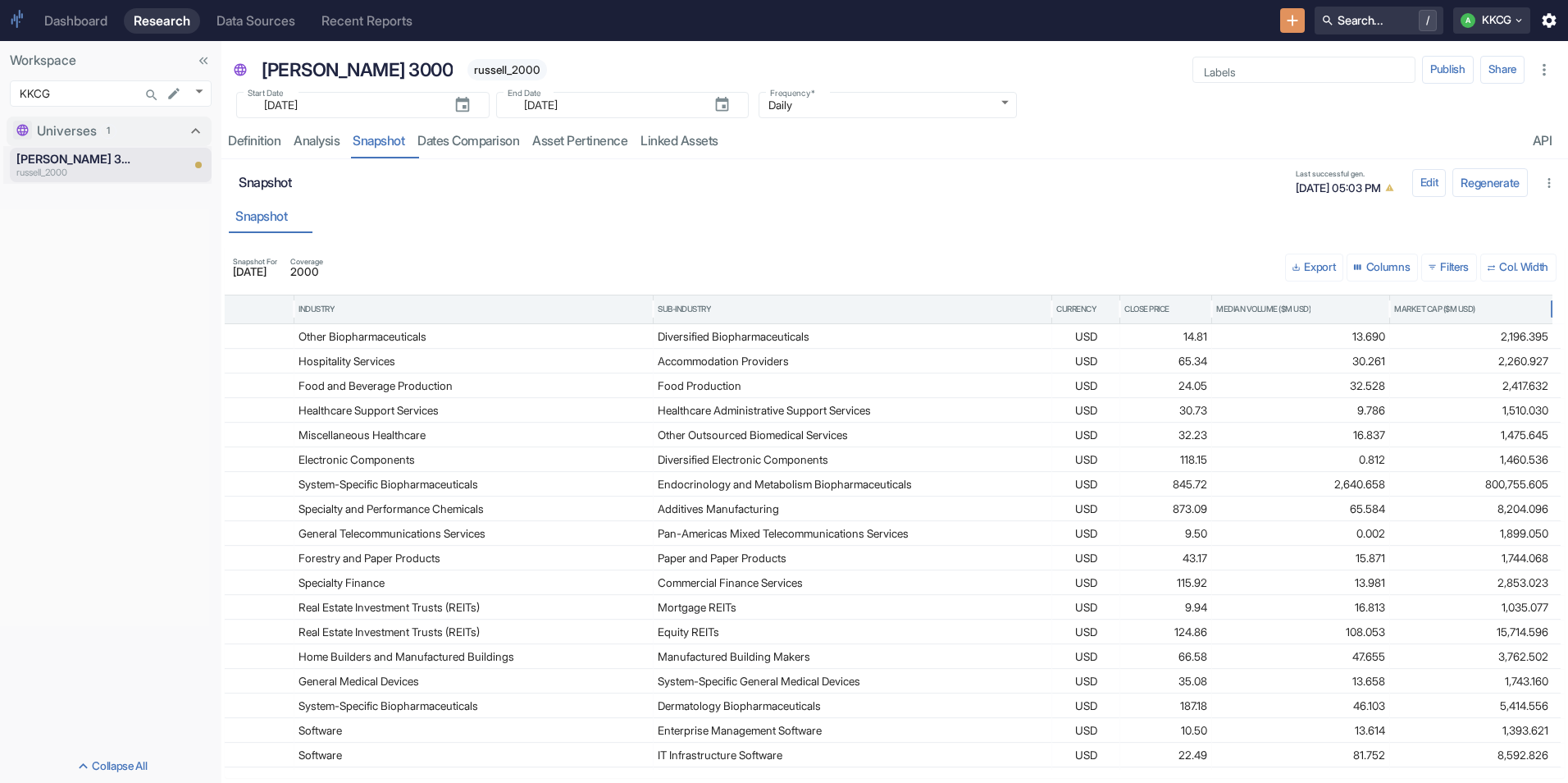
click at [1457, 304] on div "Market Cap ($M USD)" at bounding box center [1435, 309] width 81 height 11
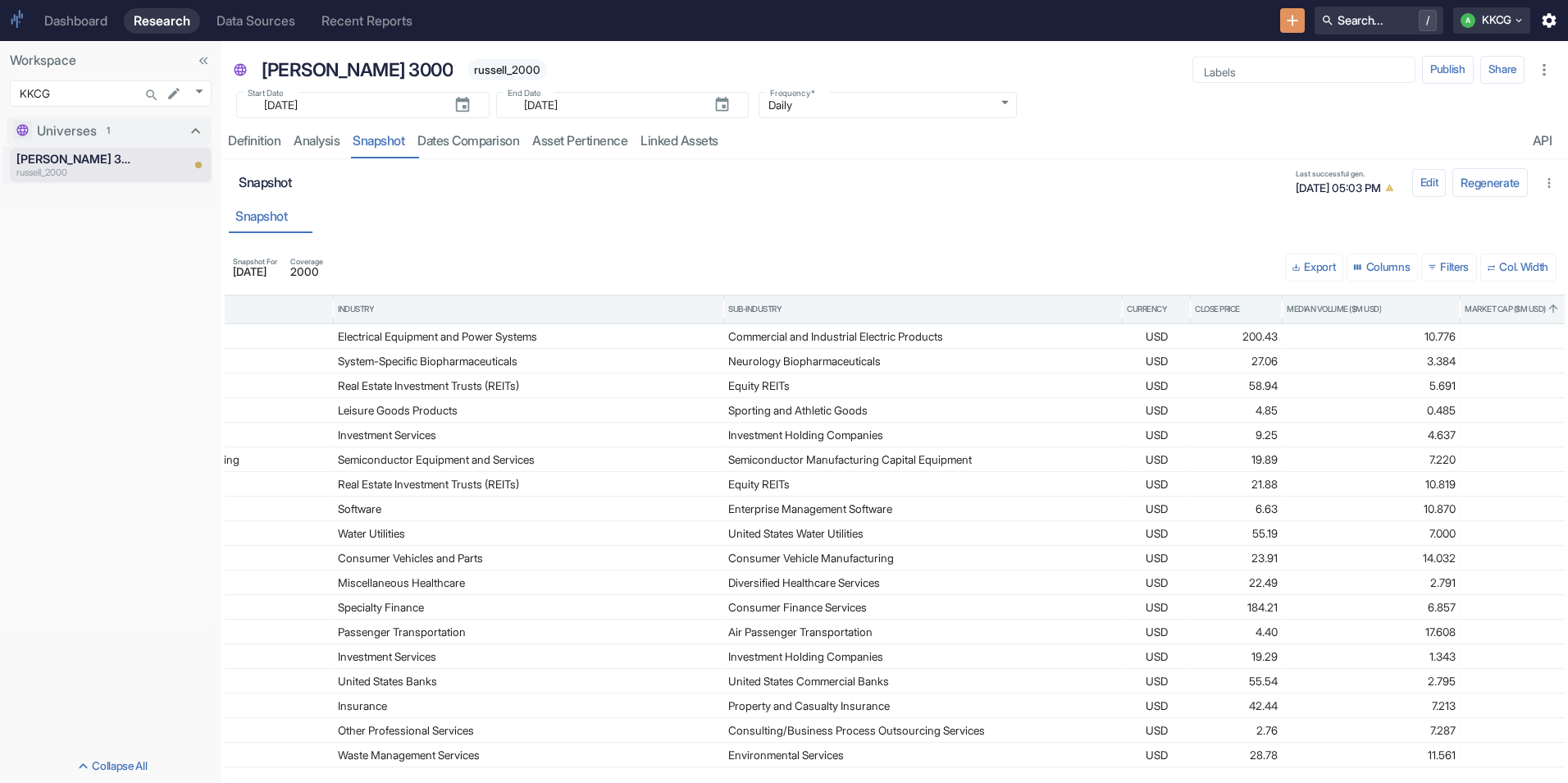
scroll to position [0, 1423]
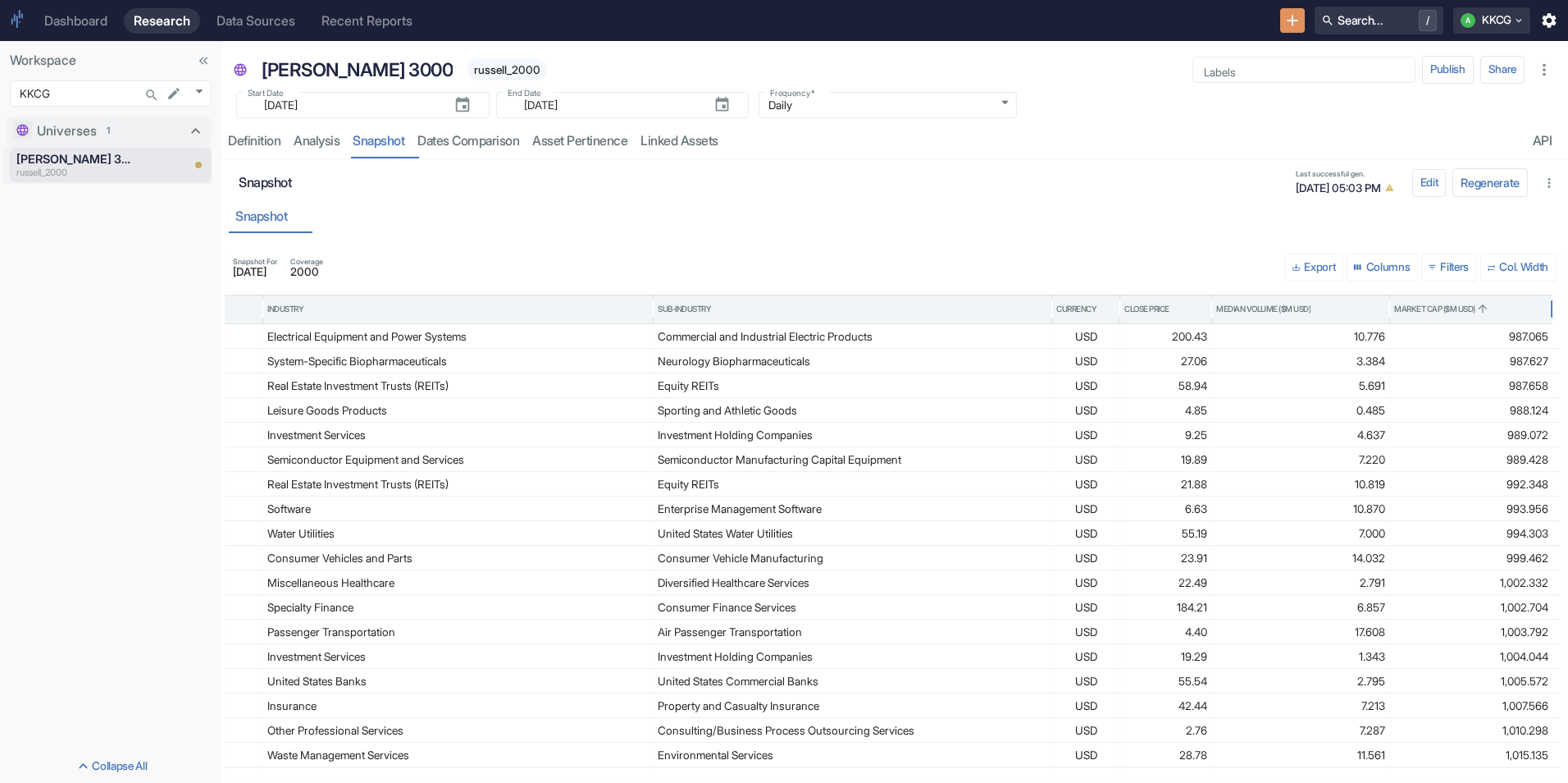
click at [1464, 322] on div "Market Cap ($M USD)" at bounding box center [1471, 309] width 154 height 28
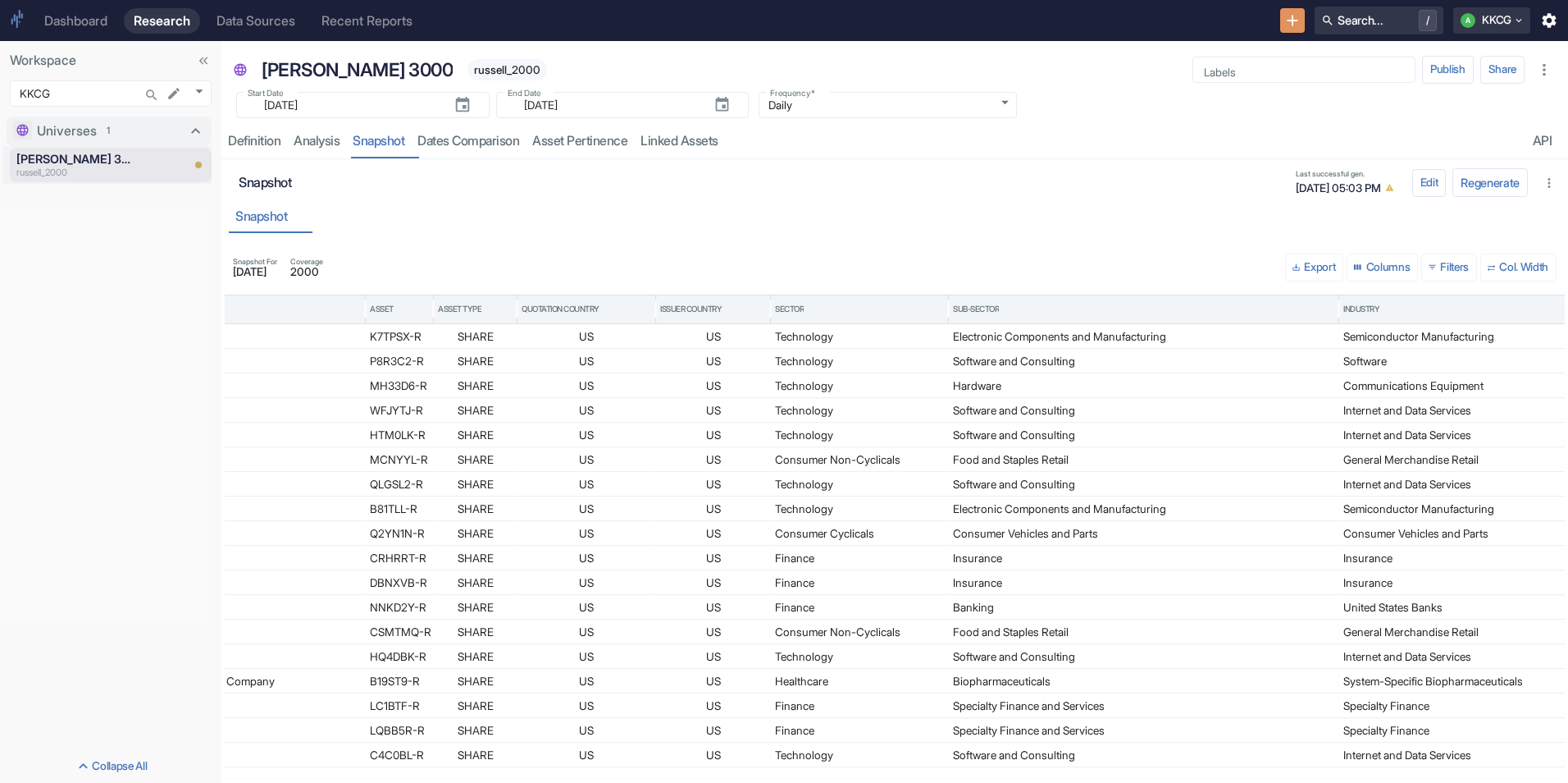
scroll to position [0, 86]
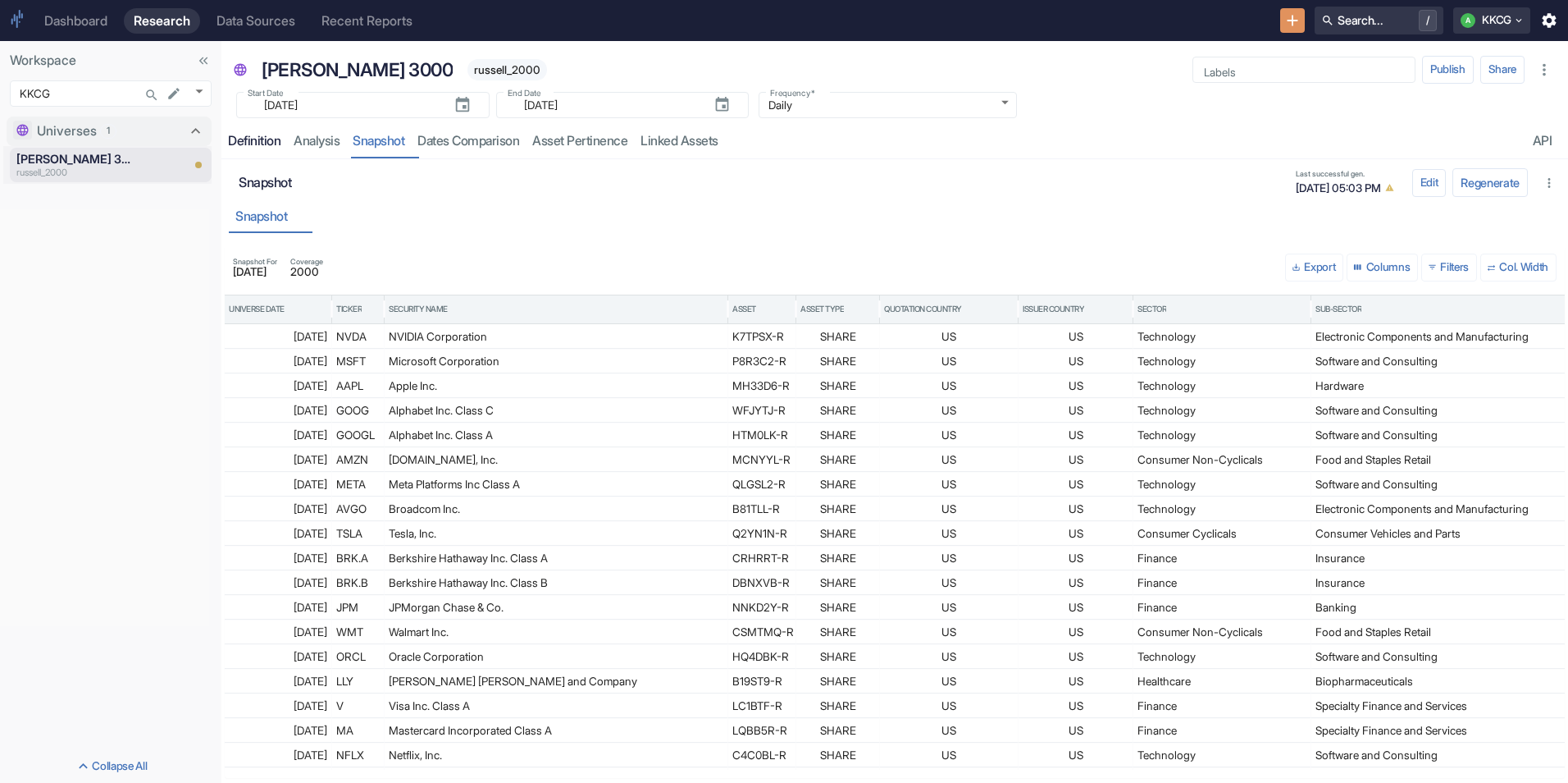
click at [277, 137] on div "Definition" at bounding box center [255, 140] width 53 height 16
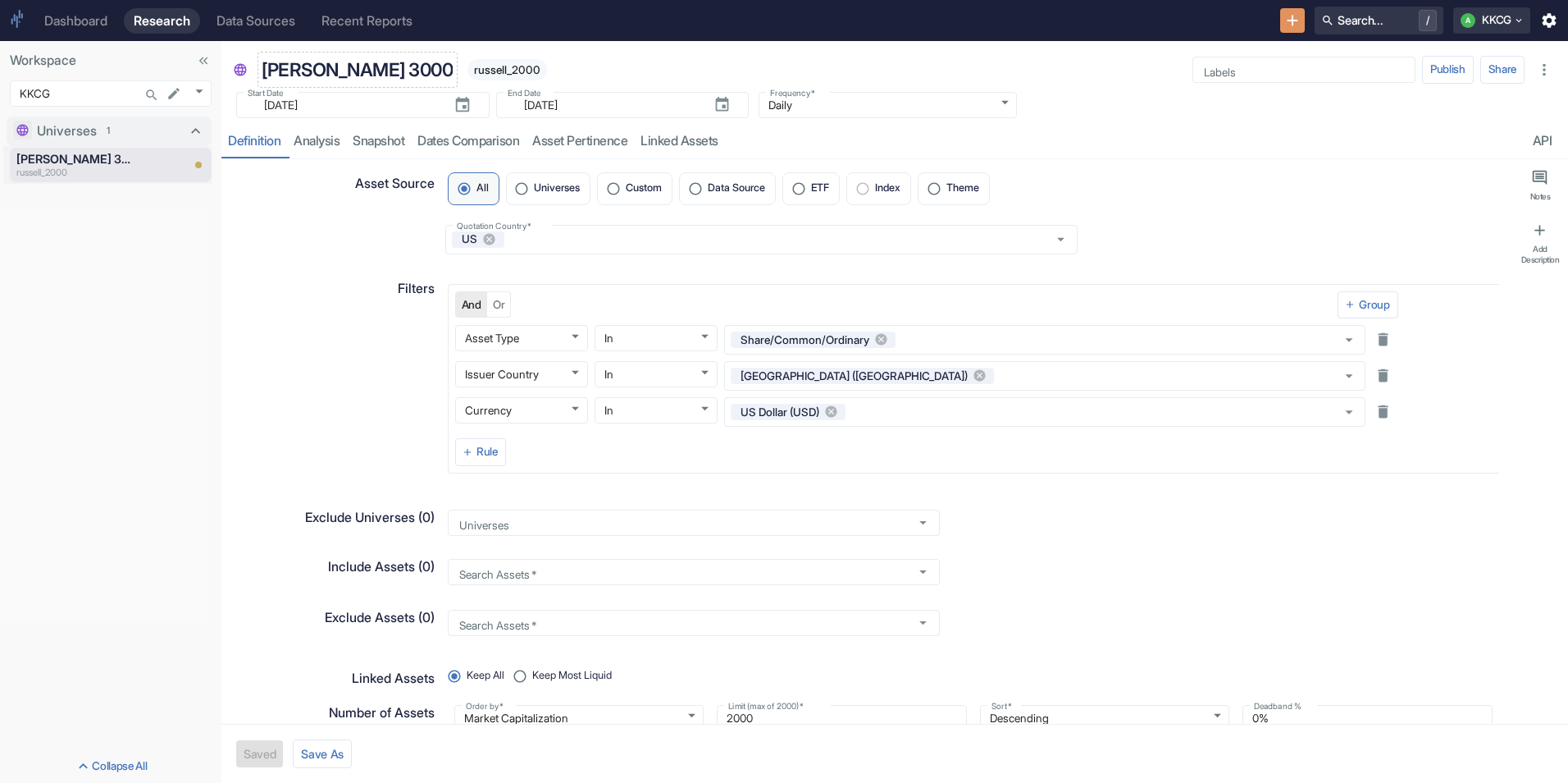
click at [322, 65] on p "[PERSON_NAME] 3000" at bounding box center [357, 70] width 191 height 28
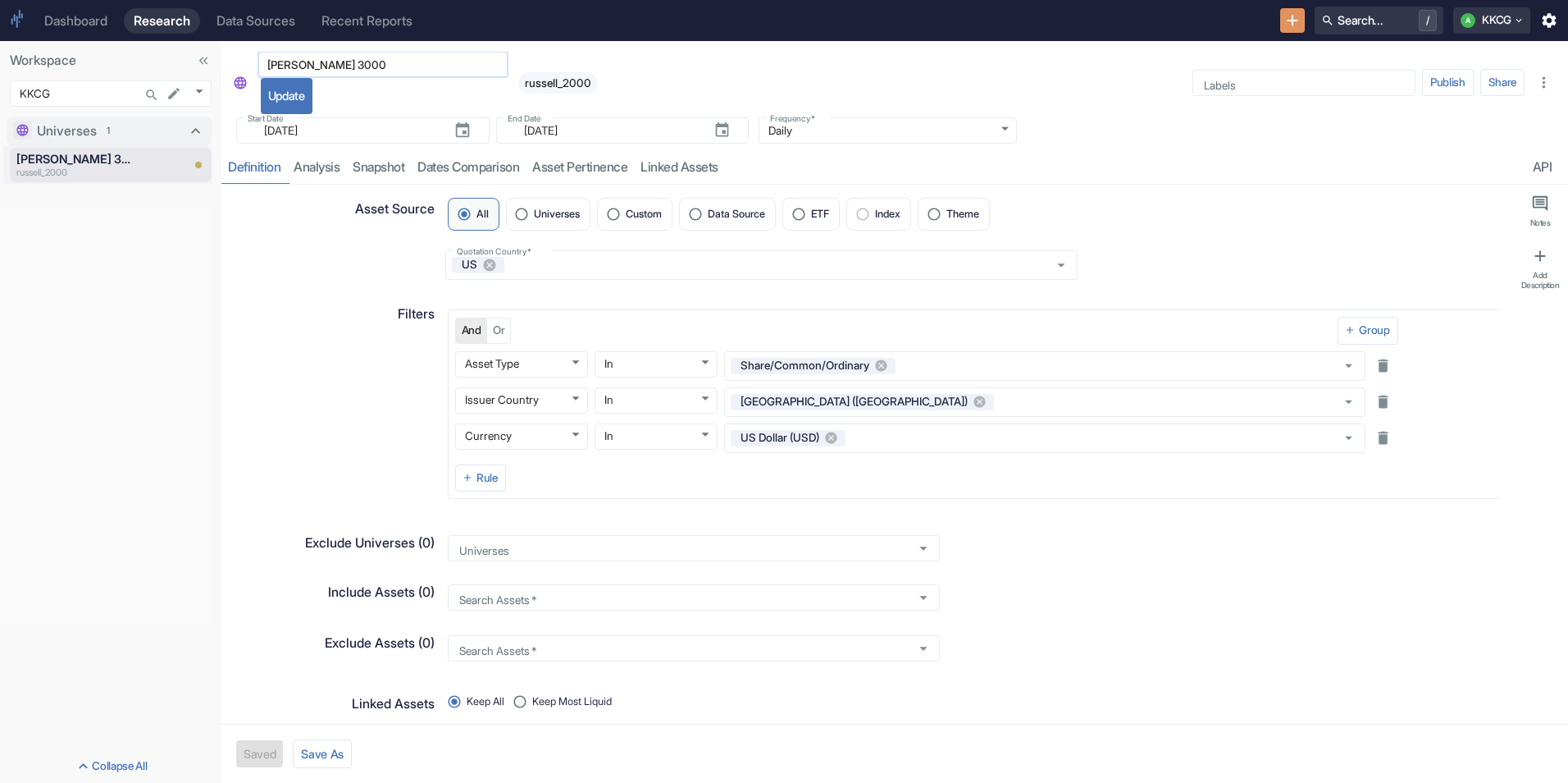
click at [360, 68] on input "[PERSON_NAME] 3000" at bounding box center [382, 64] width 251 height 20
type input "[PERSON_NAME] 1000"
click at [297, 97] on button "Update" at bounding box center [287, 96] width 52 height 36
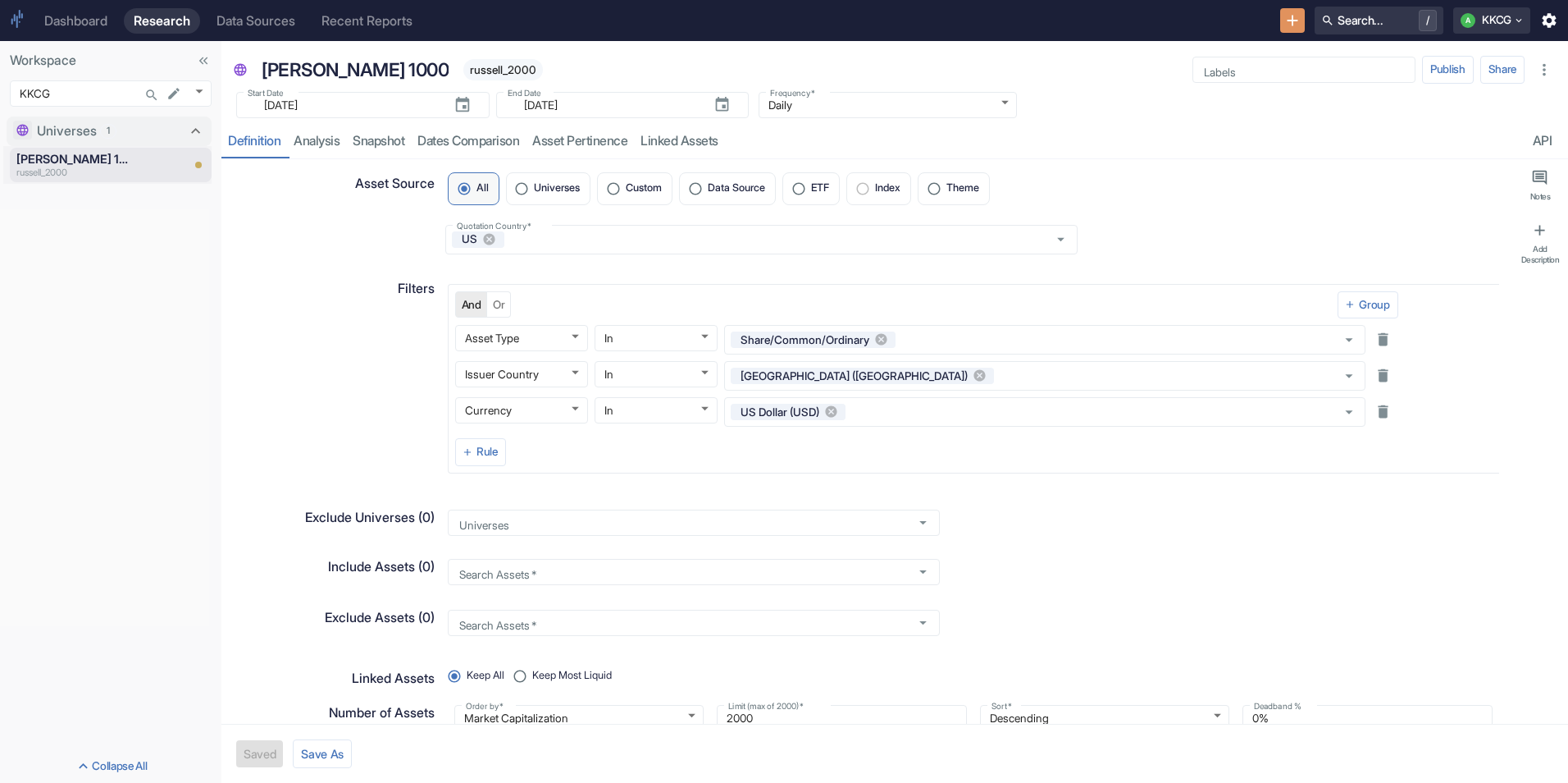
click at [463, 70] on span "russell_2000" at bounding box center [503, 70] width 80 height 13
click at [457, 59] on div "russell_2000" at bounding box center [500, 70] width 86 height 22
click at [61, 171] on p "russell_2000" at bounding box center [75, 172] width 118 height 14
type textarea "x"
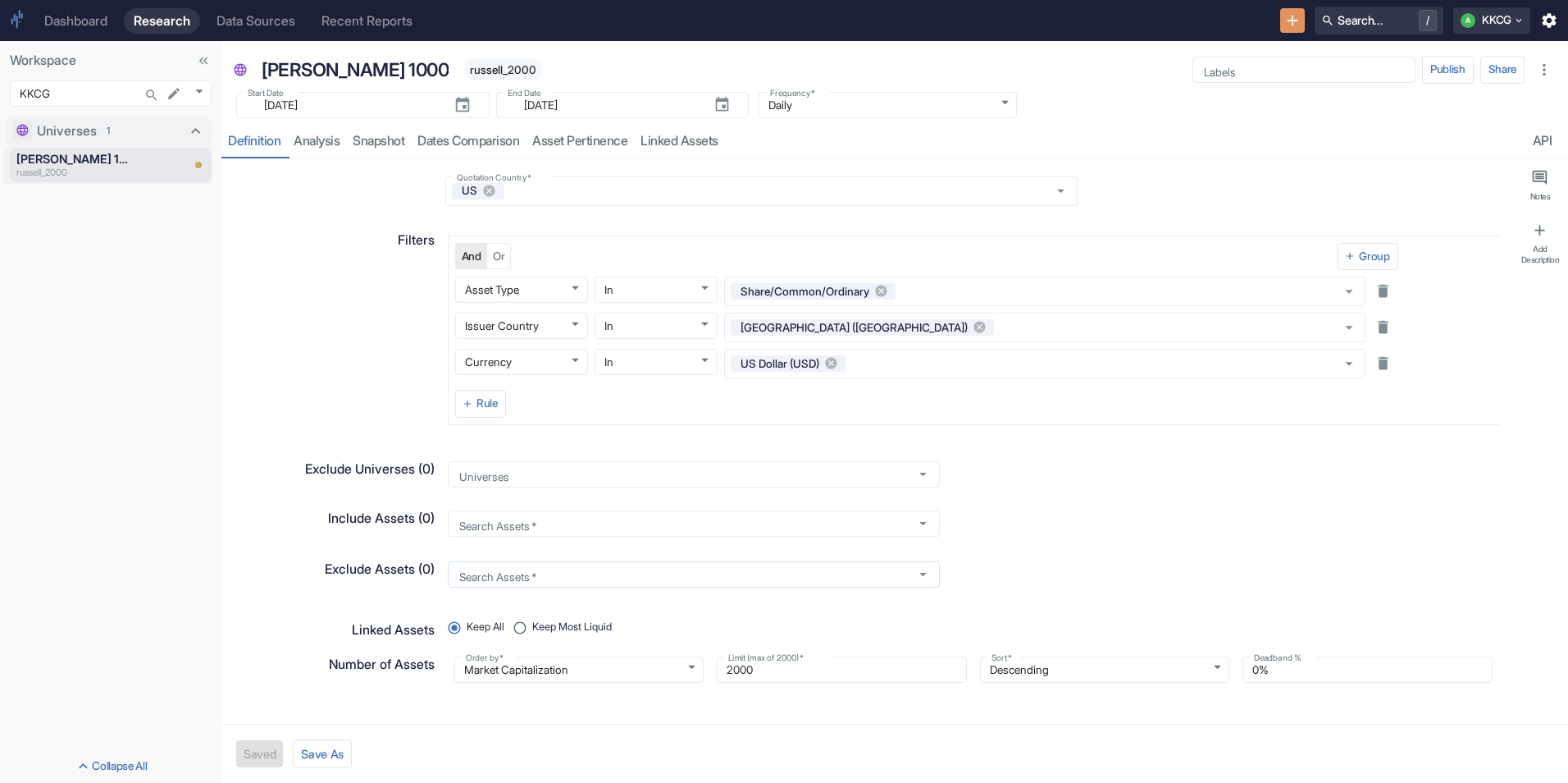
scroll to position [103, 0]
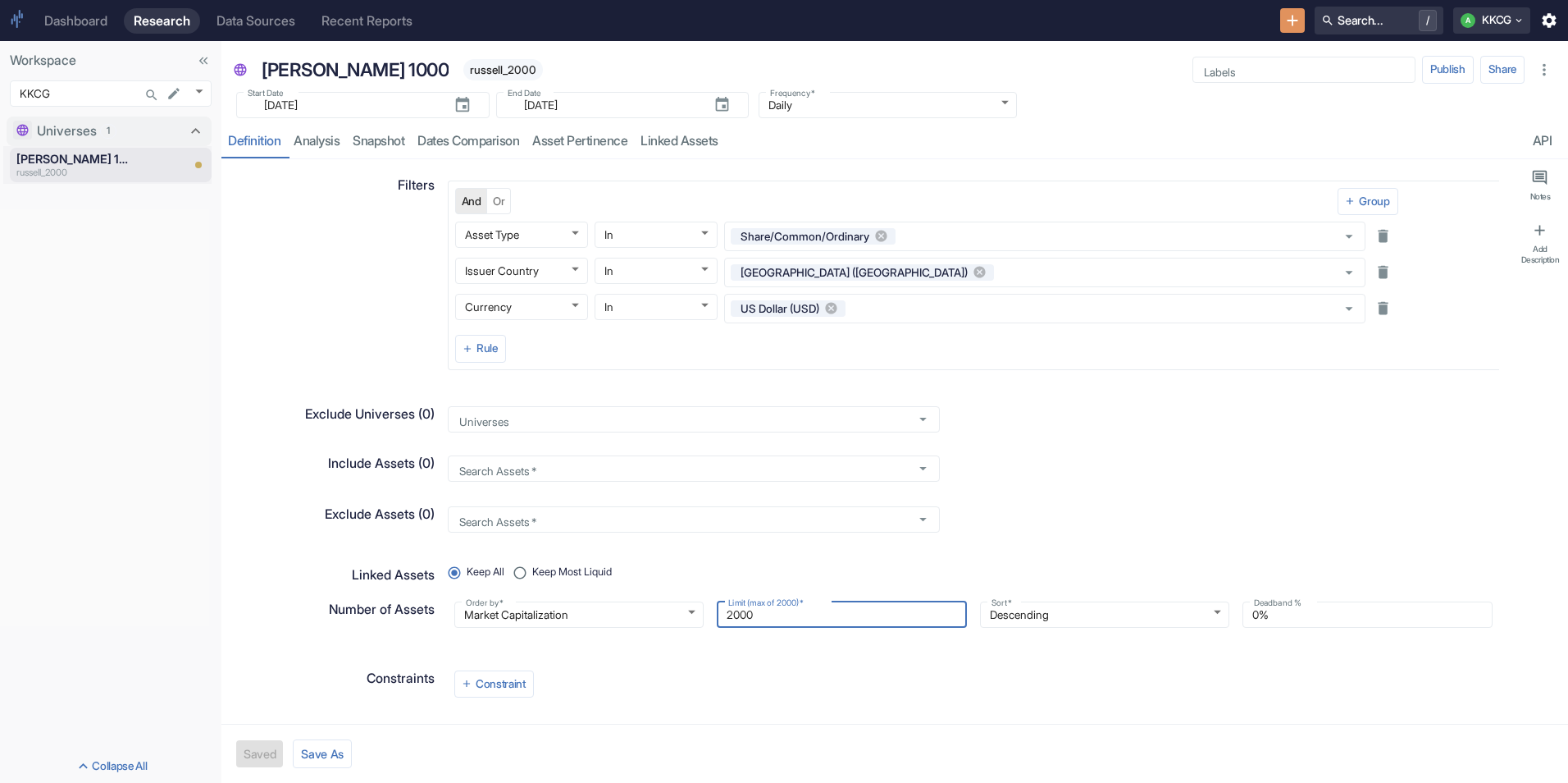
drag, startPoint x: 774, startPoint y: 616, endPoint x: 701, endPoint y: 607, distance: 73.6
click at [704, 607] on div "Limit (max of 2000)   * 2000 Limit (max of 2000)   *" at bounding box center [835, 608] width 263 height 39
type input "1"
type textarea "x"
type input "10"
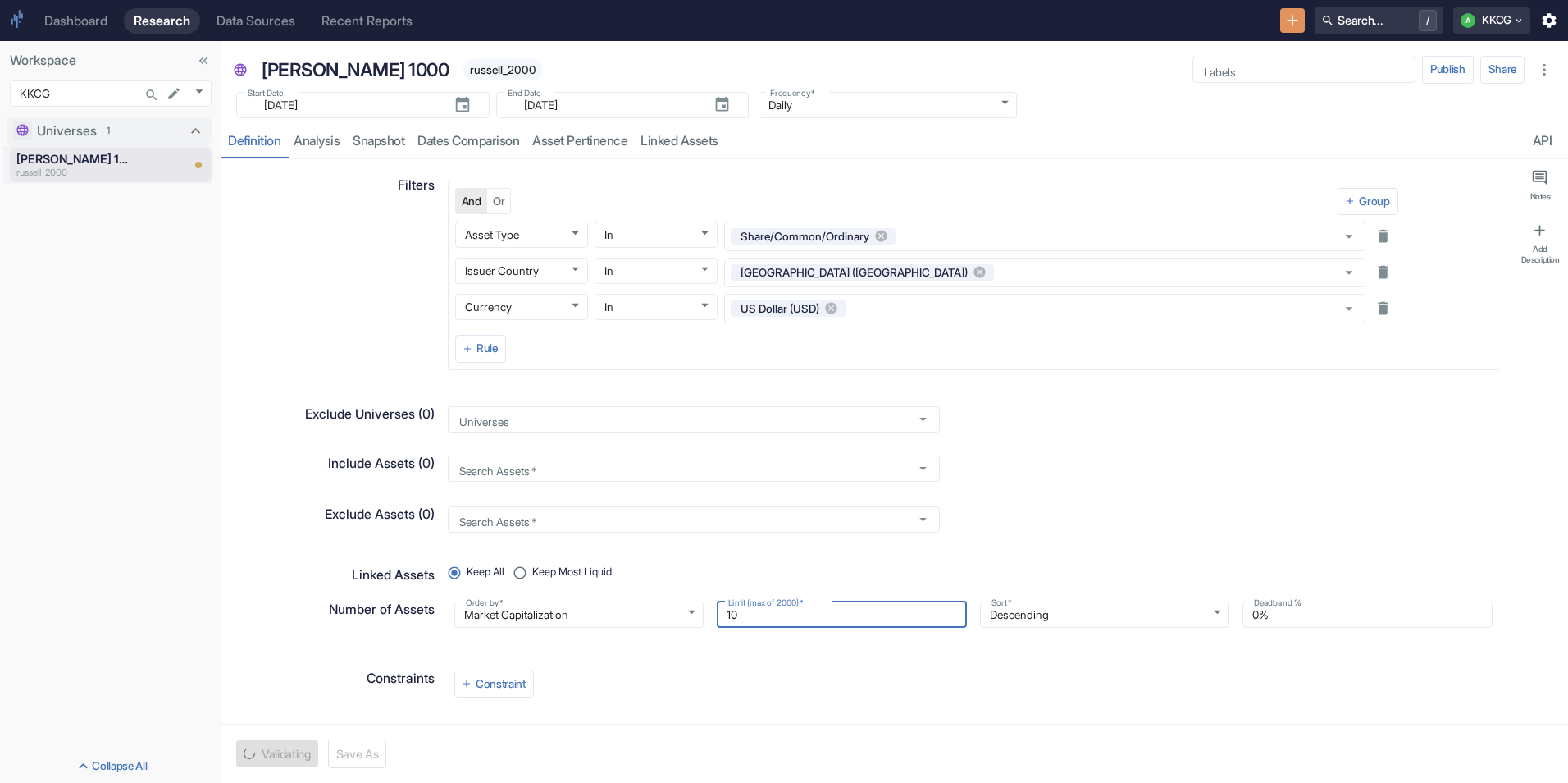
type textarea "x"
type input "100"
type textarea "x"
type input "1000"
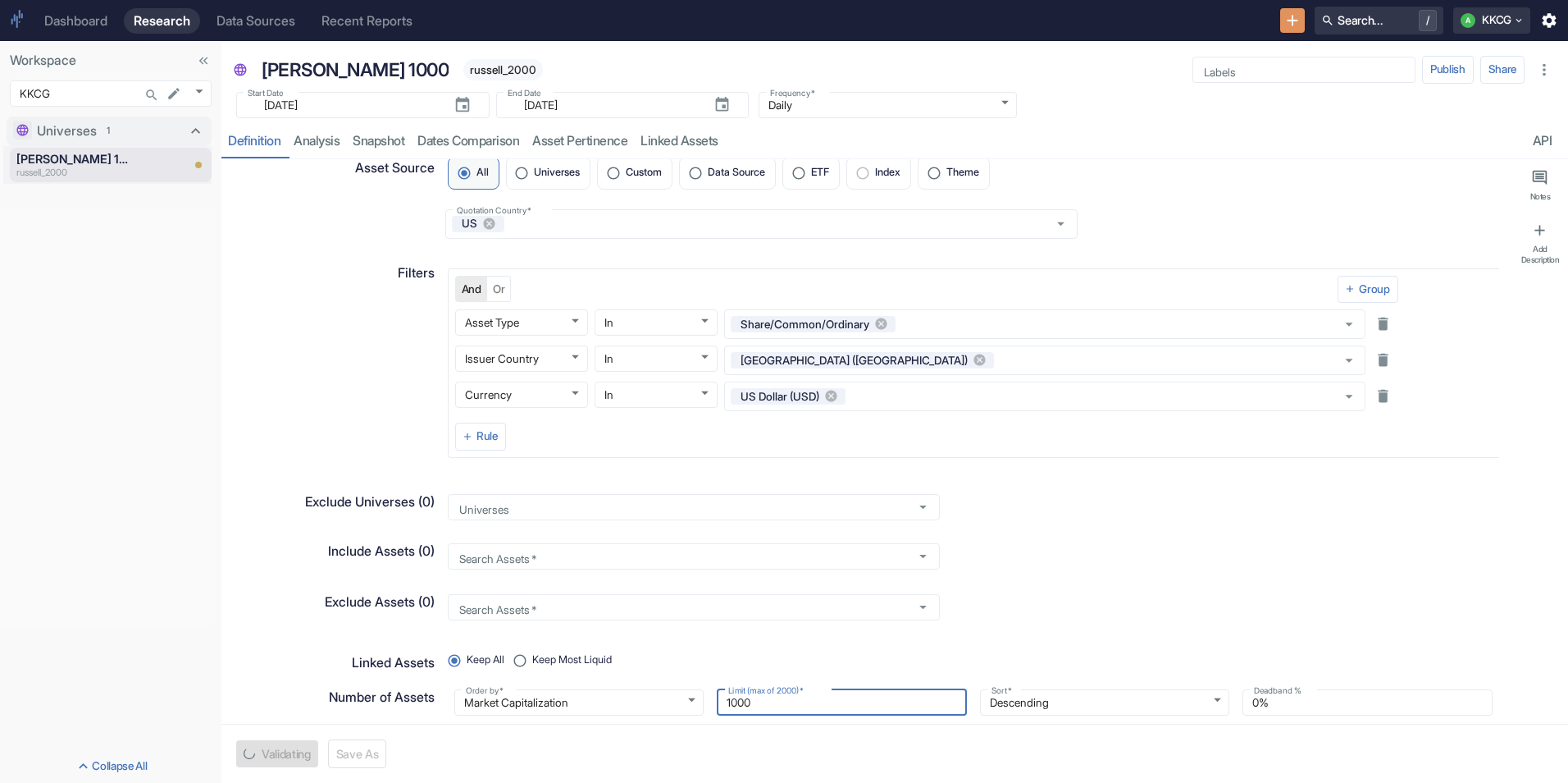
scroll to position [0, 0]
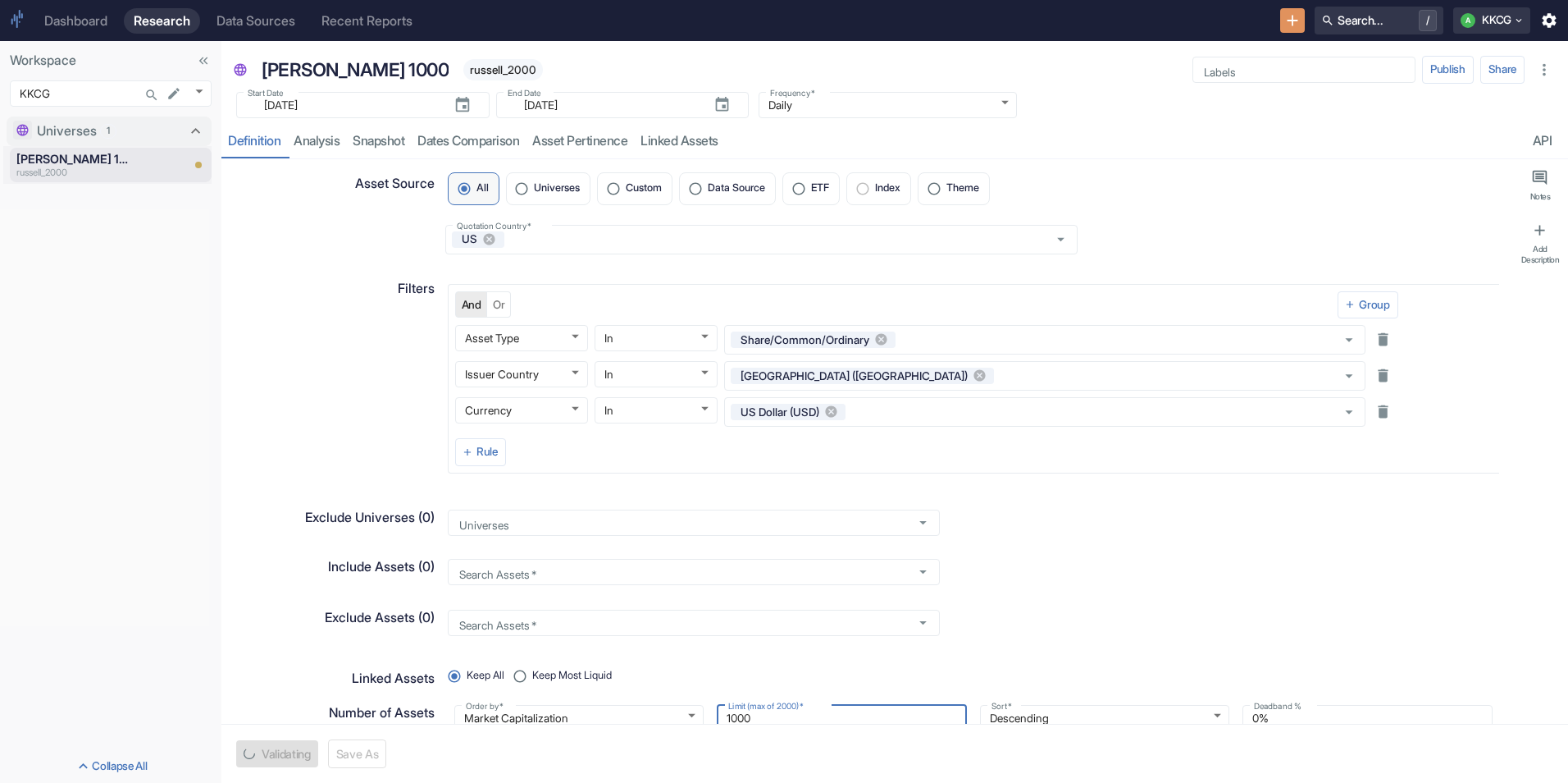
type textarea "x"
type input "1000"
click at [244, 756] on button "Save" at bounding box center [256, 753] width 41 height 27
click at [54, 158] on p "[PERSON_NAME] 1000" at bounding box center [75, 159] width 118 height 18
click at [463, 69] on span "russell_2000" at bounding box center [503, 70] width 80 height 13
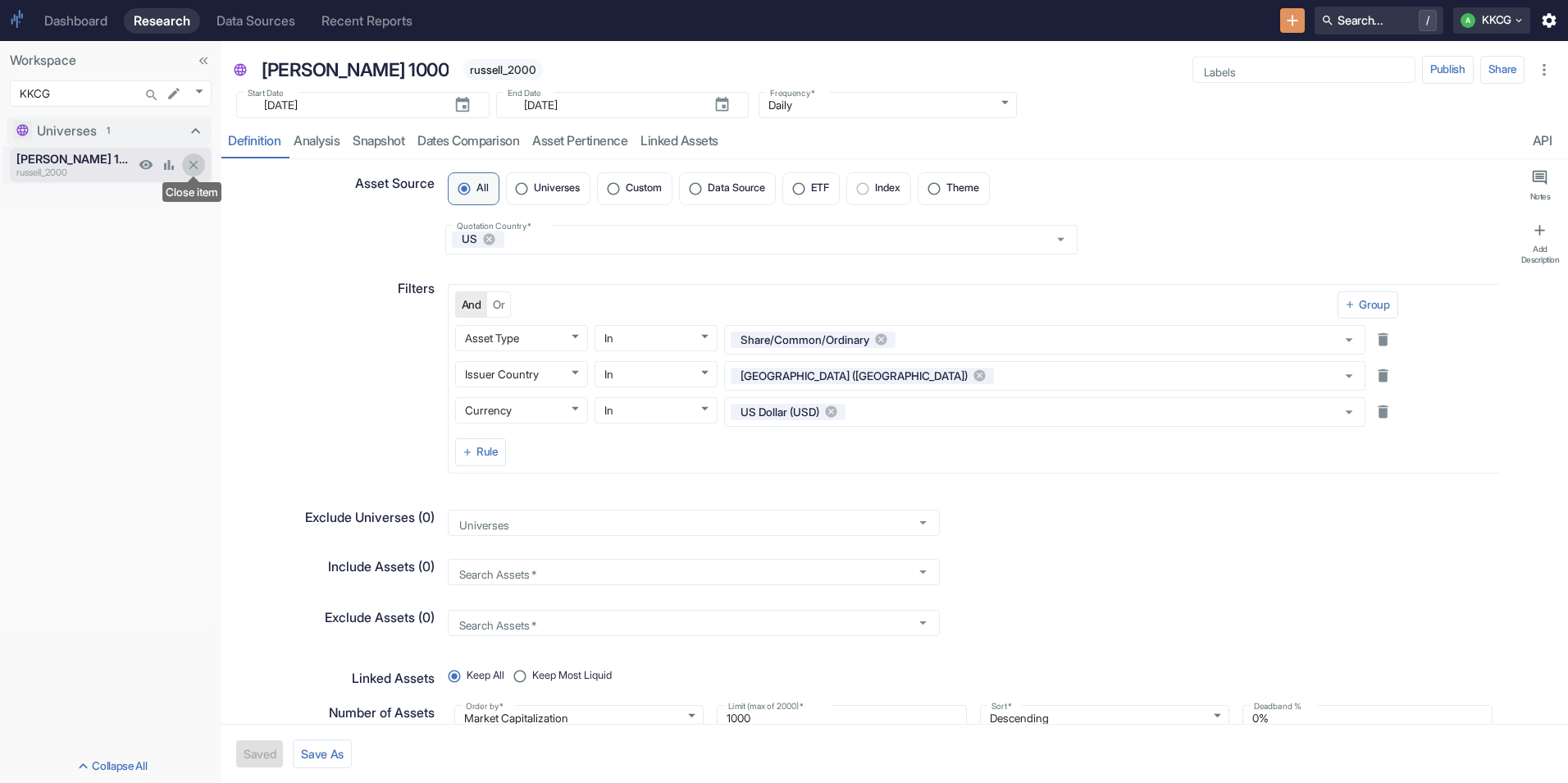
click at [198, 166] on icon "Close item" at bounding box center [194, 165] width 15 height 15
type textarea "x"
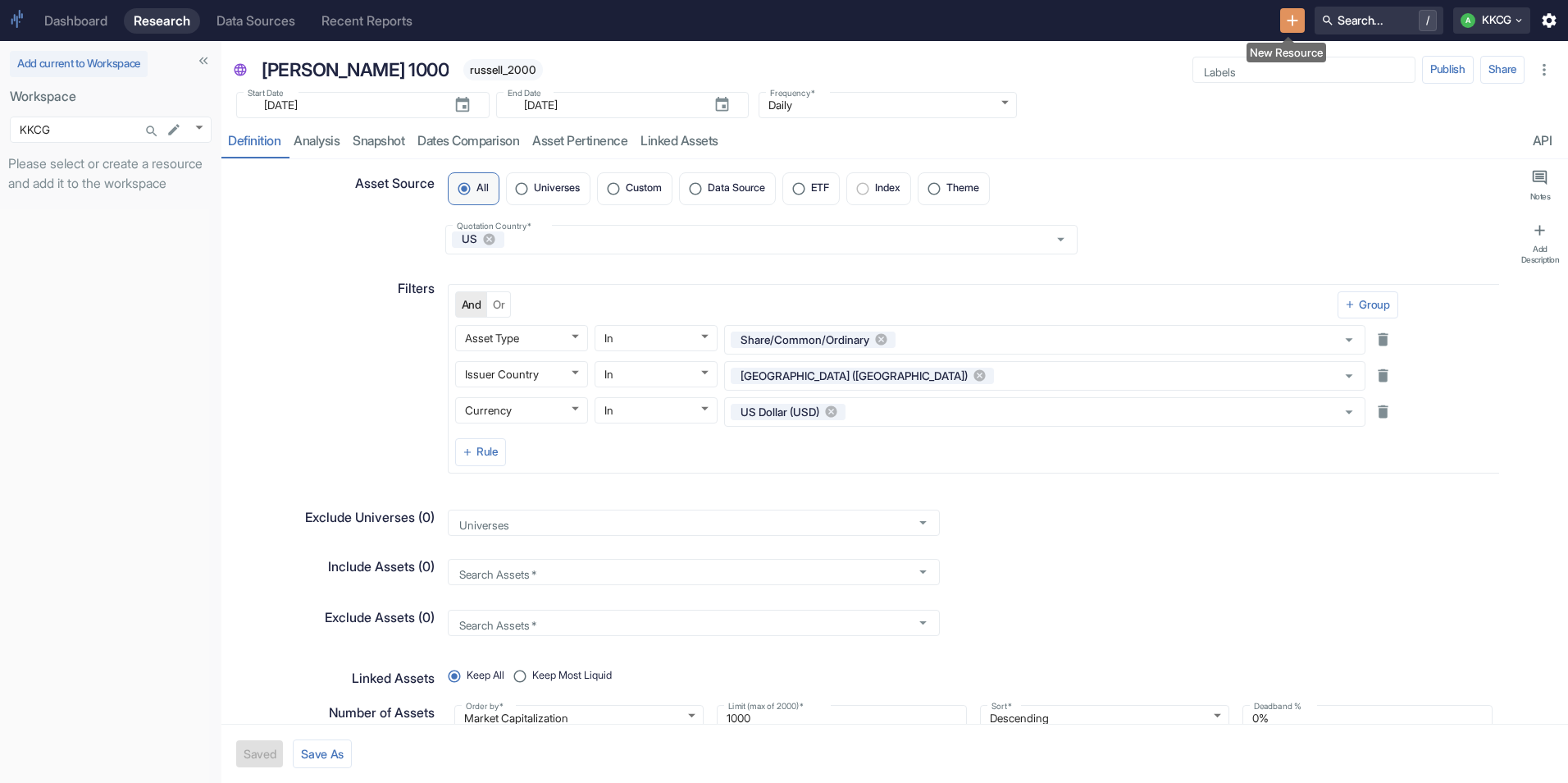
click at [1287, 9] on button "New Resource" at bounding box center [1293, 21] width 25 height 25
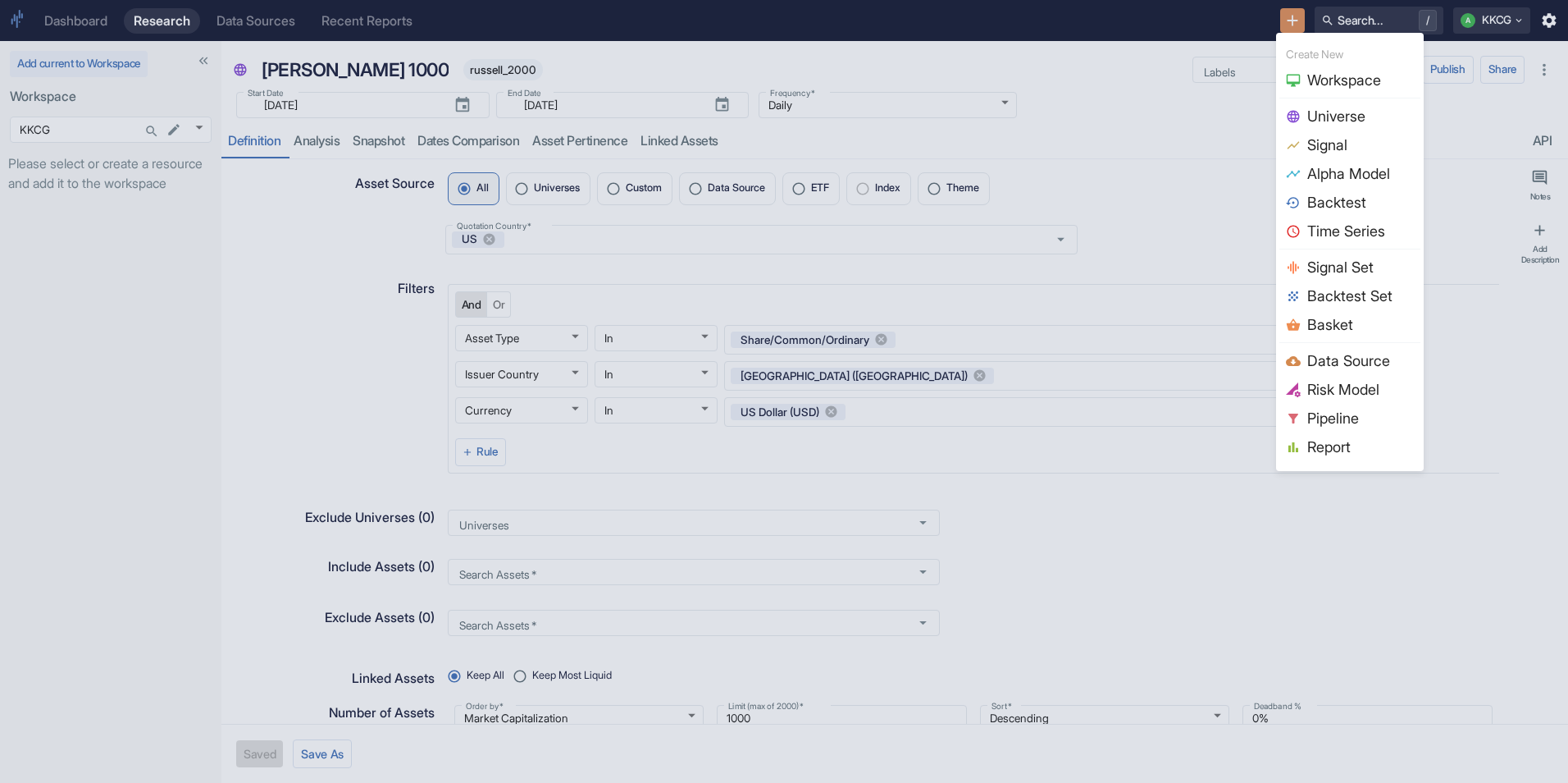
click at [1323, 103] on li "Universe" at bounding box center [1350, 116] width 141 height 29
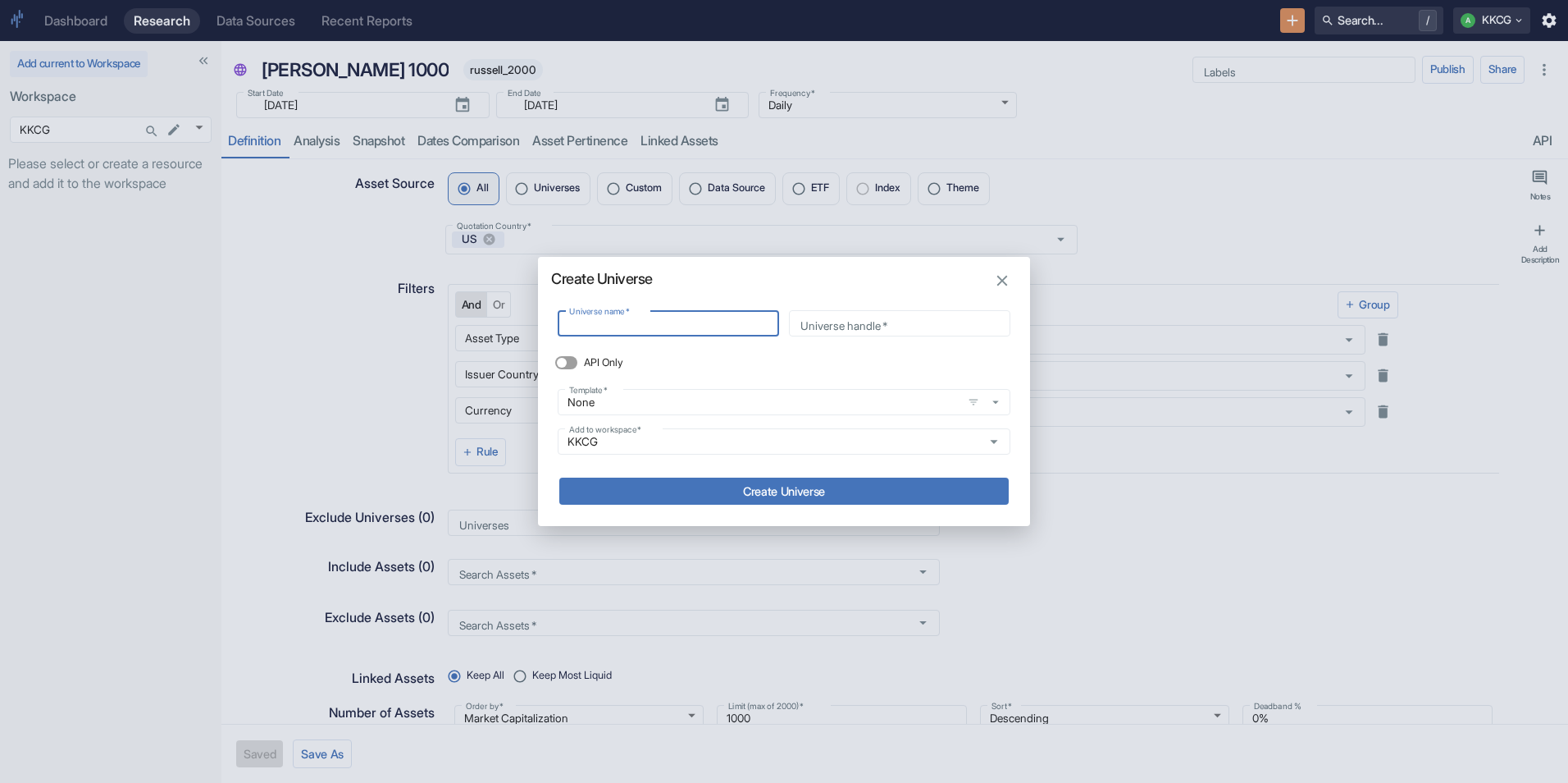
type input "R"
type input "r"
type input "Ru"
type input "ru"
type input "Rus"
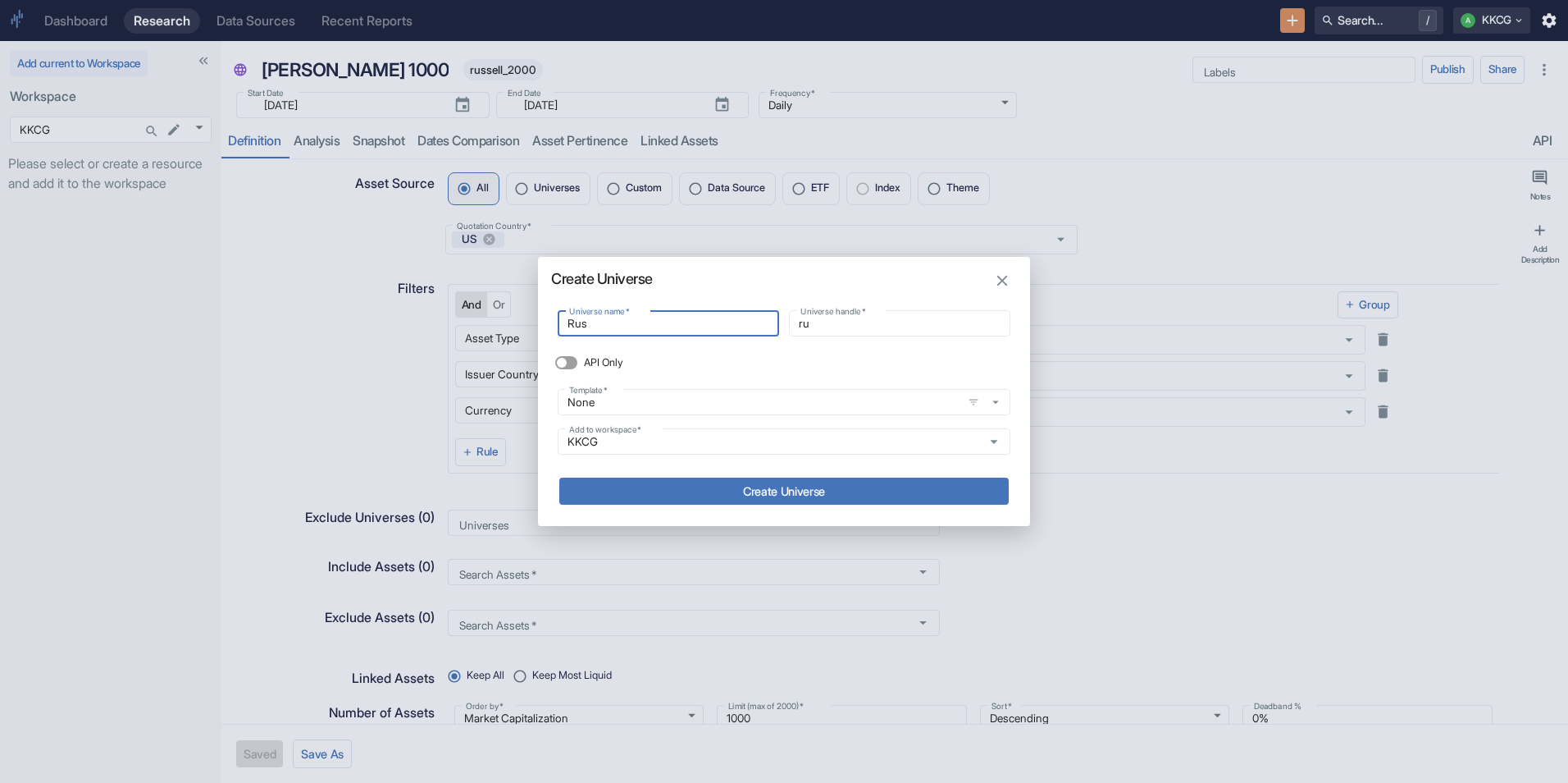
type input "rus"
type input "[PERSON_NAME]"
type input "Russe"
type input "russe"
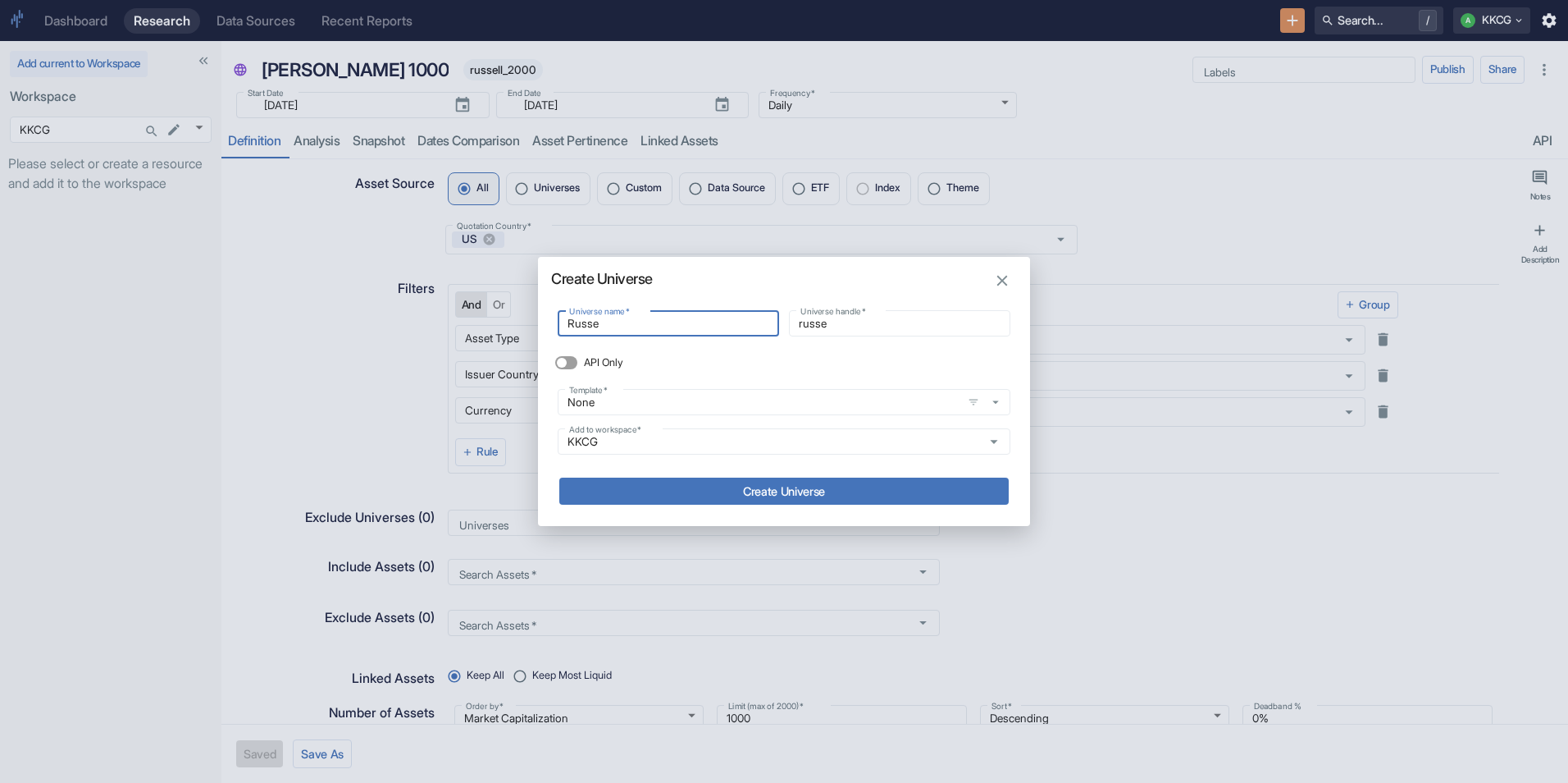
type input "[PERSON_NAME]"
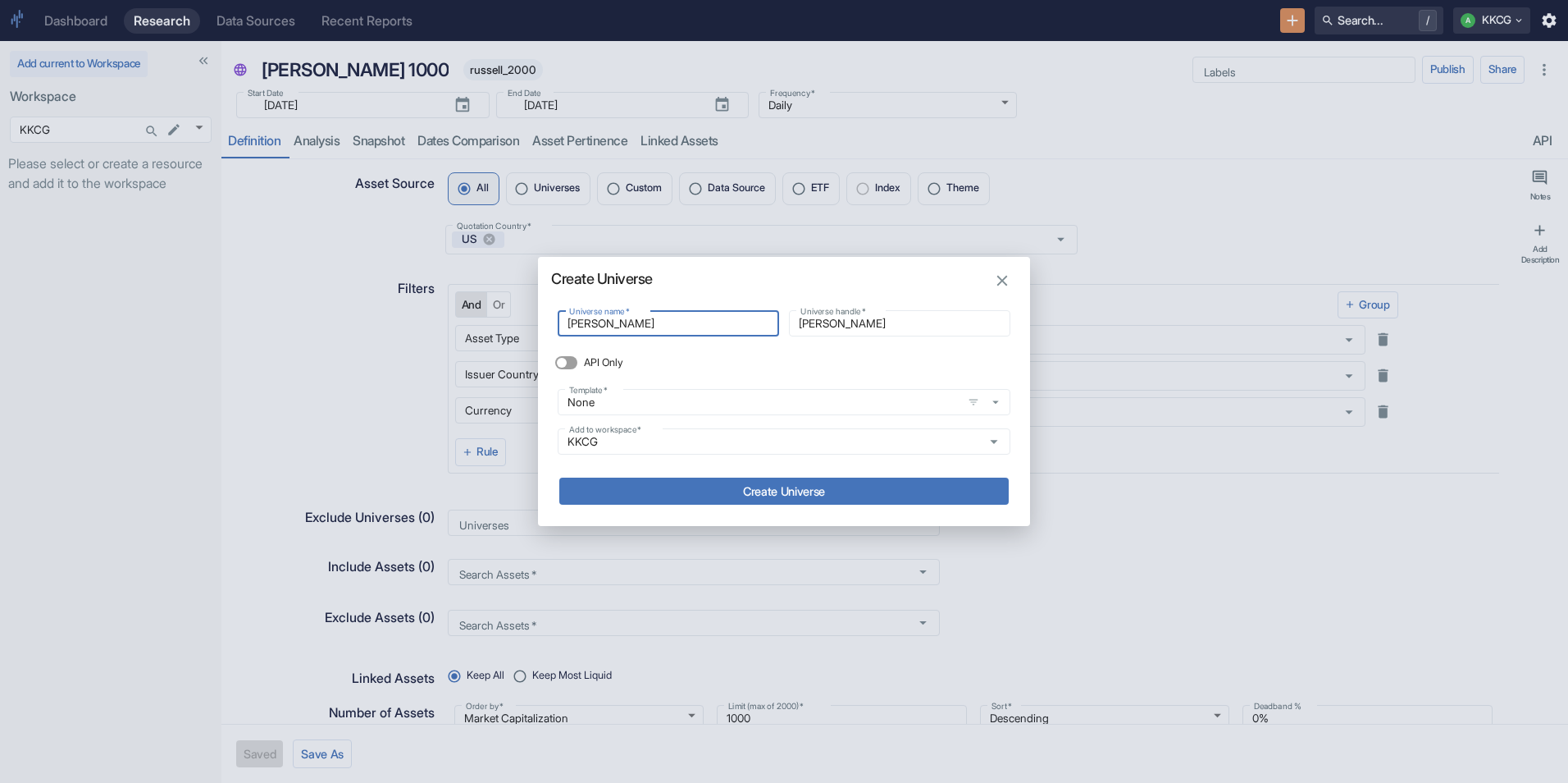
type input "[PERSON_NAME]"
type input "[PERSON_NAME] 1"
type input "russell_1"
type input "[PERSON_NAME] 10"
type input "russell_10"
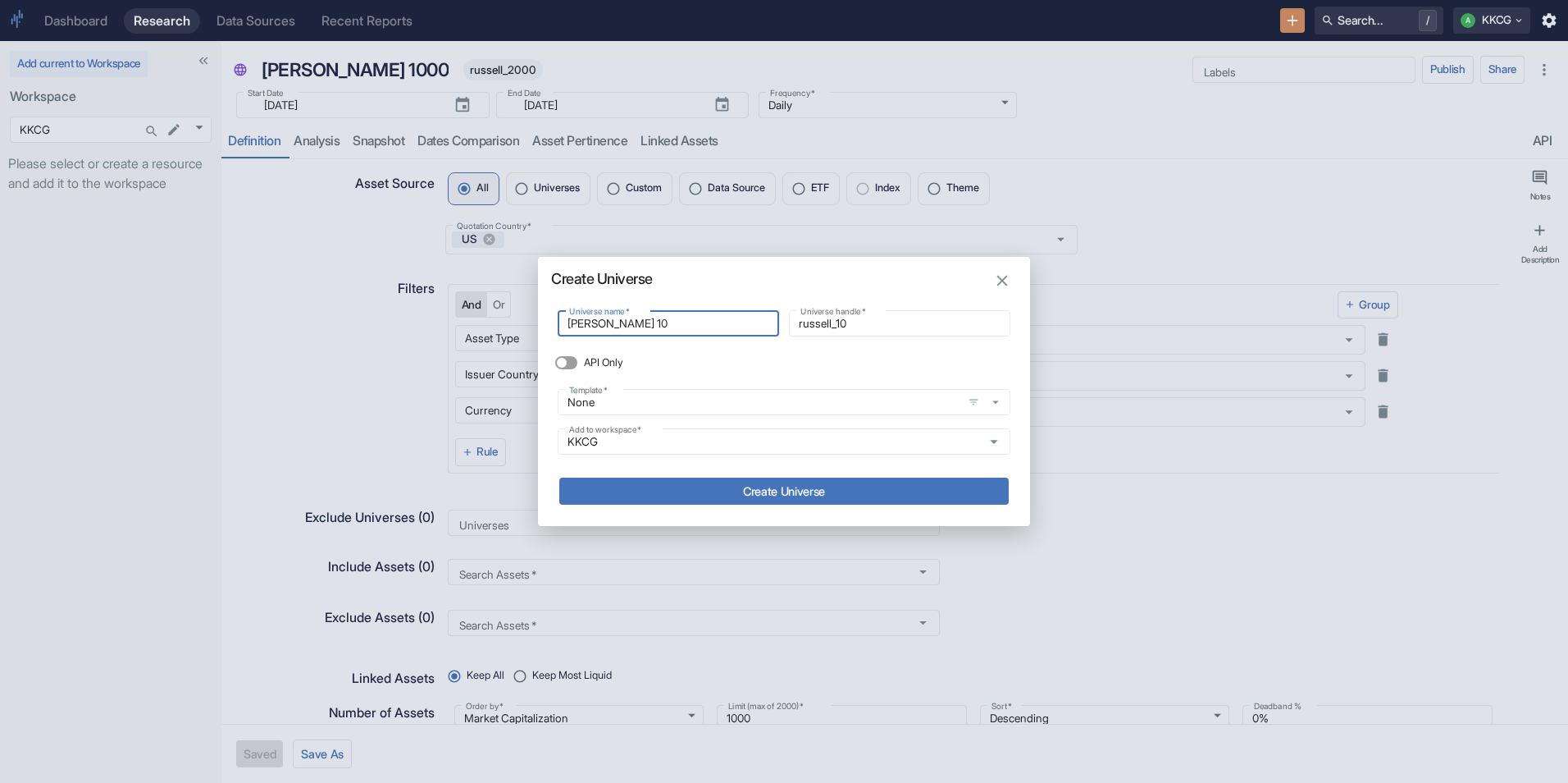
type input "[PERSON_NAME] 100"
type input "russell_100"
type input "[PERSON_NAME] 1000"
type input "russell_1000"
type input "[PERSON_NAME] 1000"
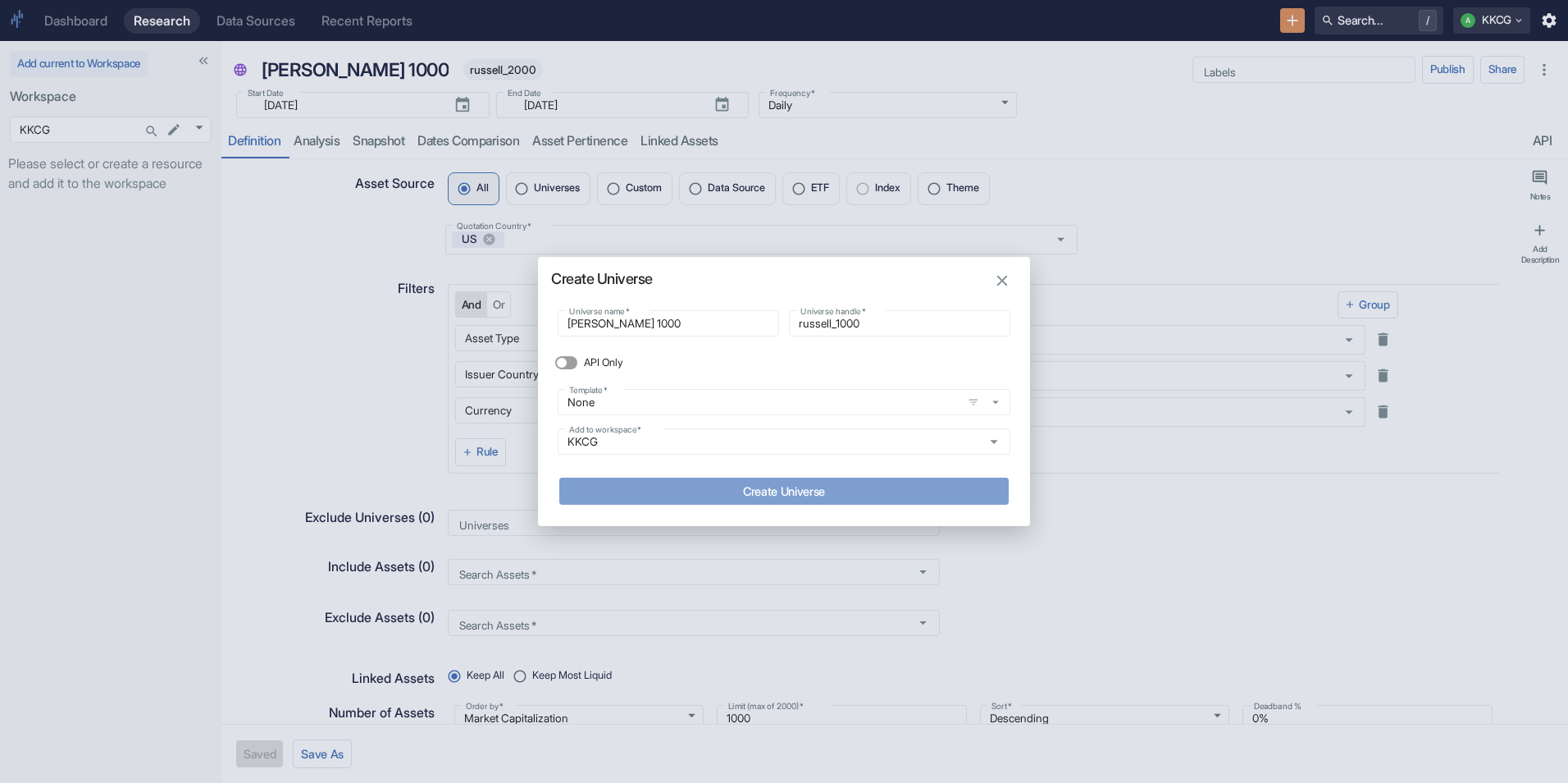
click at [835, 484] on button "Create Universe" at bounding box center [784, 491] width 449 height 27
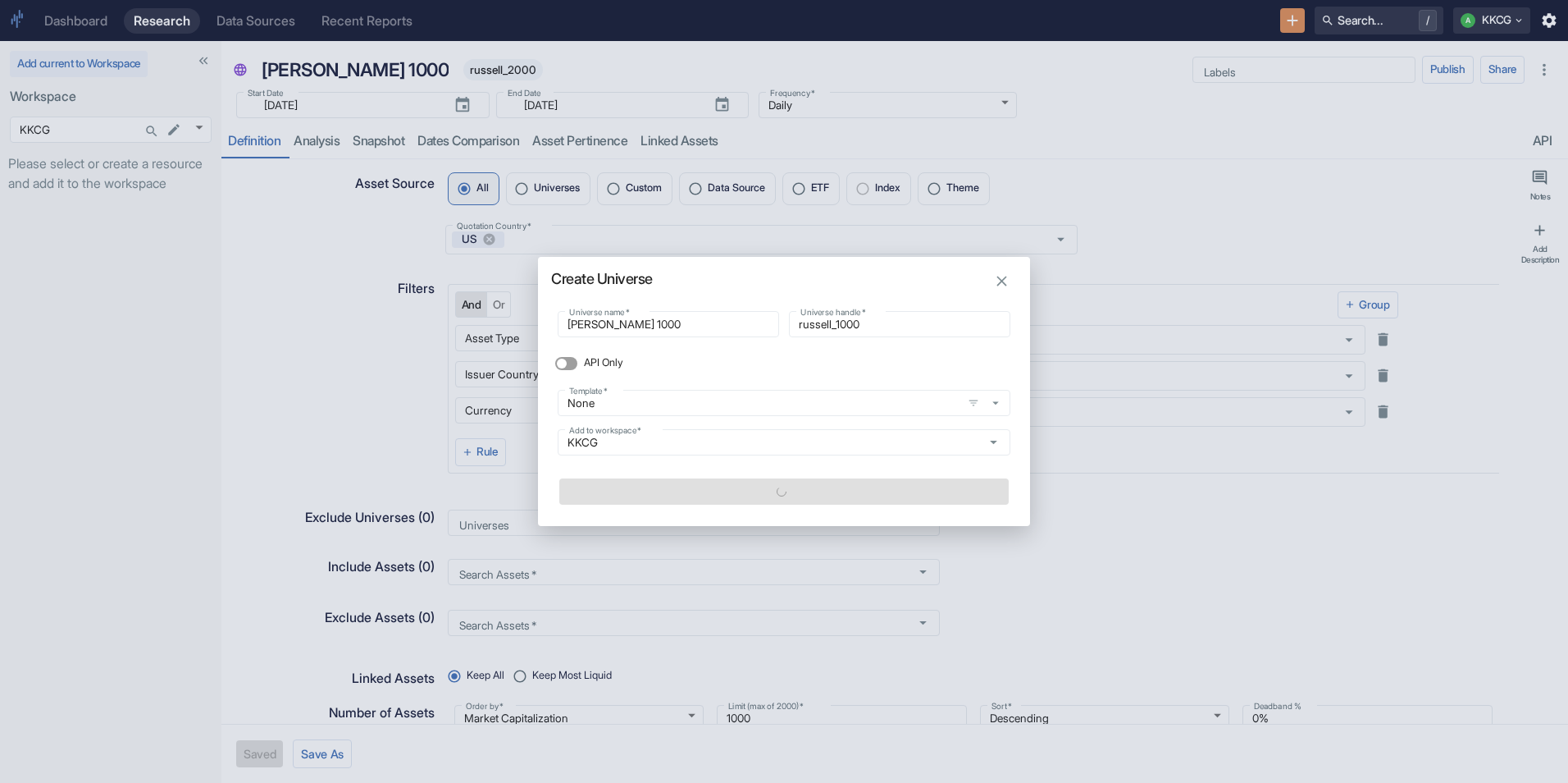
type textarea "x"
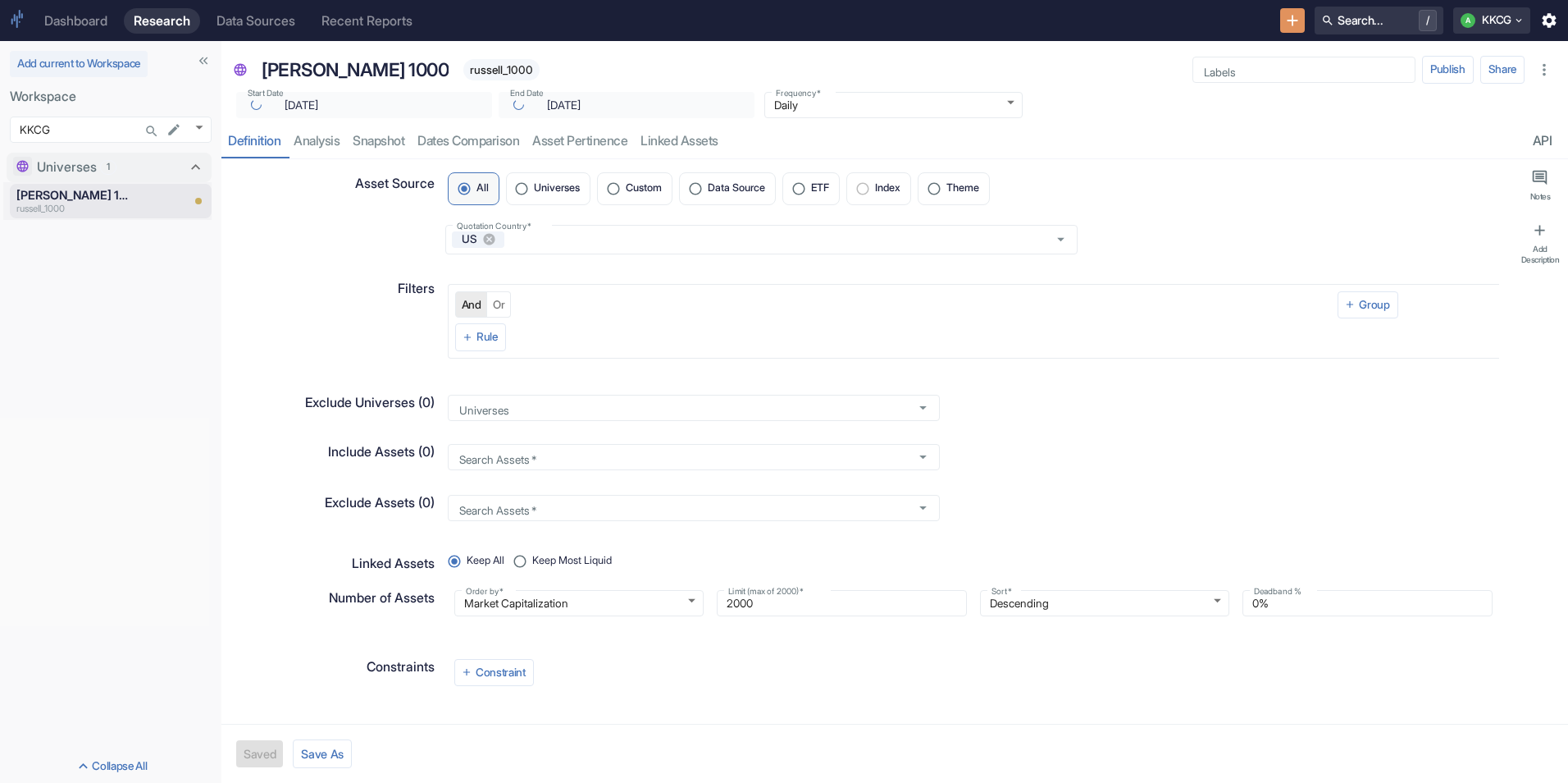
type input "[DATE]"
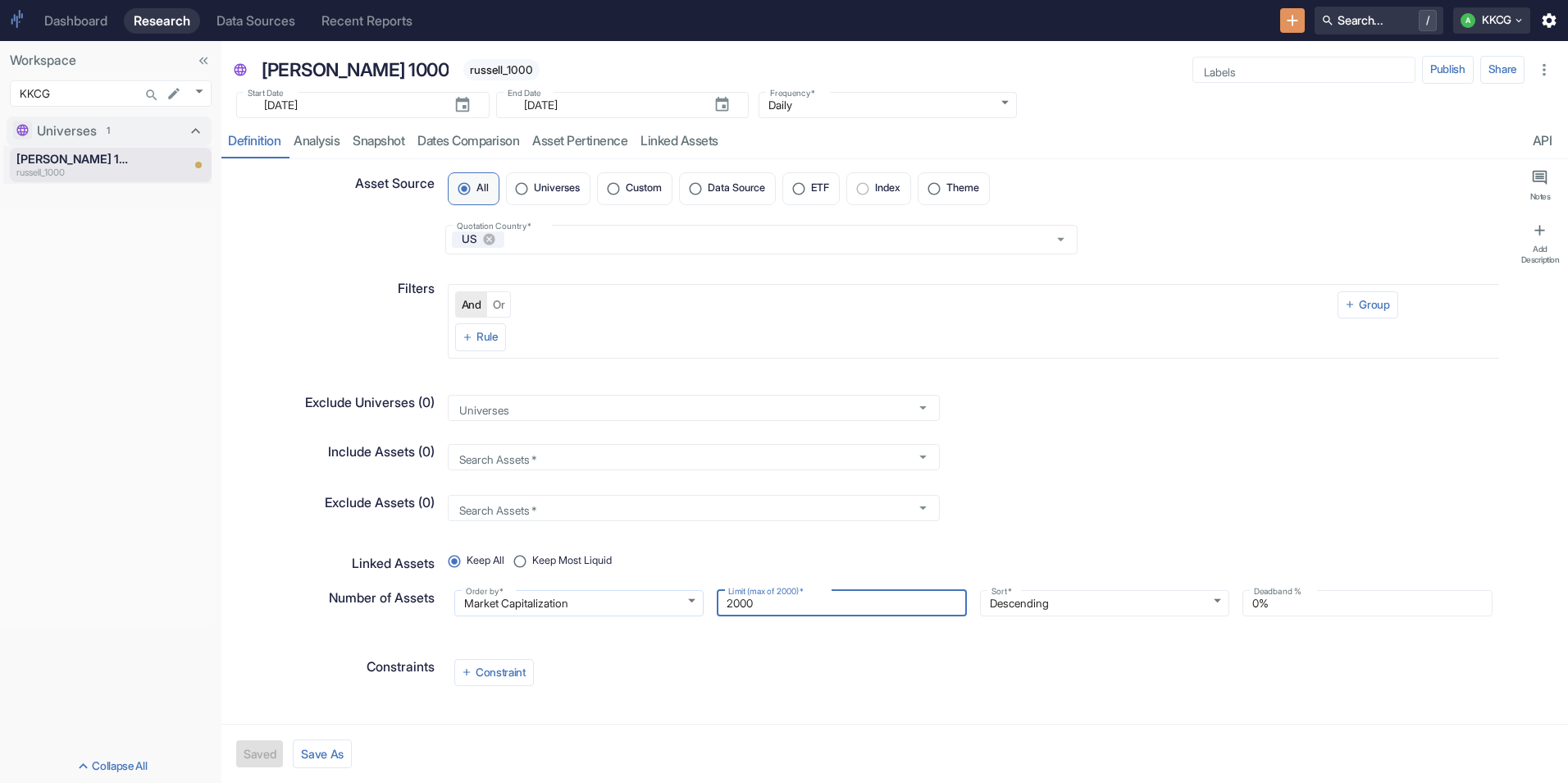
drag, startPoint x: 825, startPoint y: 603, endPoint x: 661, endPoint y: 597, distance: 164.1
click at [661, 597] on div "Order by   * Market Capitalization marketcap_usd Order by   * Limit (max of 200…" at bounding box center [967, 597] width 1051 height 39
type textarea "x"
type input "1"
type textarea "x"
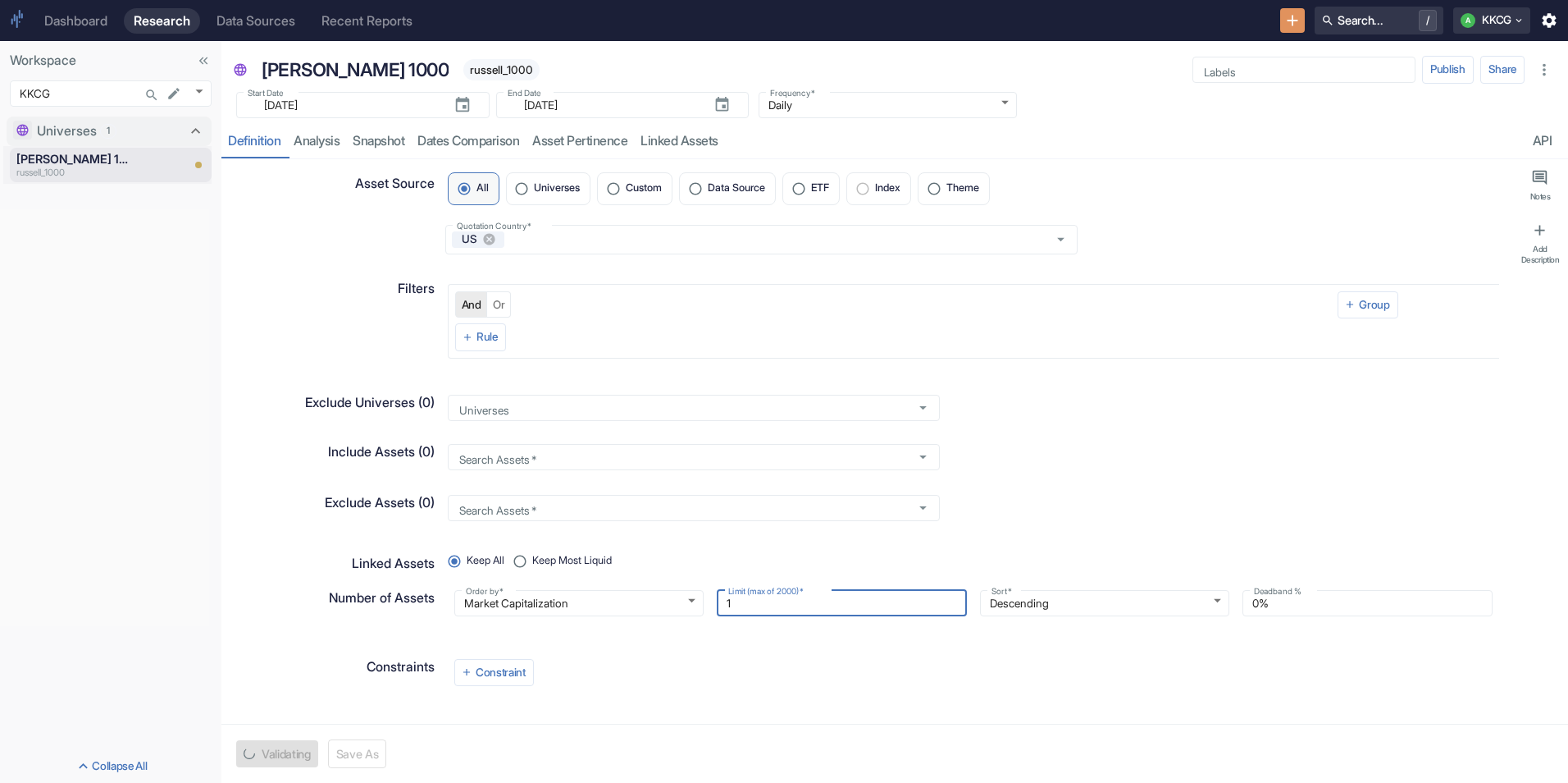
type input "10"
type textarea "x"
type input "100"
type textarea "x"
type input "1000"
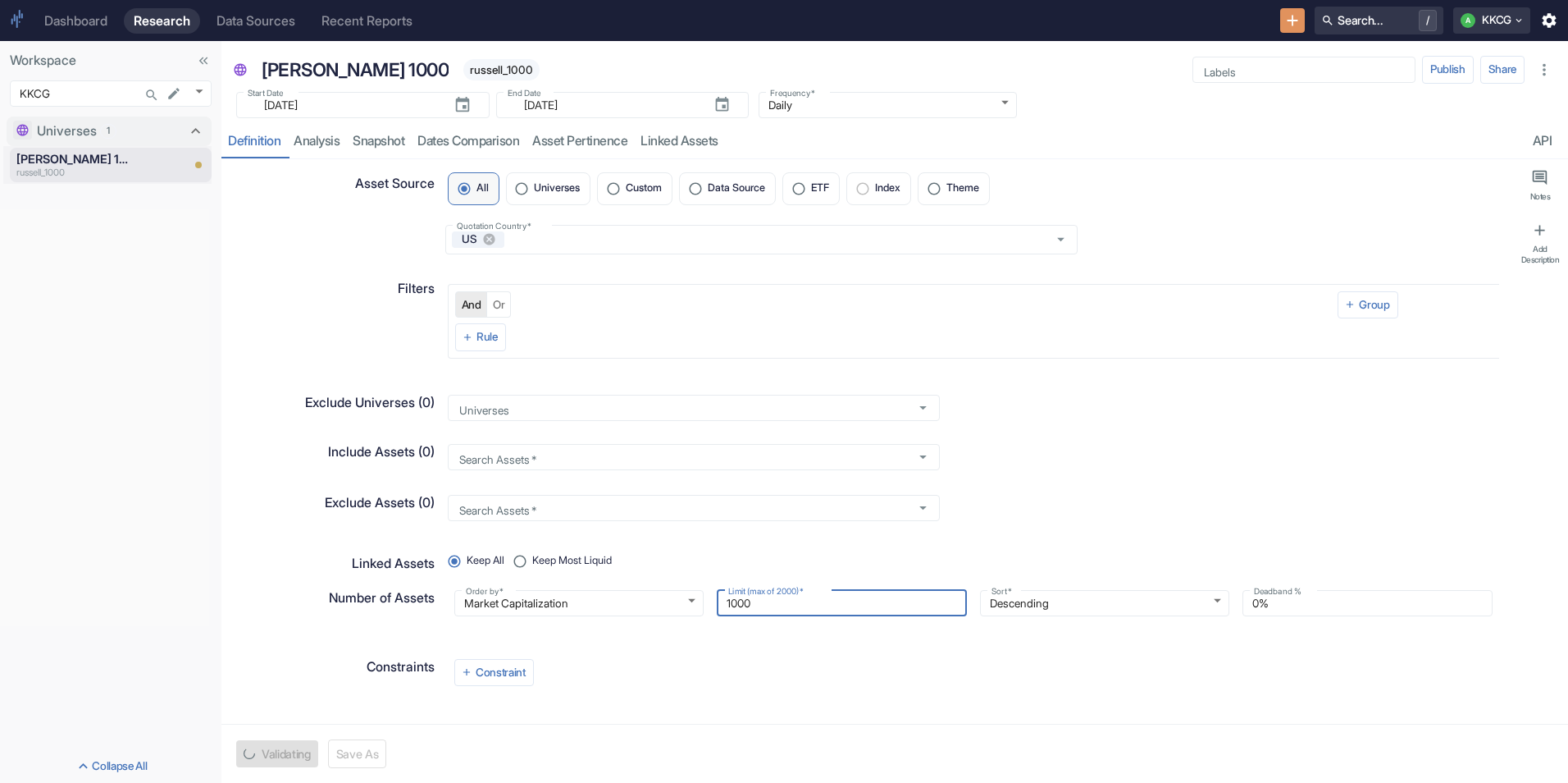
type textarea "x"
type input "10000"
type textarea "x"
type input "1000"
type textarea "x"
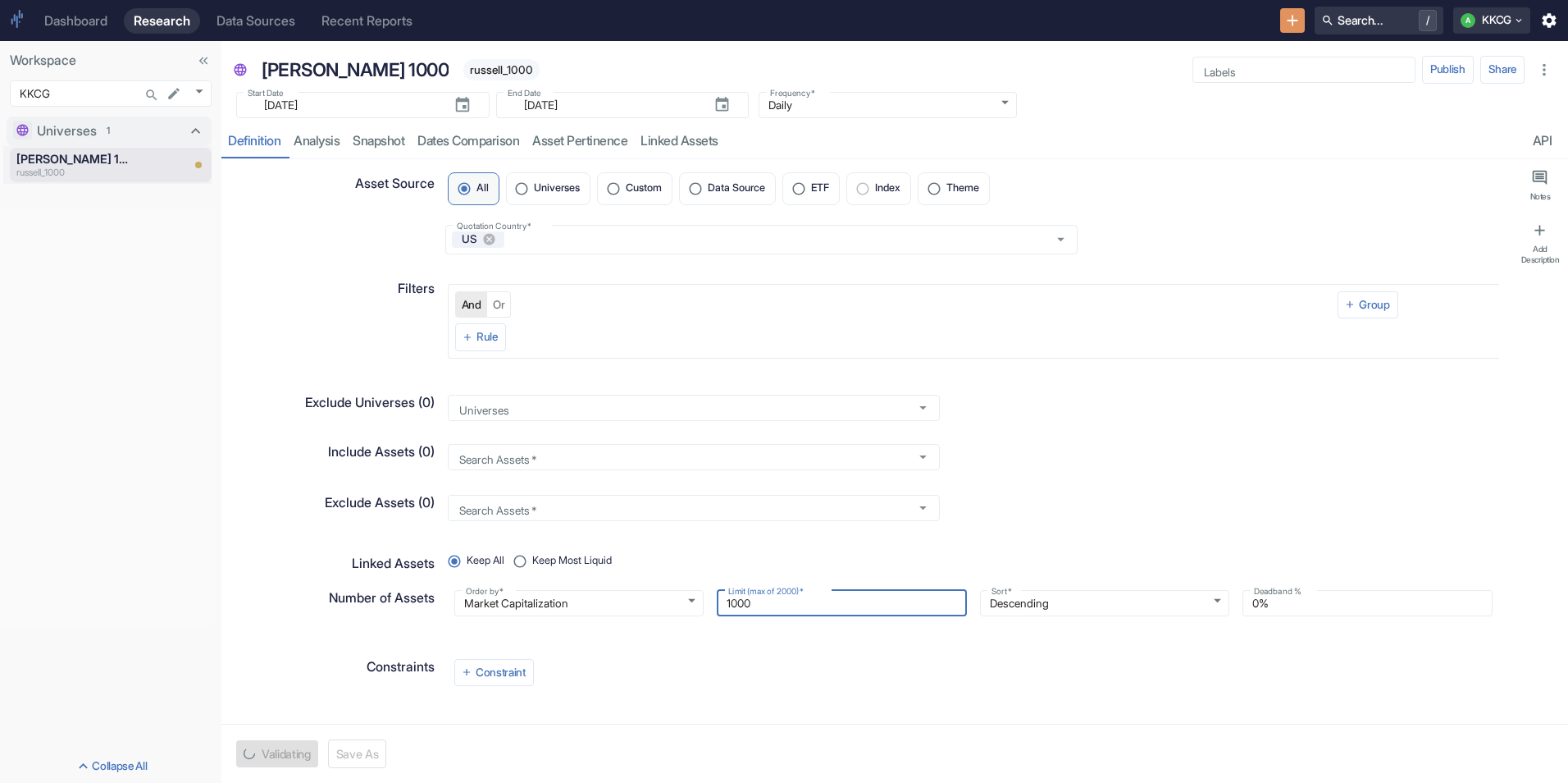
type input "1000"
click at [843, 696] on div "Constraints Constraint" at bounding box center [866, 673] width 1284 height 61
type textarea "x"
drag, startPoint x: 365, startPoint y: 106, endPoint x: 281, endPoint y: 102, distance: 84.1
click at [281, 102] on input "[DATE]" at bounding box center [348, 104] width 186 height 20
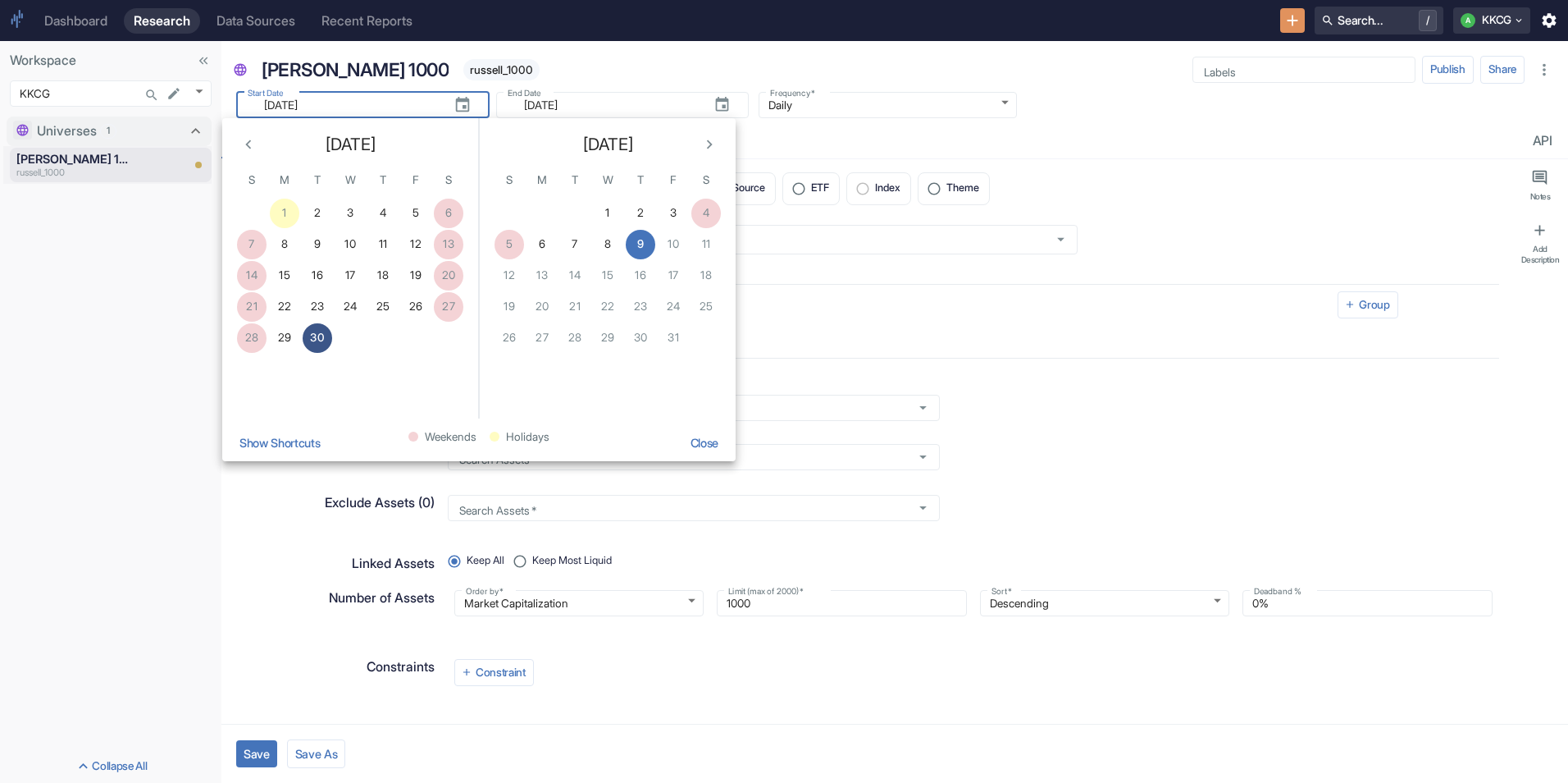
type input "[DATE]"
click at [316, 345] on button "30" at bounding box center [317, 337] width 29 height 29
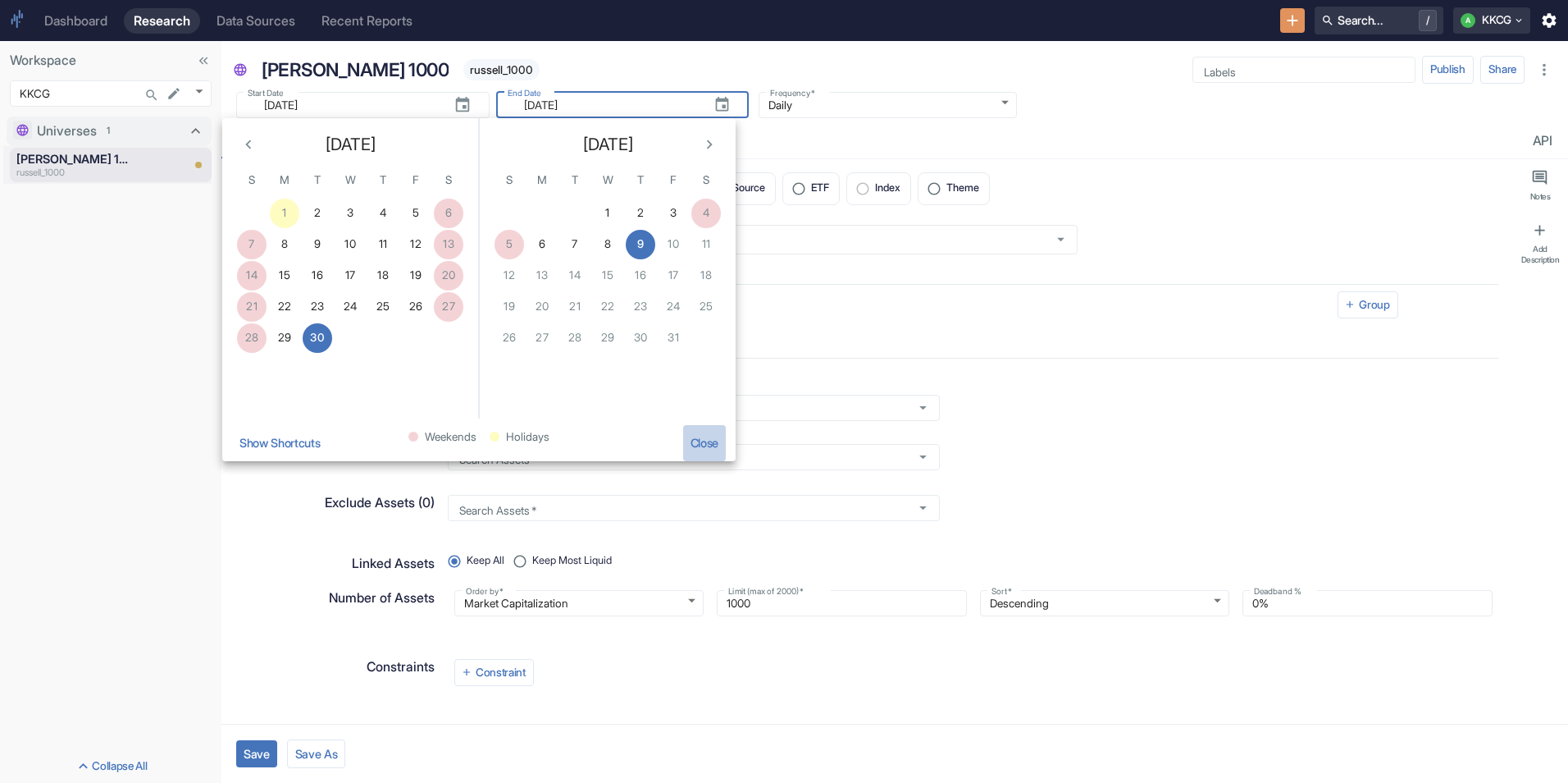
click at [694, 448] on button "Close" at bounding box center [704, 443] width 42 height 36
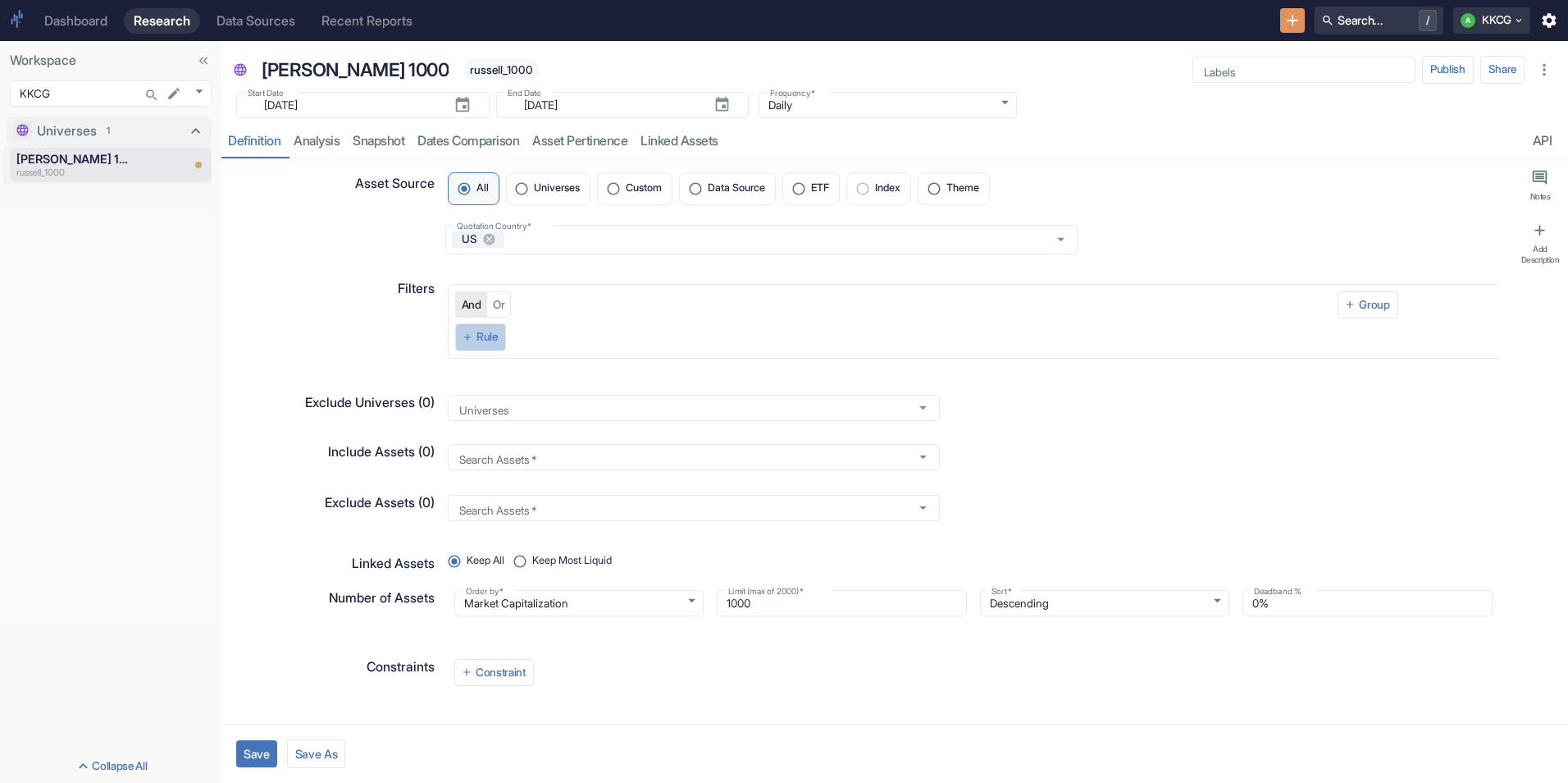
click at [471, 332] on icon "button" at bounding box center [468, 337] width 11 height 11
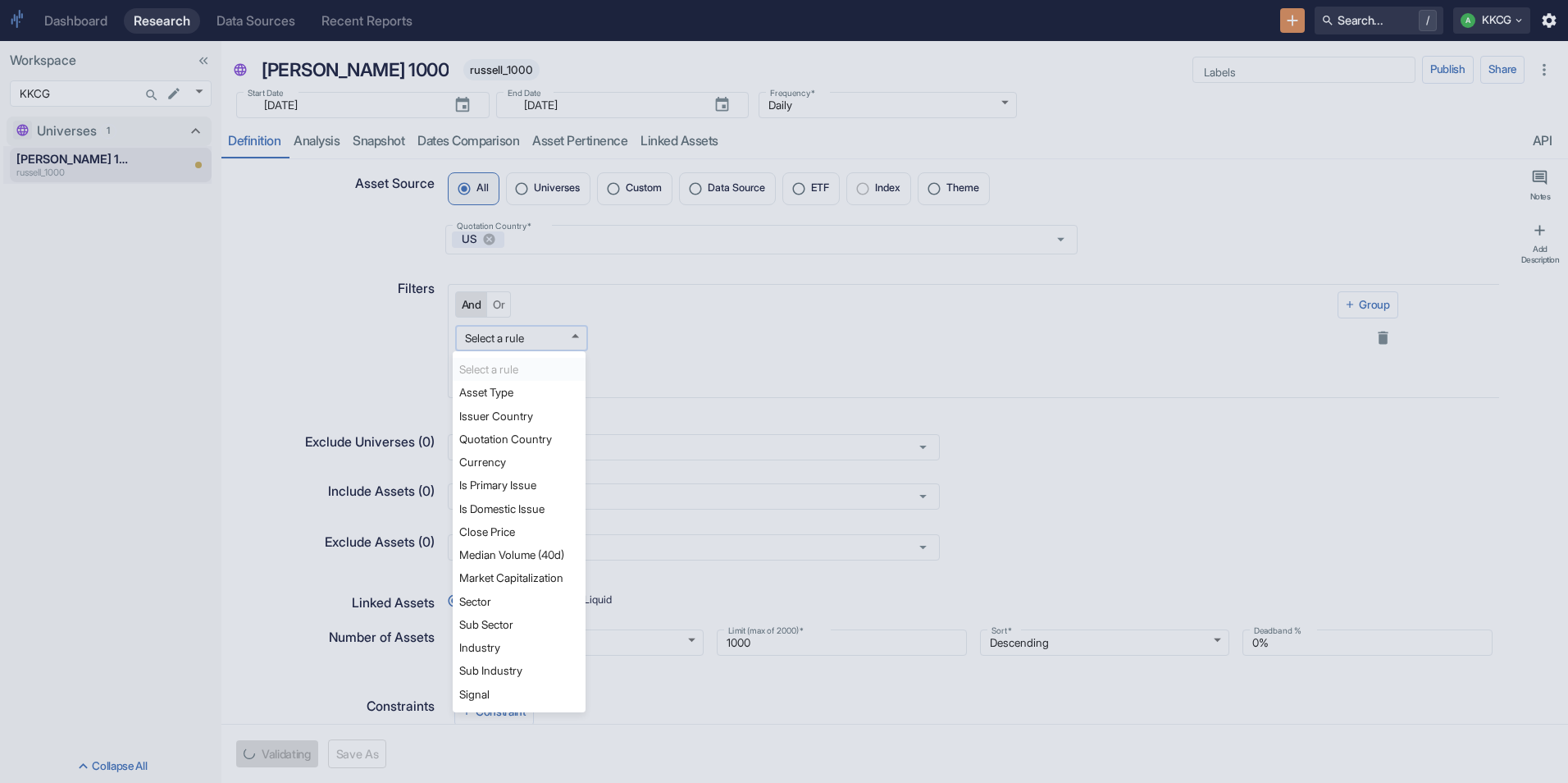
click at [474, 334] on body "Dashboard Research Data Sources Recent Reports Search... / A KKCG Workspace KKC…" at bounding box center [784, 391] width 1568 height 783
click at [481, 385] on li "Asset Type" at bounding box center [519, 392] width 132 height 23
type textarea "x"
type input "asset_type"
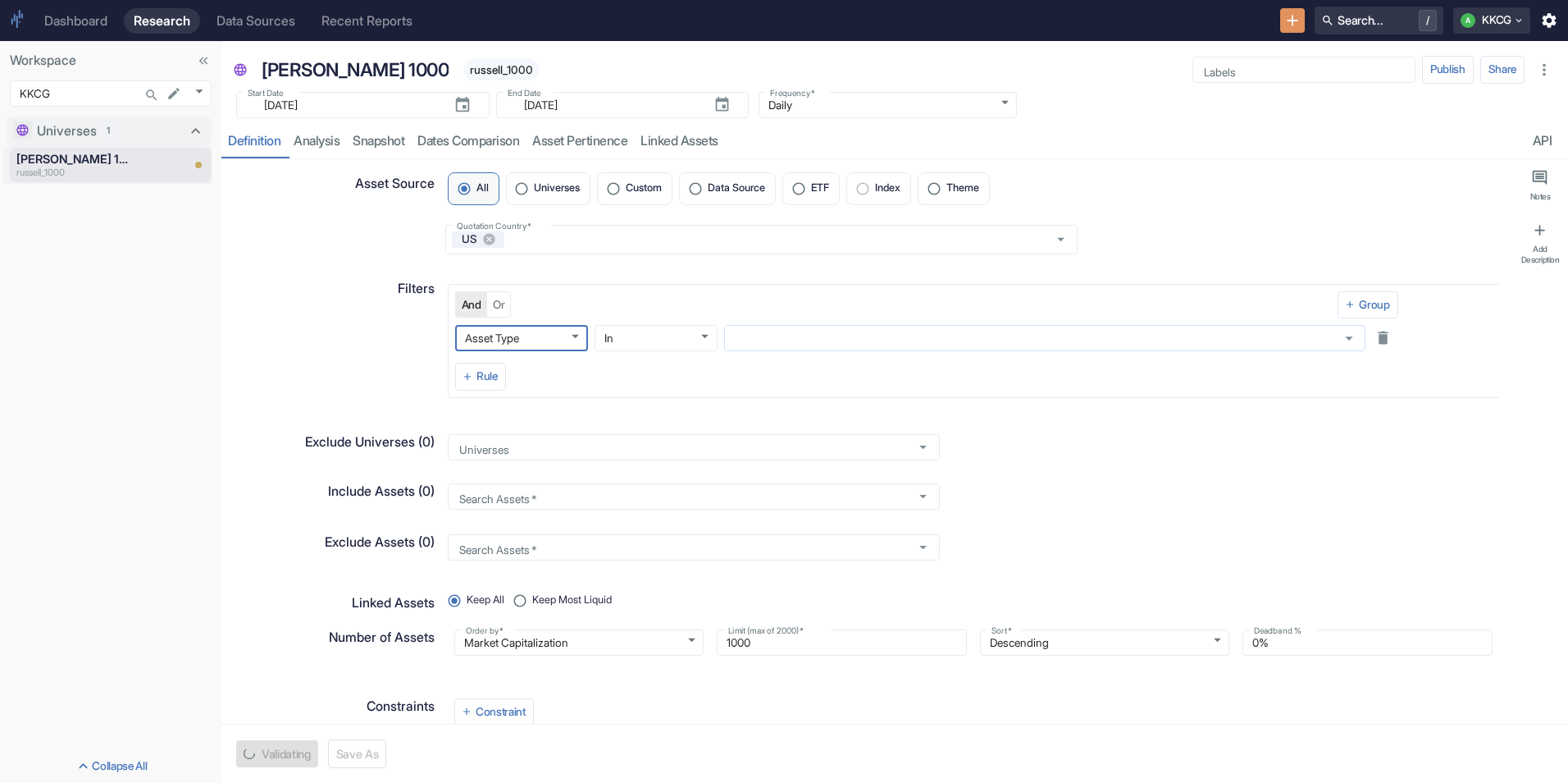
click at [779, 338] on input "text" at bounding box center [1029, 338] width 600 height 15
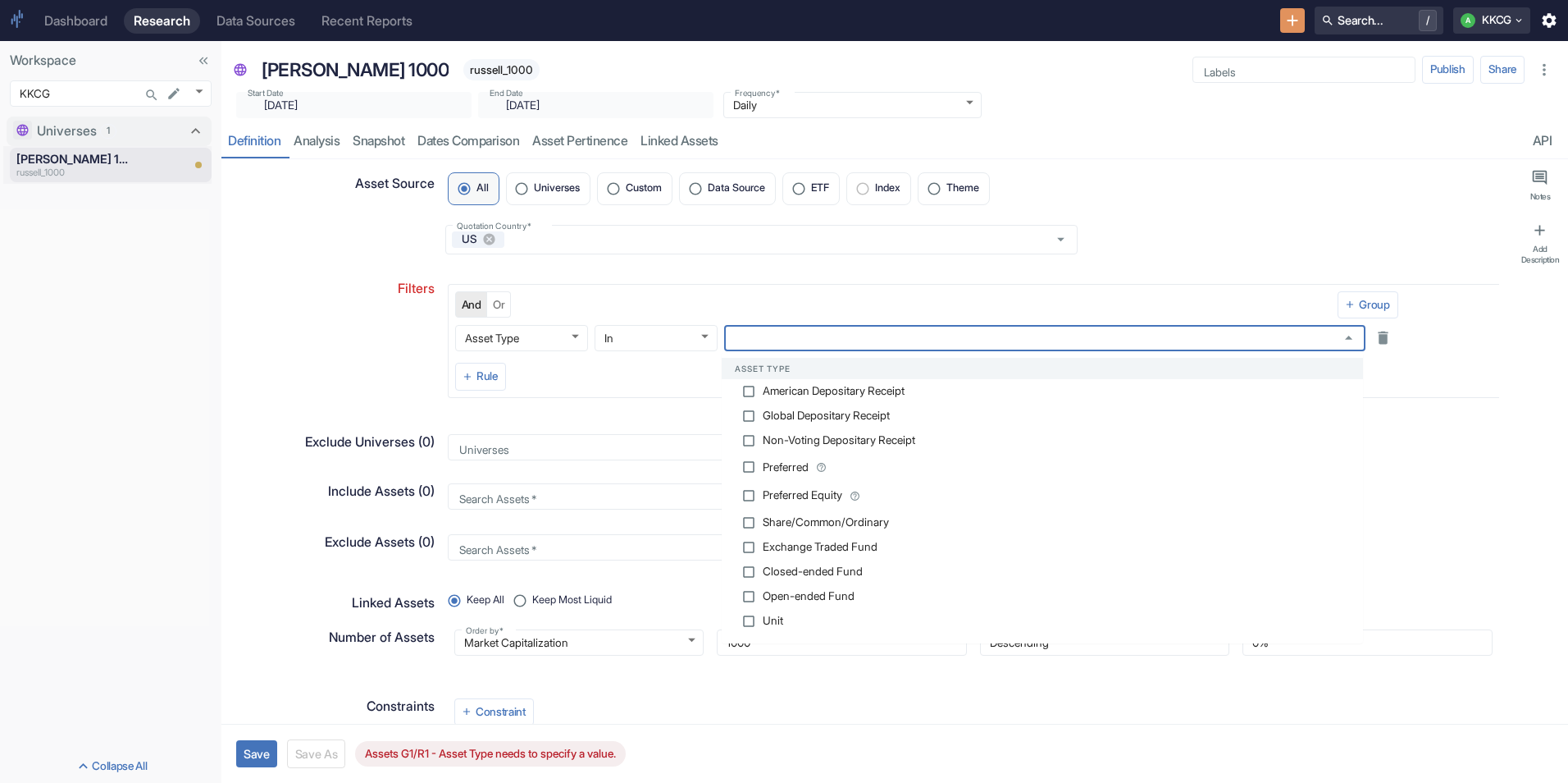
click at [768, 527] on span "Share/Common/Ordinary" at bounding box center [826, 523] width 126 height 11
type textarea "x"
checkbox input "true"
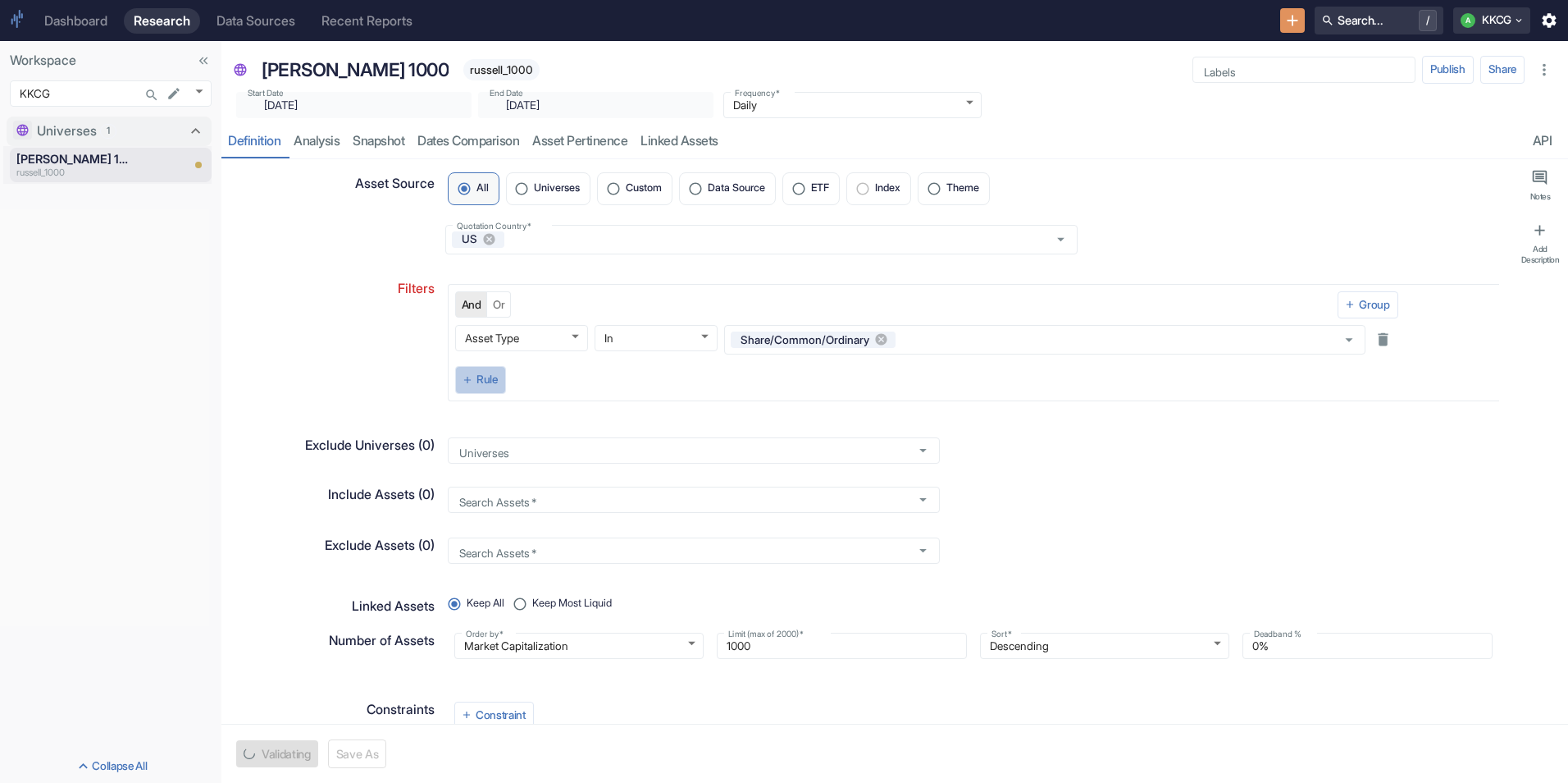
click at [494, 378] on button "Rule" at bounding box center [481, 380] width 51 height 28
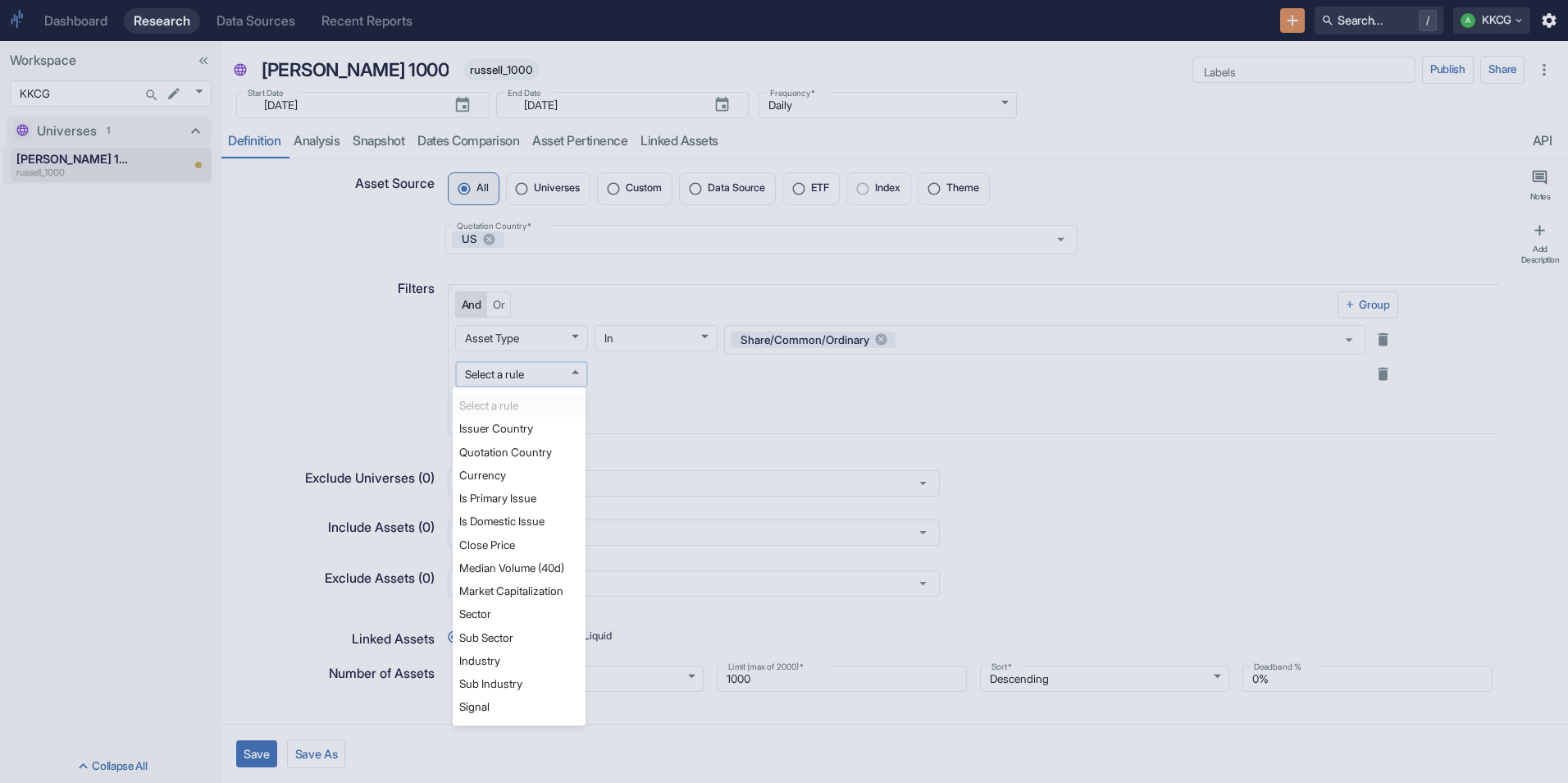
click at [497, 378] on body "Dashboard Research Data Sources Recent Reports Search... / A KKCG Workspace KKC…" at bounding box center [784, 391] width 1568 height 783
click at [503, 426] on li "Issuer Country" at bounding box center [519, 429] width 132 height 23
type textarea "x"
type input "issuer_country"
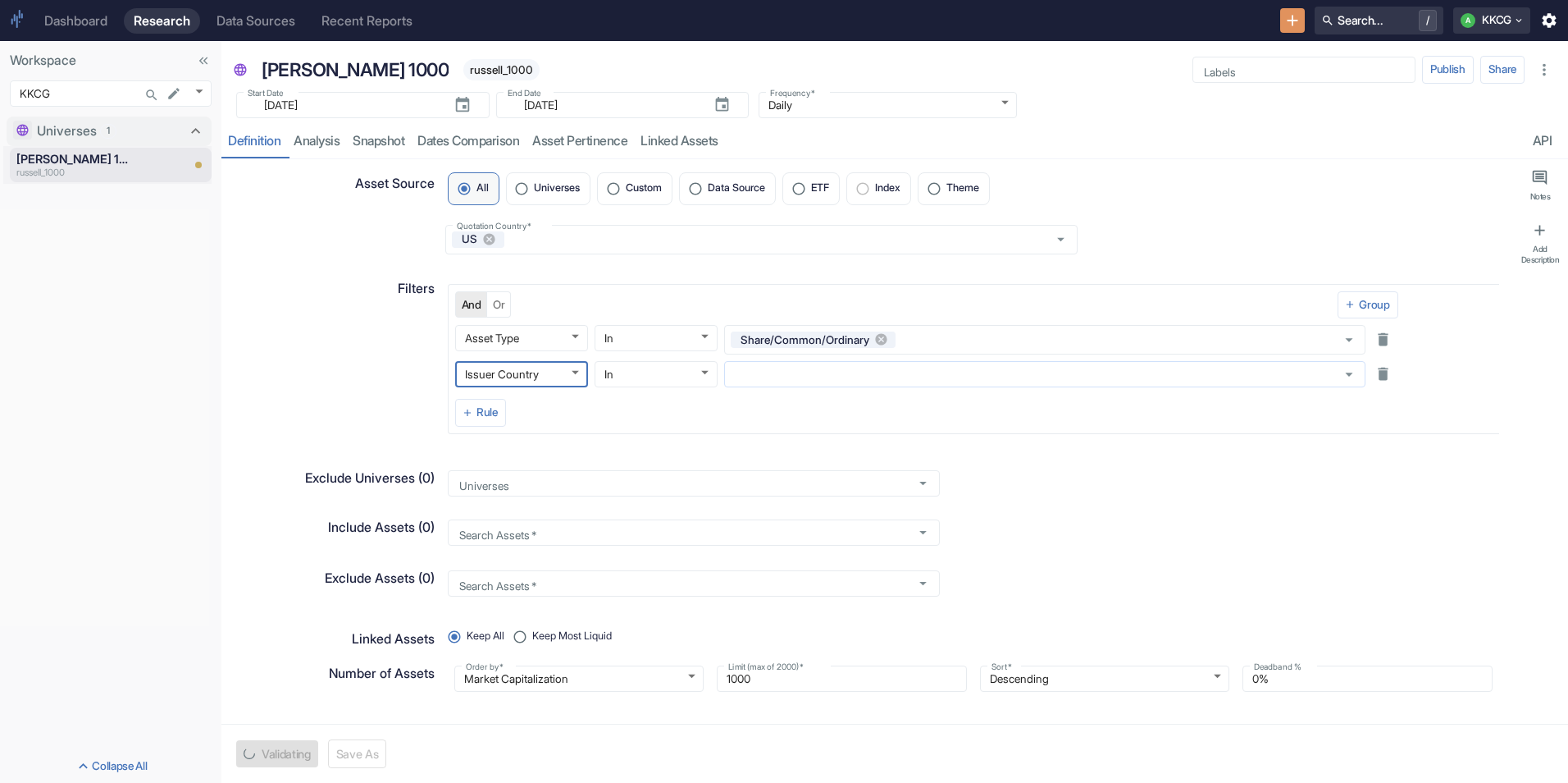
type textarea "x"
click at [737, 380] on input "text" at bounding box center [1029, 374] width 600 height 15
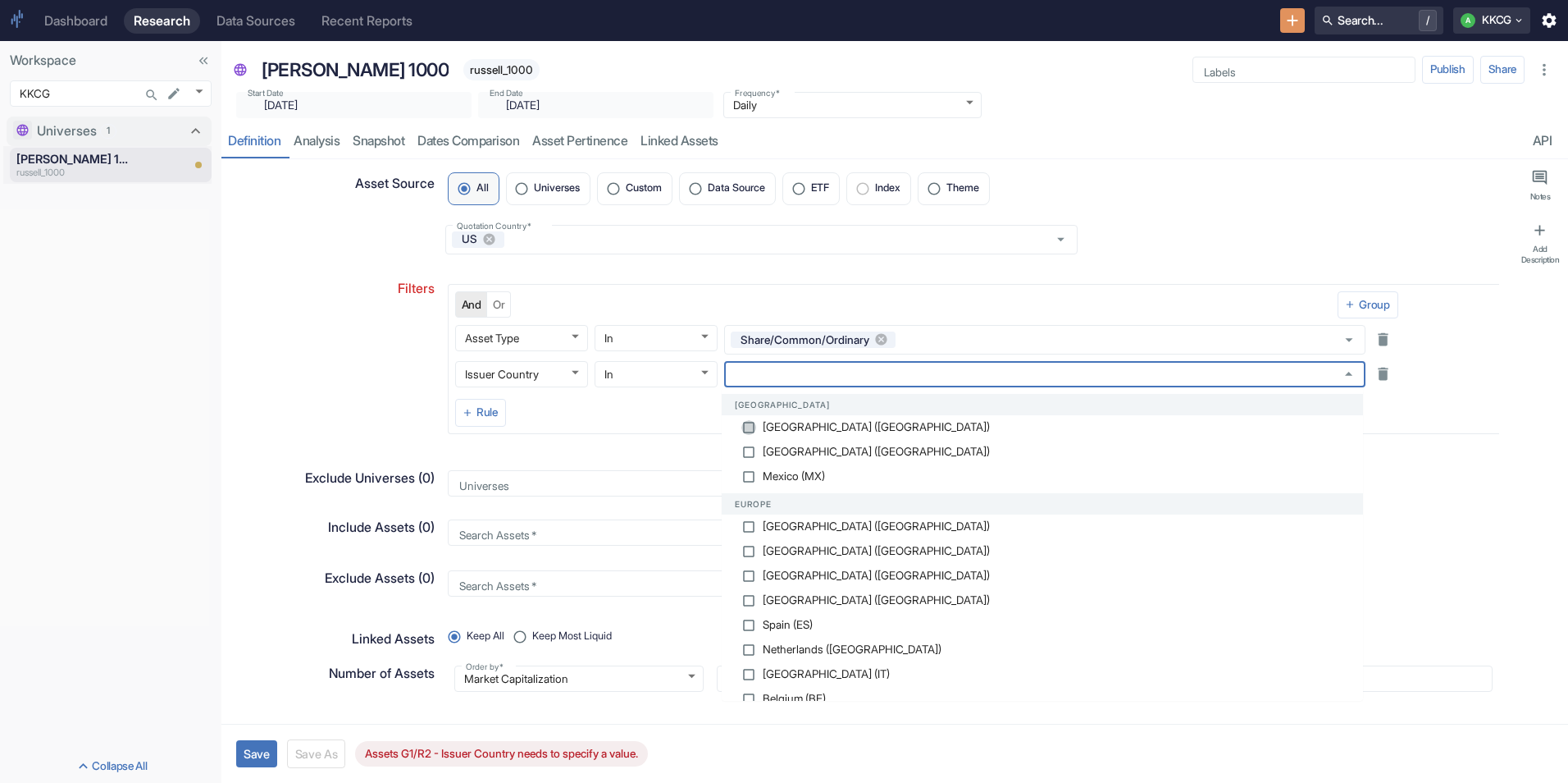
click at [748, 424] on input "checkbox" at bounding box center [749, 428] width 15 height 15
checkbox input "false"
type textarea "x"
checkbox input "true"
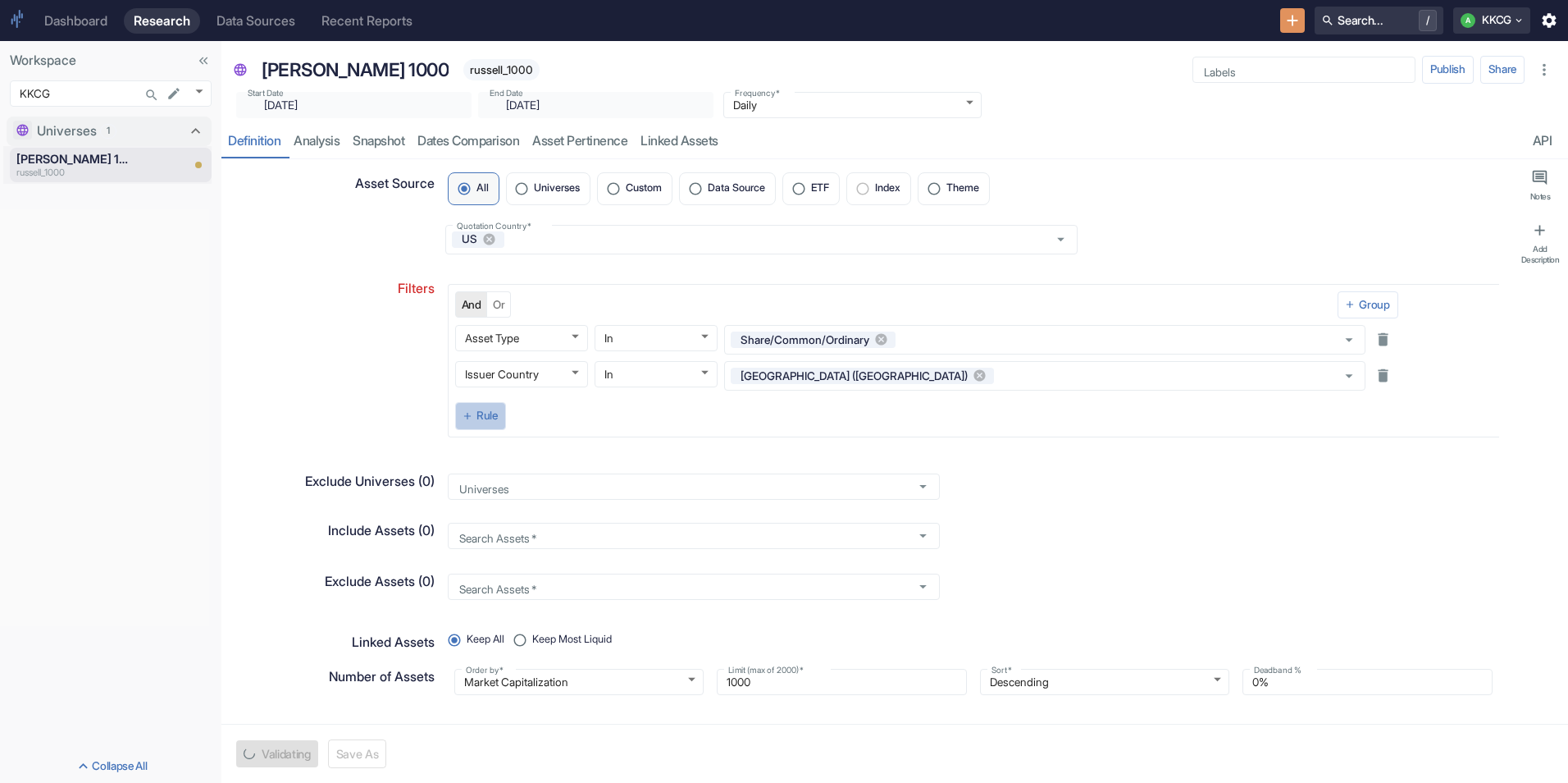
click at [496, 424] on button "Rule" at bounding box center [481, 416] width 51 height 28
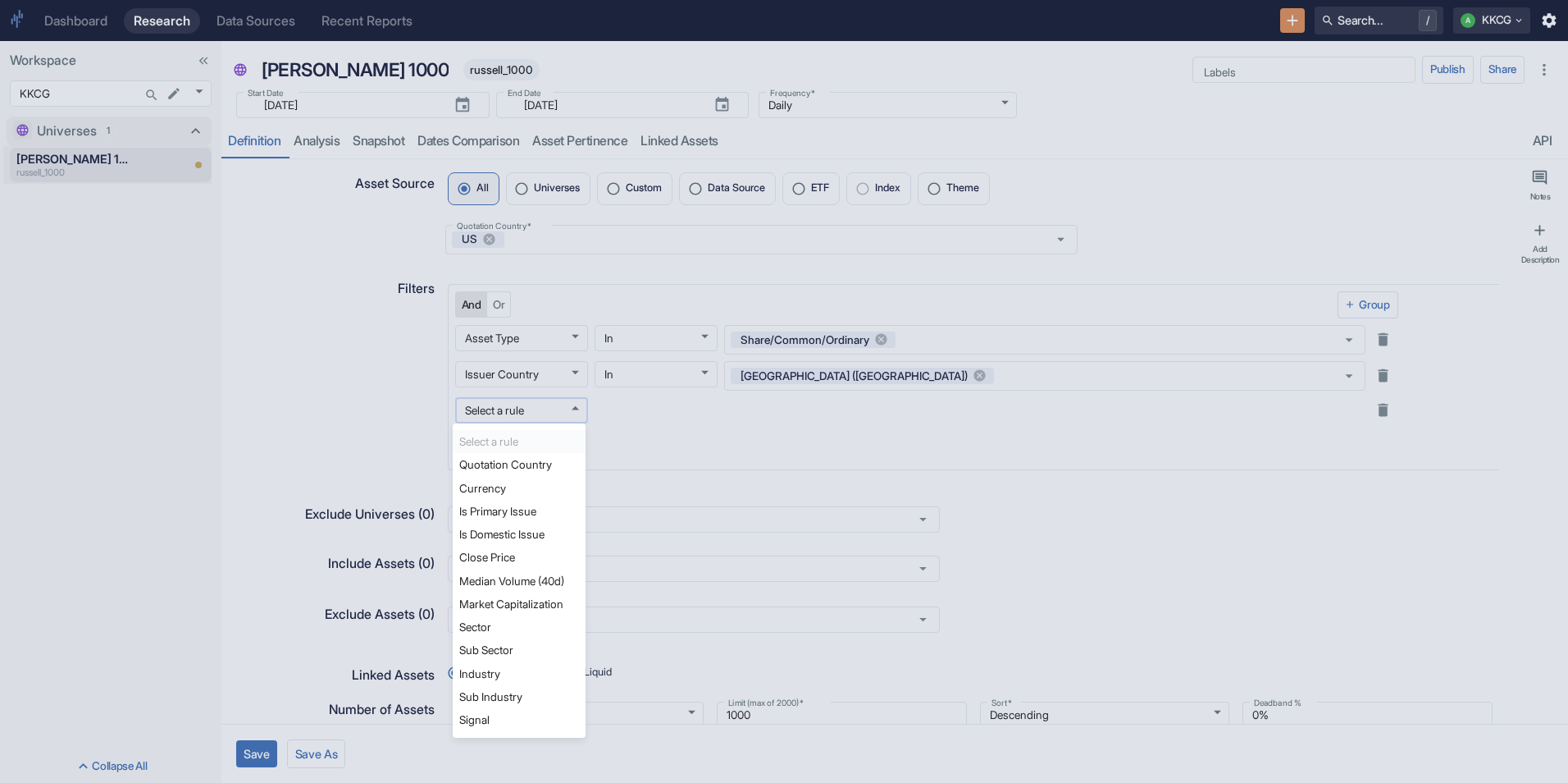
click at [516, 404] on body "Dashboard Research Data Sources Recent Reports Search... / A KKCG Workspace KKC…" at bounding box center [784, 391] width 1568 height 783
click at [516, 490] on li "Currency" at bounding box center [519, 488] width 132 height 23
type textarea "x"
type input "currency"
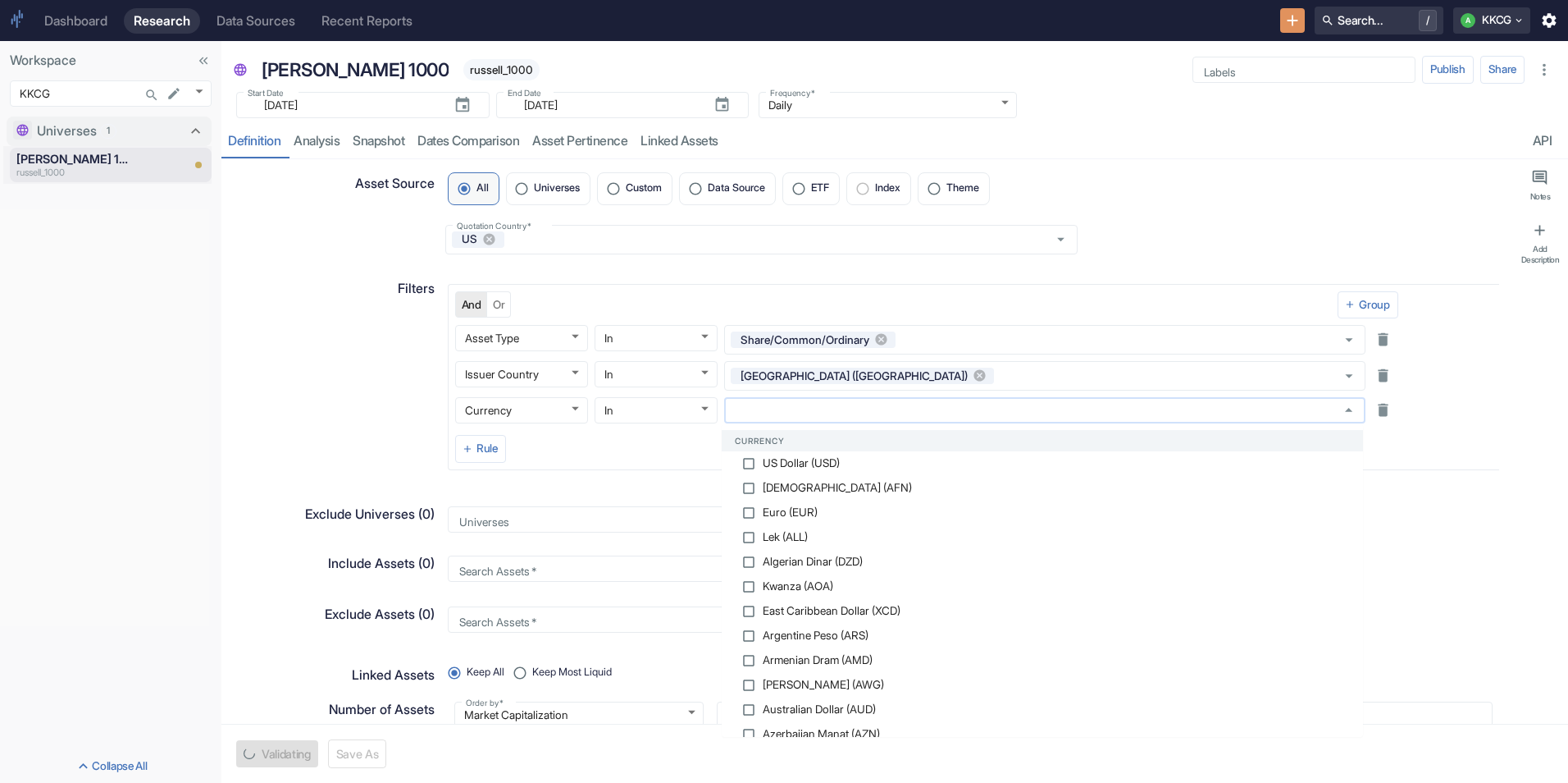
click at [730, 406] on input "text" at bounding box center [1029, 411] width 600 height 15
click at [772, 458] on span "US Dollar (USD)" at bounding box center [801, 463] width 77 height 11
type textarea "x"
checkbox input "true"
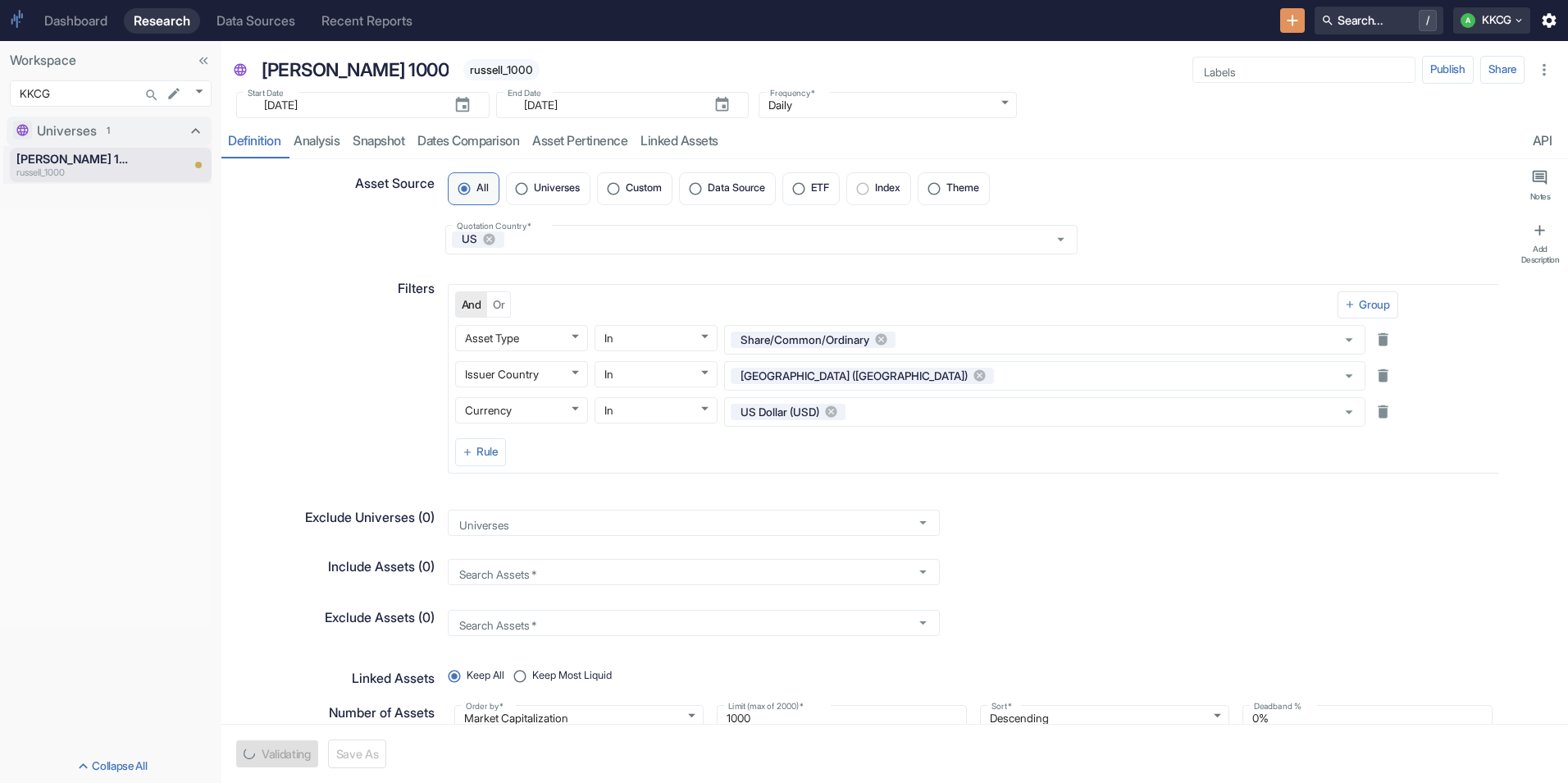
click at [325, 386] on div "Filters" at bounding box center [328, 369] width 213 height 208
click at [256, 746] on button "Save" at bounding box center [256, 753] width 41 height 27
type textarea "x"
click at [389, 144] on link "Snapshot" at bounding box center [378, 142] width 65 height 34
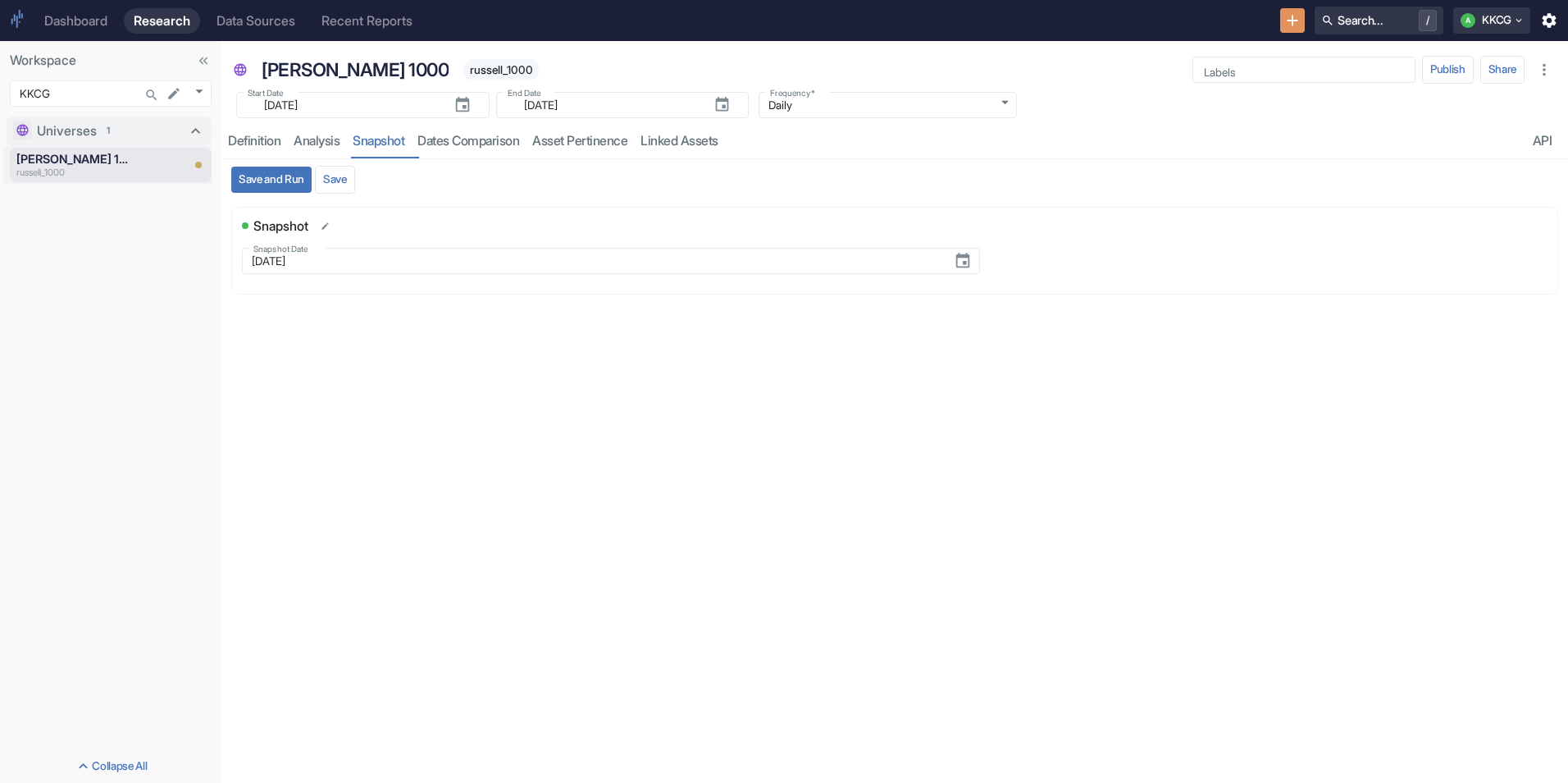
click at [269, 177] on button "Save and Run" at bounding box center [272, 180] width 81 height 26
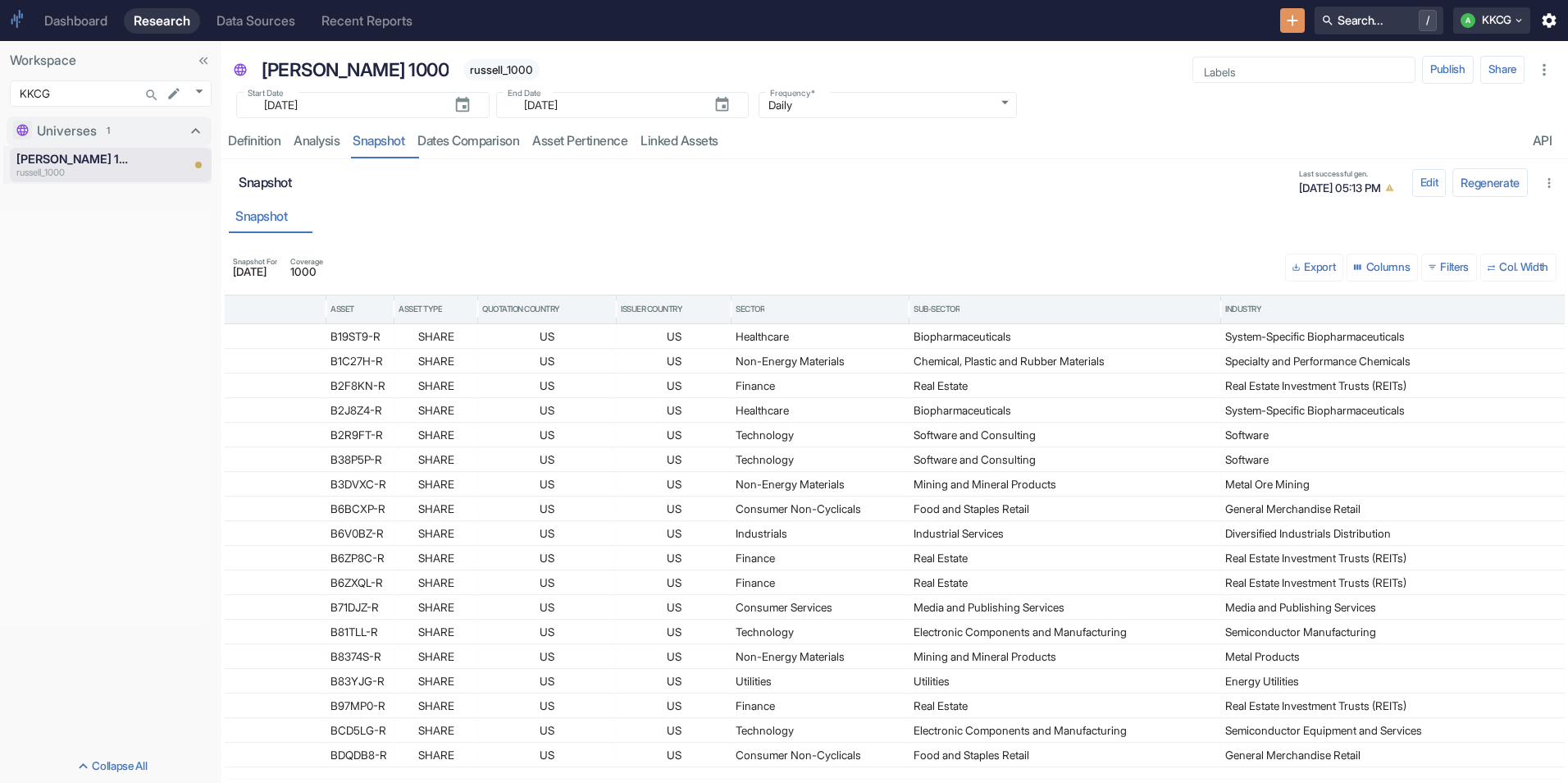
scroll to position [0, 572]
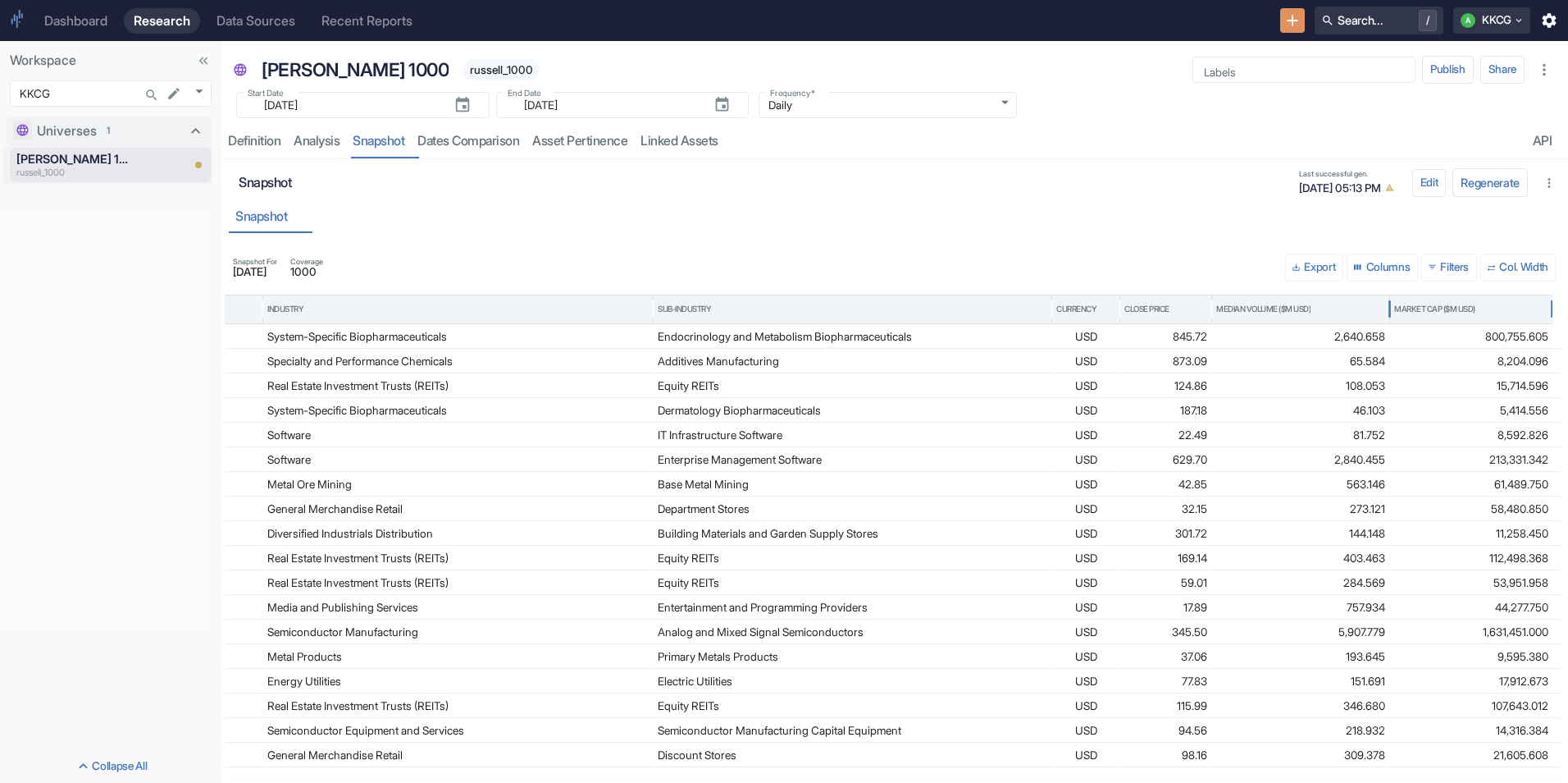
click at [1426, 312] on div "Market Cap ($M USD)" at bounding box center [1435, 309] width 81 height 11
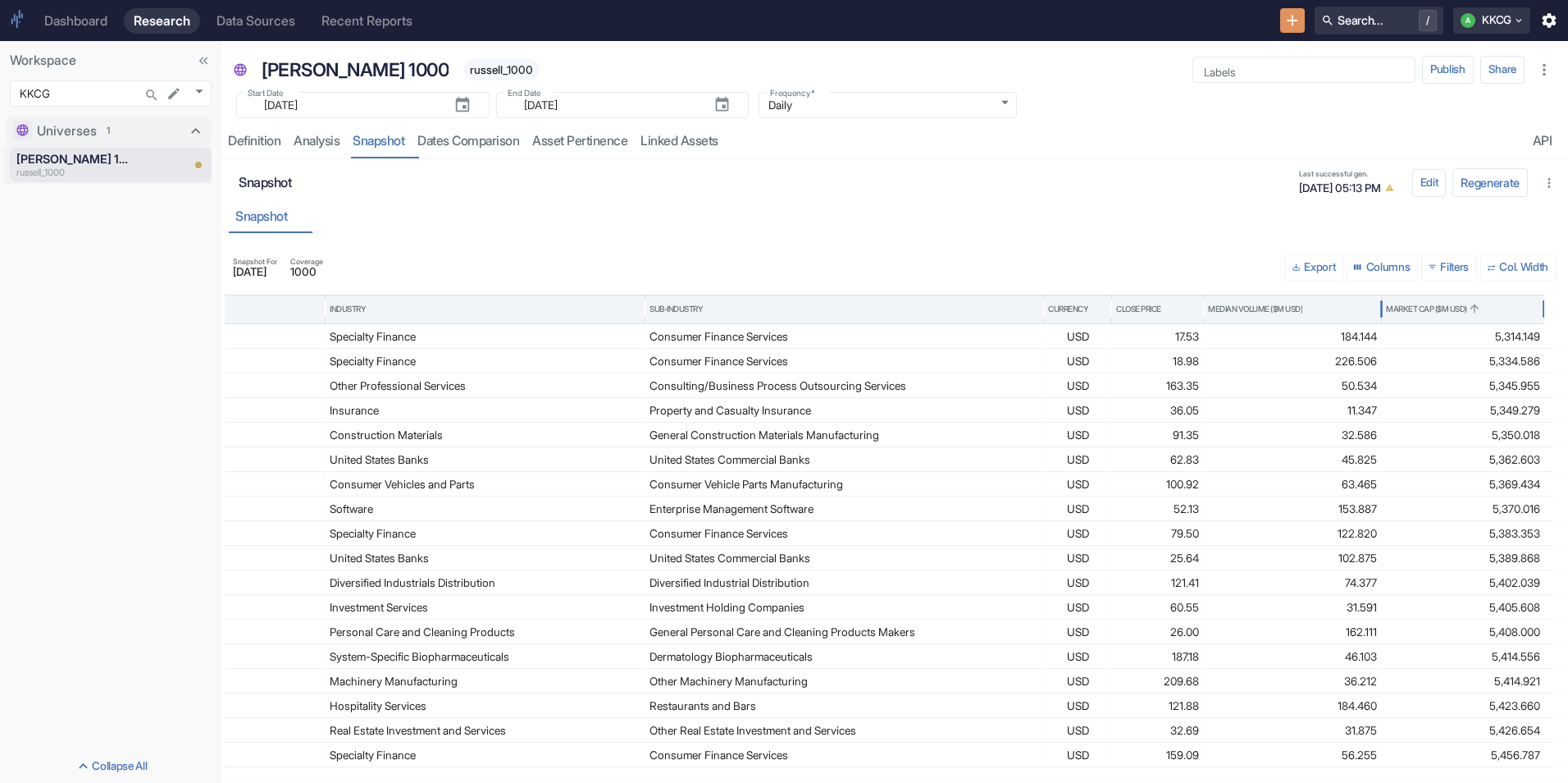
click at [1426, 312] on div "Market Cap ($M USD)" at bounding box center [1426, 309] width 81 height 11
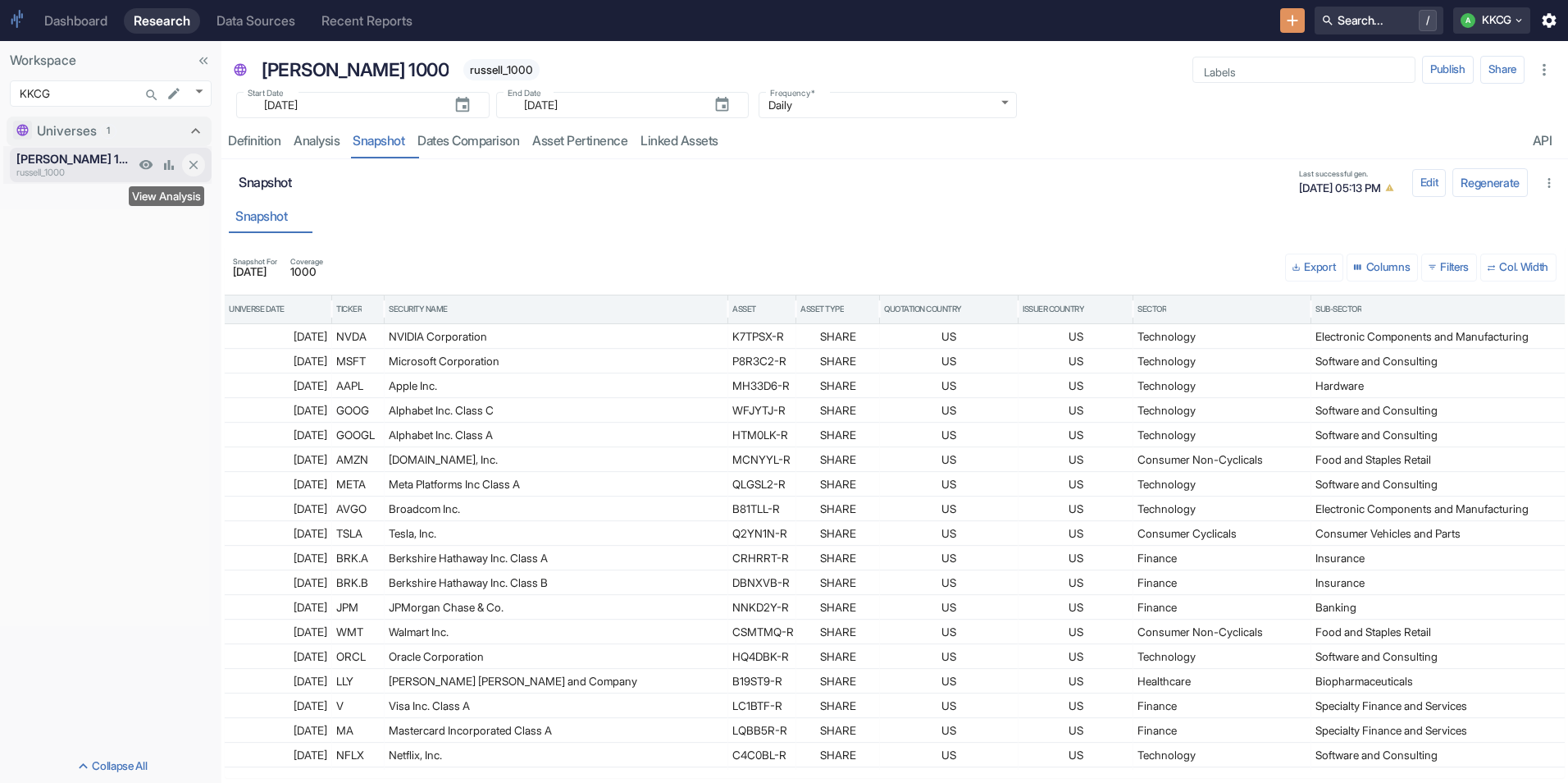
click at [163, 166] on icon "View Analysis" at bounding box center [169, 165] width 15 height 15
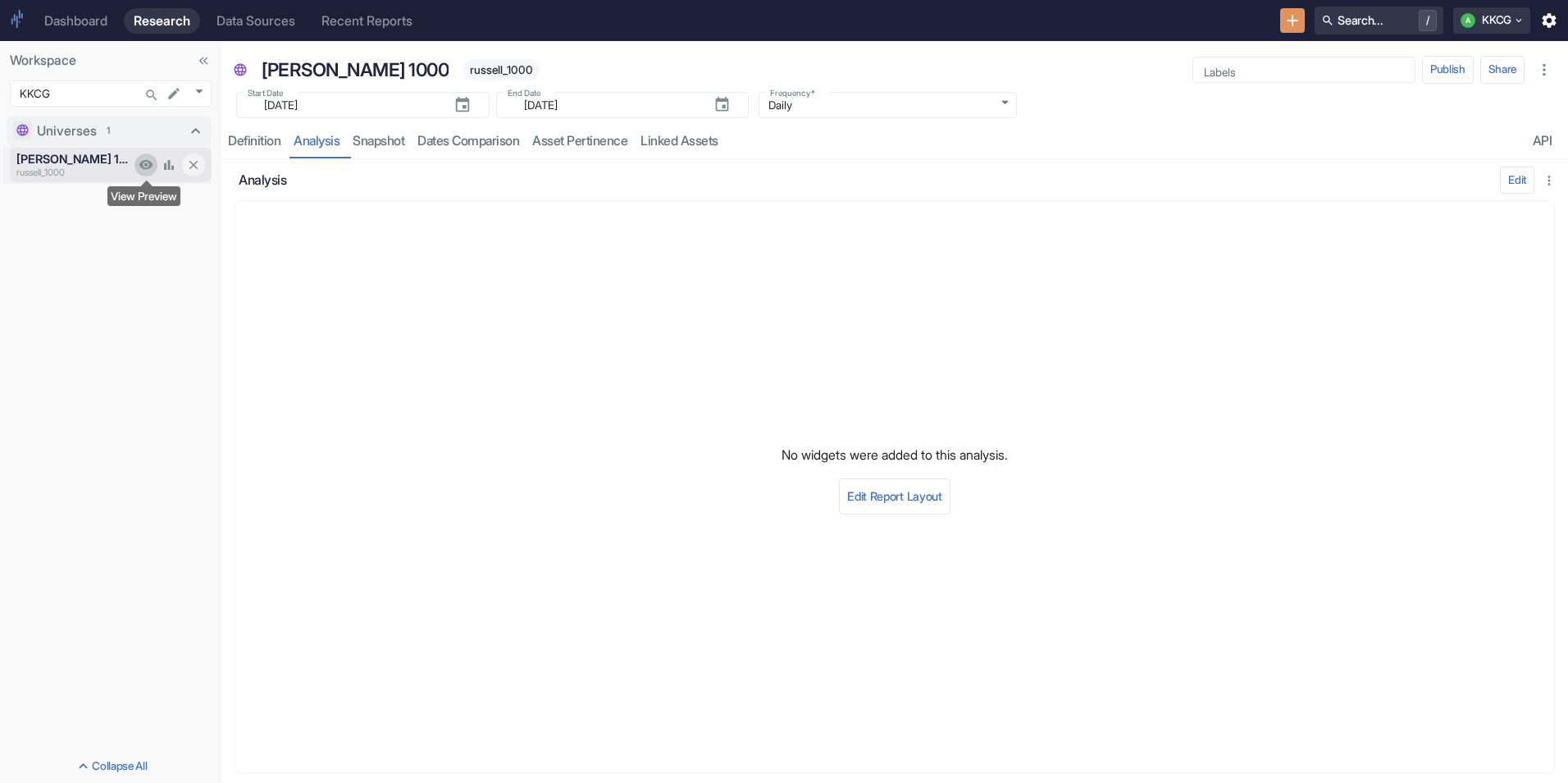
click at [149, 165] on icon "View Preview" at bounding box center [146, 164] width 14 height 9
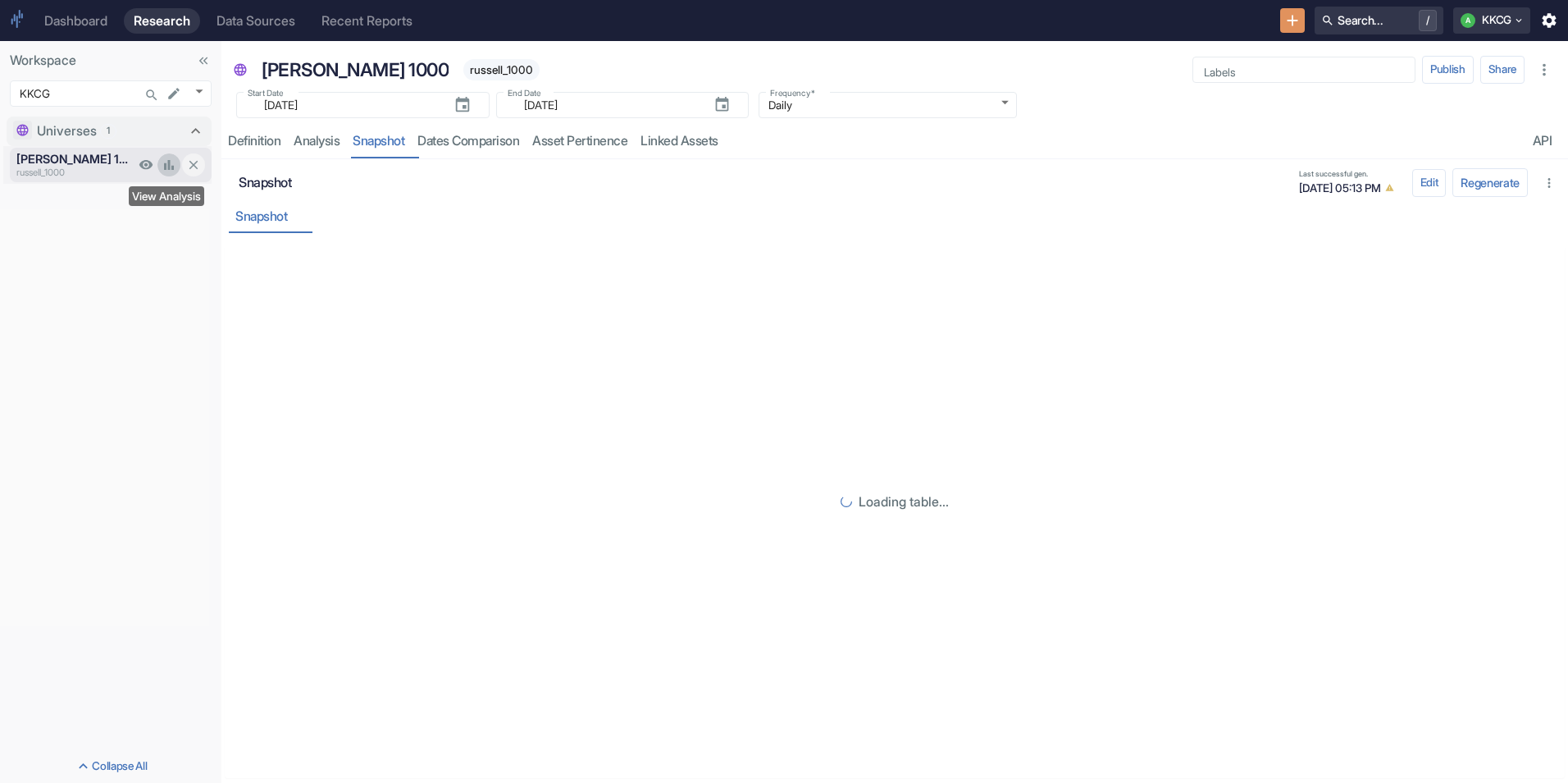
click at [159, 164] on link "View Analysis" at bounding box center [169, 164] width 23 height 23
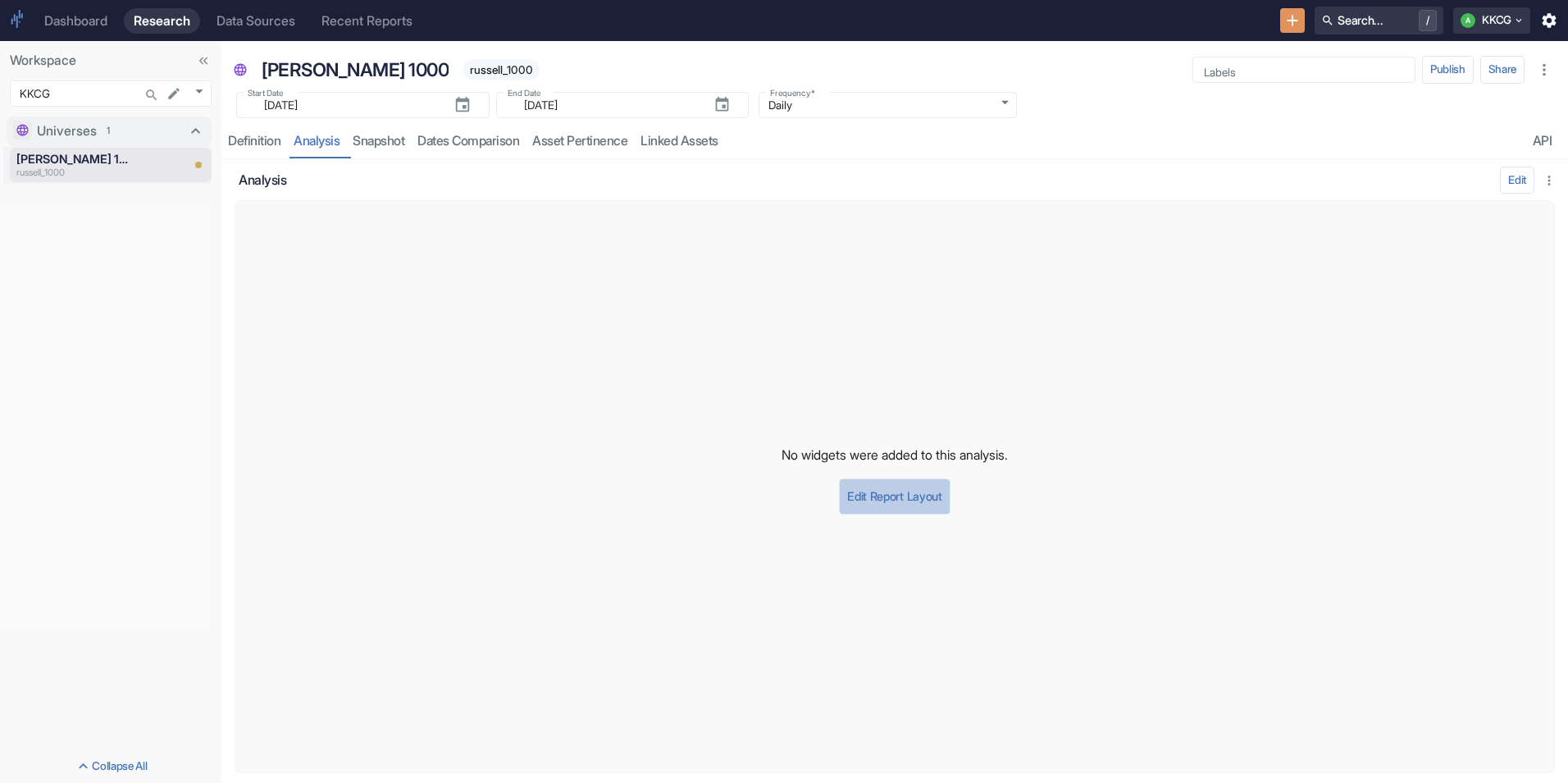
click at [919, 492] on button "Edit Report Layout" at bounding box center [894, 496] width 111 height 36
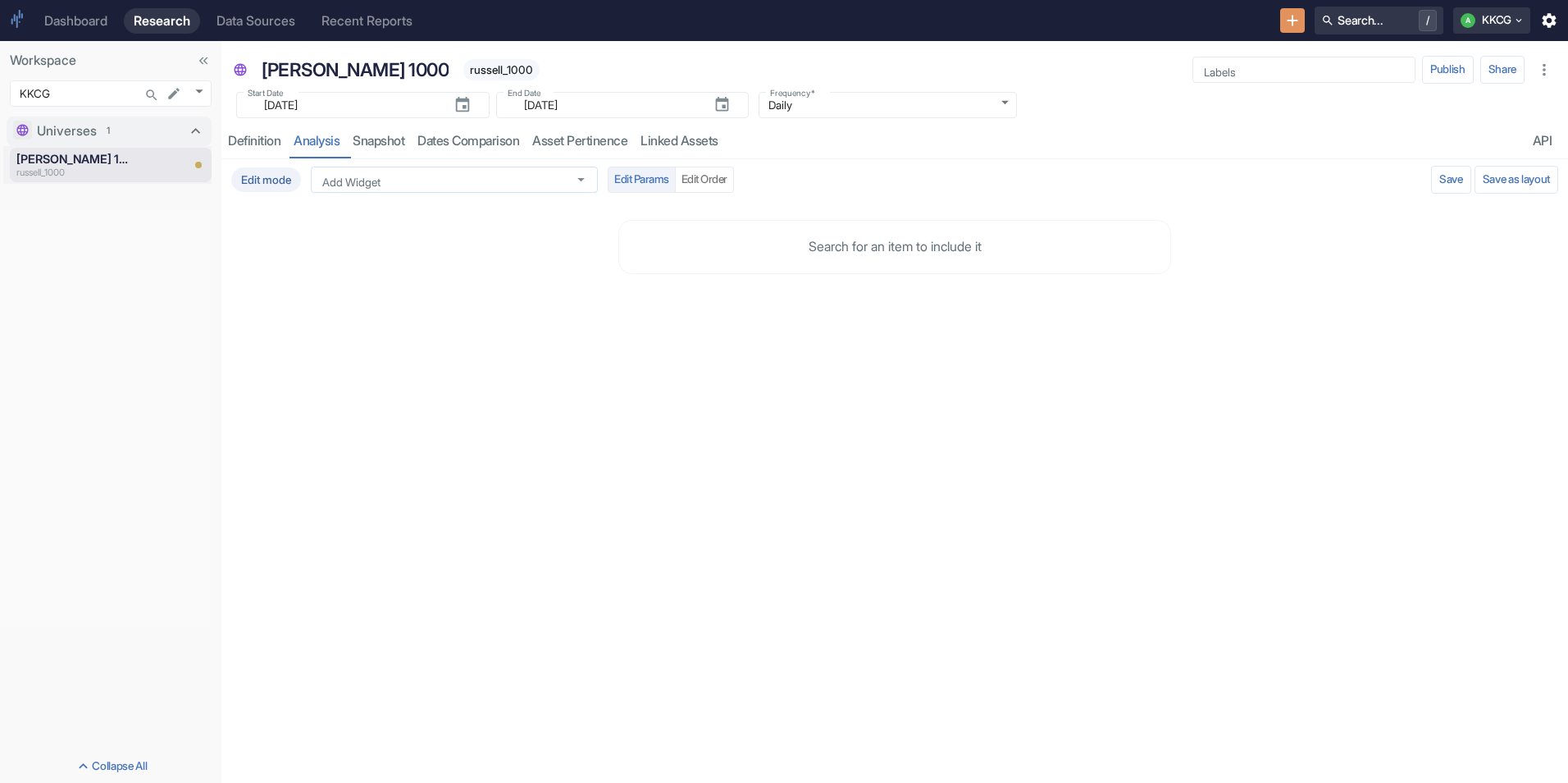
click at [581, 190] on button "Open" at bounding box center [582, 180] width 22 height 22
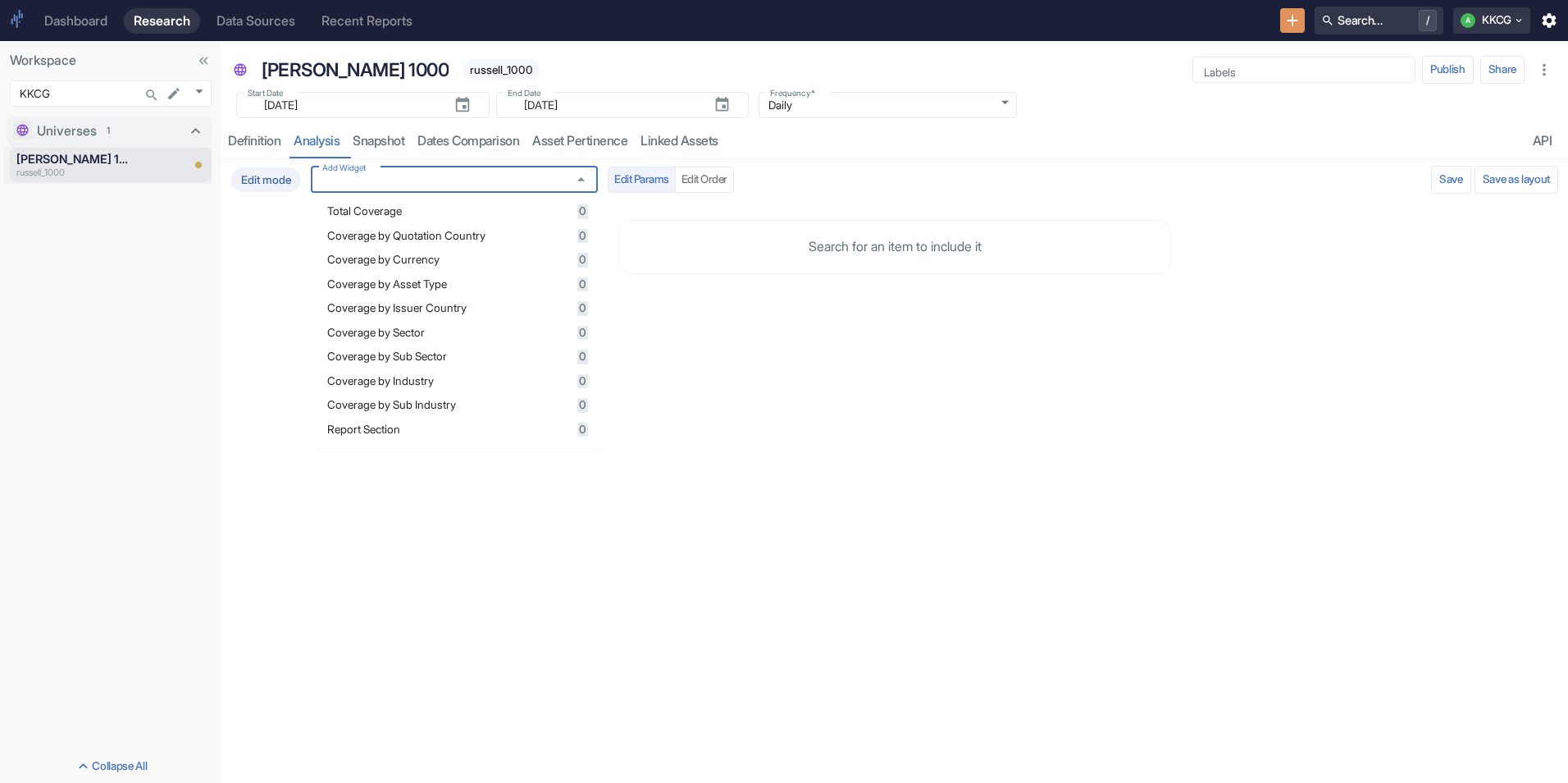
click at [474, 211] on span "Total Coverage" at bounding box center [449, 211] width 245 height 11
click at [441, 335] on span "Coverage by Sector" at bounding box center [449, 333] width 245 height 11
click at [440, 362] on span "Coverage by Sub Sector" at bounding box center [449, 357] width 245 height 11
click at [437, 381] on span "Coverage by Industry" at bounding box center [449, 382] width 245 height 11
click at [437, 404] on span "Coverage by Sub Industry" at bounding box center [449, 405] width 245 height 11
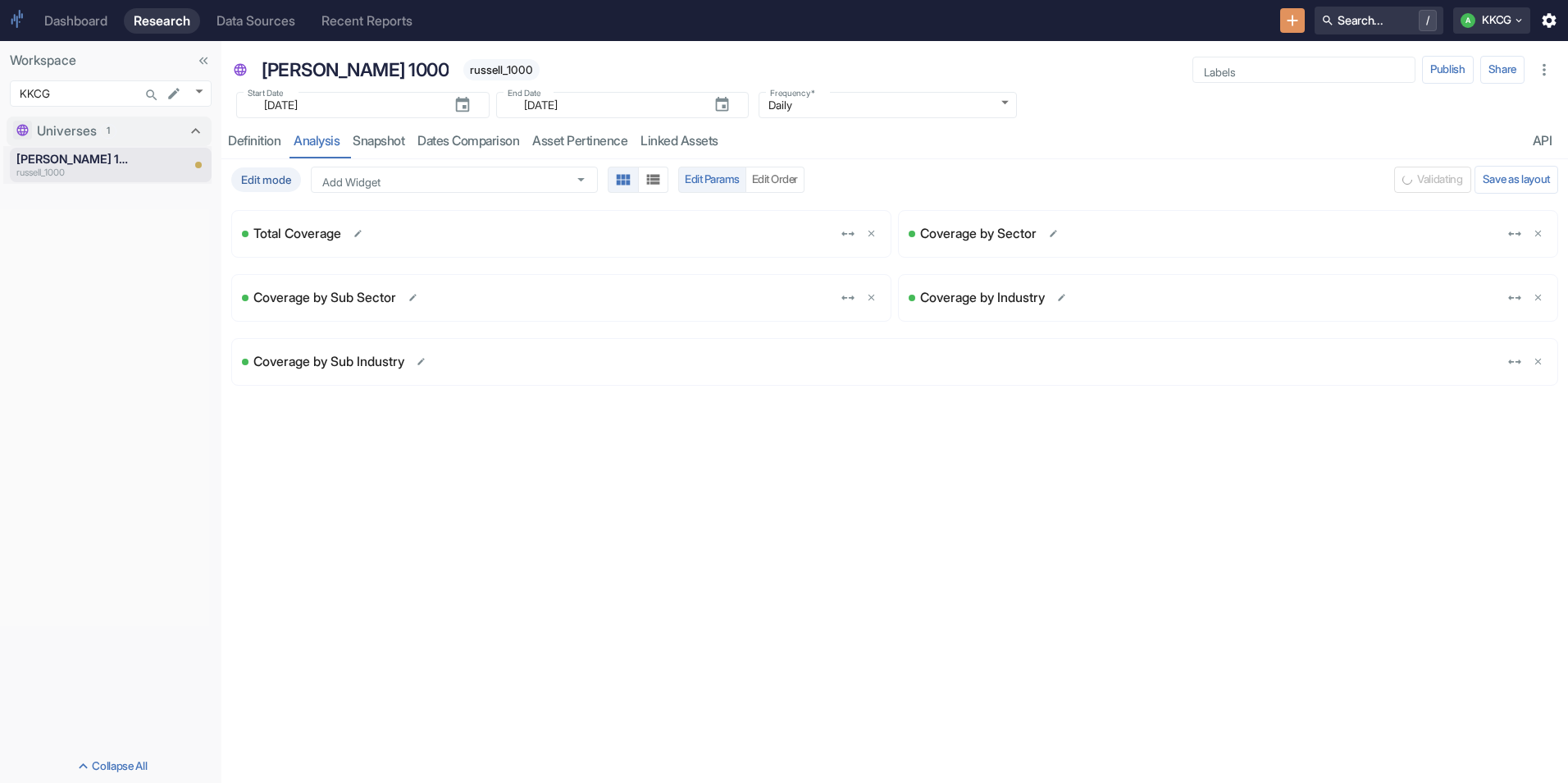
click at [786, 491] on div "Edit mode Add Widget Add Widget Edit Params Edit Order Validating Save as layou…" at bounding box center [895, 471] width 1347 height 624
click at [1398, 184] on button "Save and Run" at bounding box center [1388, 180] width 81 height 26
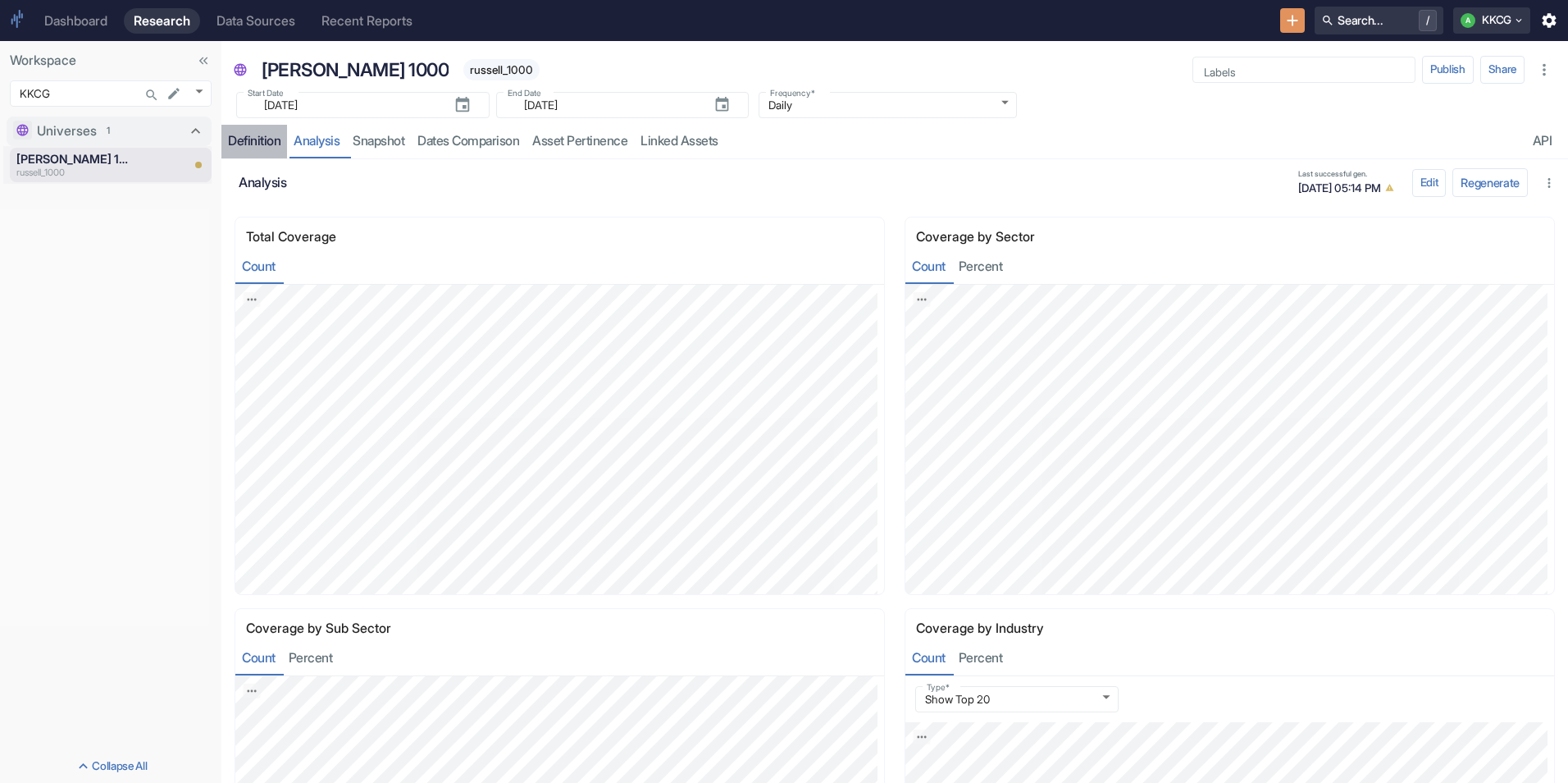
click at [254, 133] on div "Definition" at bounding box center [255, 140] width 53 height 16
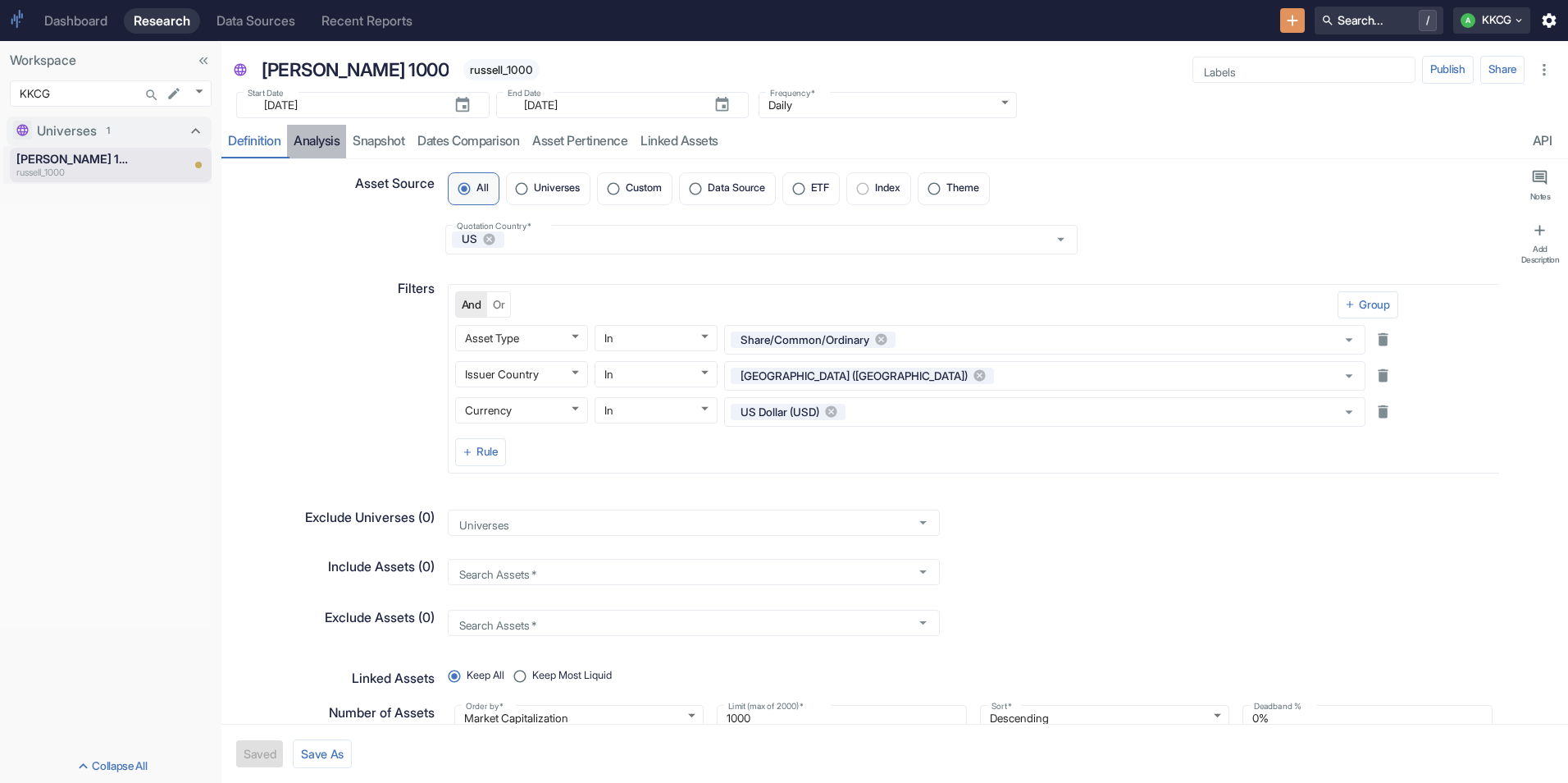
click at [315, 133] on link "analysis" at bounding box center [317, 142] width 59 height 34
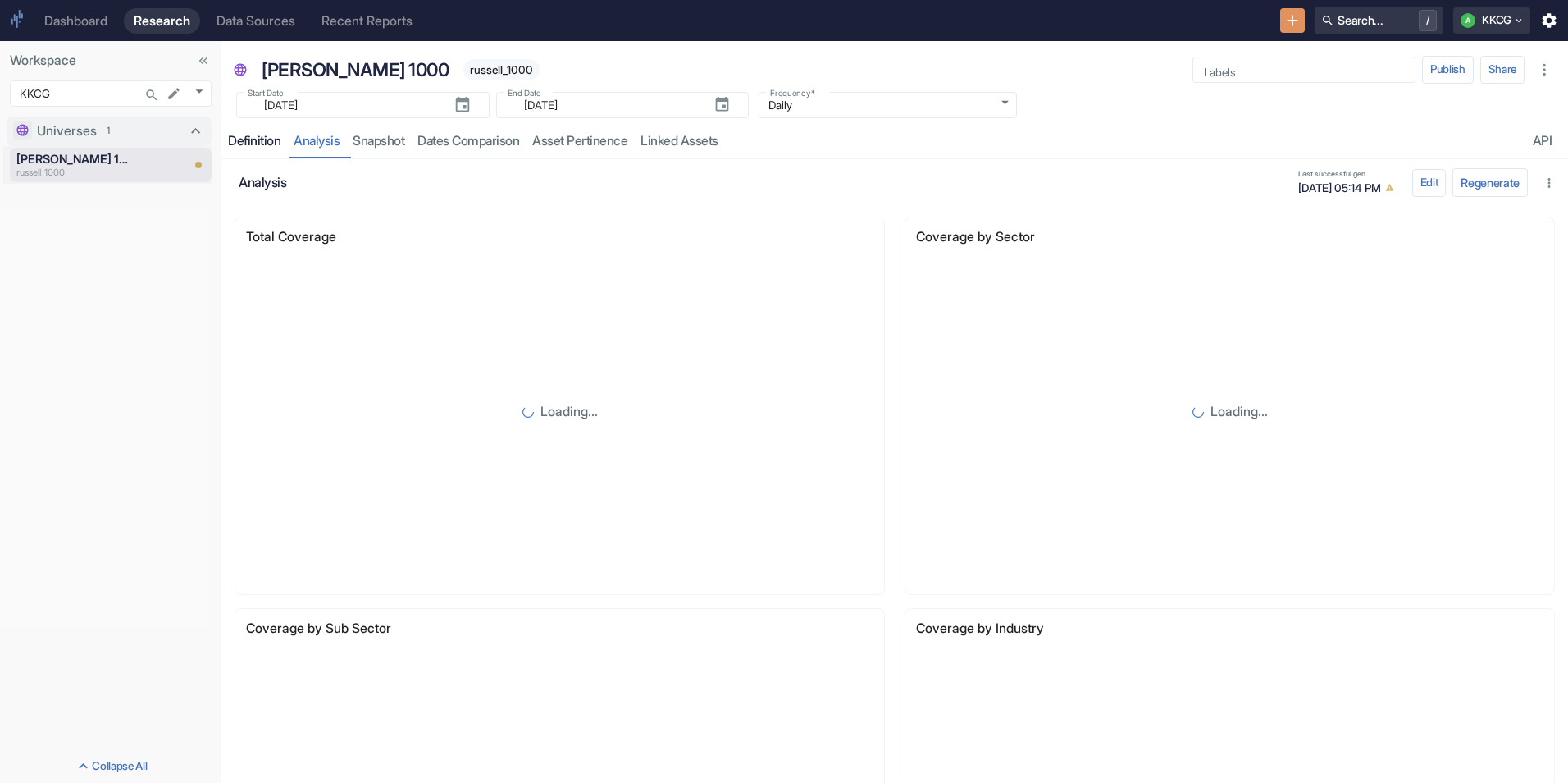
click at [251, 137] on div "Definition" at bounding box center [255, 140] width 53 height 16
